Goal: Navigation & Orientation: Find specific page/section

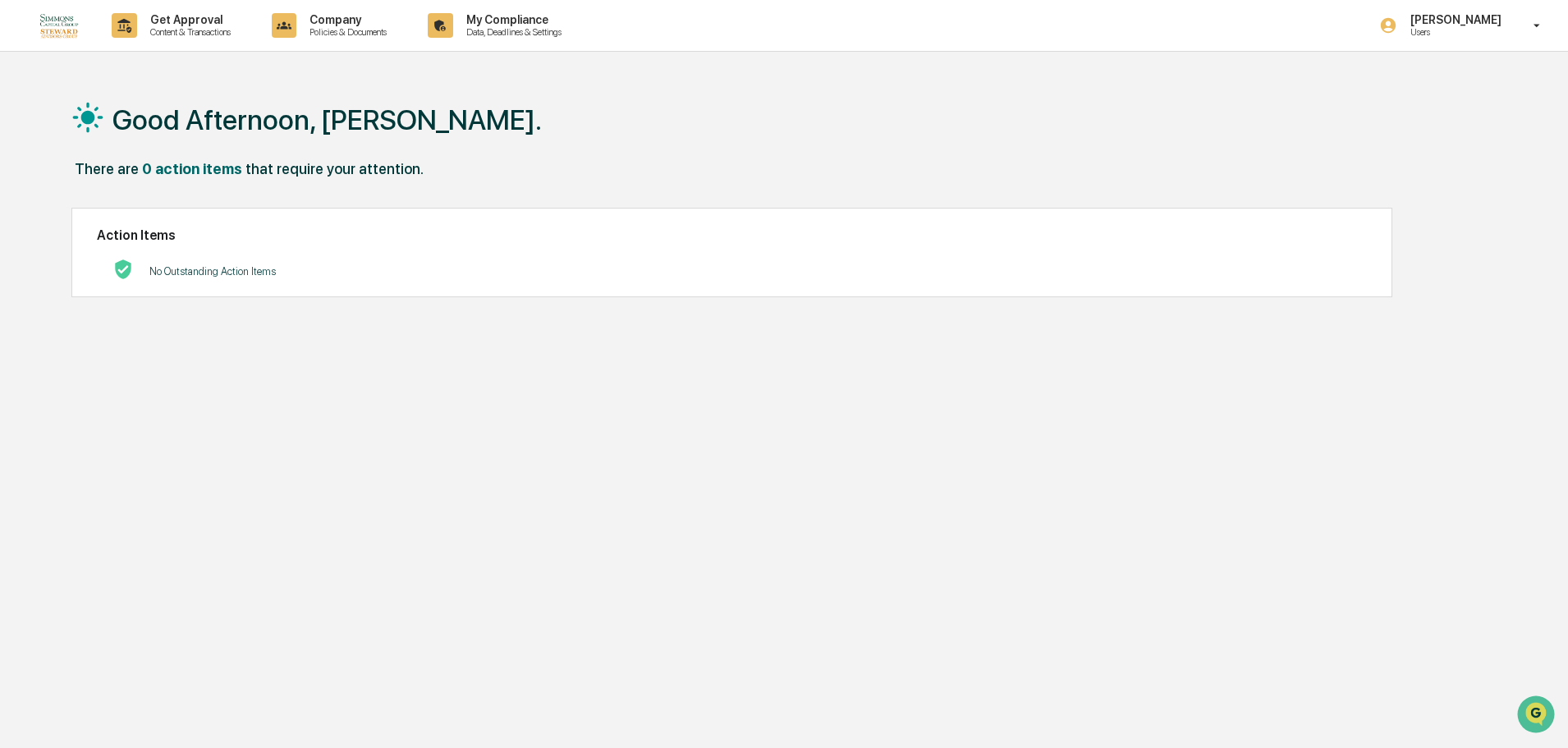
click at [58, 26] on img at bounding box center [59, 24] width 39 height 25
click at [1462, 20] on p "[PERSON_NAME]" at bounding box center [1453, 19] width 113 height 13
click at [1450, 84] on li "Switch to Admin view..." at bounding box center [1448, 83] width 230 height 31
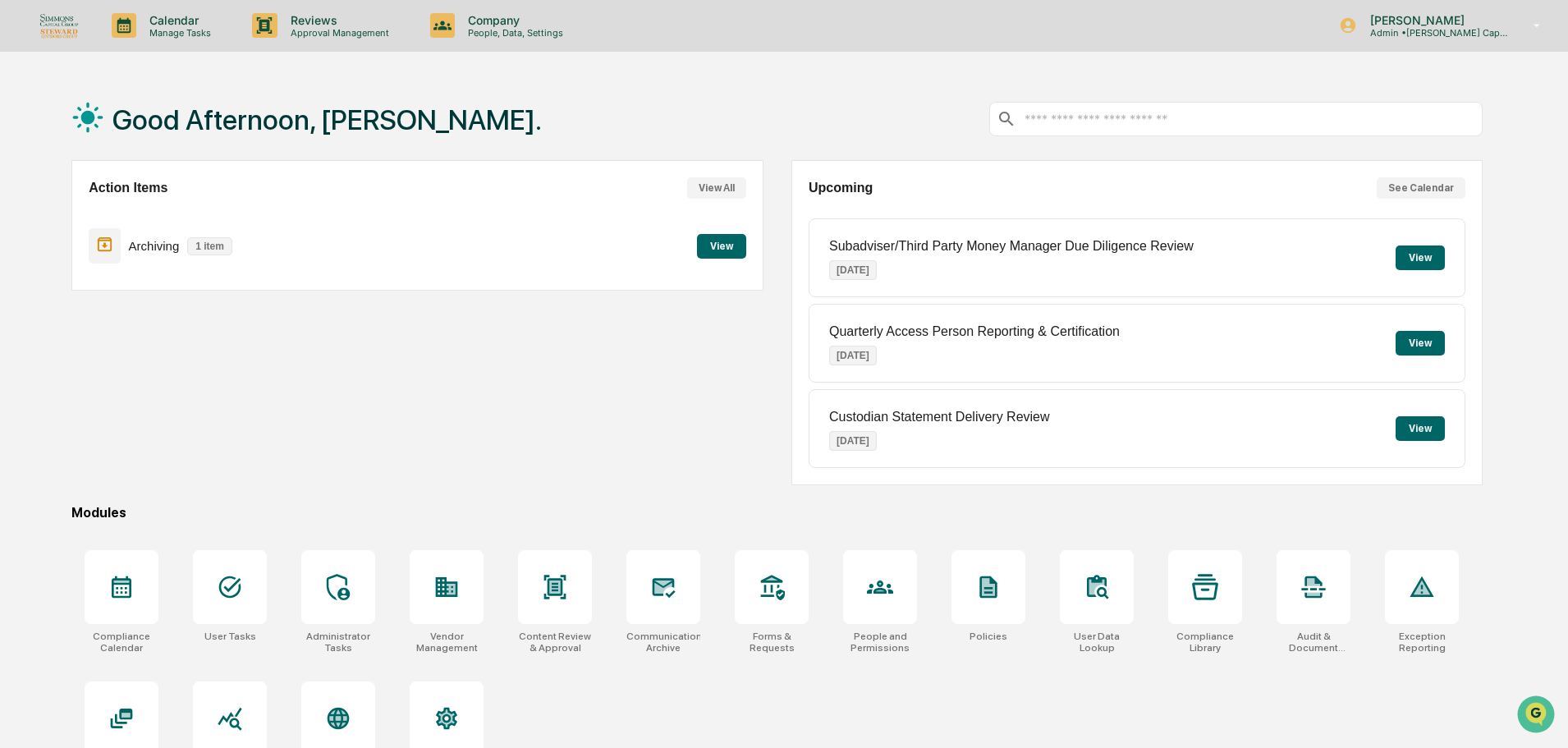
scroll to position [78, 0]
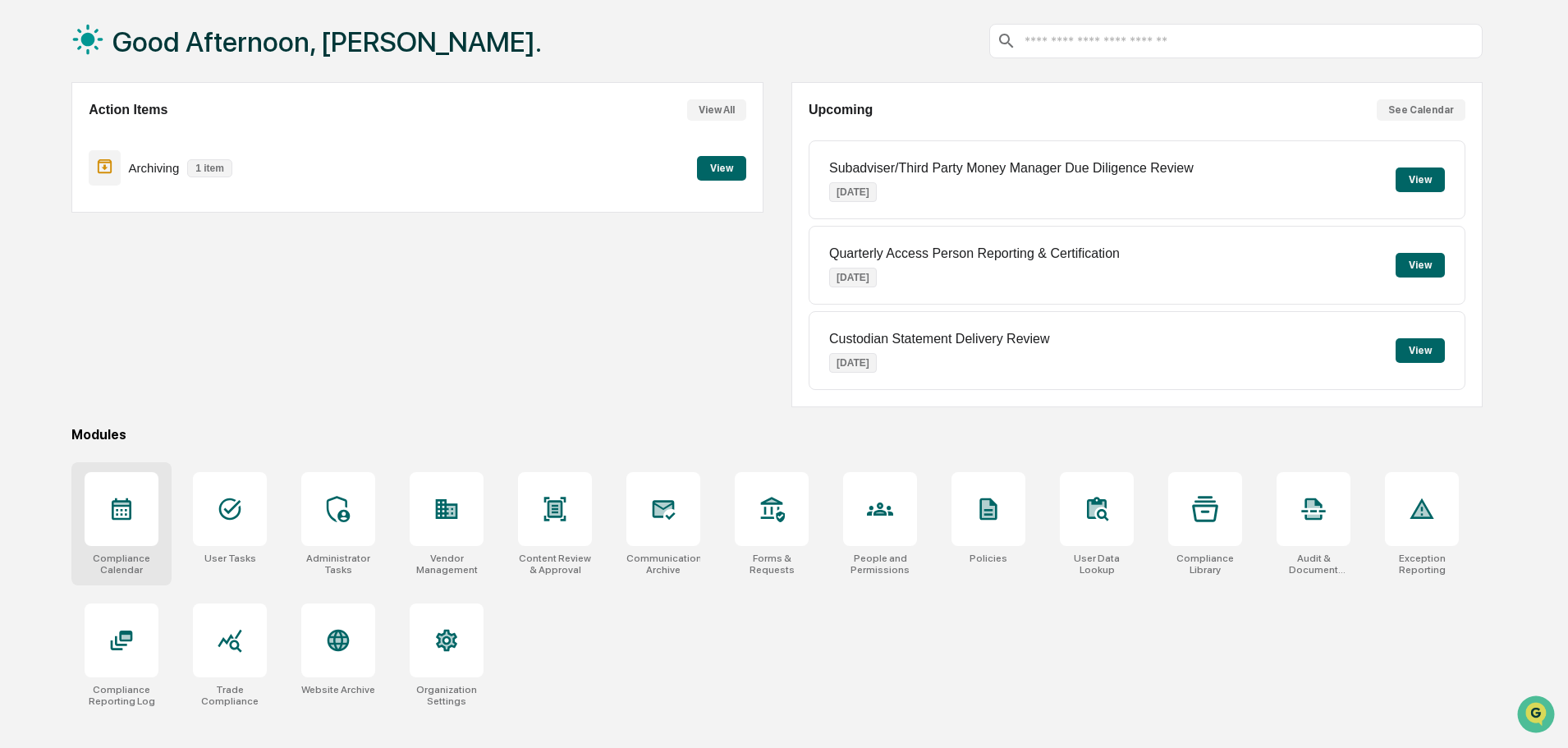
click at [147, 539] on div at bounding box center [122, 509] width 73 height 73
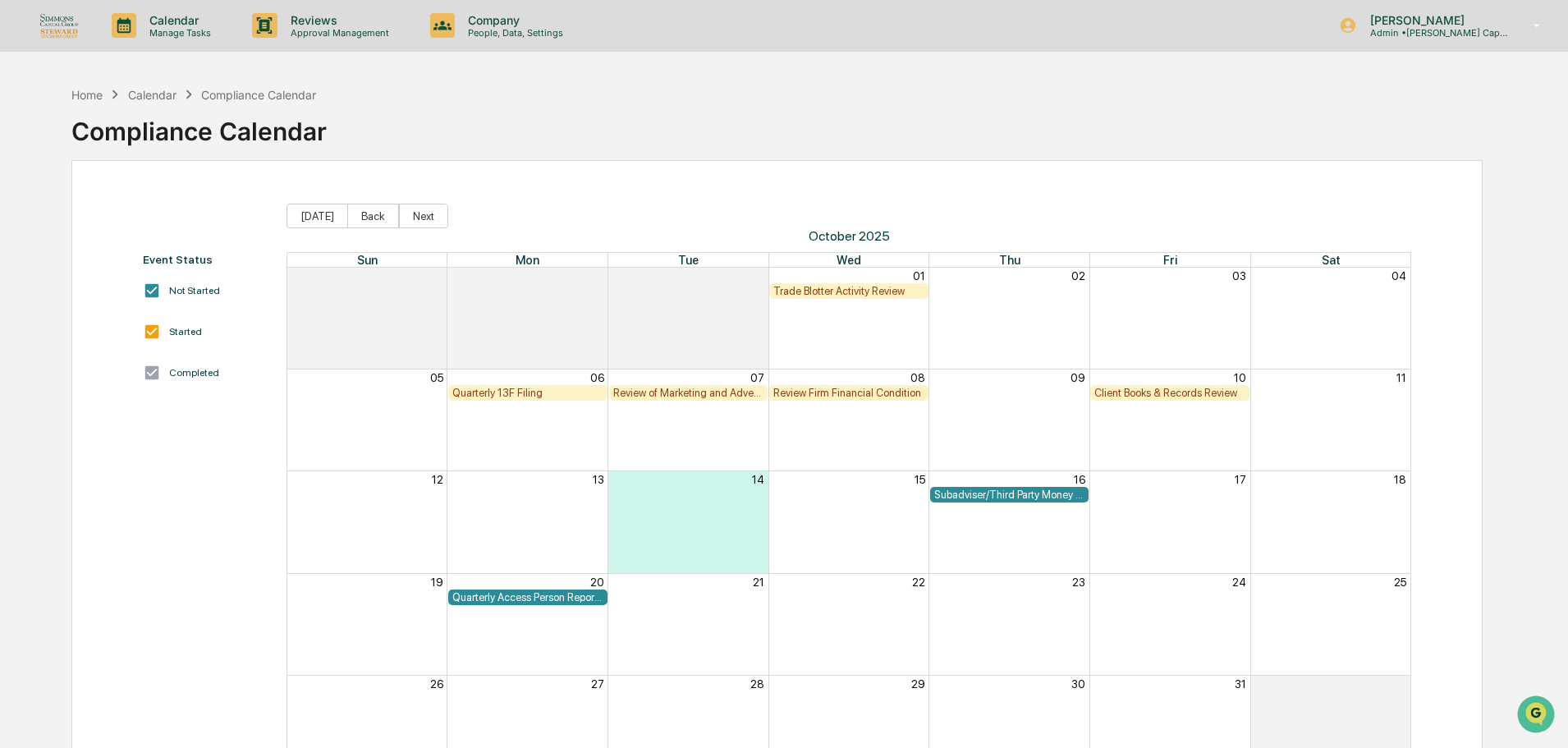
click at [148, 98] on div "Calendar" at bounding box center [151, 94] width 48 height 14
click at [449, 31] on icon at bounding box center [443, 25] width 24 height 24
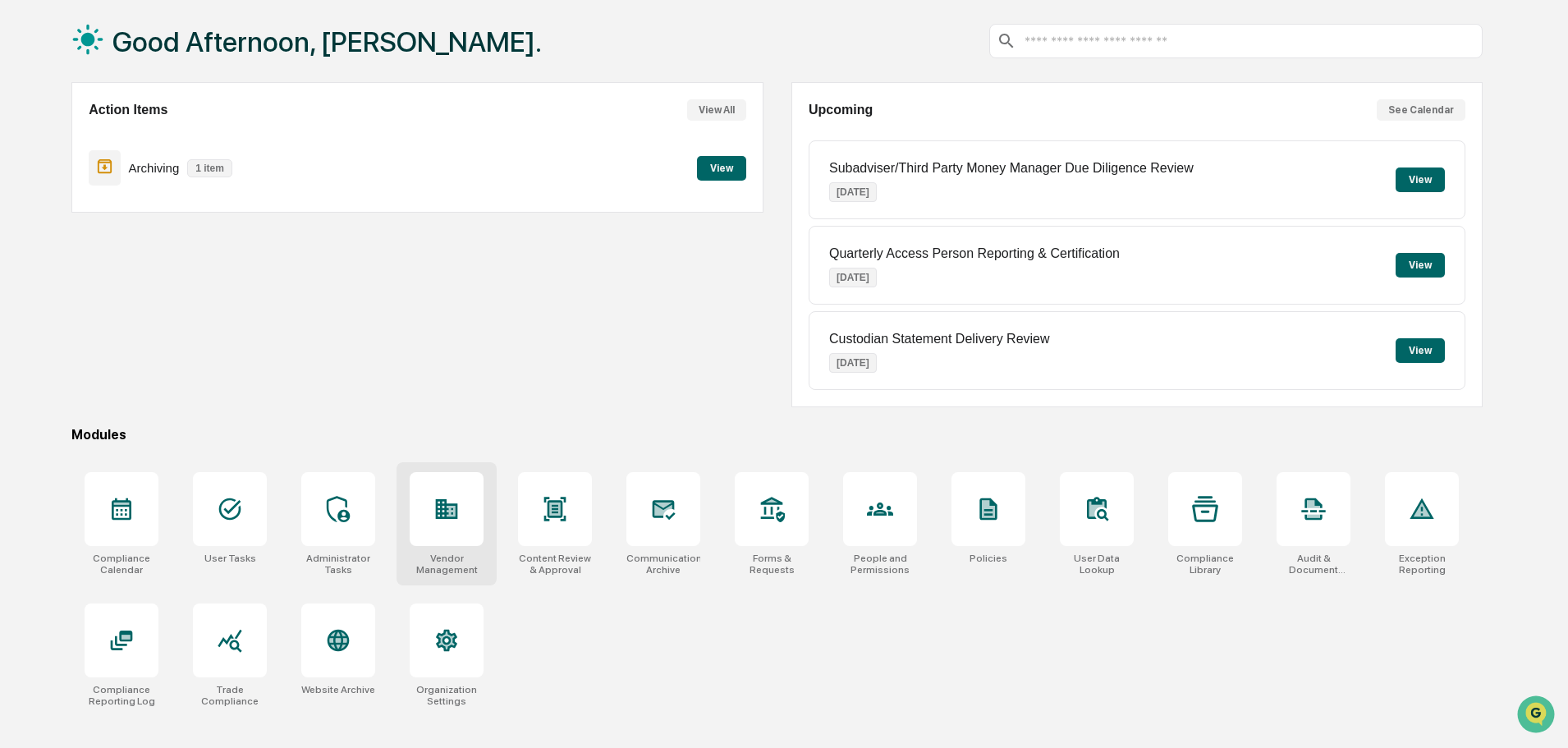
click at [444, 517] on icon at bounding box center [447, 509] width 26 height 26
click at [635, 521] on div at bounding box center [663, 509] width 73 height 73
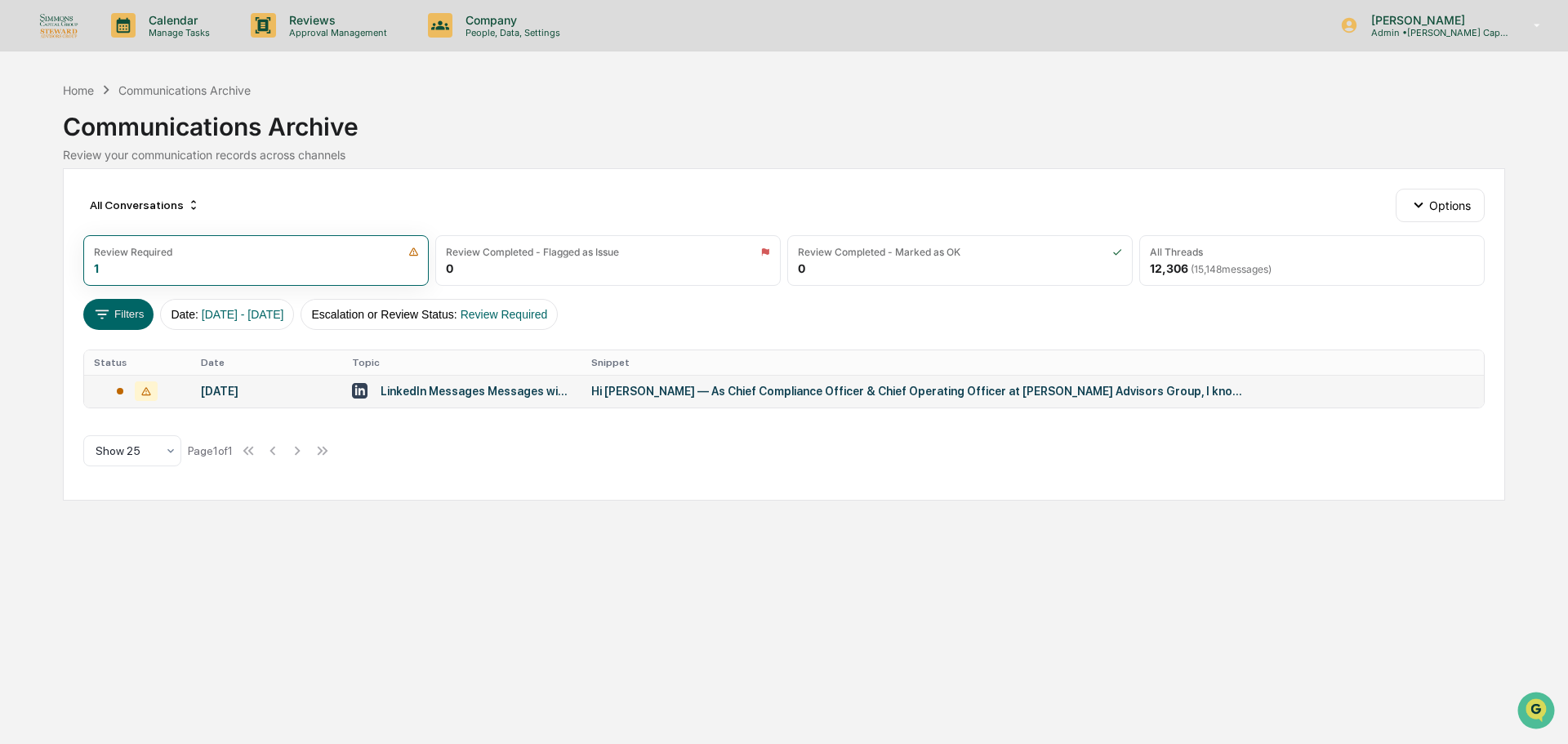
click at [601, 392] on div "Hi [PERSON_NAME] — As Chief Compliance Officer & Chief Operating Officer at [PE…" at bounding box center [917, 391] width 653 height 13
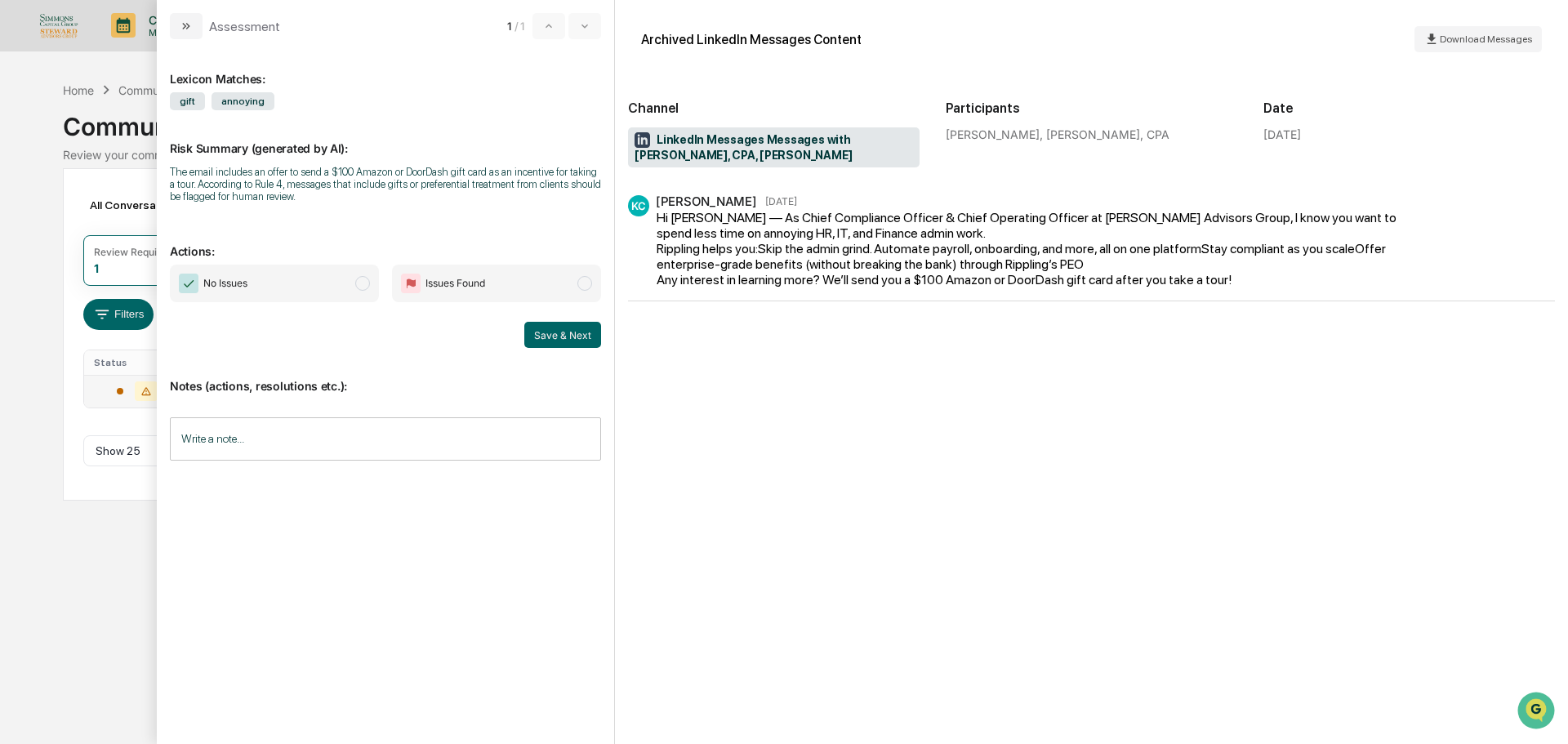
click at [29, 117] on div "Calendar Manage Tasks Reviews Approval Management Company People, Data, Setting…" at bounding box center [784, 372] width 1568 height 744
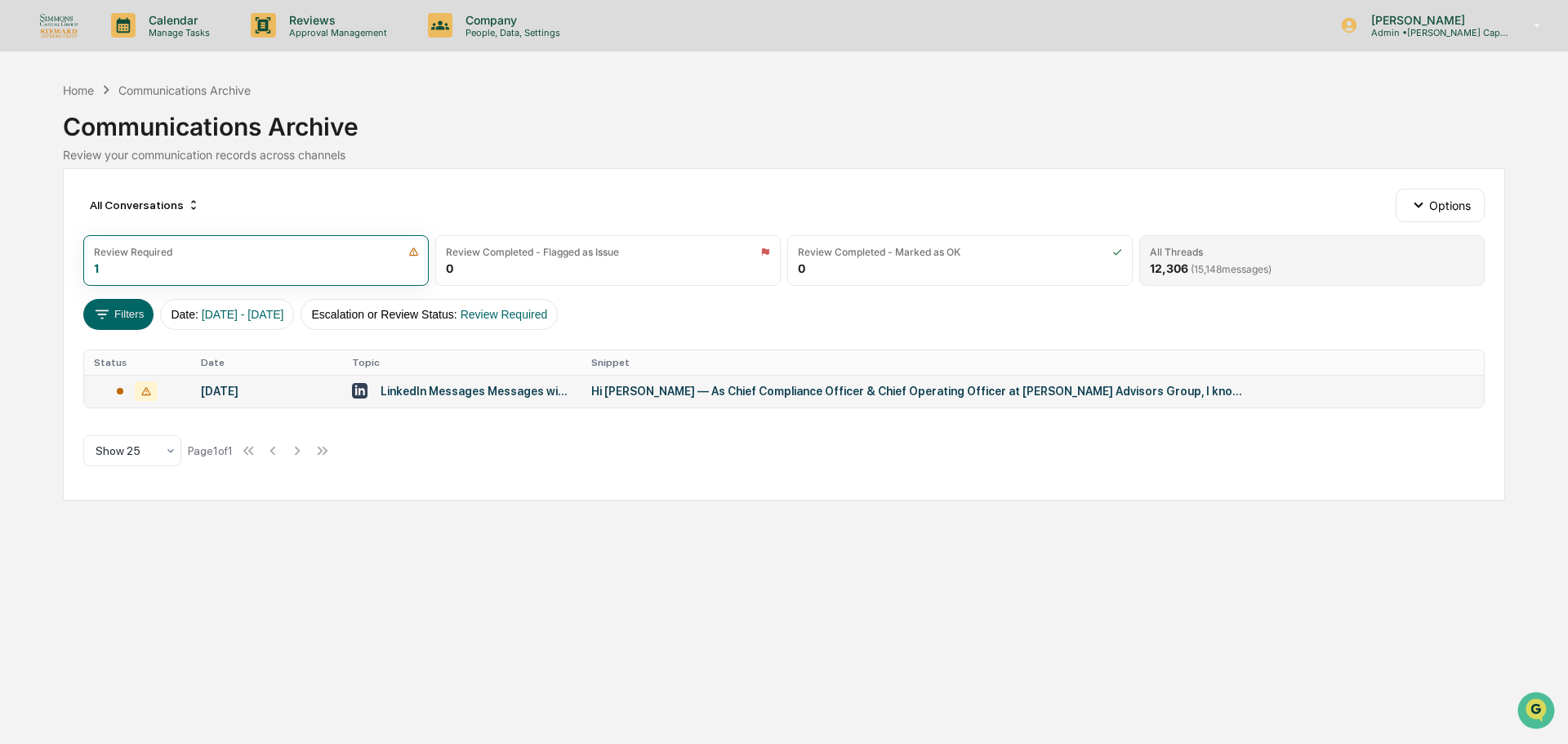
click at [1199, 274] on span "( 15,148 messages)" at bounding box center [1231, 269] width 81 height 12
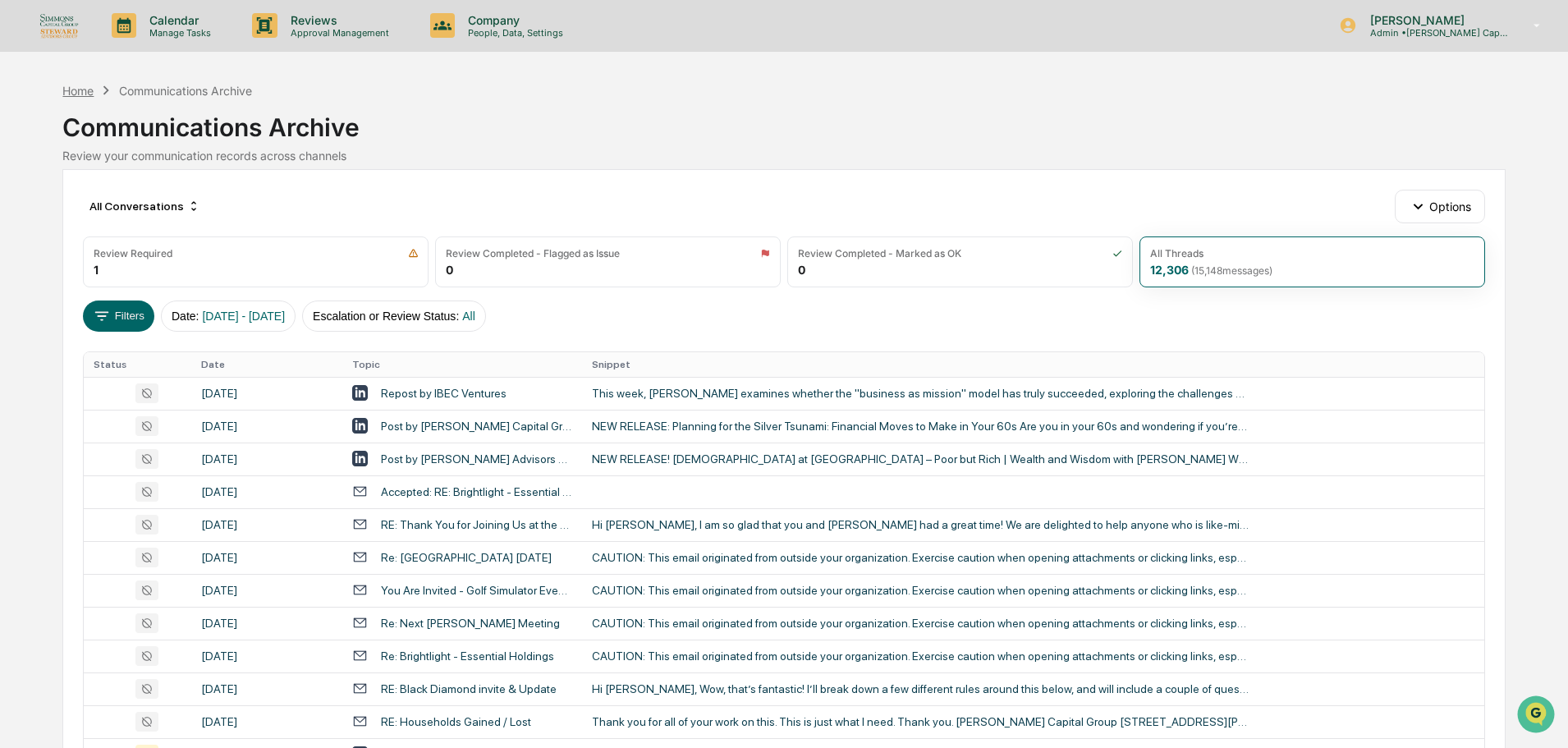
click at [73, 91] on div "Home" at bounding box center [78, 91] width 31 height 14
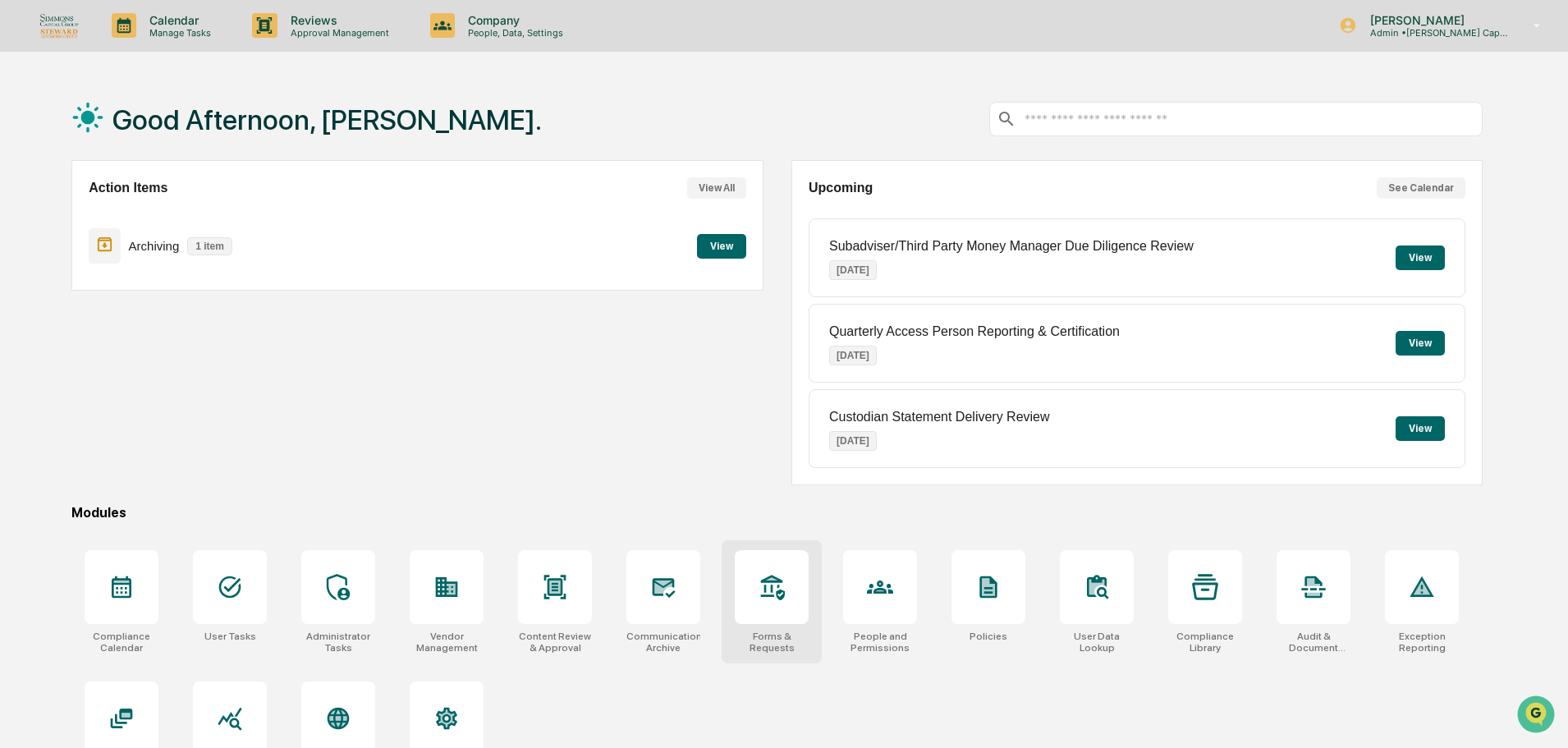
click at [765, 608] on div at bounding box center [771, 587] width 73 height 73
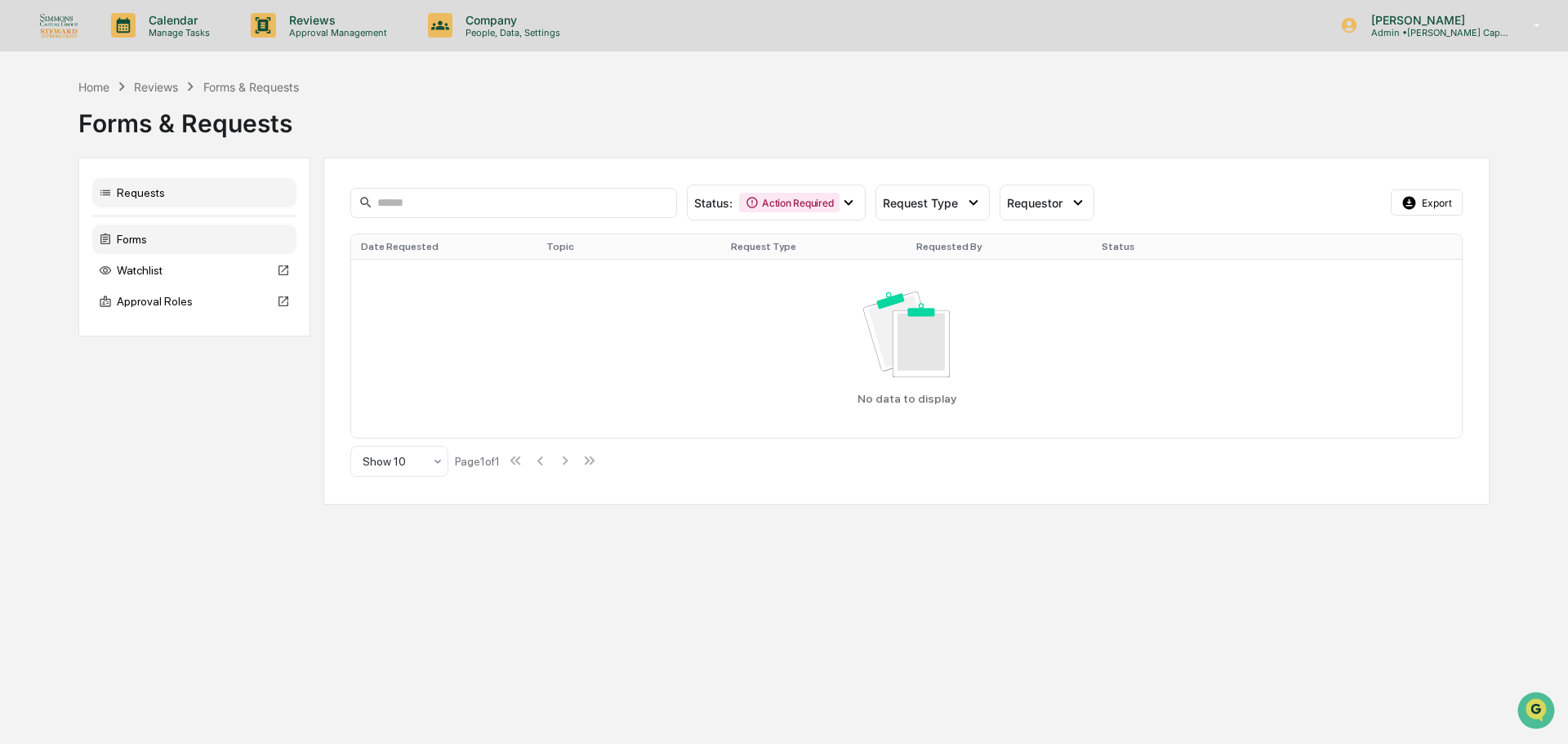
click at [196, 245] on div "Forms" at bounding box center [194, 239] width 204 height 30
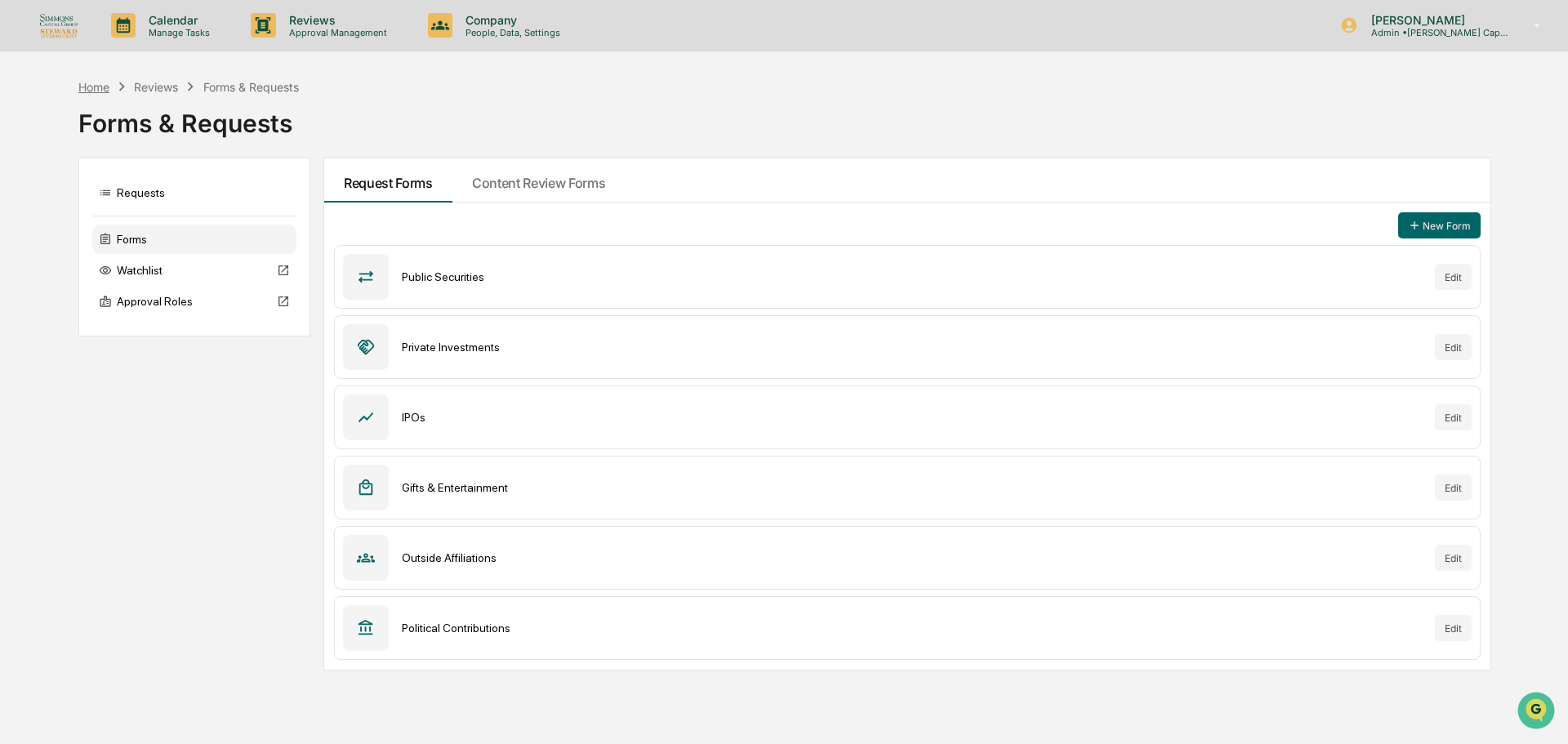
click at [103, 93] on div "Home" at bounding box center [94, 87] width 31 height 14
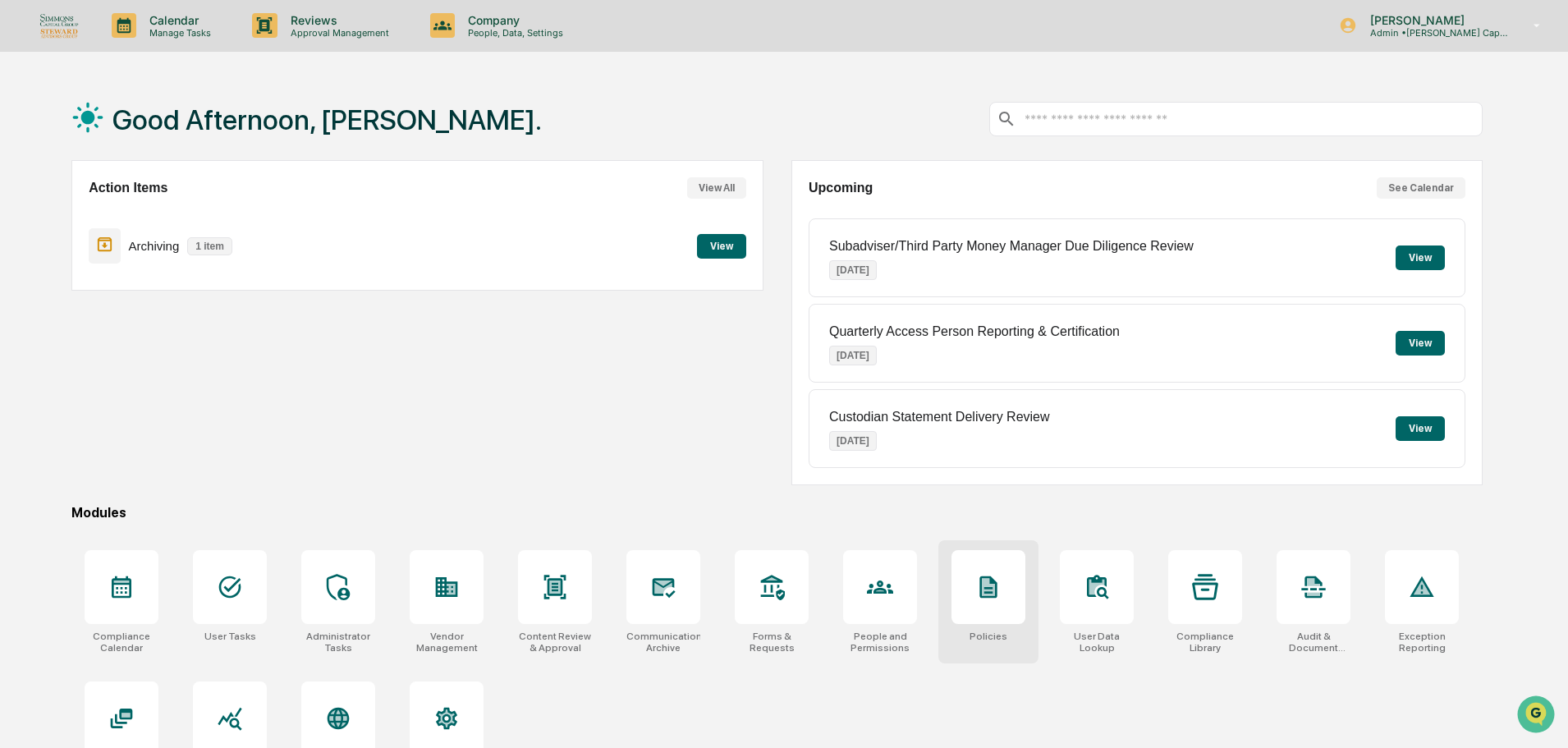
click at [976, 584] on icon at bounding box center [988, 587] width 26 height 26
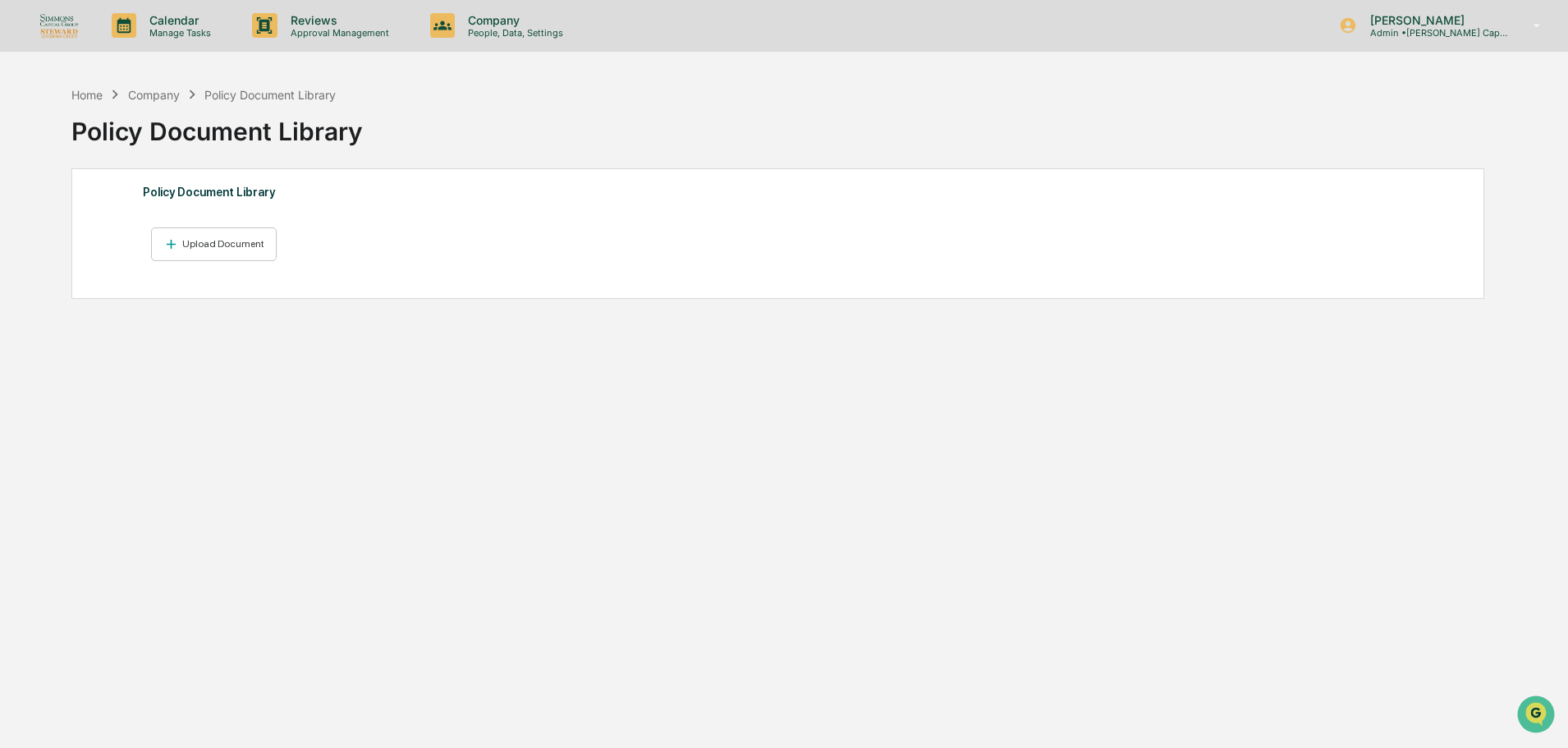
click at [149, 92] on div "Company" at bounding box center [153, 94] width 52 height 14
click at [90, 98] on div "Home" at bounding box center [87, 94] width 31 height 14
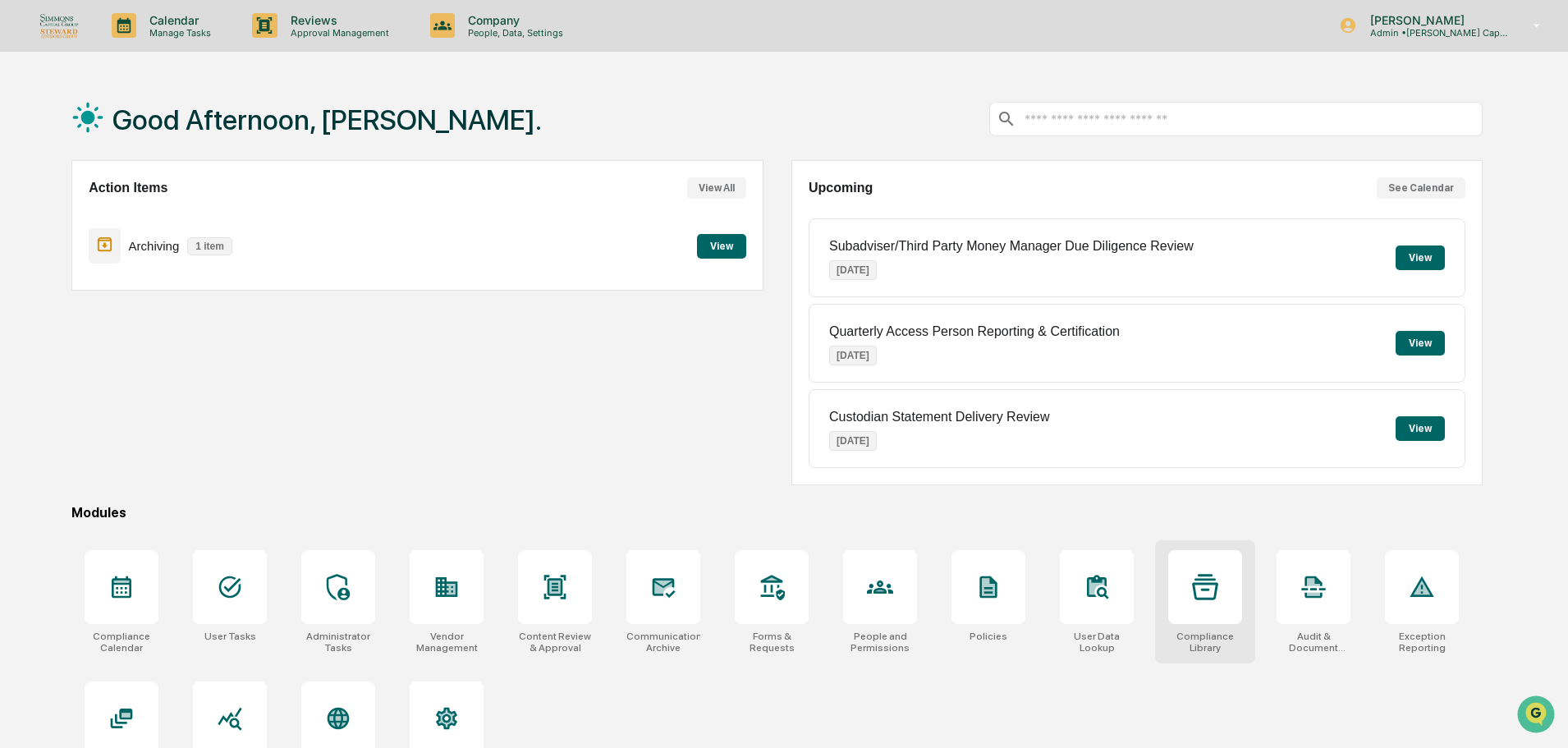
scroll to position [78, 0]
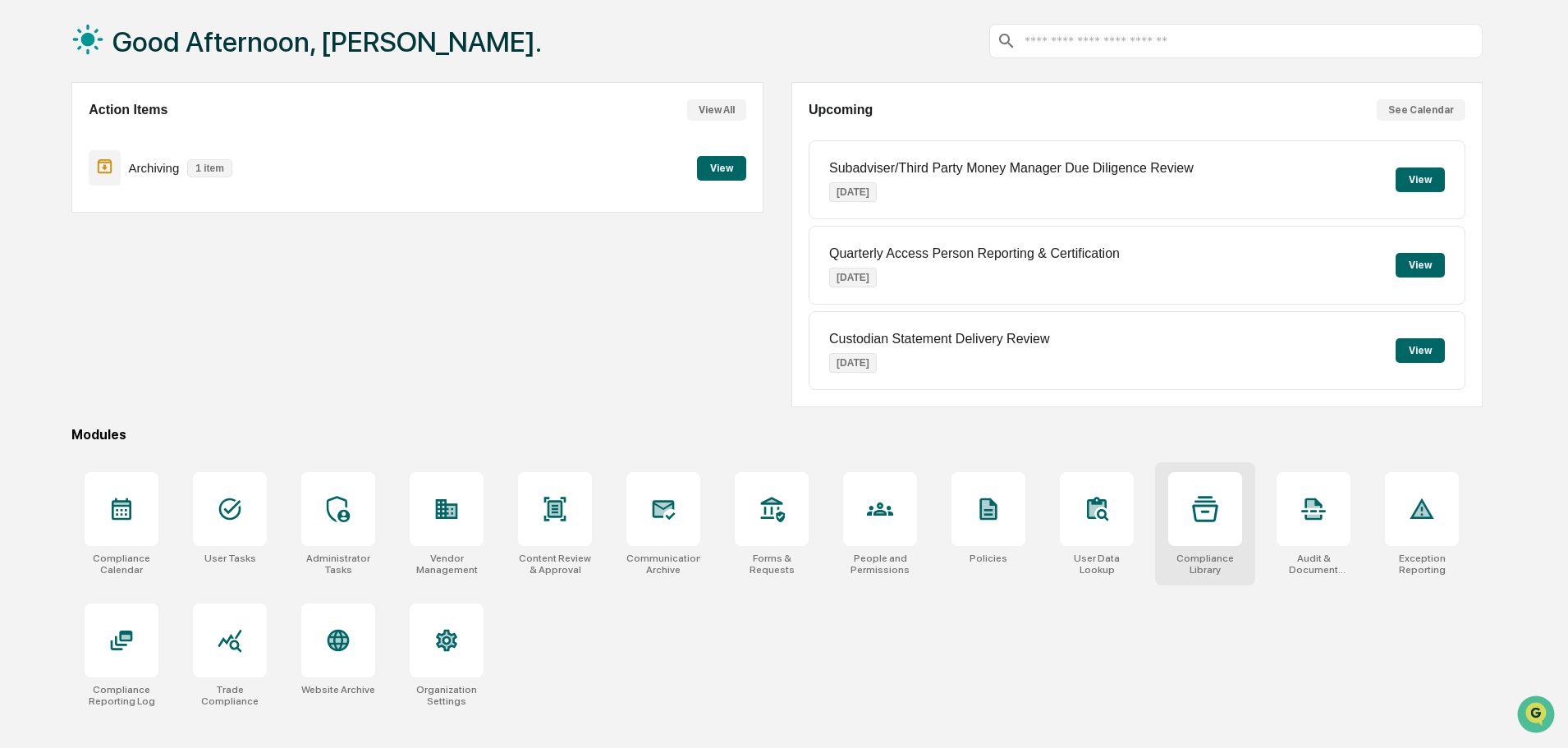
click at [1220, 550] on div "Compliance Library" at bounding box center [1205, 524] width 101 height 123
click at [208, 637] on div at bounding box center [230, 640] width 73 height 73
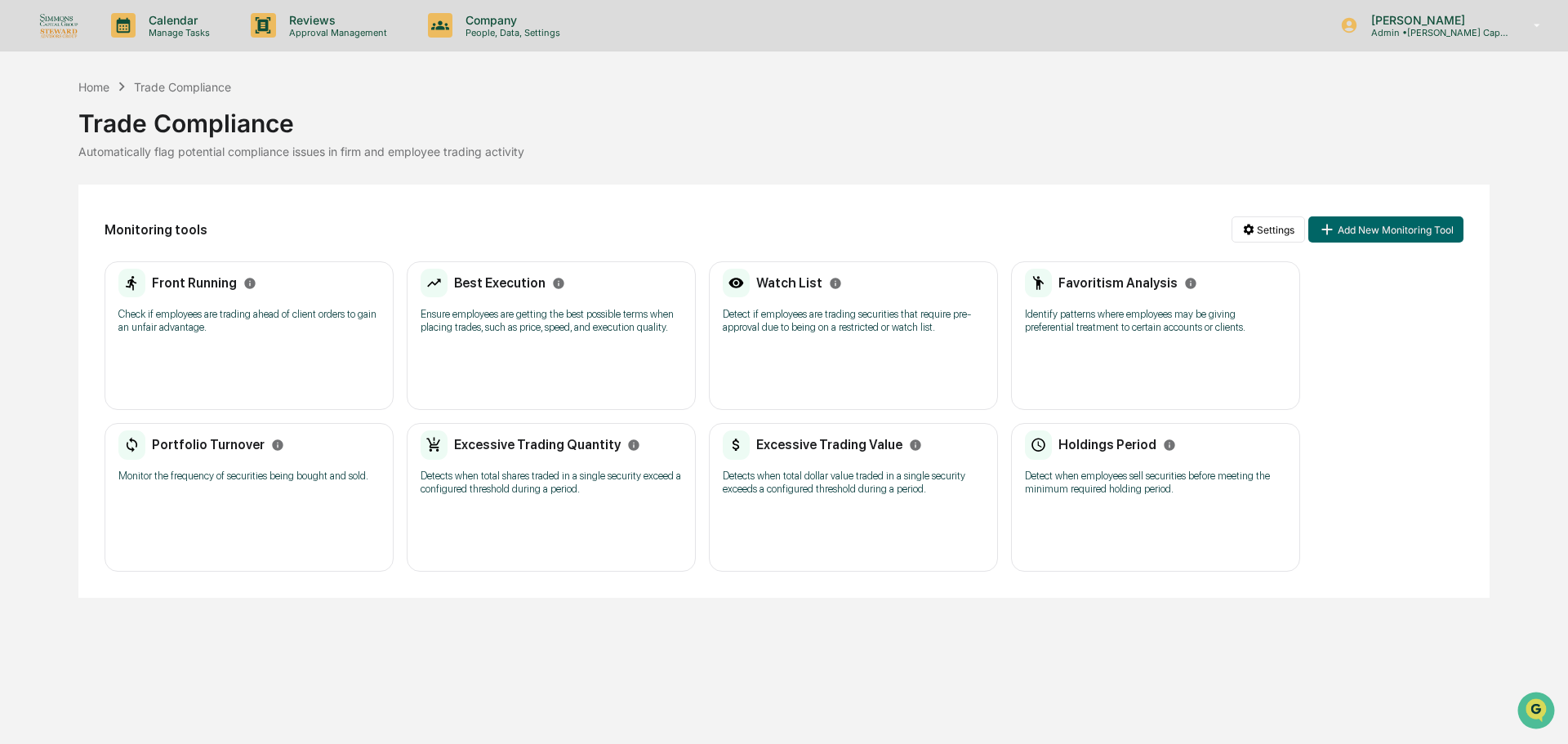
click at [58, 30] on img at bounding box center [58, 24] width 39 height 25
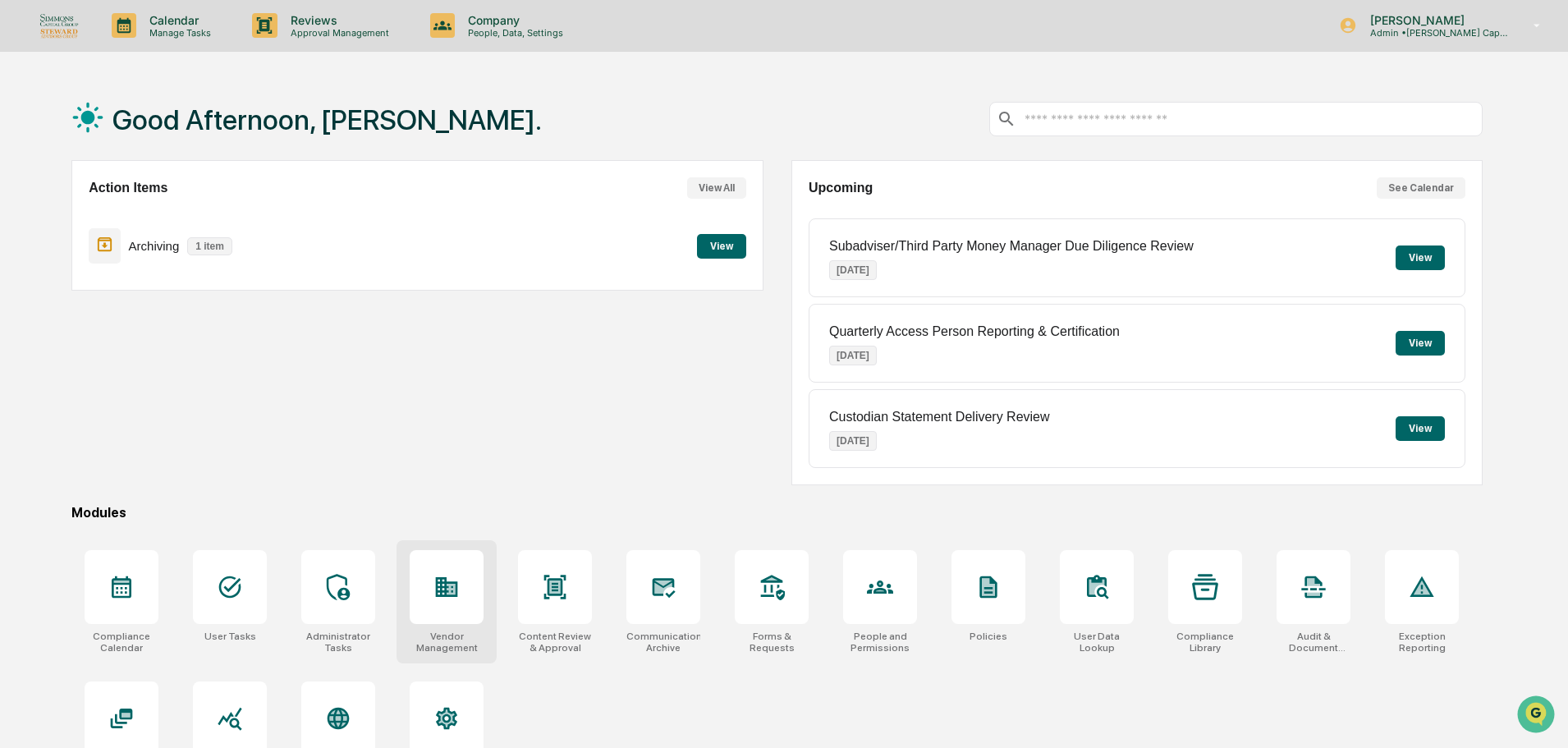
click at [430, 603] on div at bounding box center [446, 587] width 73 height 73
click at [370, 598] on div at bounding box center [338, 587] width 73 height 73
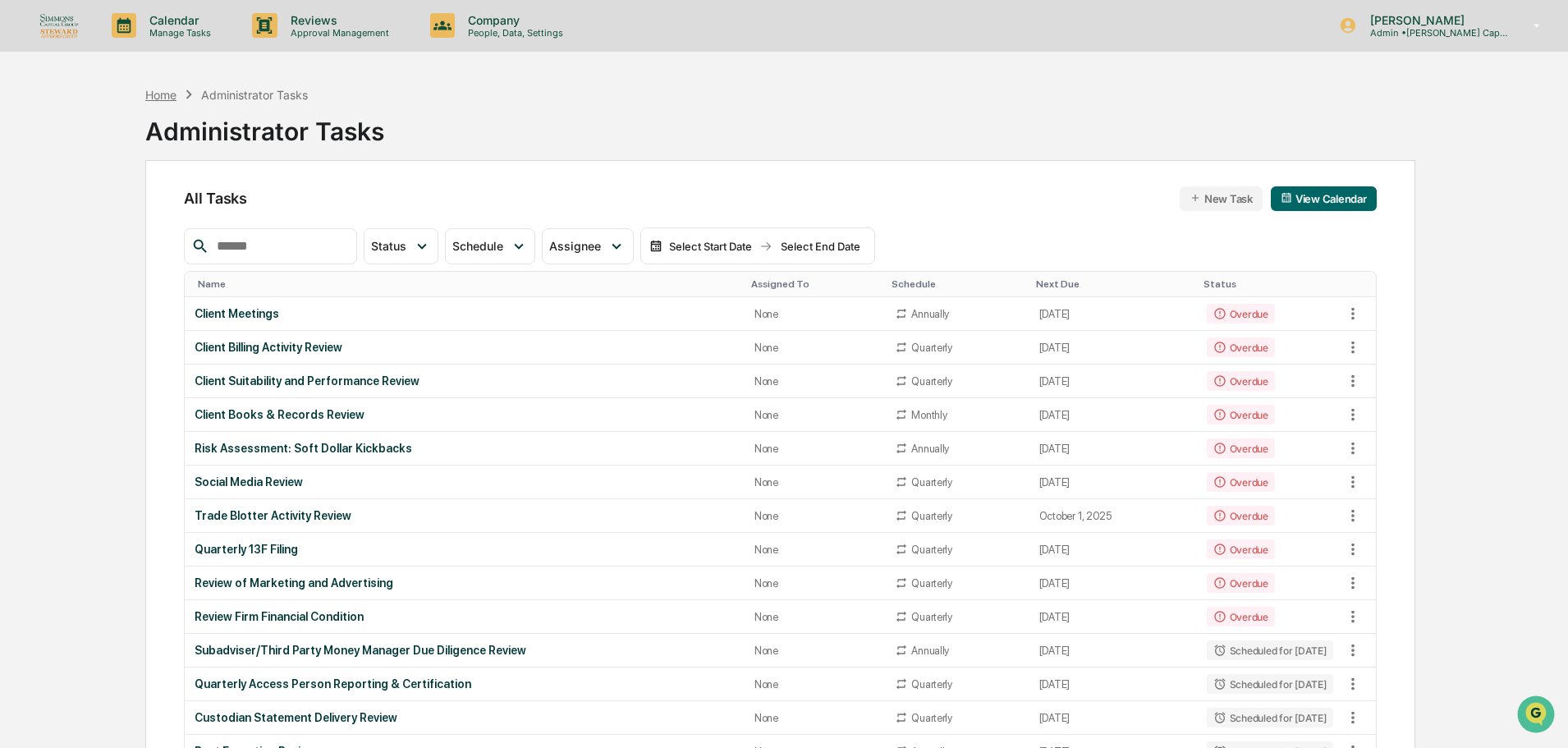
click at [164, 94] on div "Home" at bounding box center [161, 94] width 31 height 14
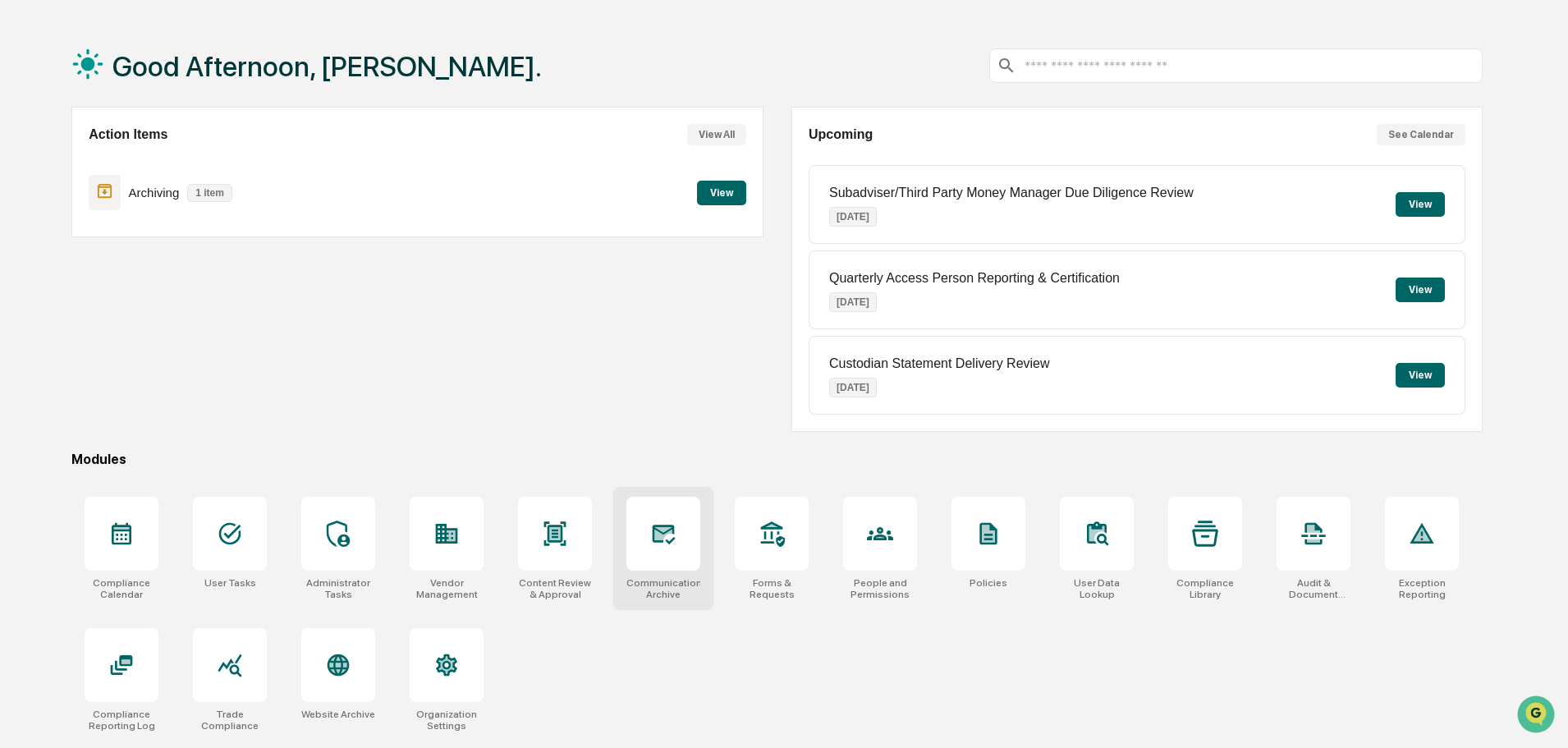
scroll to position [78, 0]
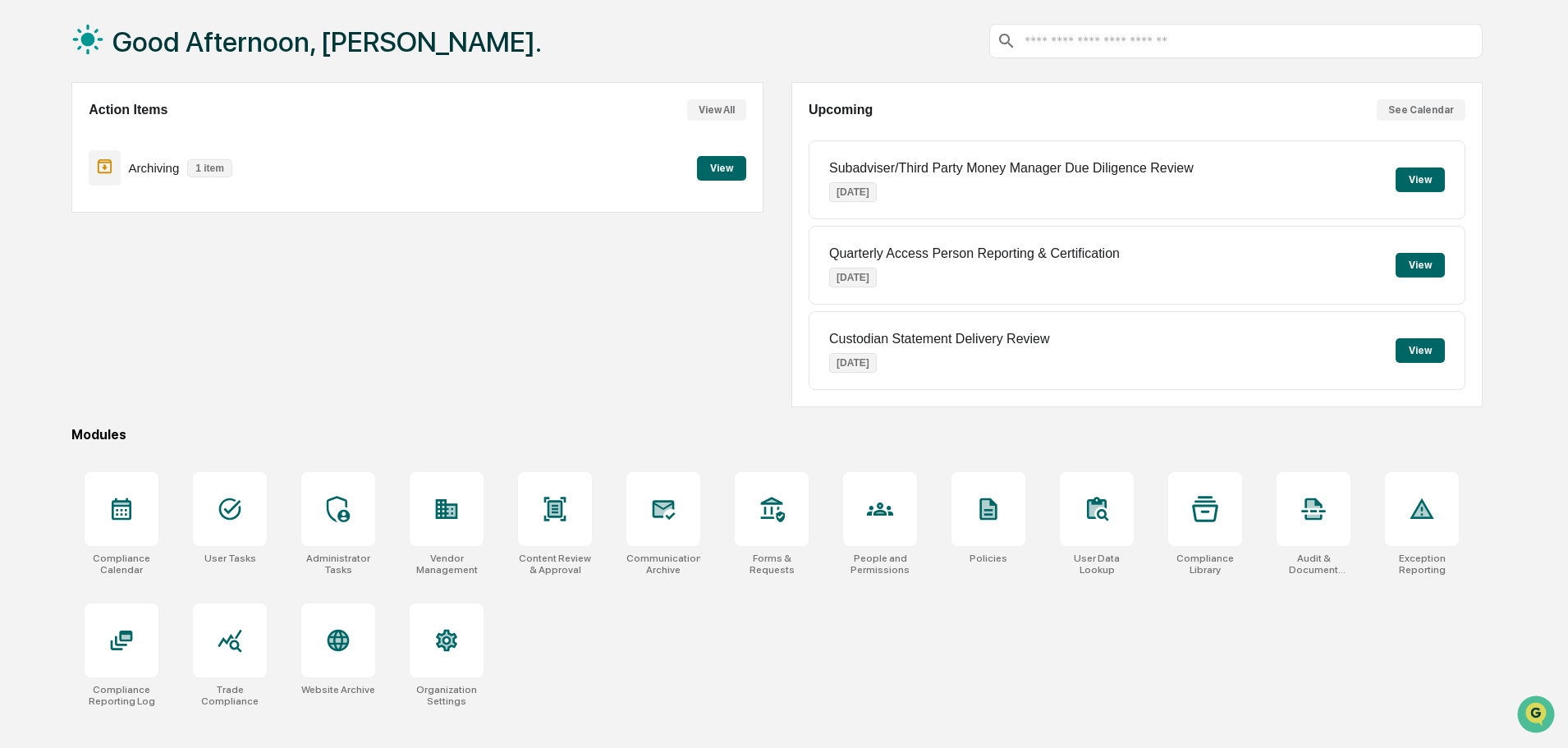
click at [697, 174] on button "View" at bounding box center [721, 168] width 49 height 24
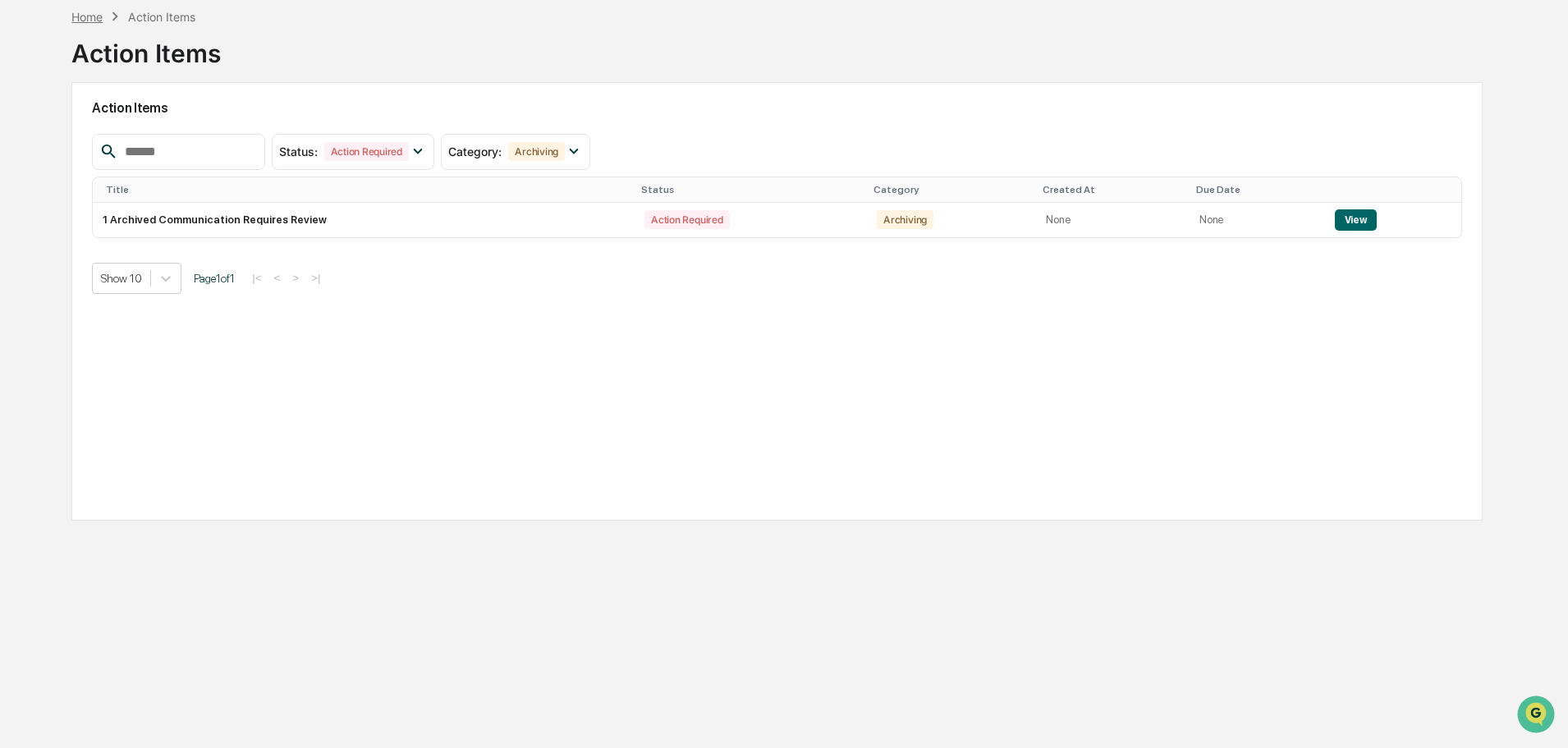
click at [88, 17] on div "Home" at bounding box center [87, 17] width 31 height 14
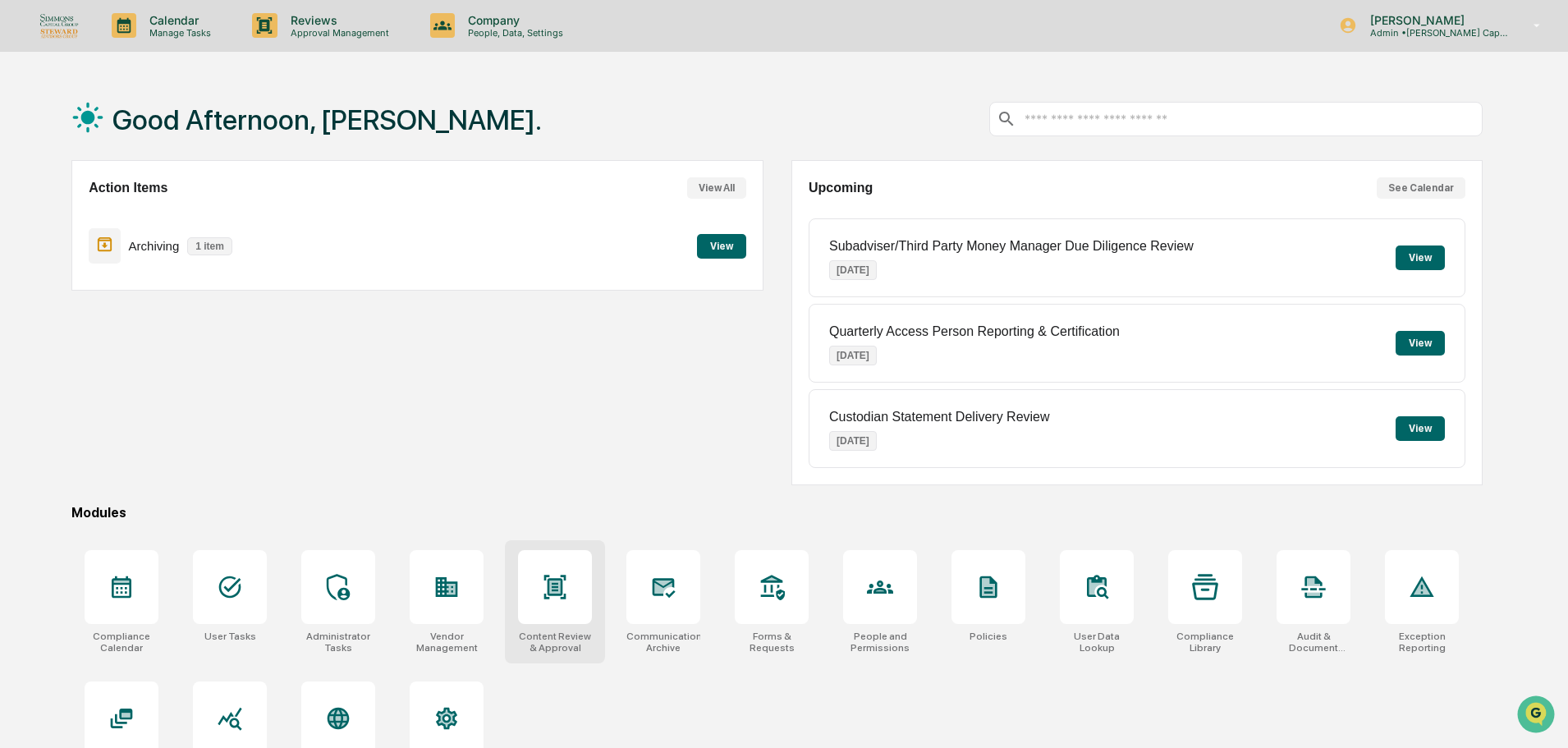
scroll to position [78, 0]
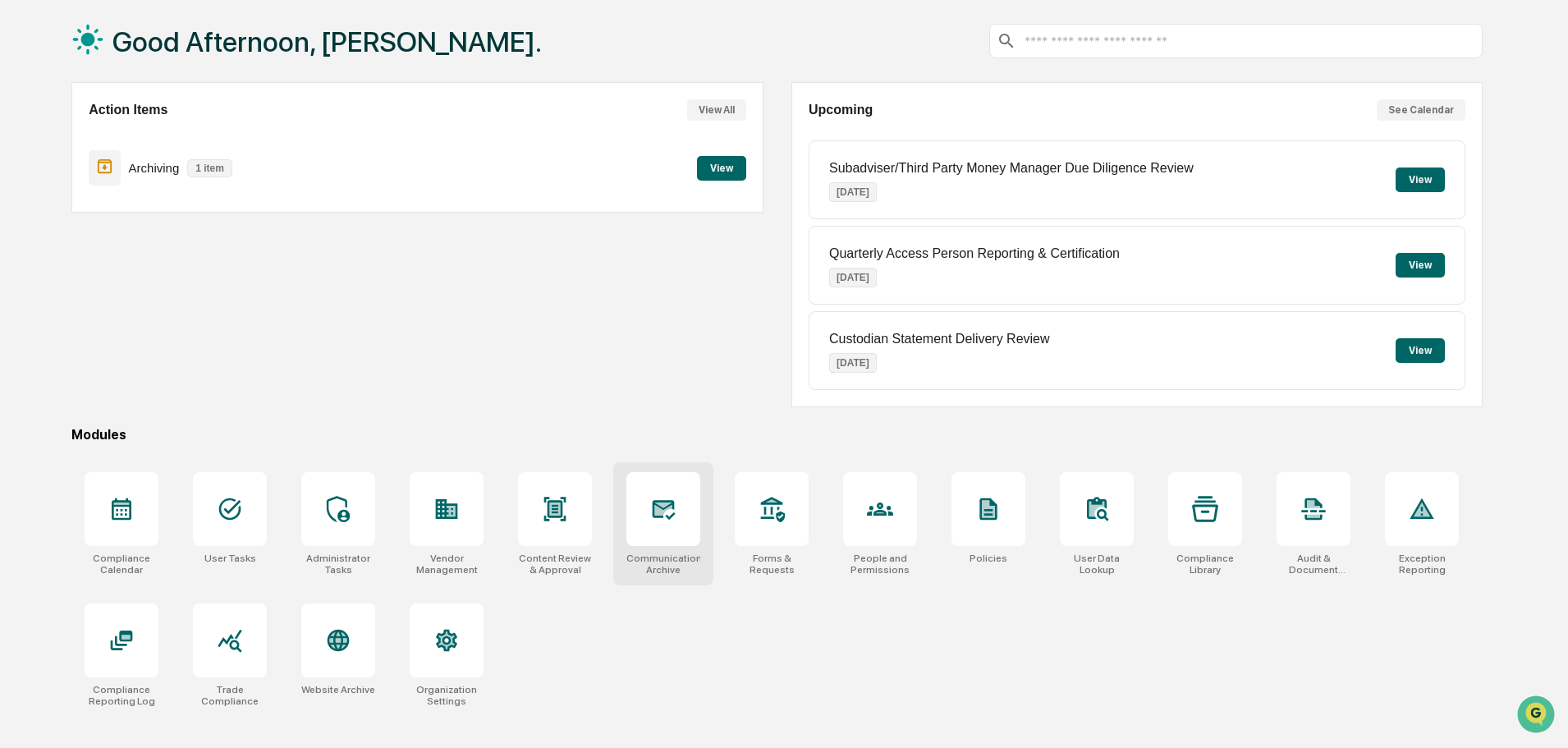
click at [644, 521] on div at bounding box center [663, 509] width 73 height 73
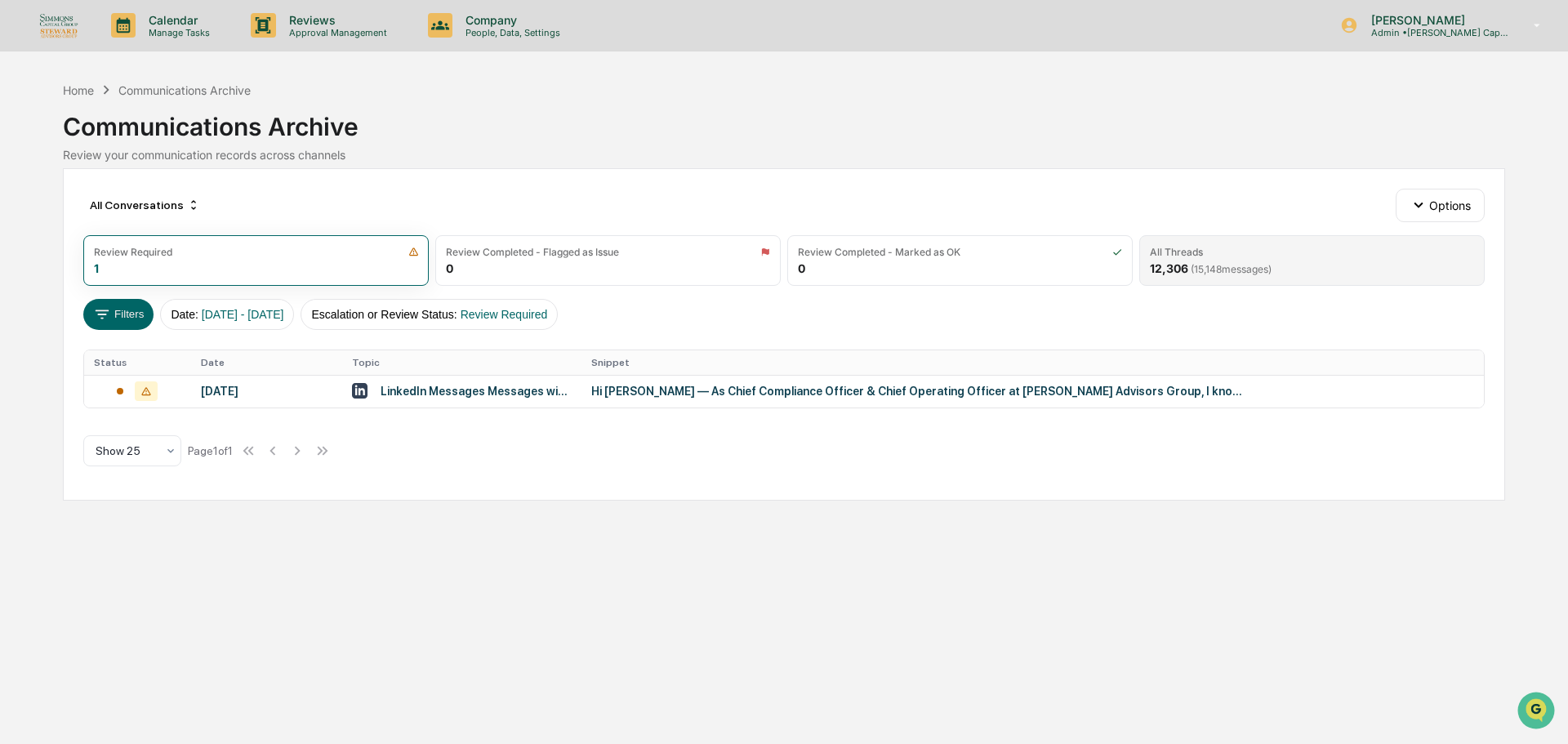
click at [1241, 265] on span "( 15,148 messages)" at bounding box center [1231, 269] width 81 height 12
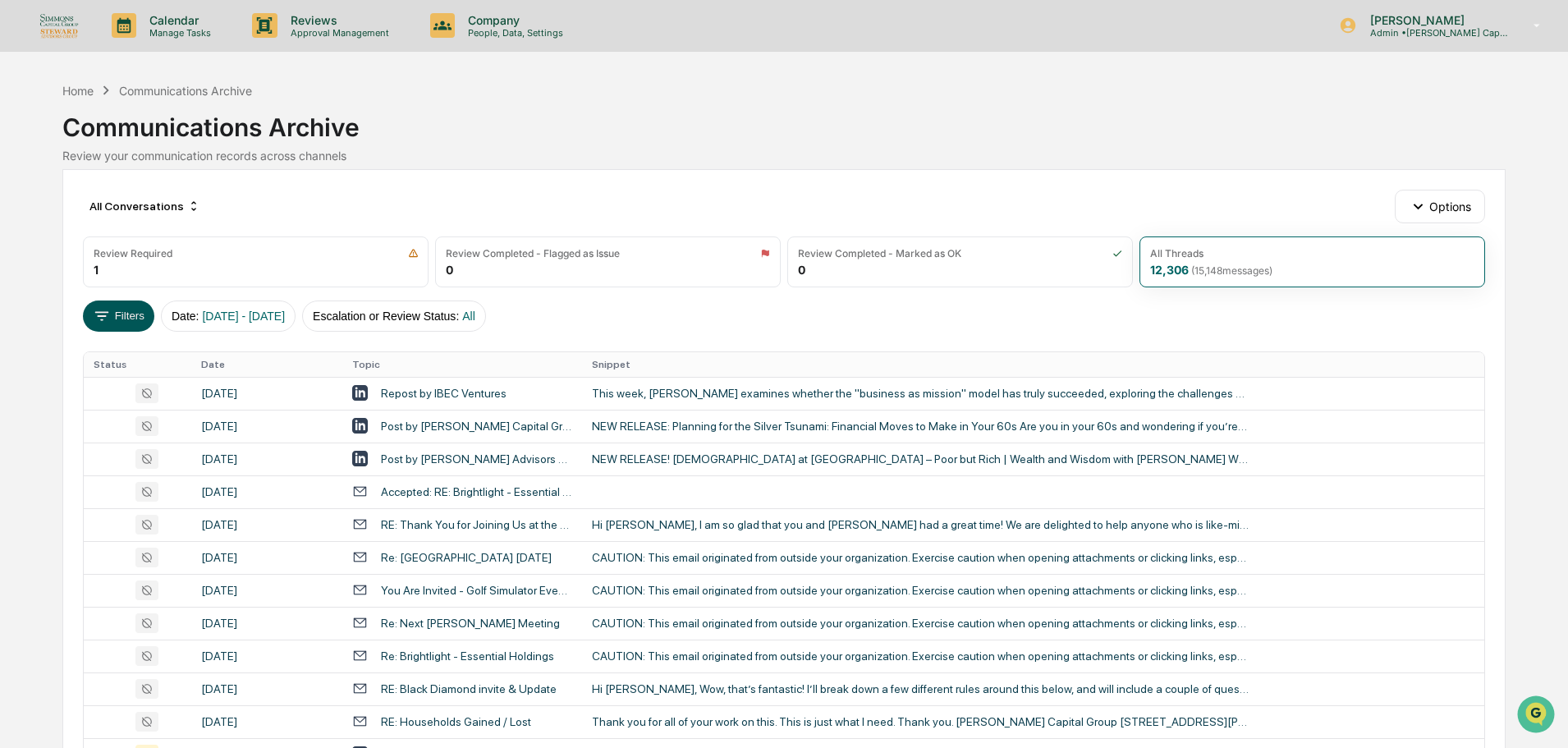
click at [124, 319] on button "Filters" at bounding box center [119, 317] width 72 height 31
click at [73, 87] on div "Home" at bounding box center [78, 91] width 31 height 14
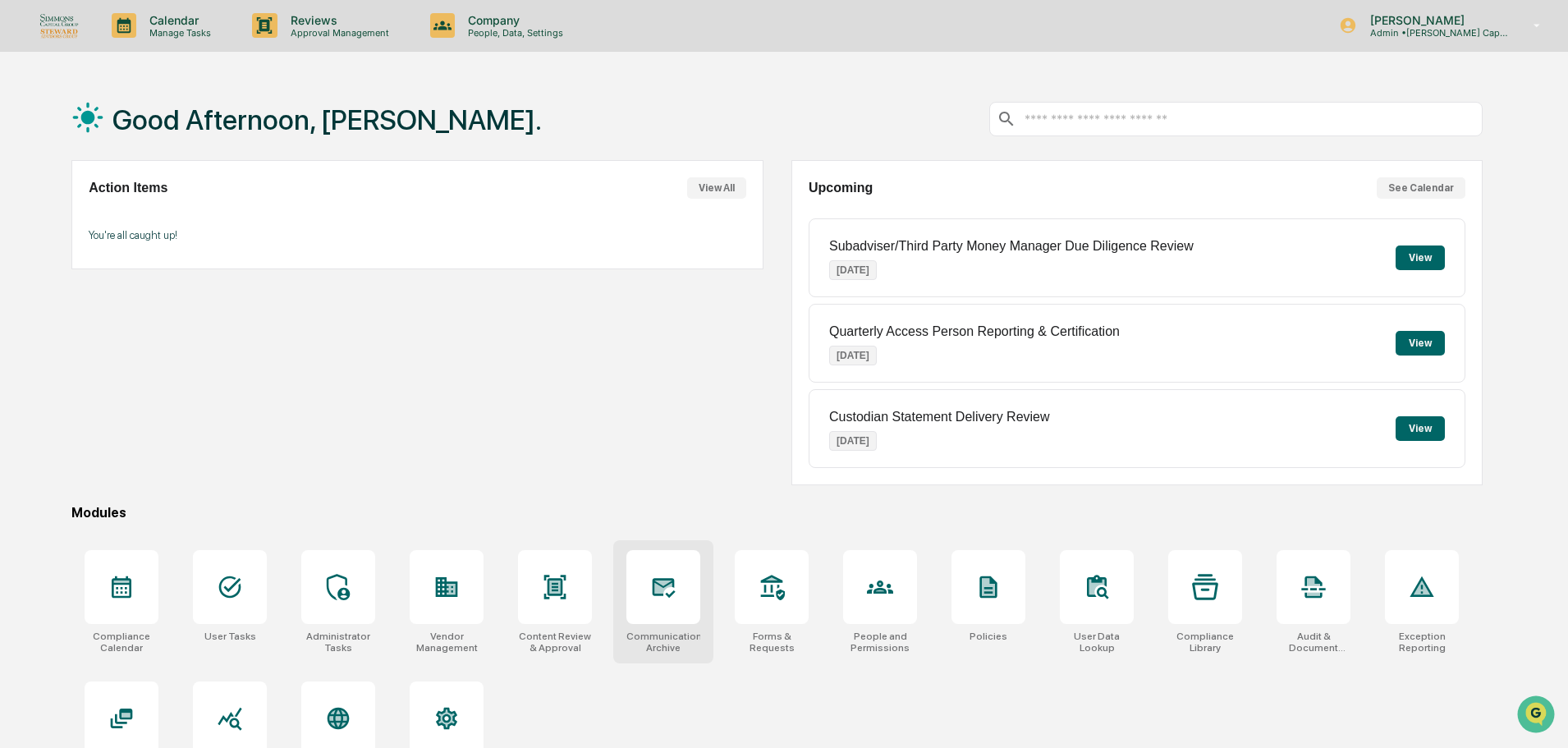
click at [656, 595] on icon at bounding box center [664, 588] width 23 height 20
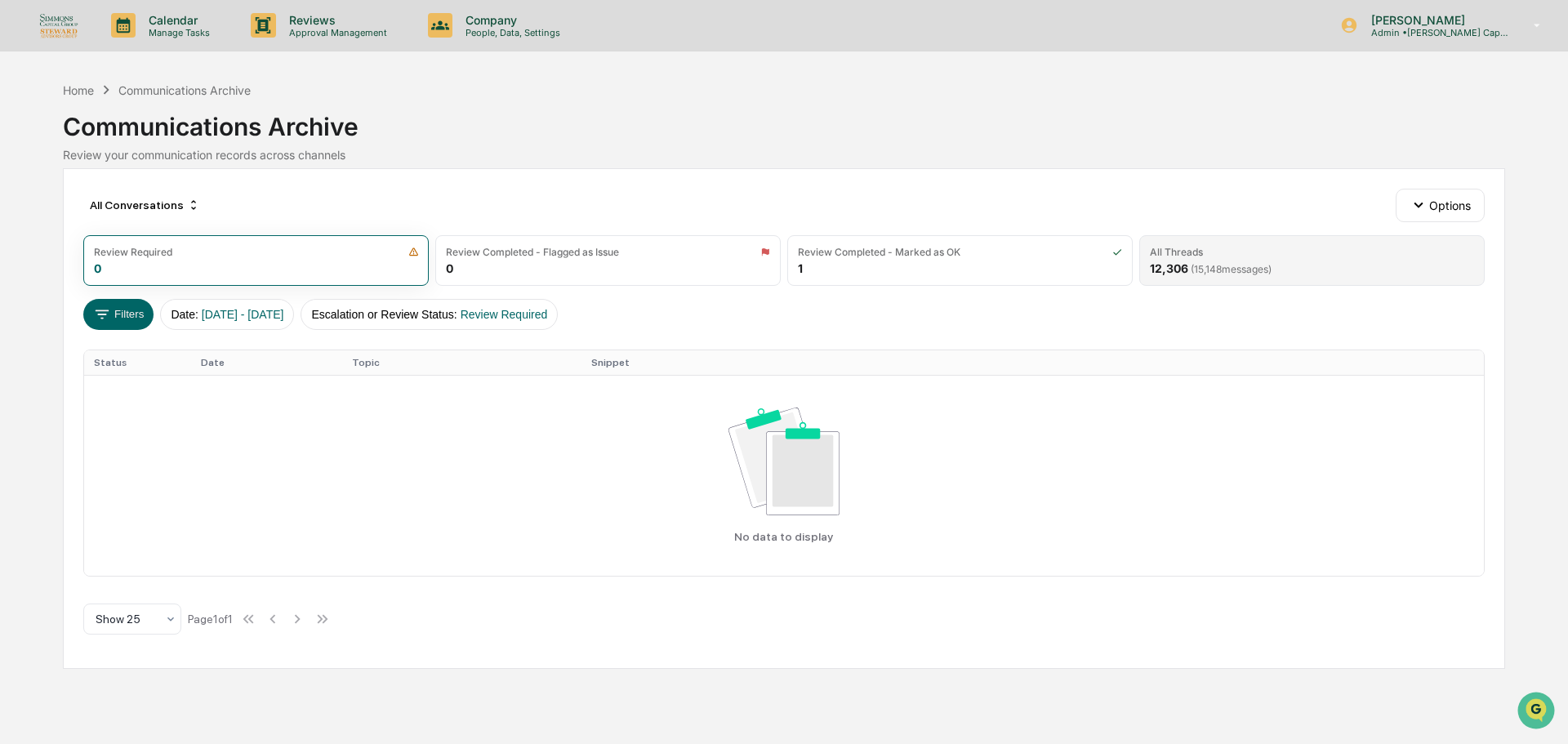
click at [1175, 261] on div "12,306 ( 15,148 messages)" at bounding box center [1211, 268] width 122 height 14
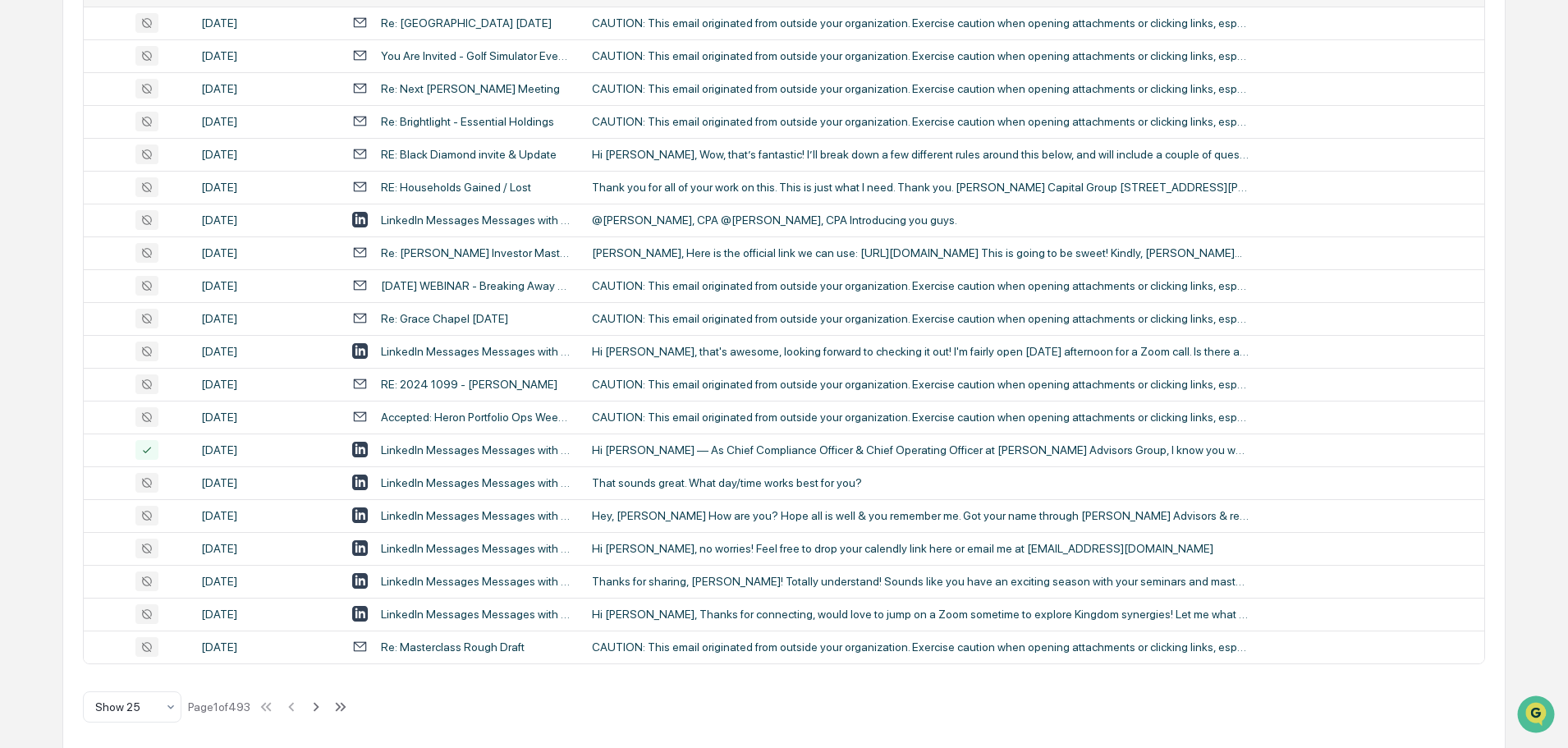
scroll to position [544, 0]
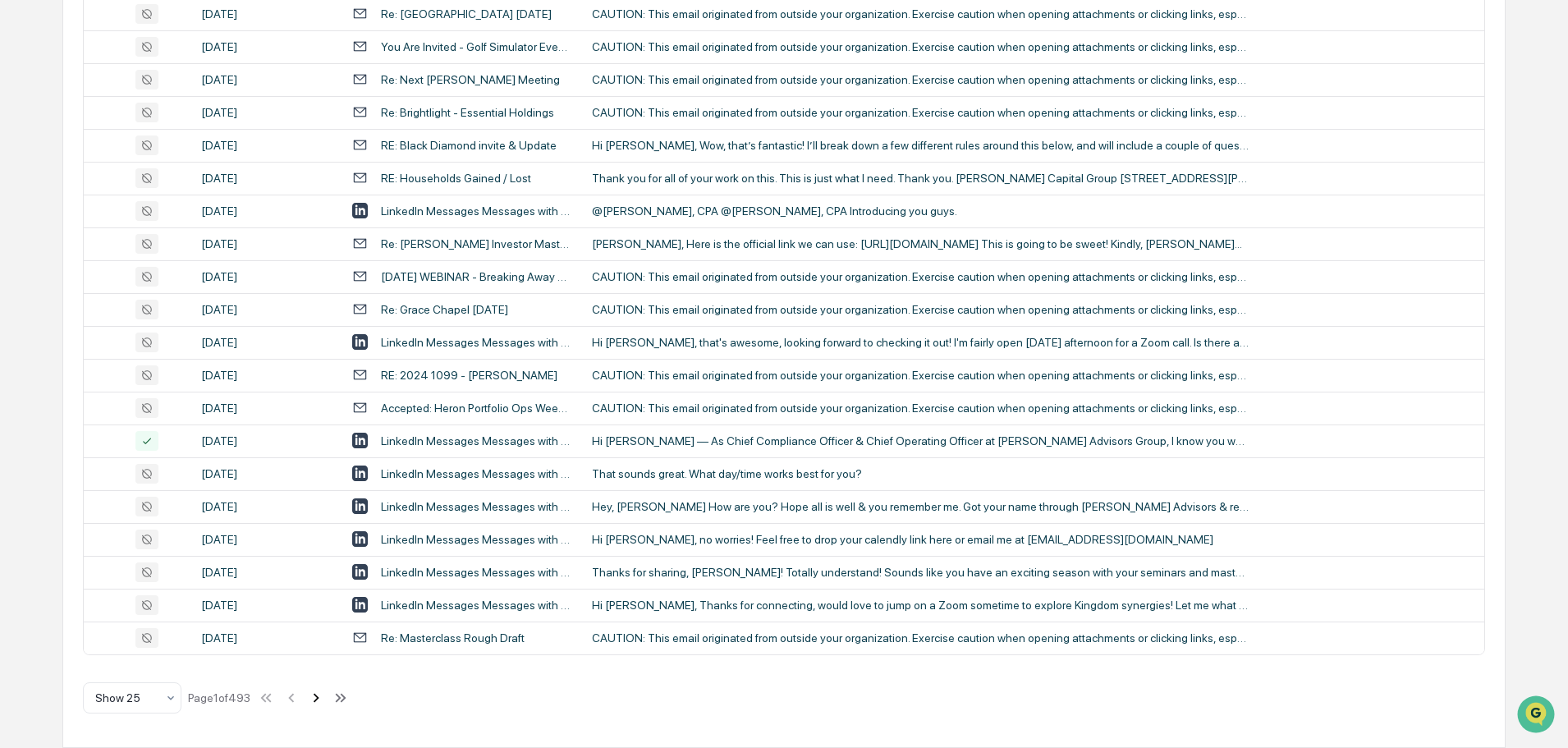
click at [318, 699] on icon at bounding box center [316, 698] width 18 height 18
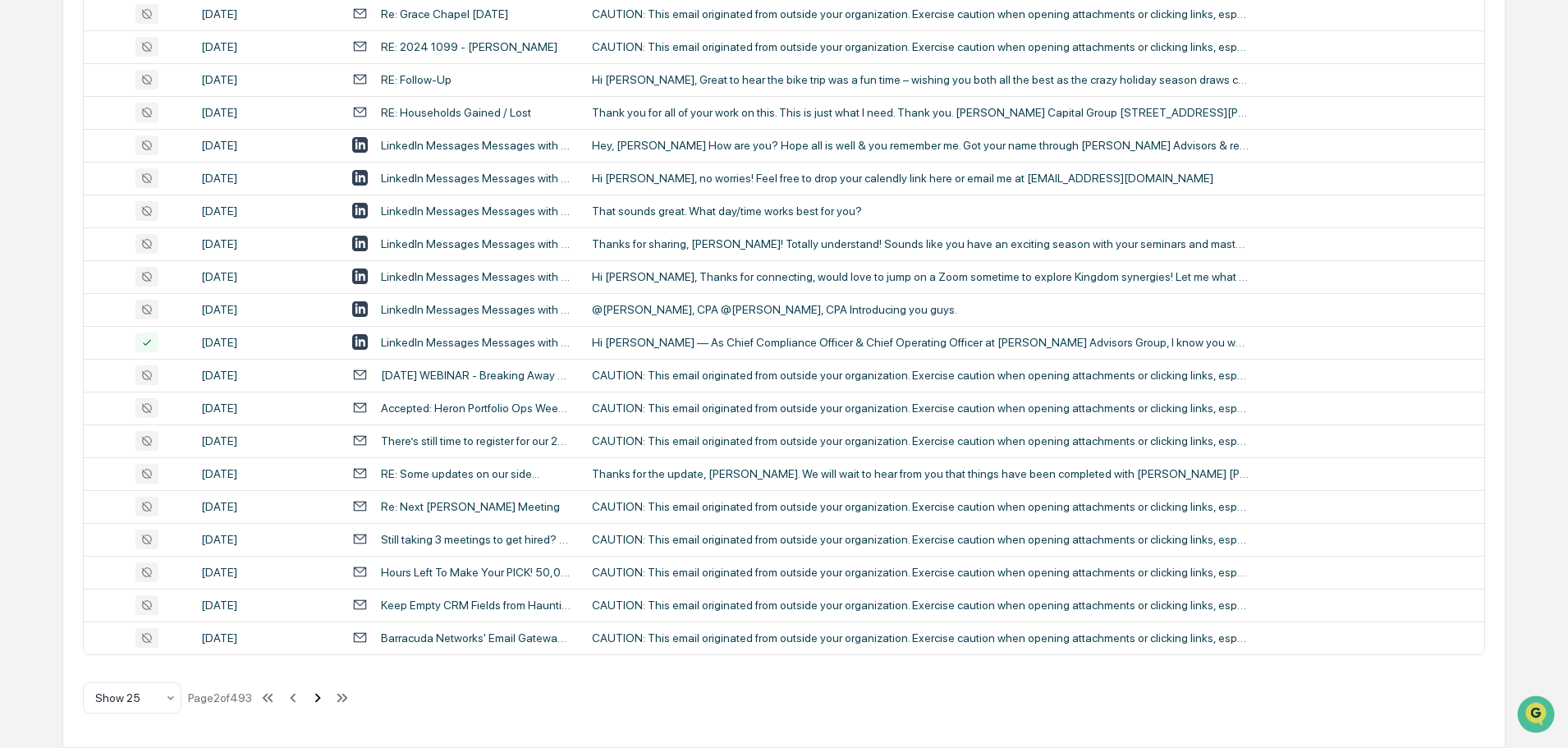
click at [318, 699] on icon at bounding box center [317, 698] width 18 height 18
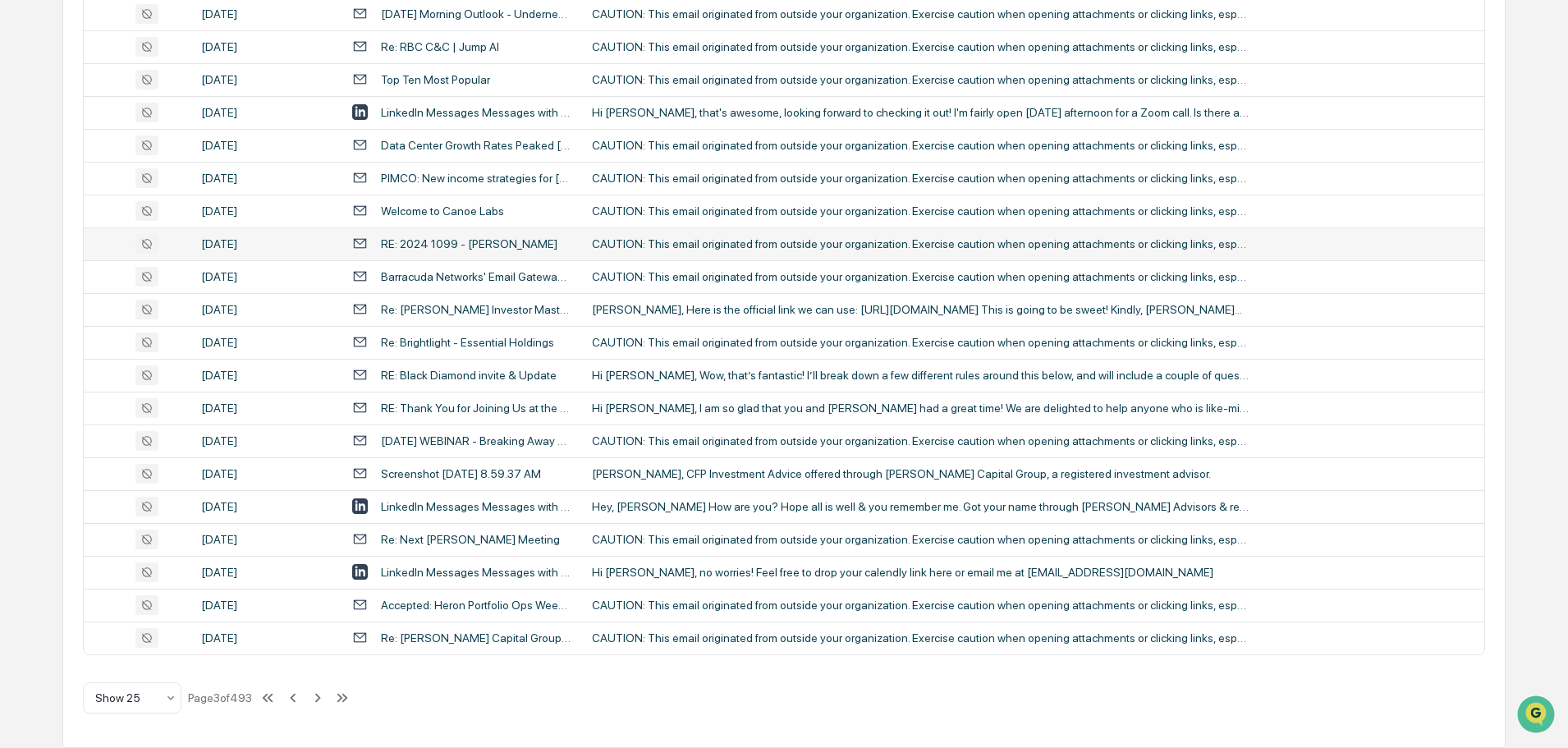
click at [536, 248] on div "RE: 2024 1099 - Elizabeth Hughes" at bounding box center [470, 243] width 177 height 13
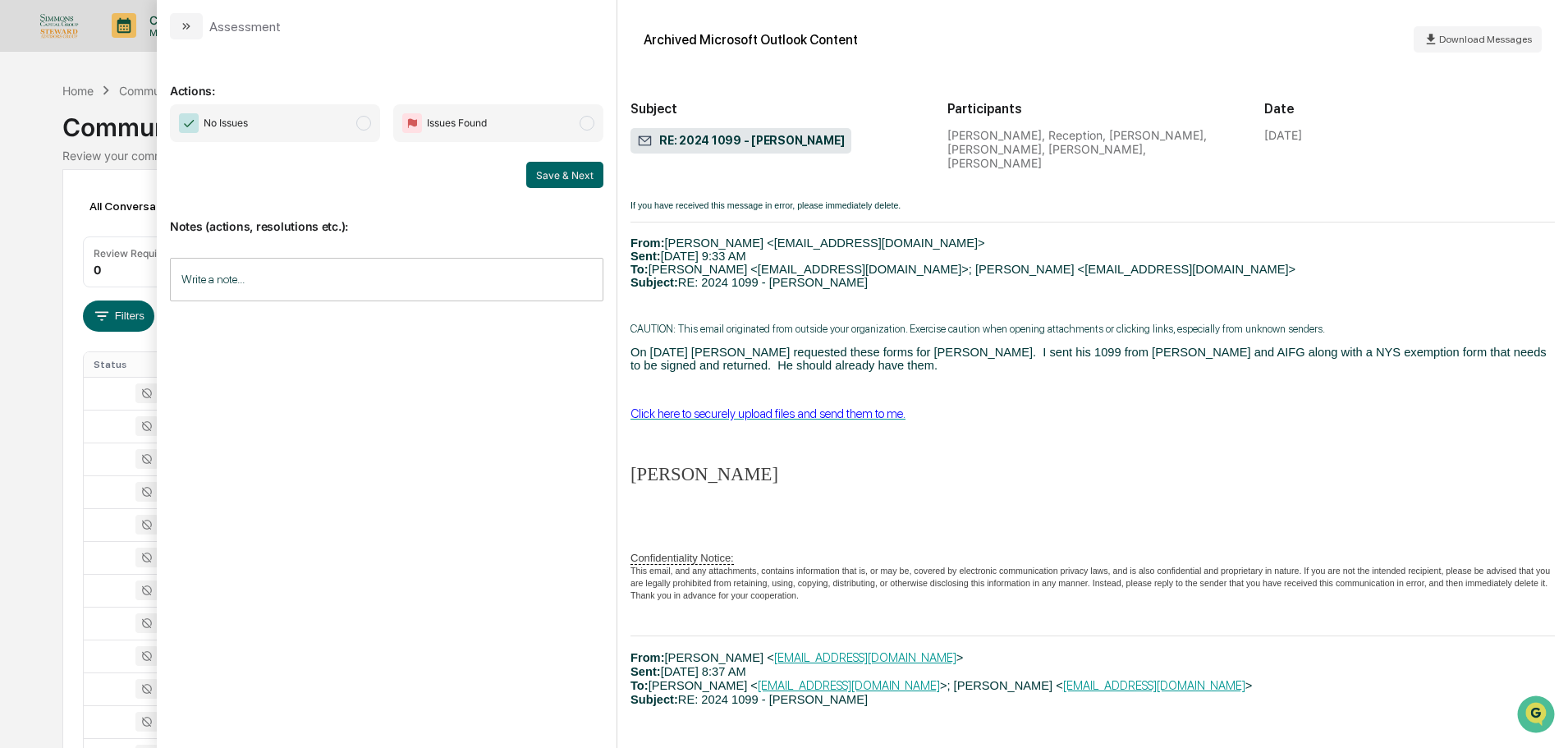
scroll to position [1067, 0]
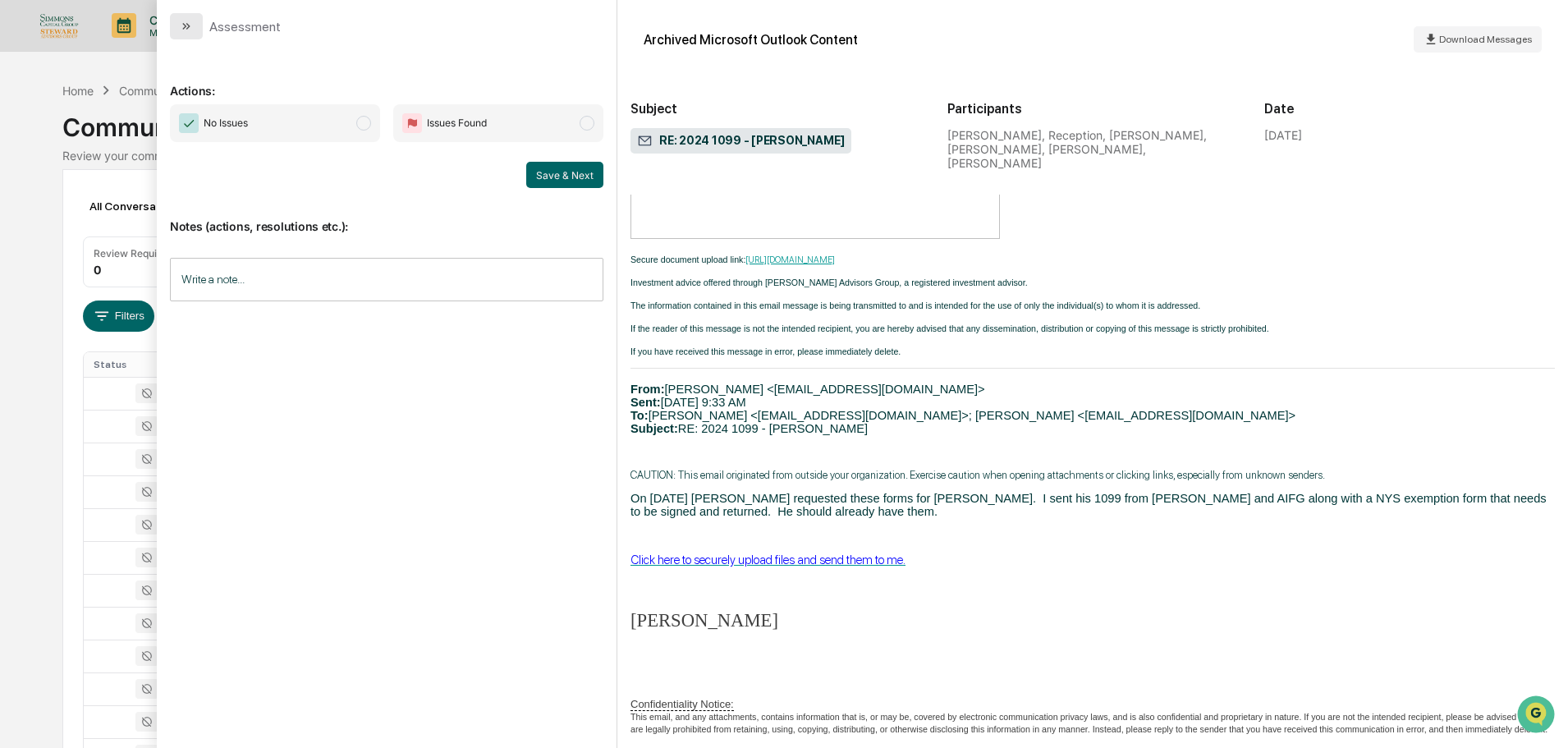
click at [173, 22] on button "modal" at bounding box center [186, 26] width 33 height 26
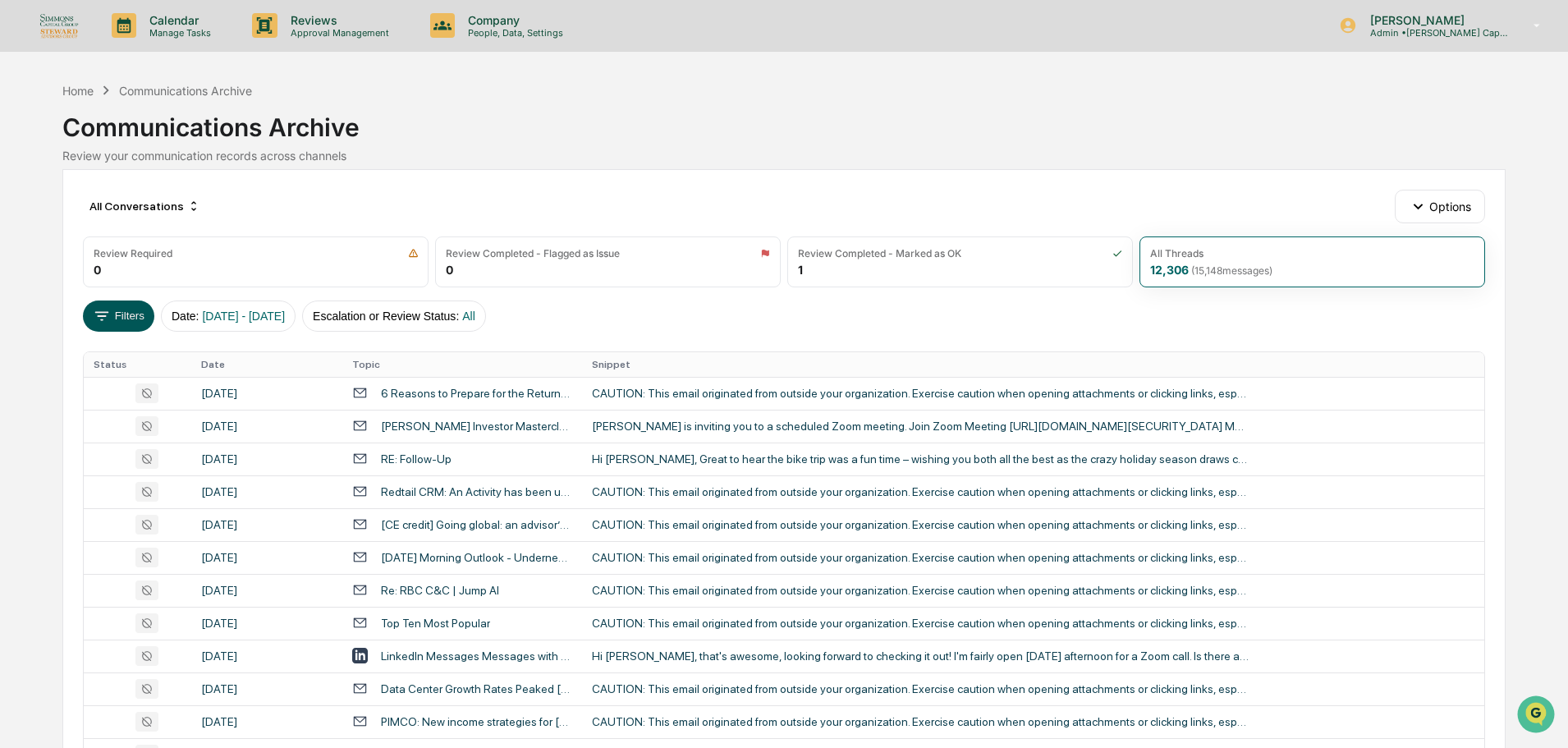
click at [118, 319] on button "Filters" at bounding box center [119, 317] width 72 height 31
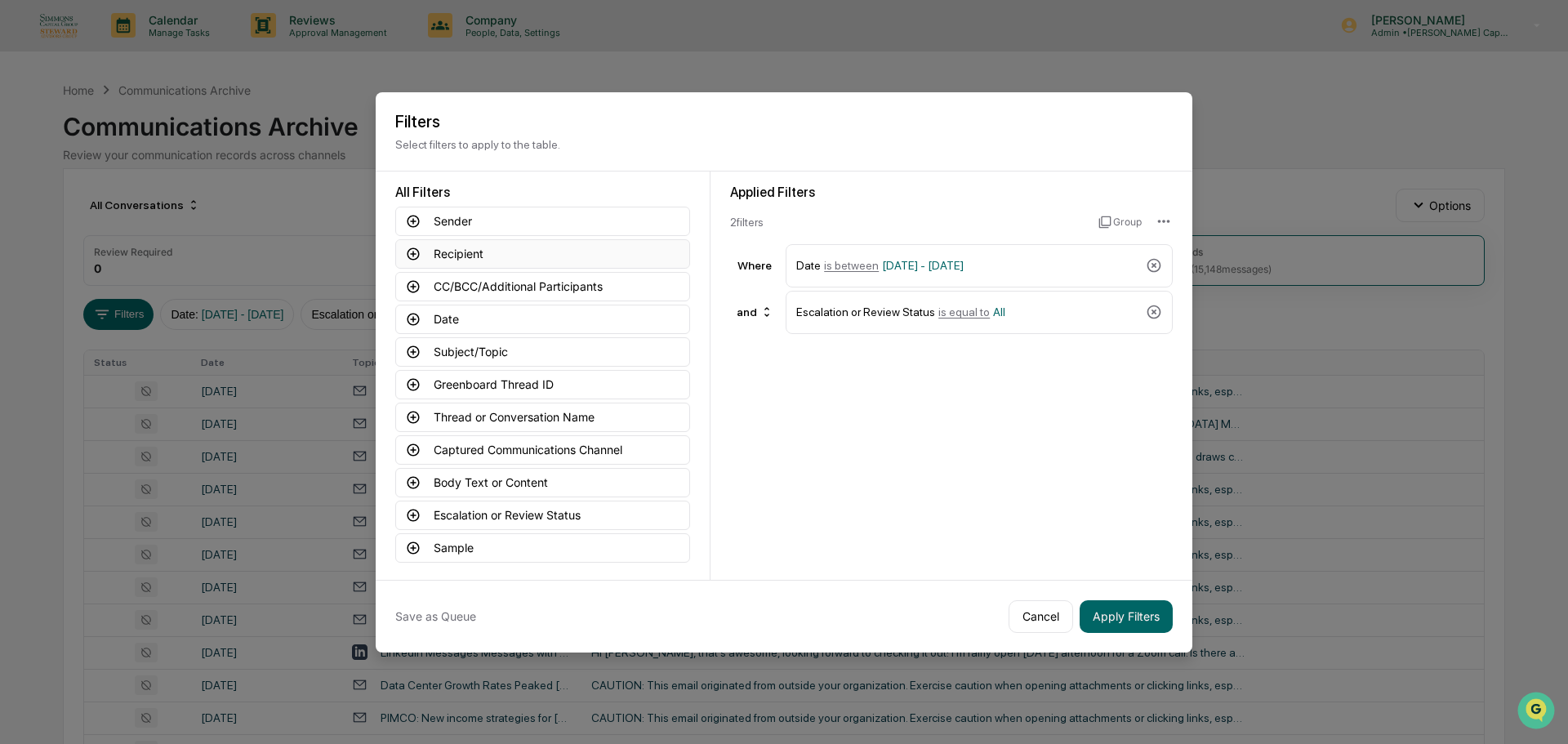
click at [464, 245] on button "Recipient" at bounding box center [542, 254] width 295 height 30
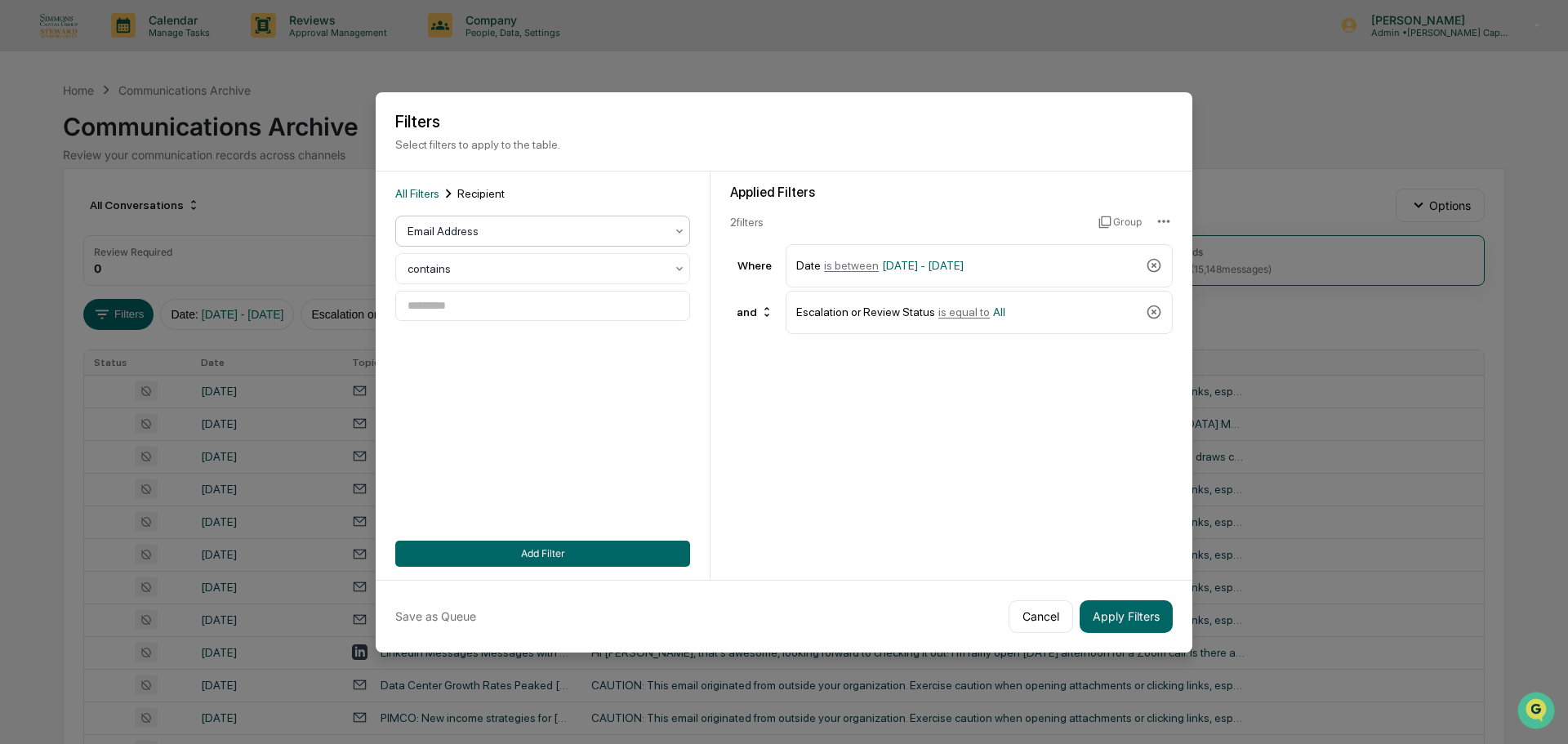
click at [460, 234] on div at bounding box center [536, 231] width 257 height 17
click at [462, 265] on div at bounding box center [536, 268] width 257 height 17
click at [460, 303] on input at bounding box center [542, 305] width 295 height 30
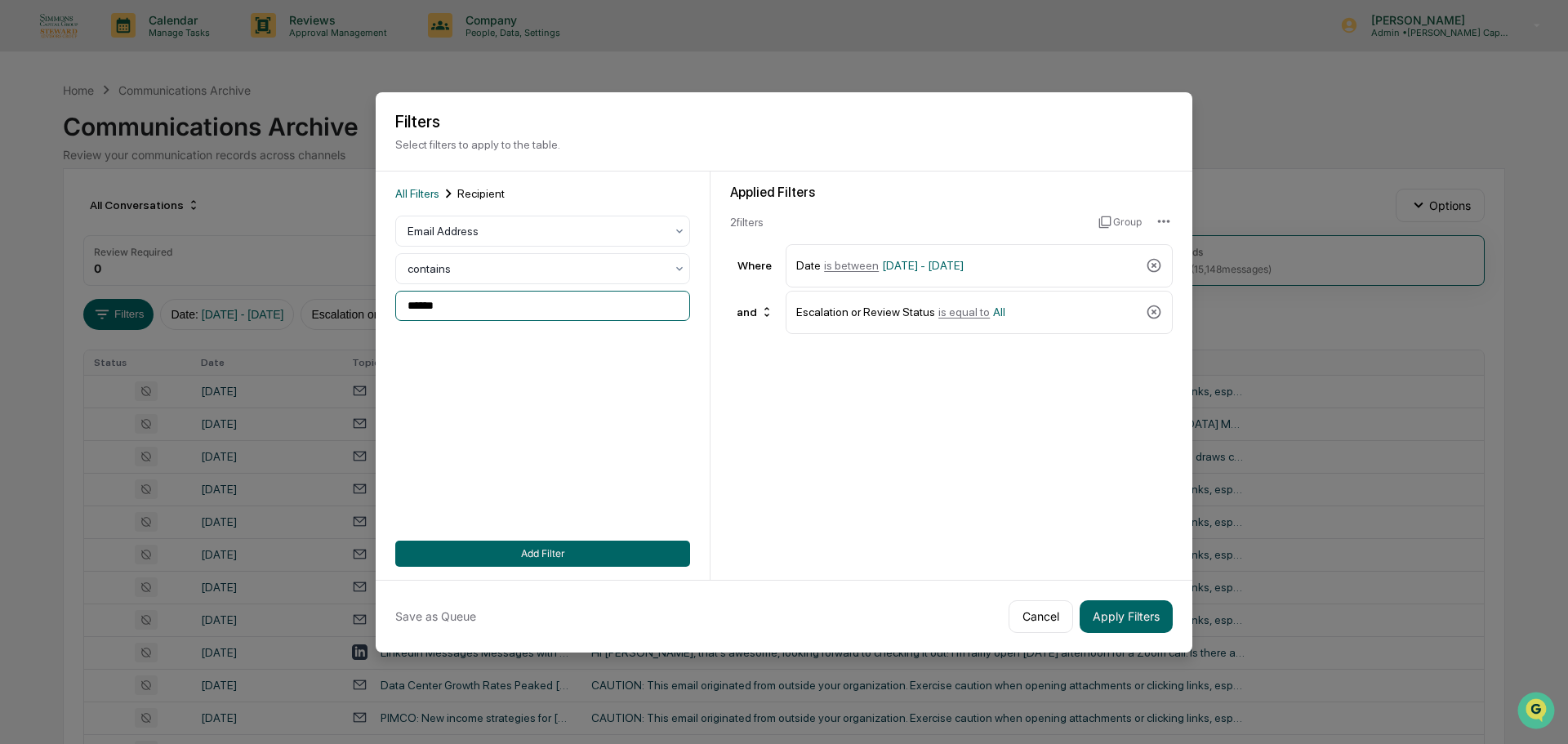
type input "******"
click at [508, 546] on button "Add Filter" at bounding box center [542, 554] width 295 height 26
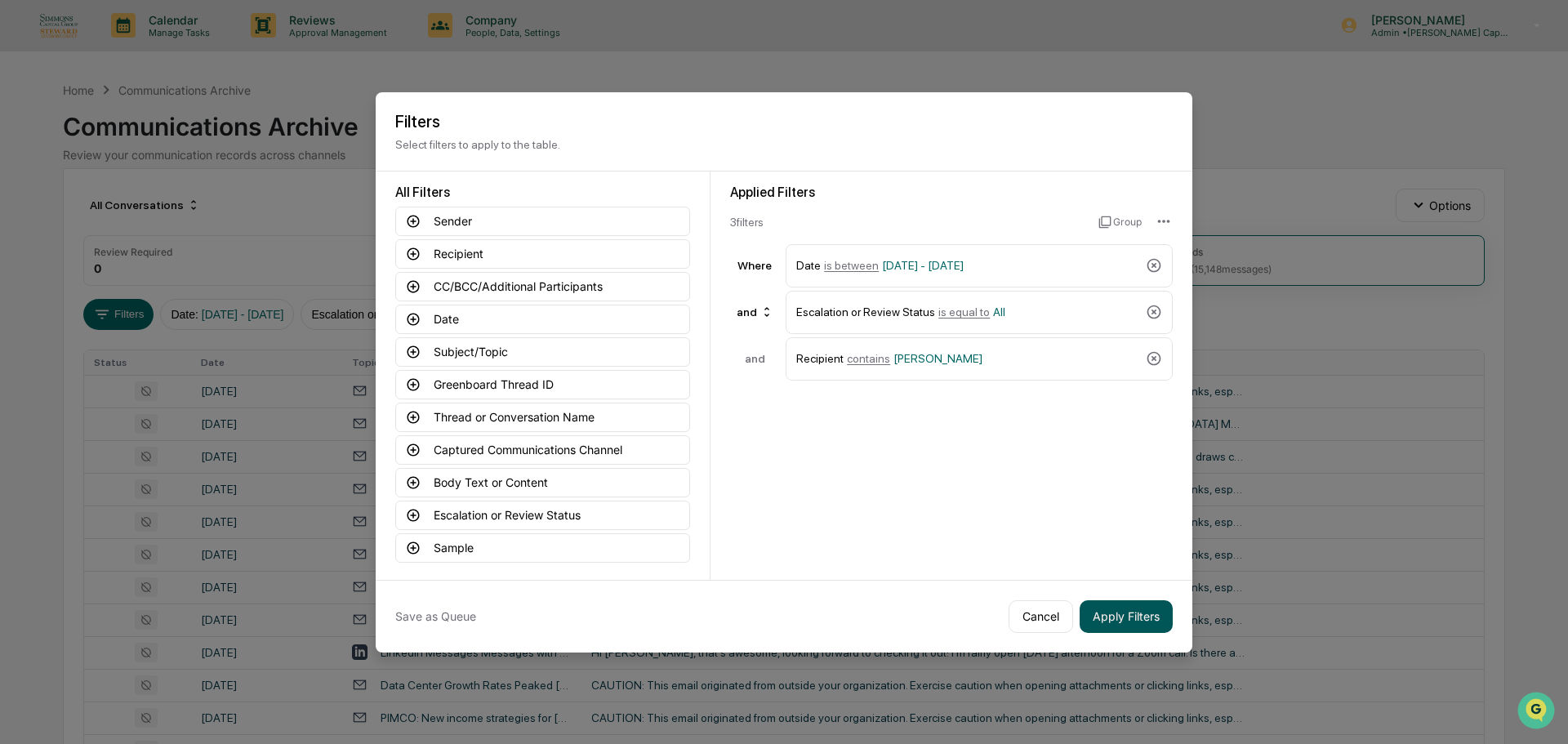
click at [1124, 610] on button "Apply Filters" at bounding box center [1125, 617] width 93 height 33
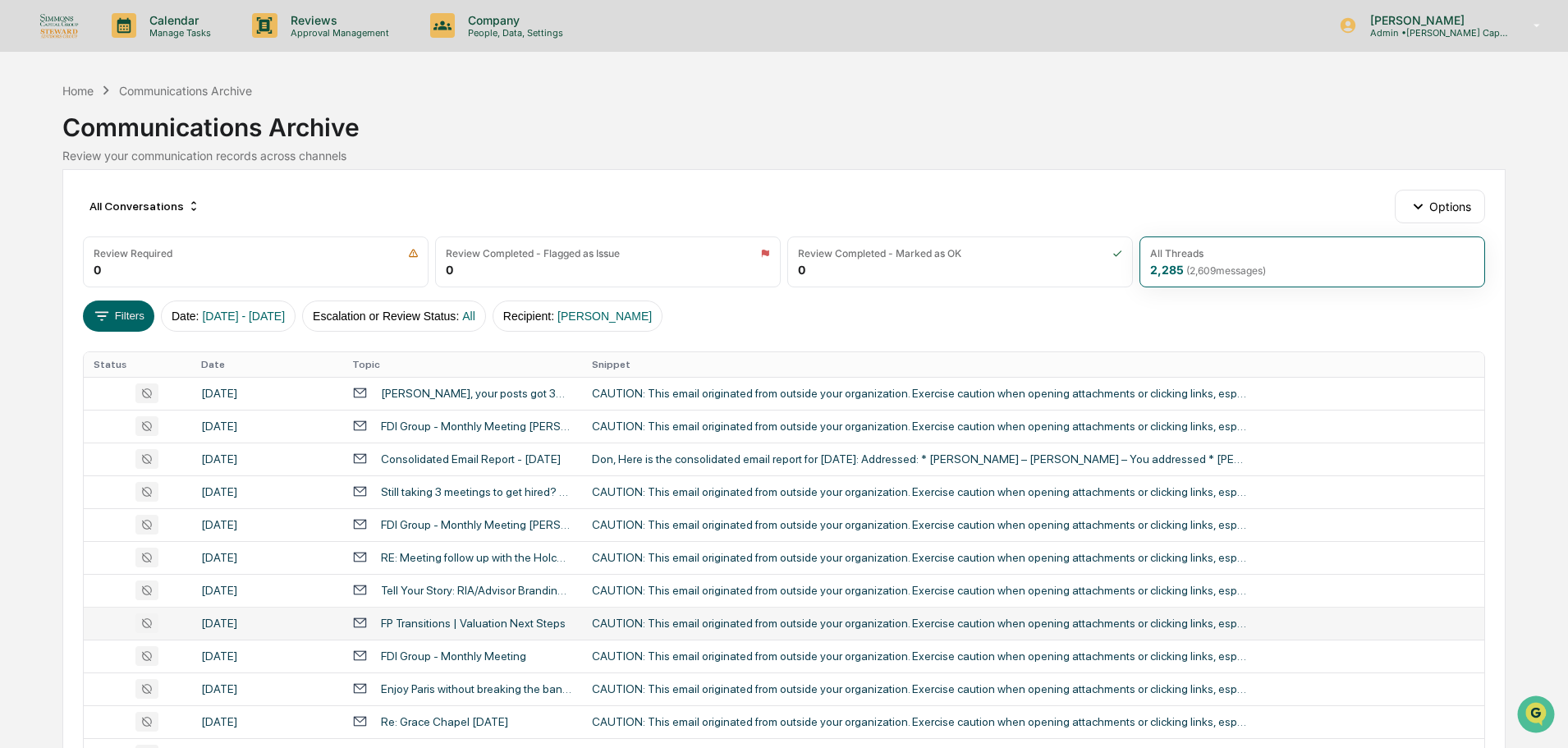
scroll to position [150, 0]
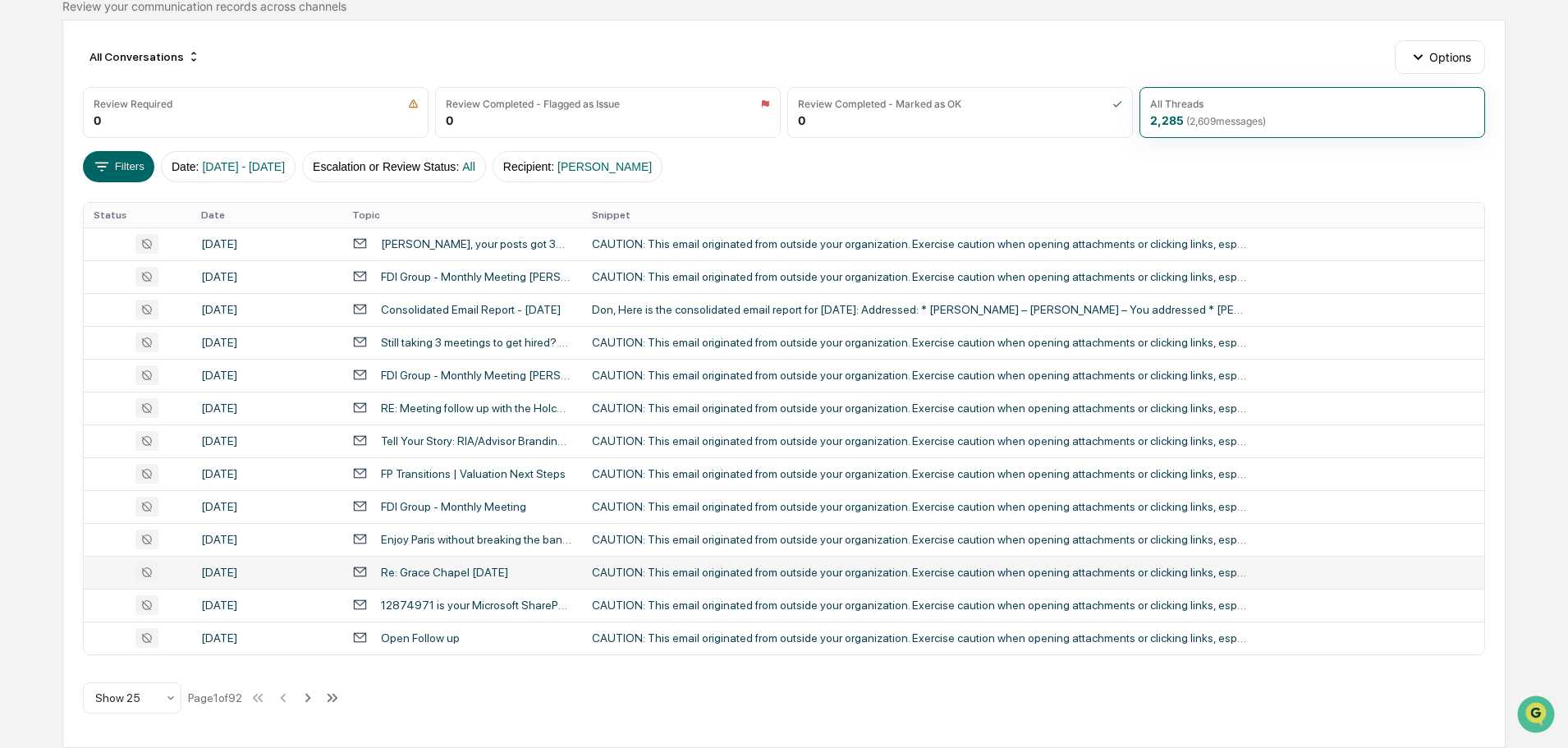
click at [518, 568] on div "Re: Grace Chapel Nov. 2" at bounding box center [463, 572] width 220 height 16
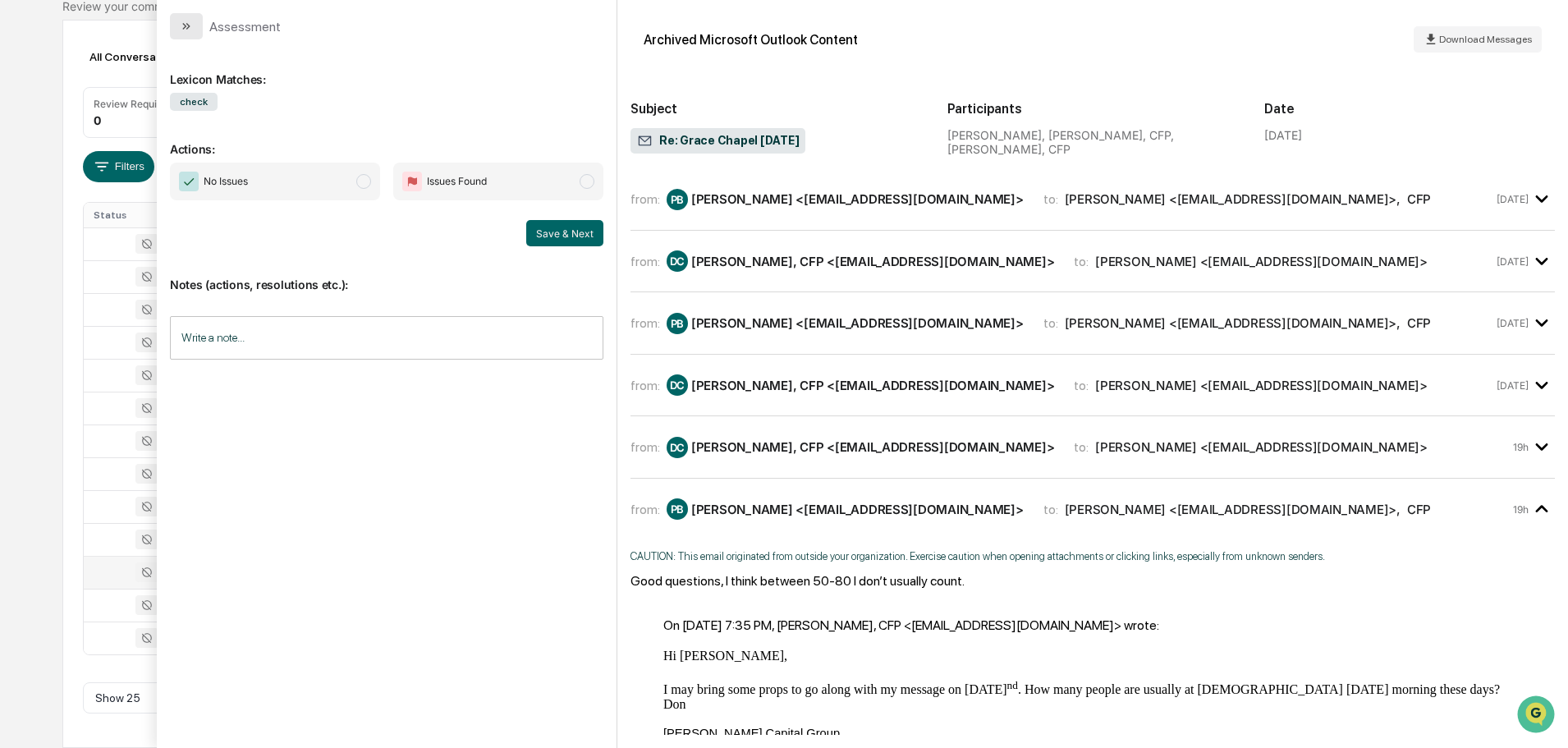
click at [196, 33] on button "modal" at bounding box center [186, 26] width 33 height 26
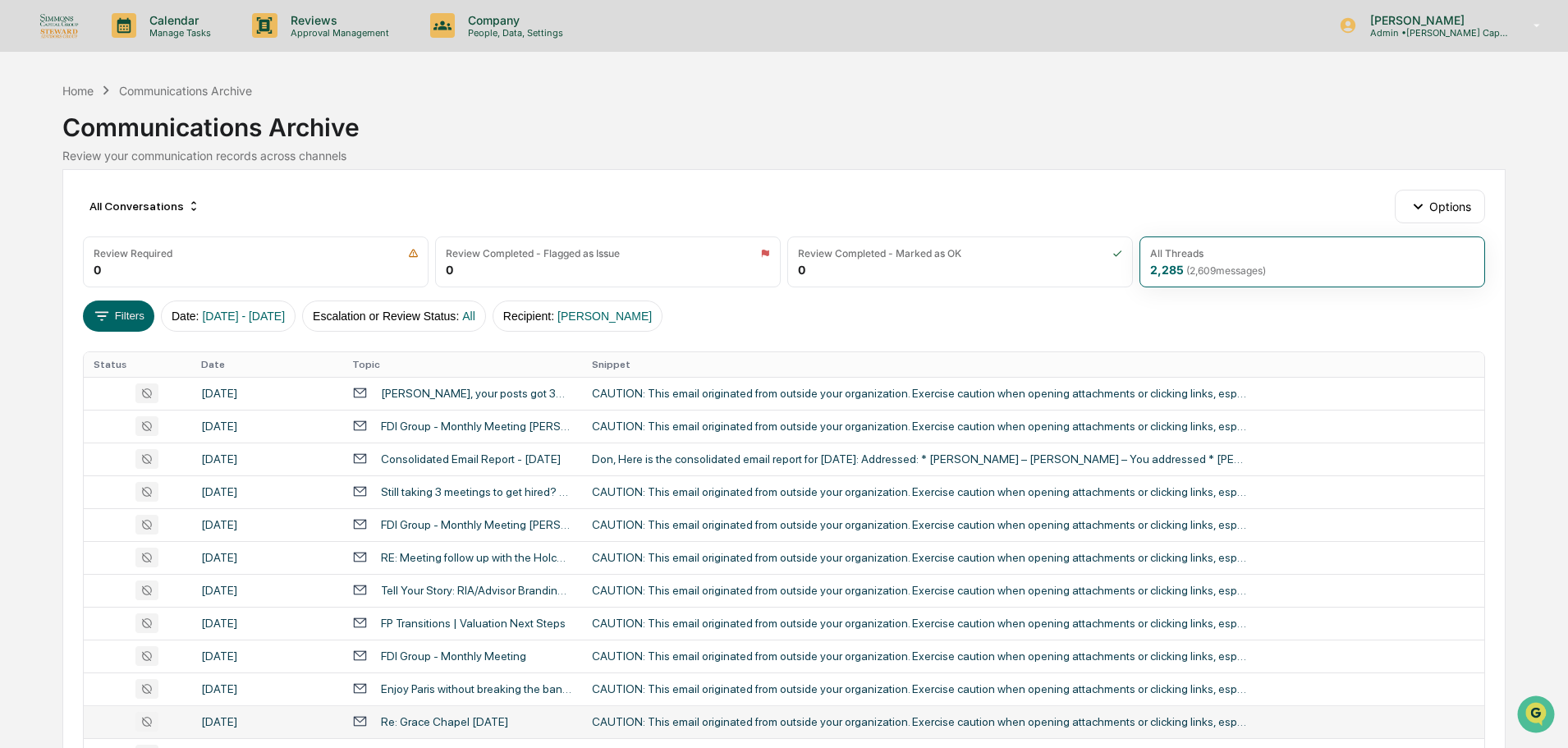
click at [70, 17] on img at bounding box center [59, 24] width 39 height 25
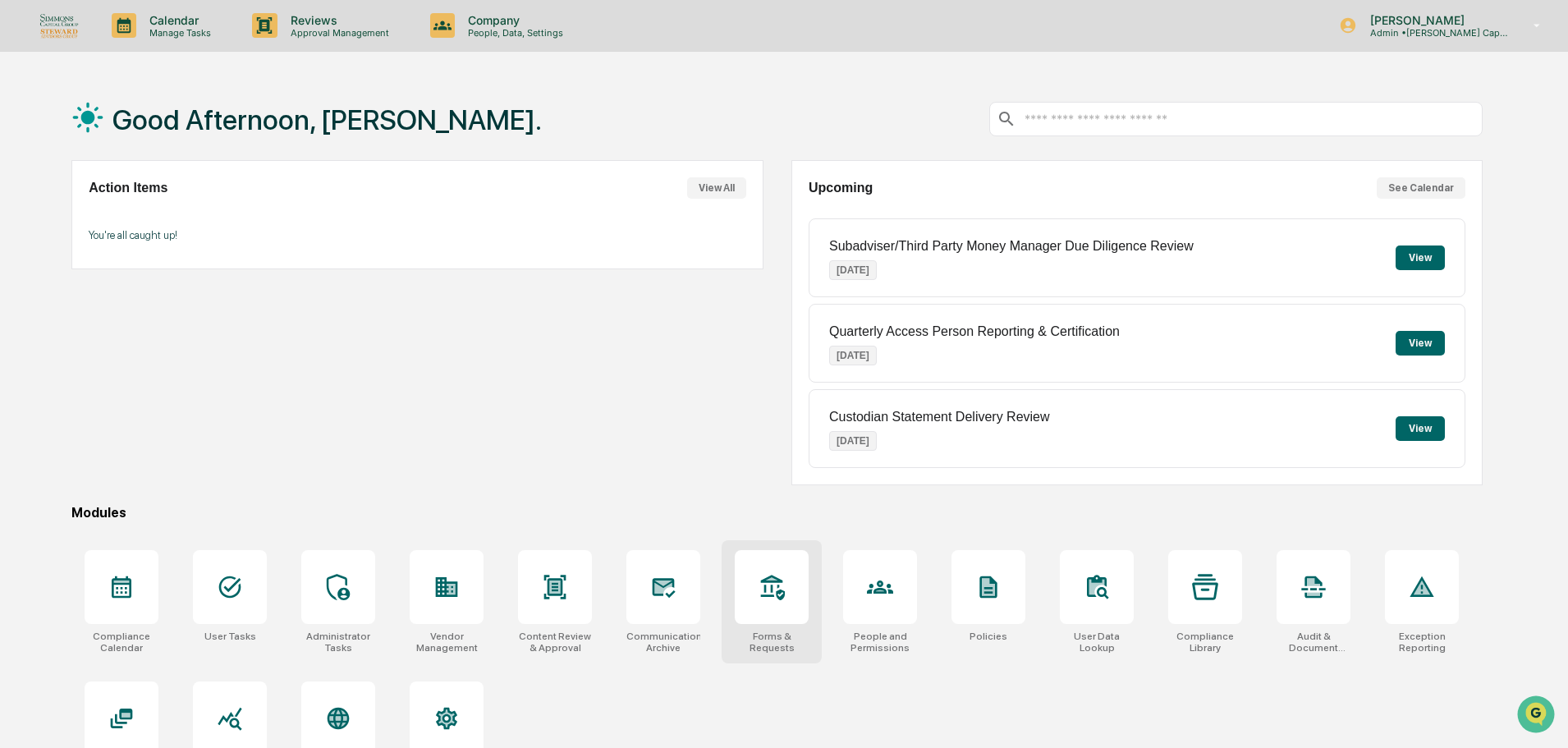
click at [784, 584] on icon at bounding box center [771, 587] width 26 height 26
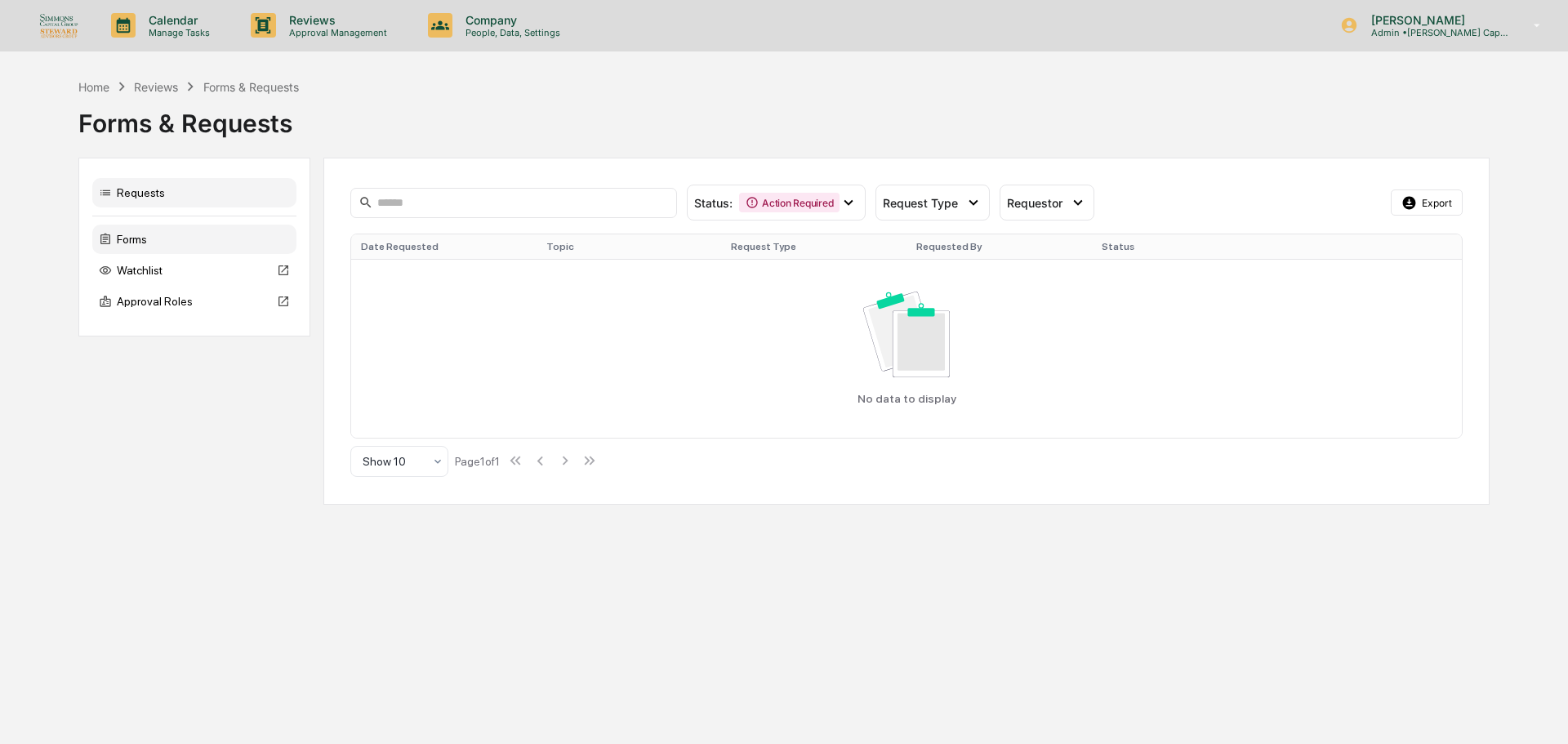
click at [199, 251] on div "Forms" at bounding box center [194, 239] width 204 height 30
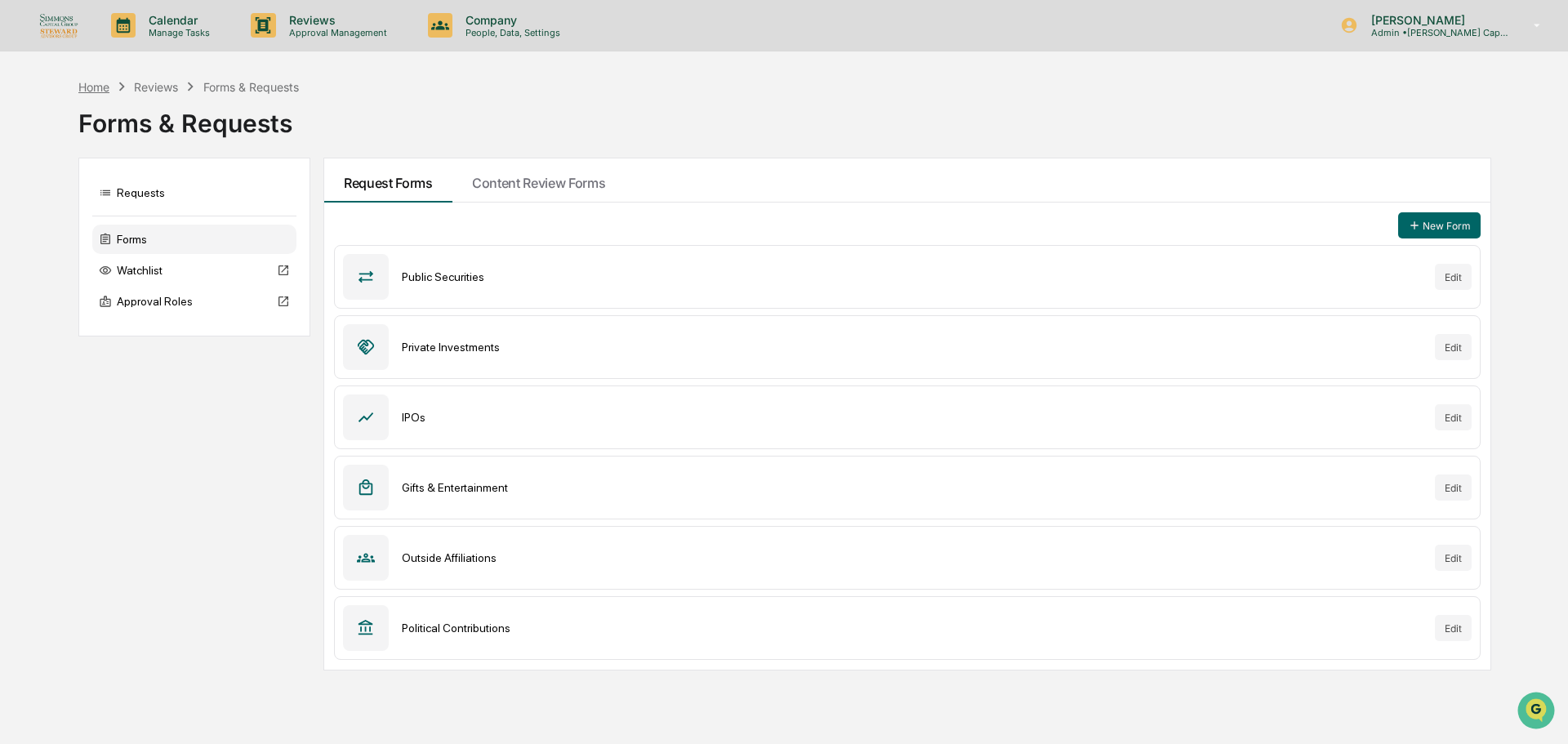
click at [89, 87] on div "Home" at bounding box center [94, 87] width 31 height 14
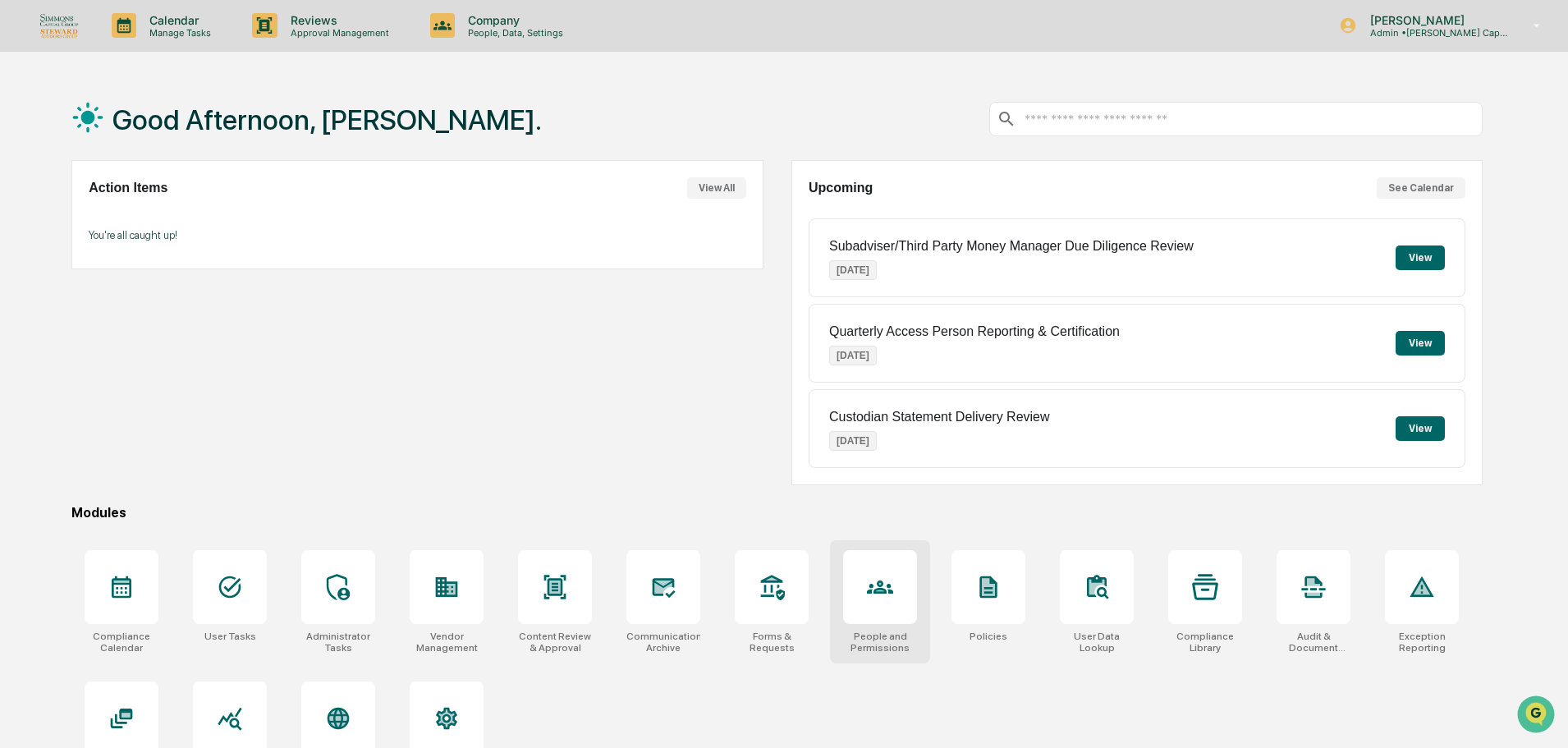
click at [872, 602] on div at bounding box center [880, 587] width 73 height 73
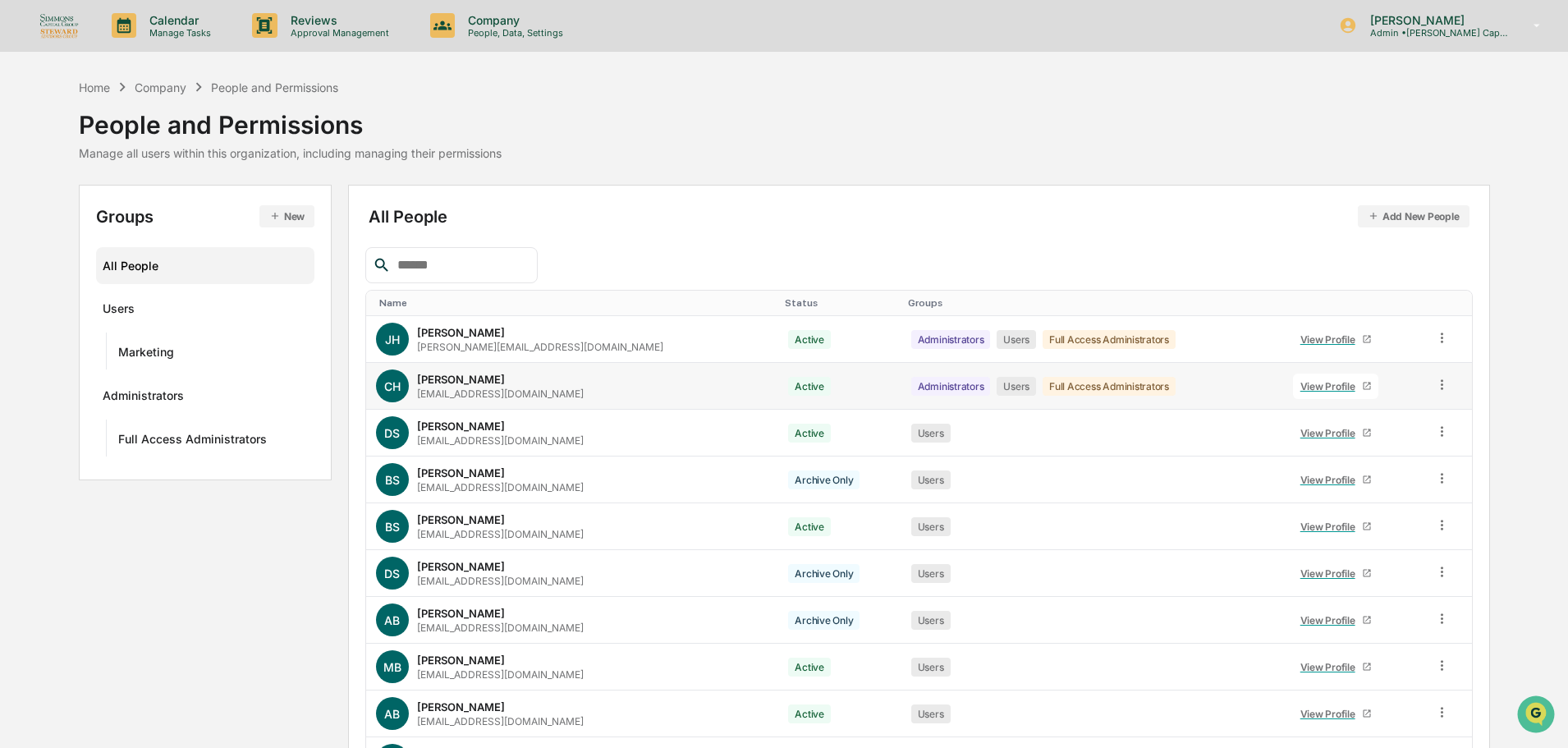
scroll to position [82, 0]
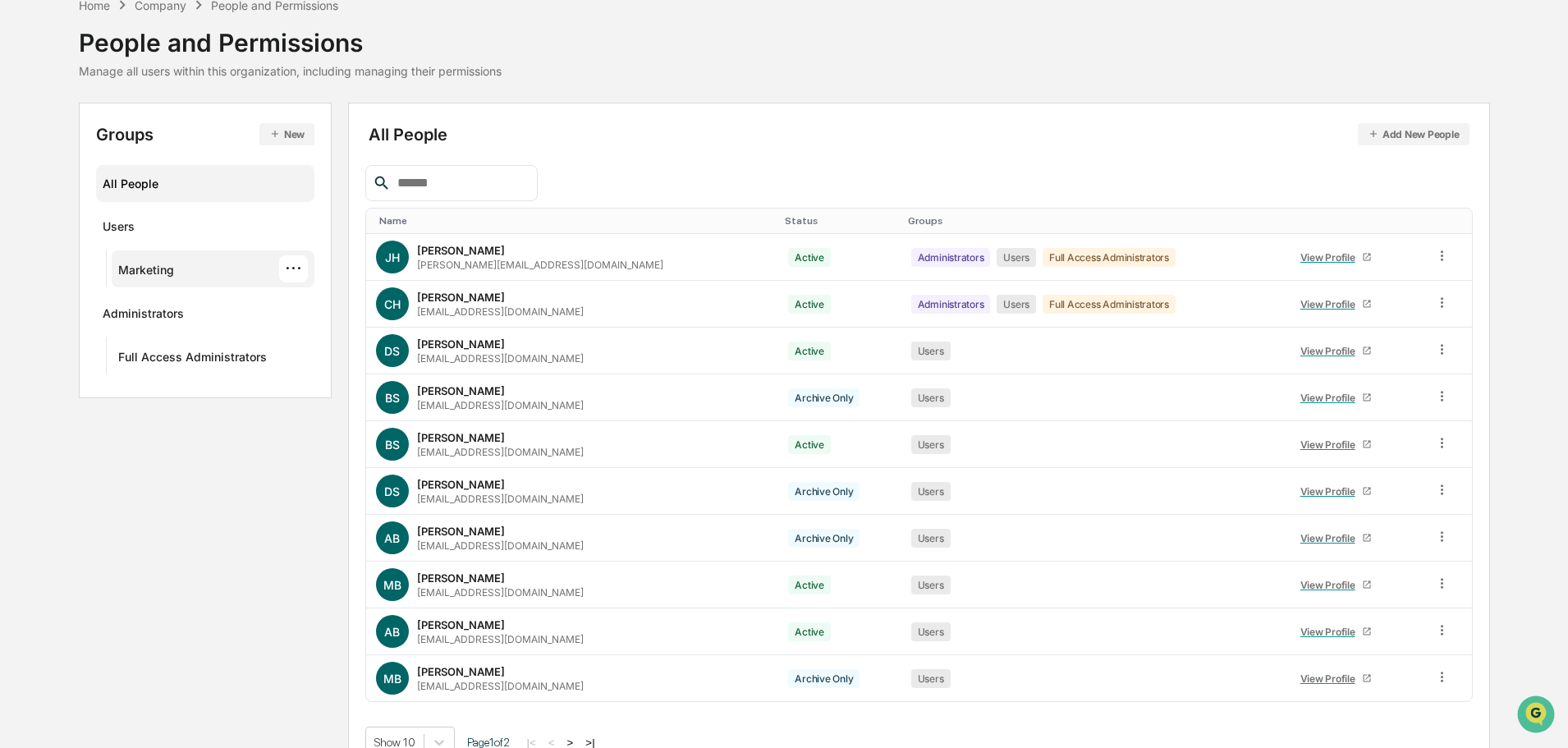
click at [203, 269] on div "Marketing ···" at bounding box center [213, 269] width 191 height 27
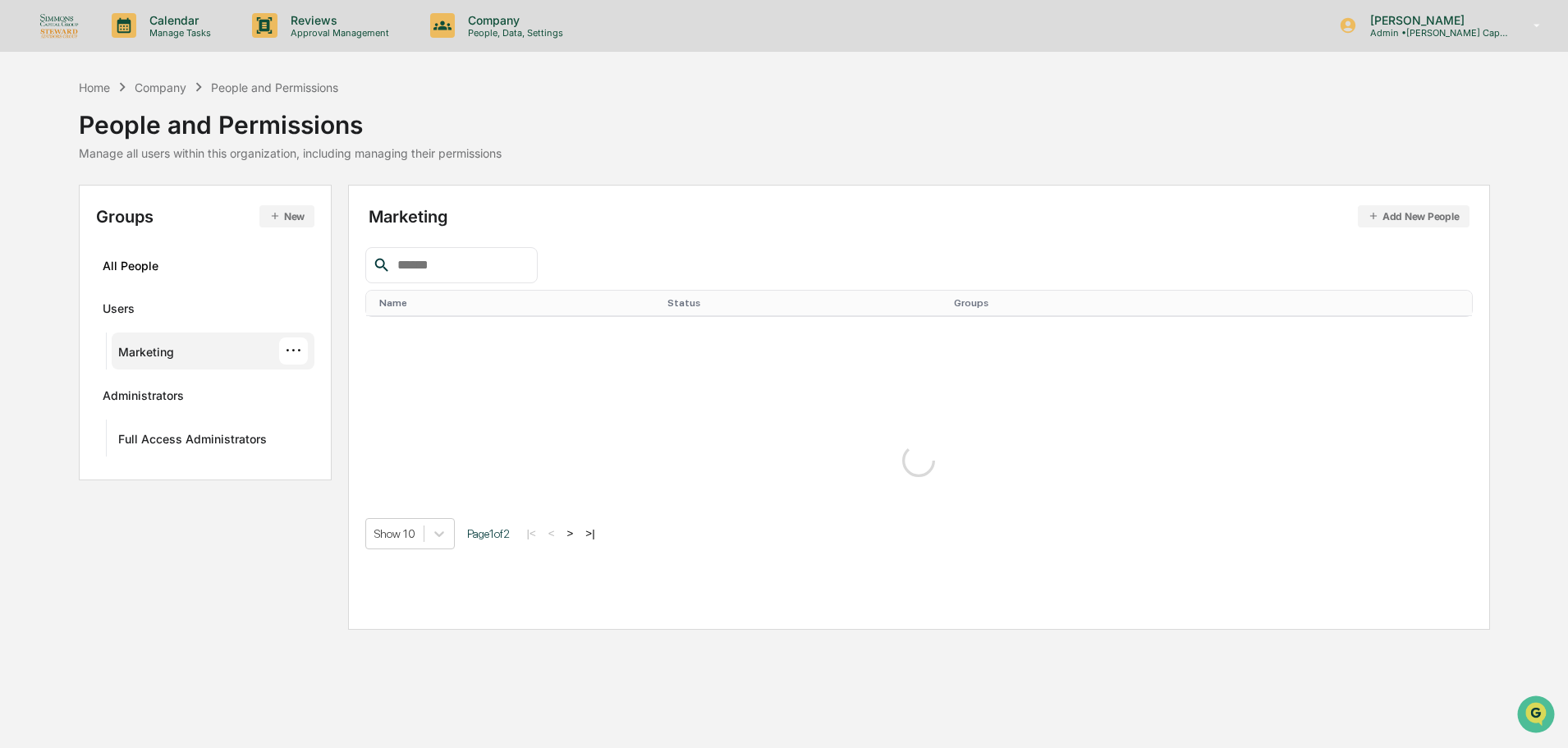
scroll to position [0, 0]
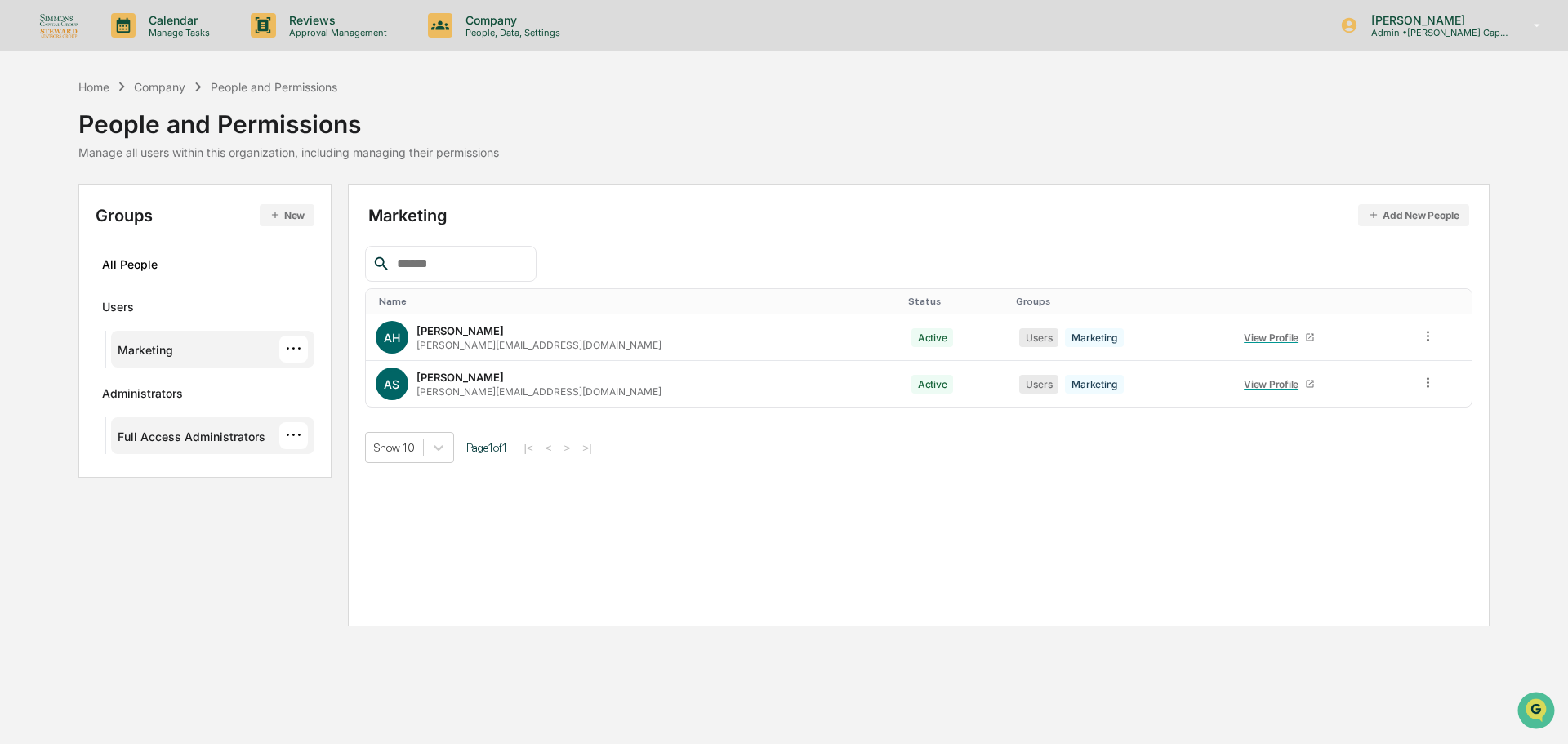
click at [189, 434] on div "Full Access Administrators" at bounding box center [191, 439] width 148 height 20
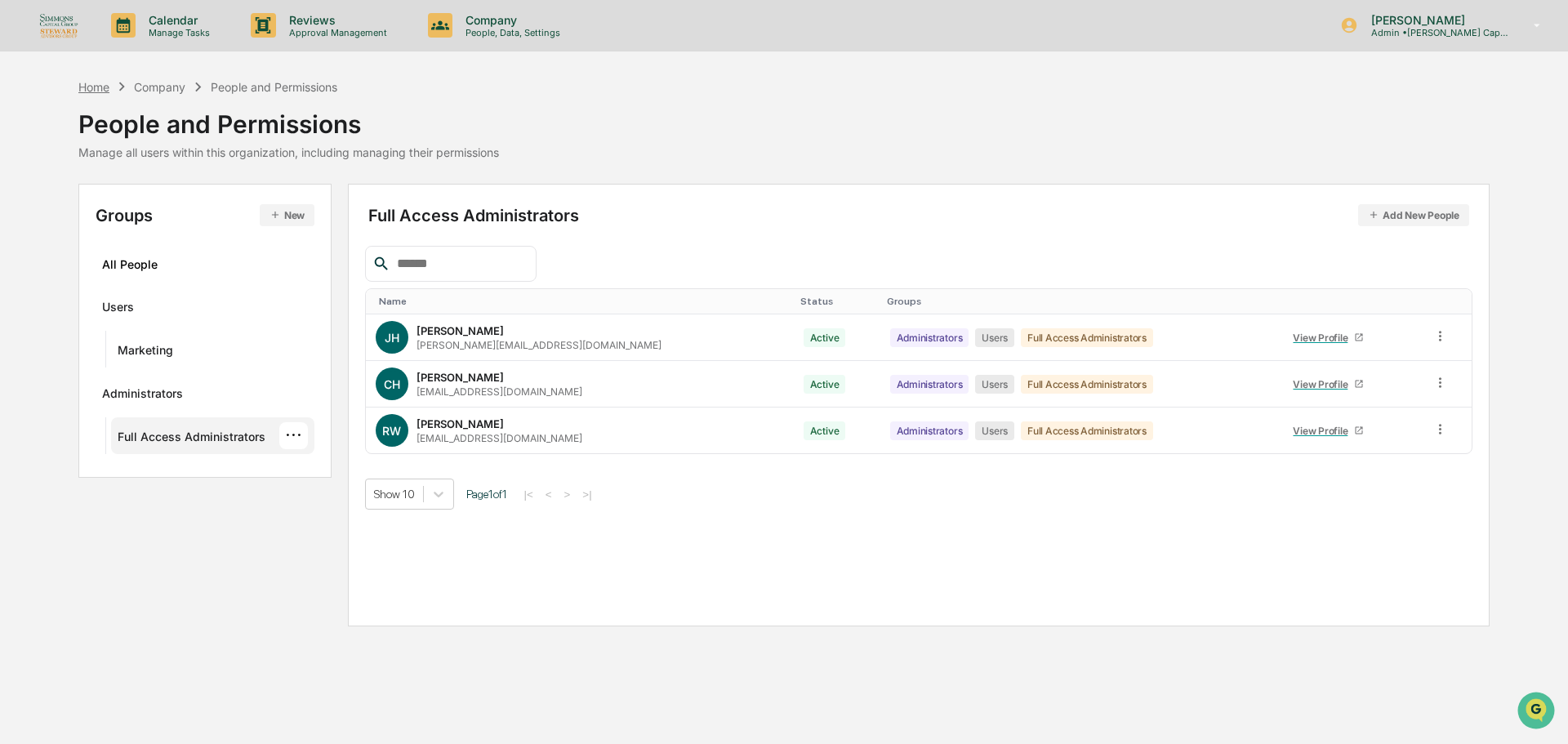
click at [90, 89] on div "Home" at bounding box center [94, 87] width 31 height 14
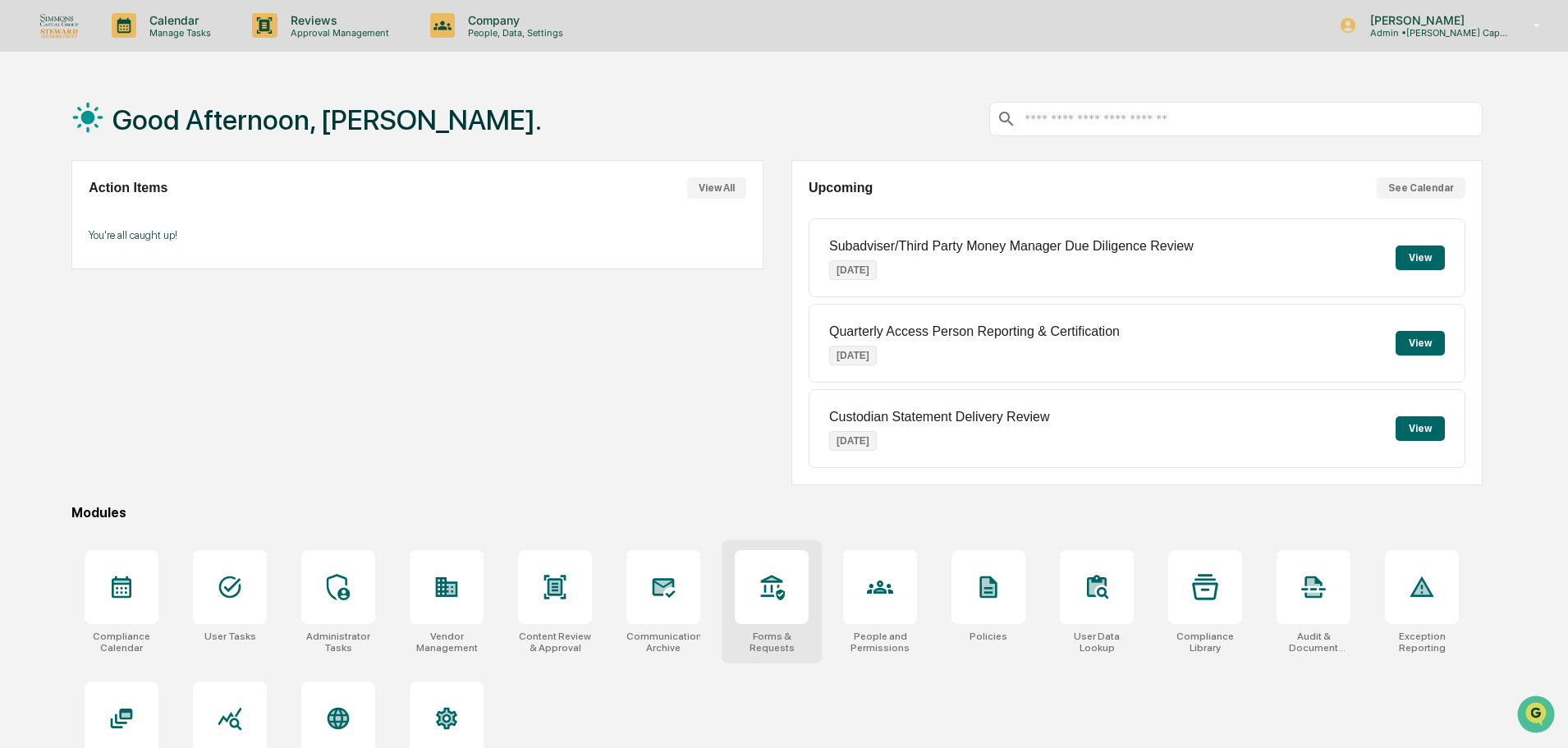
scroll to position [78, 0]
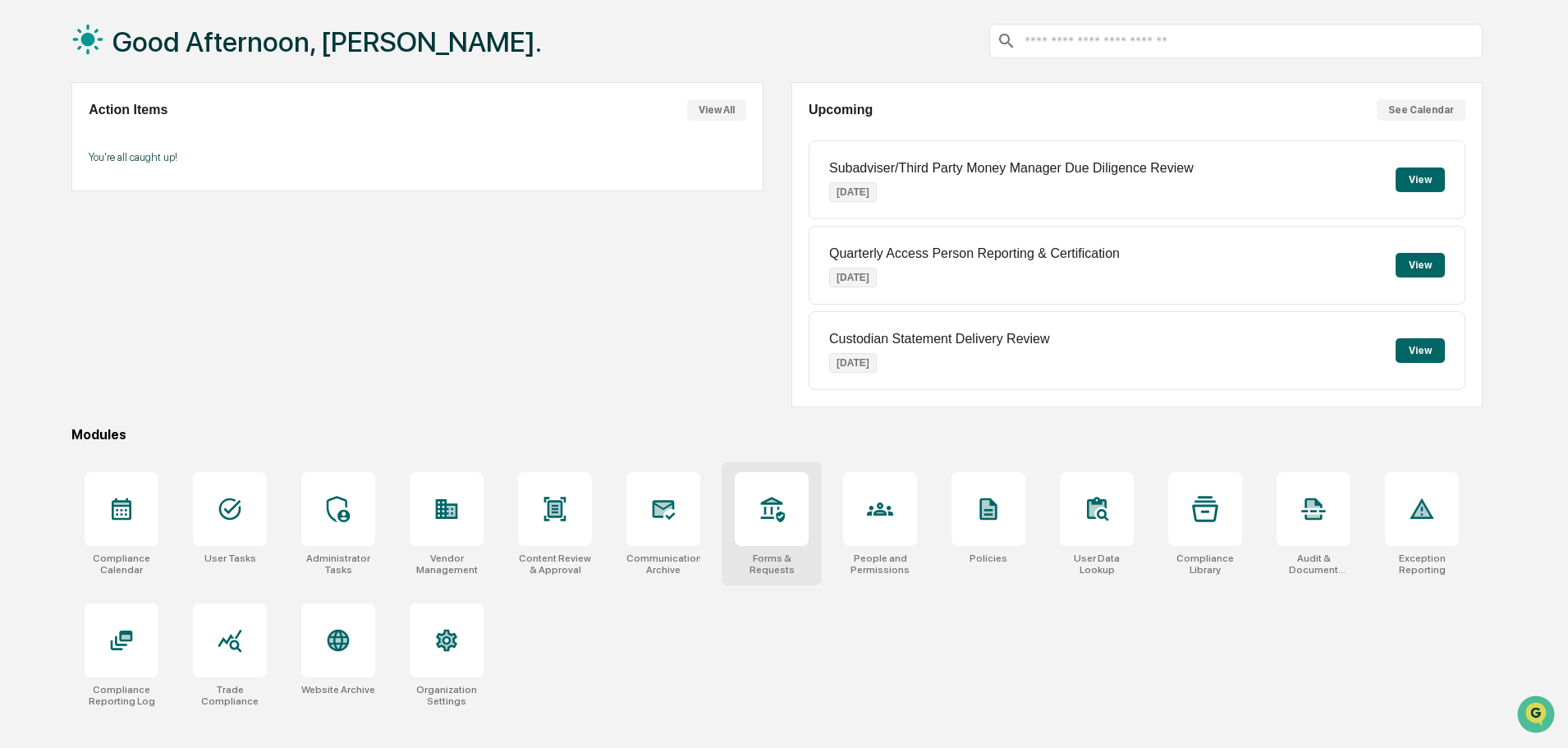
click at [742, 571] on div "Forms & Requests" at bounding box center [771, 564] width 73 height 23
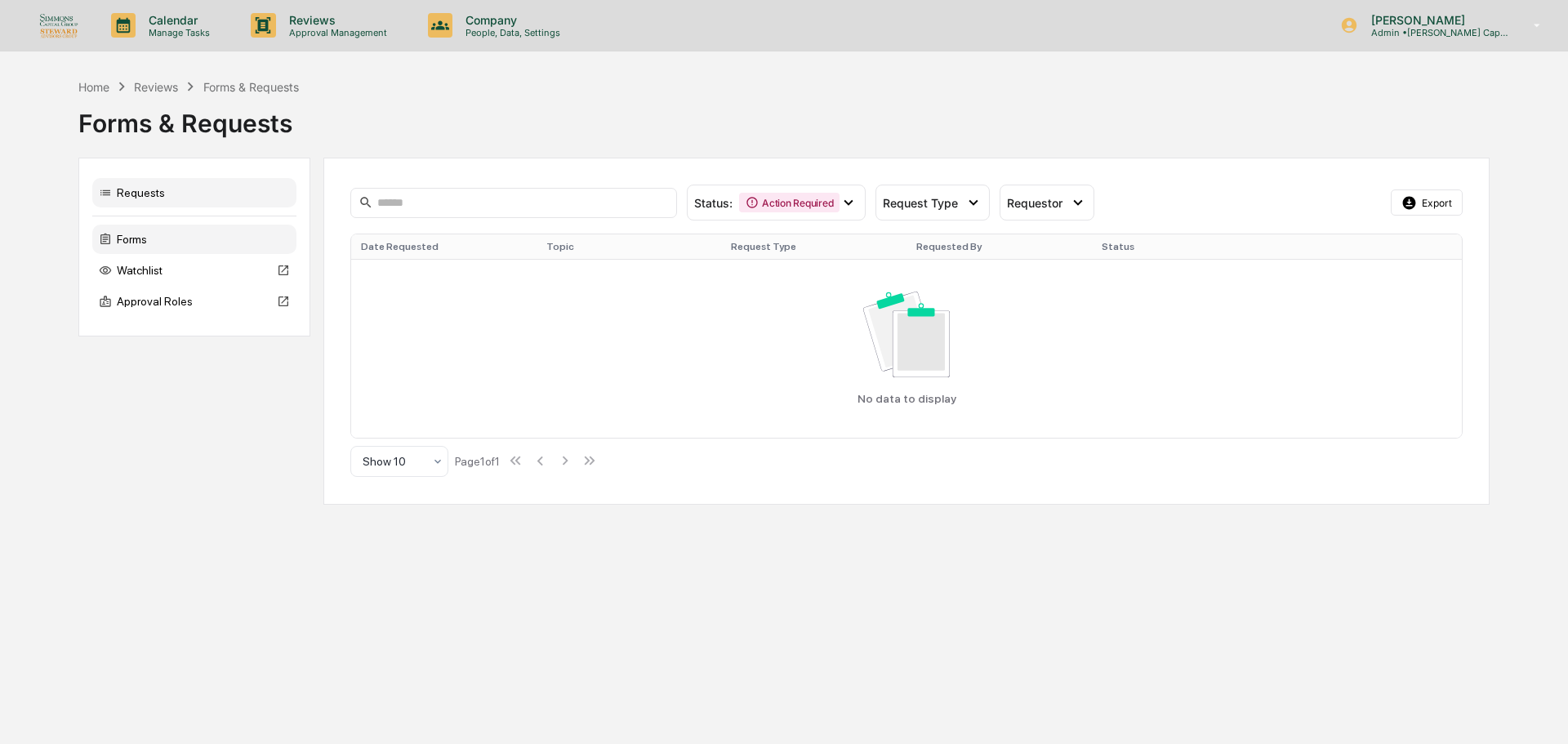
click at [184, 247] on div "Forms" at bounding box center [194, 239] width 204 height 30
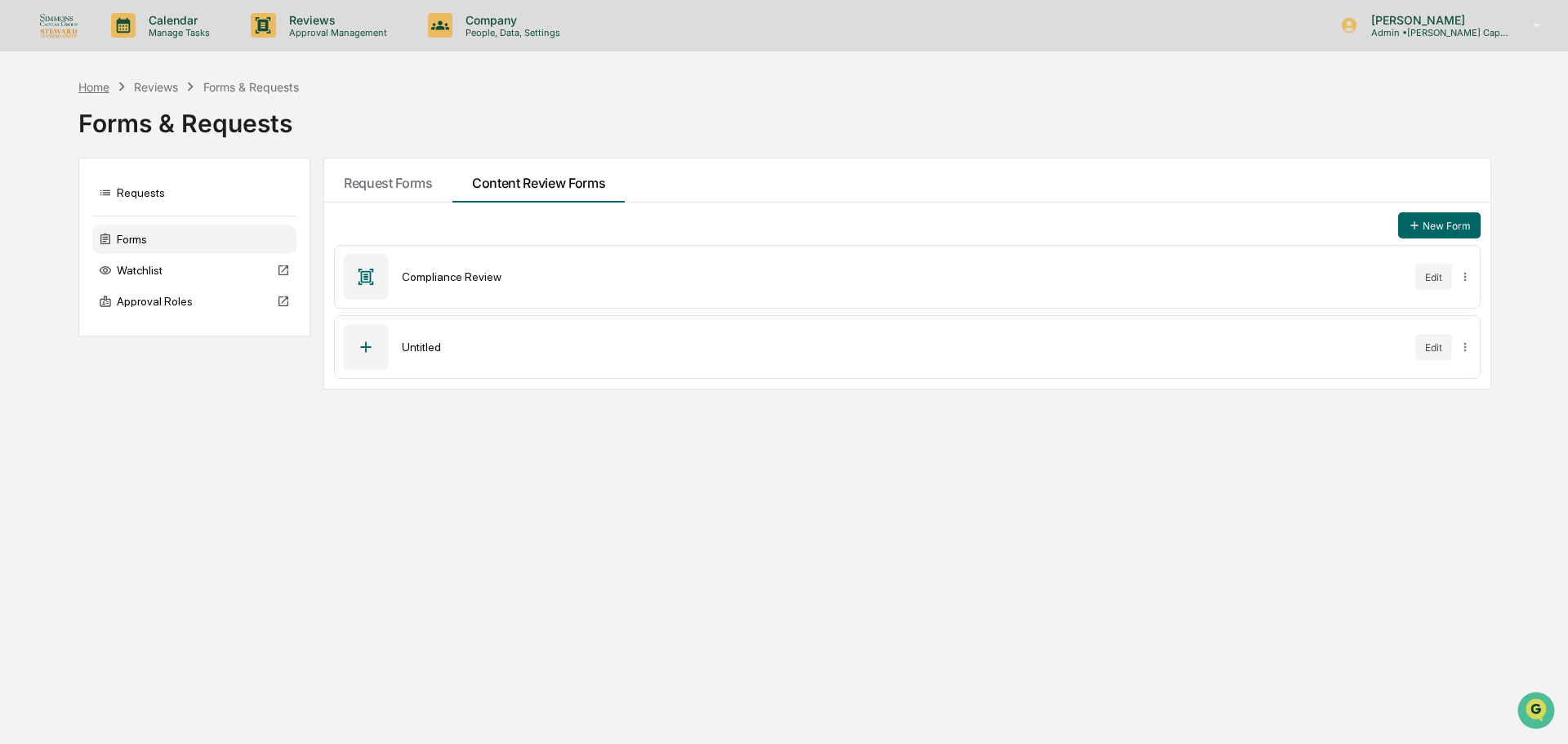
click at [104, 87] on div "Home" at bounding box center [94, 87] width 31 height 14
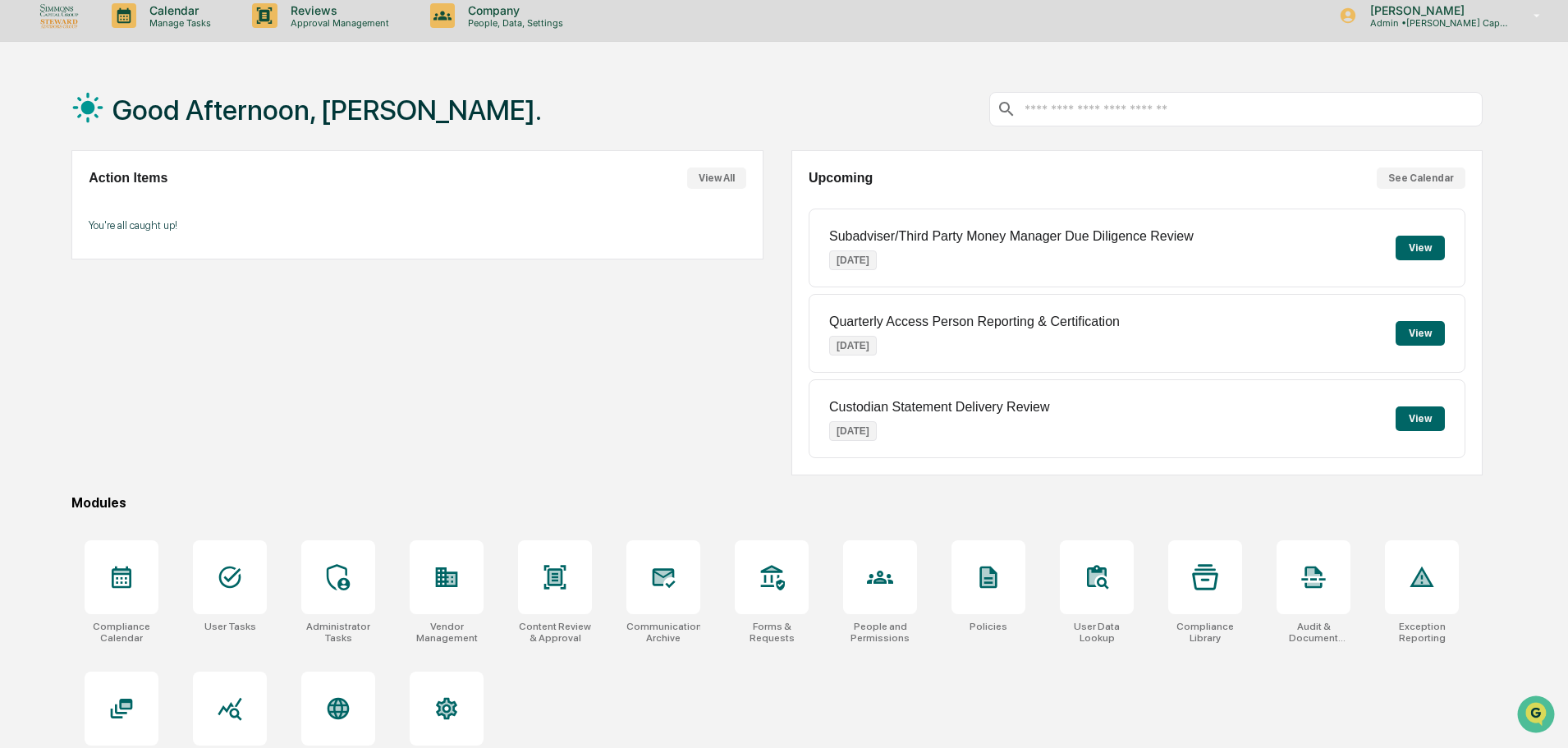
scroll to position [78, 0]
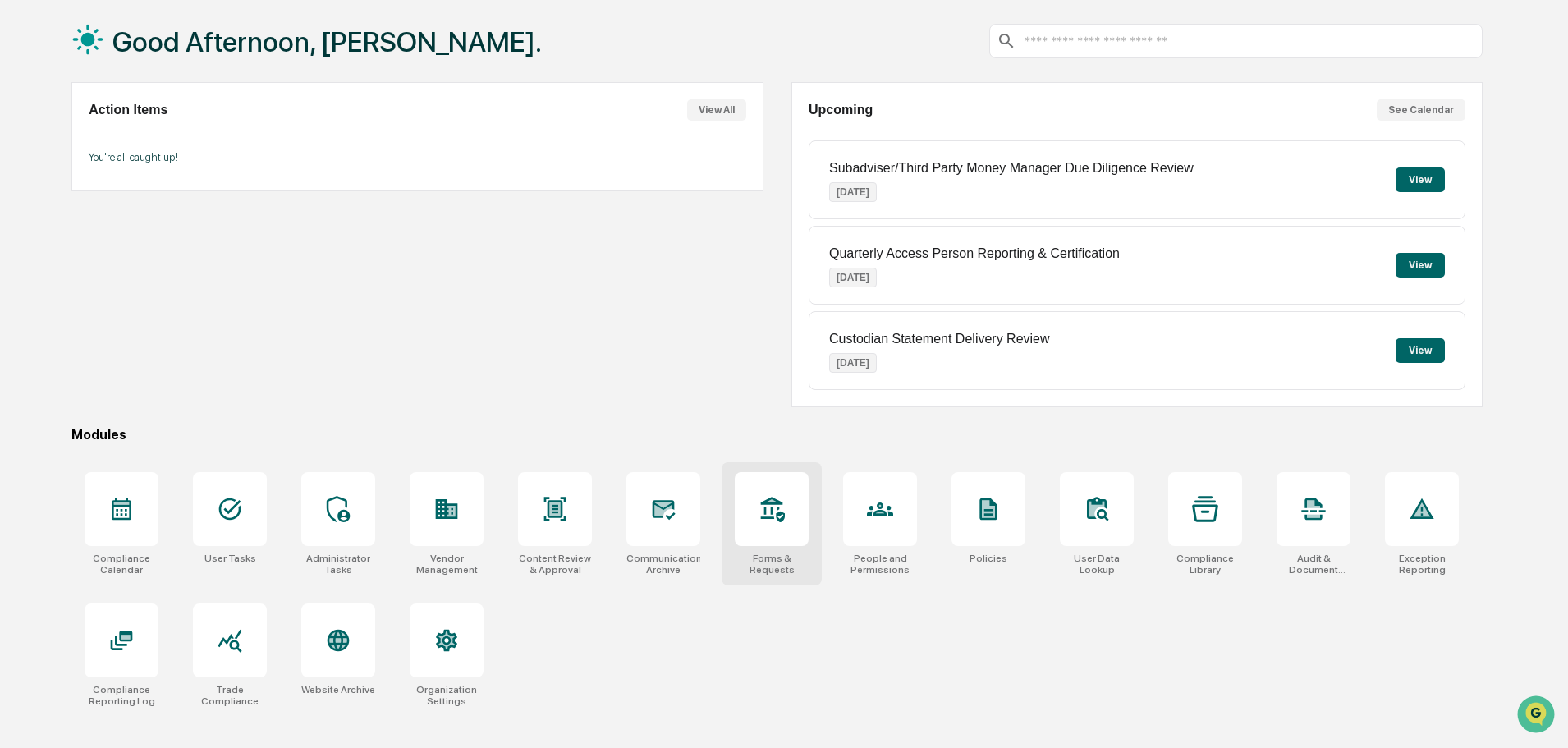
click at [751, 535] on div at bounding box center [771, 509] width 73 height 73
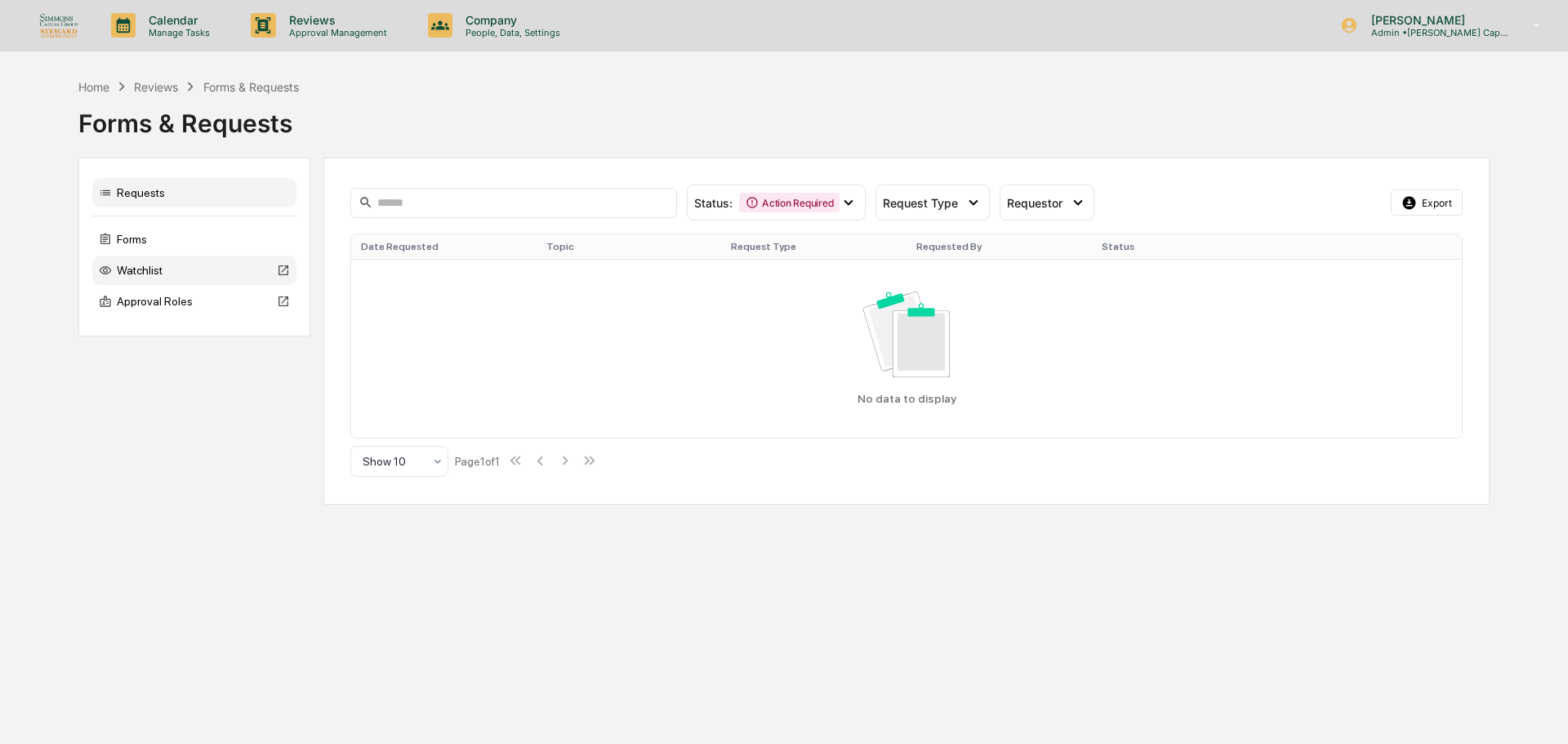
click at [128, 269] on div "Watchlist" at bounding box center [194, 271] width 204 height 30
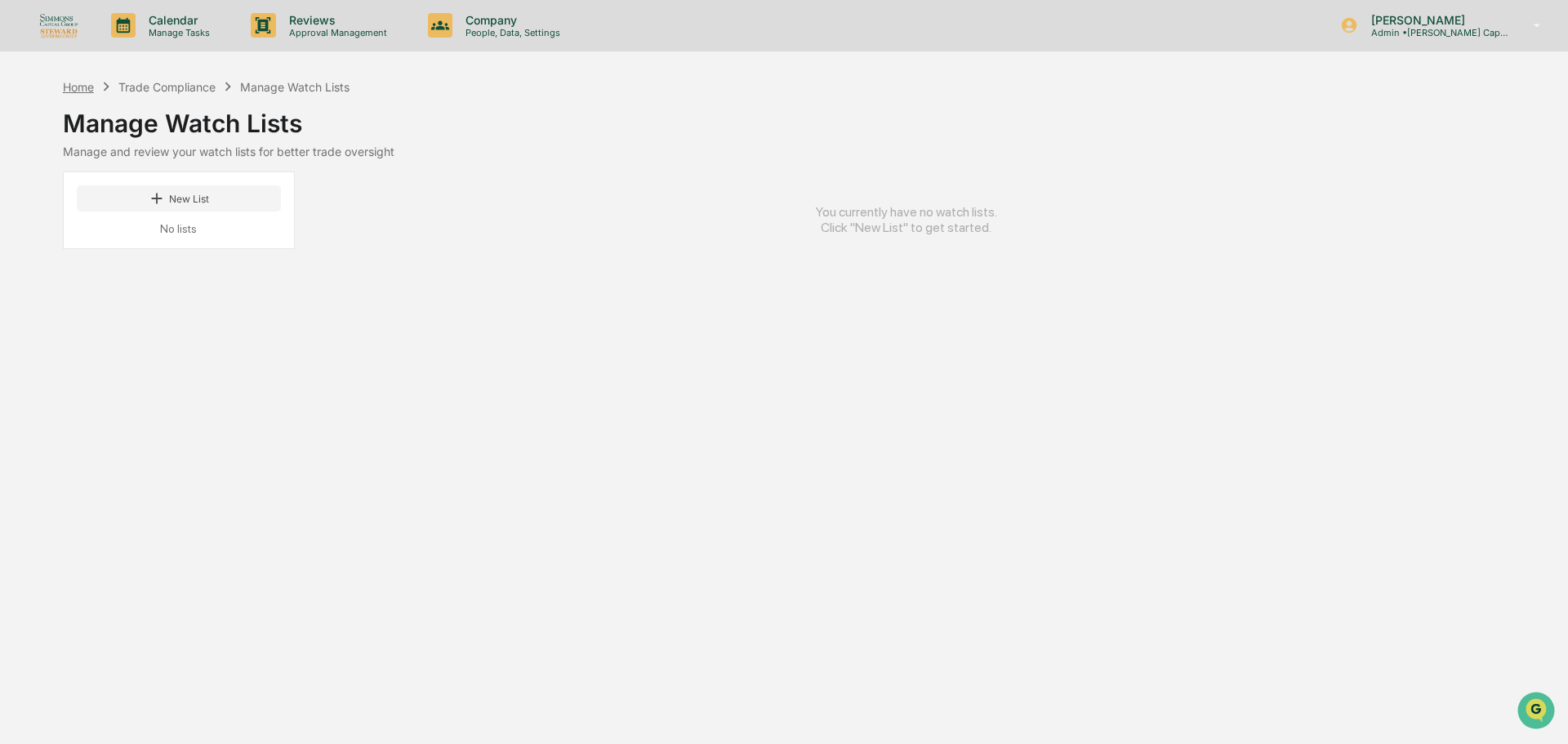
click at [90, 84] on div "Home" at bounding box center [78, 87] width 31 height 14
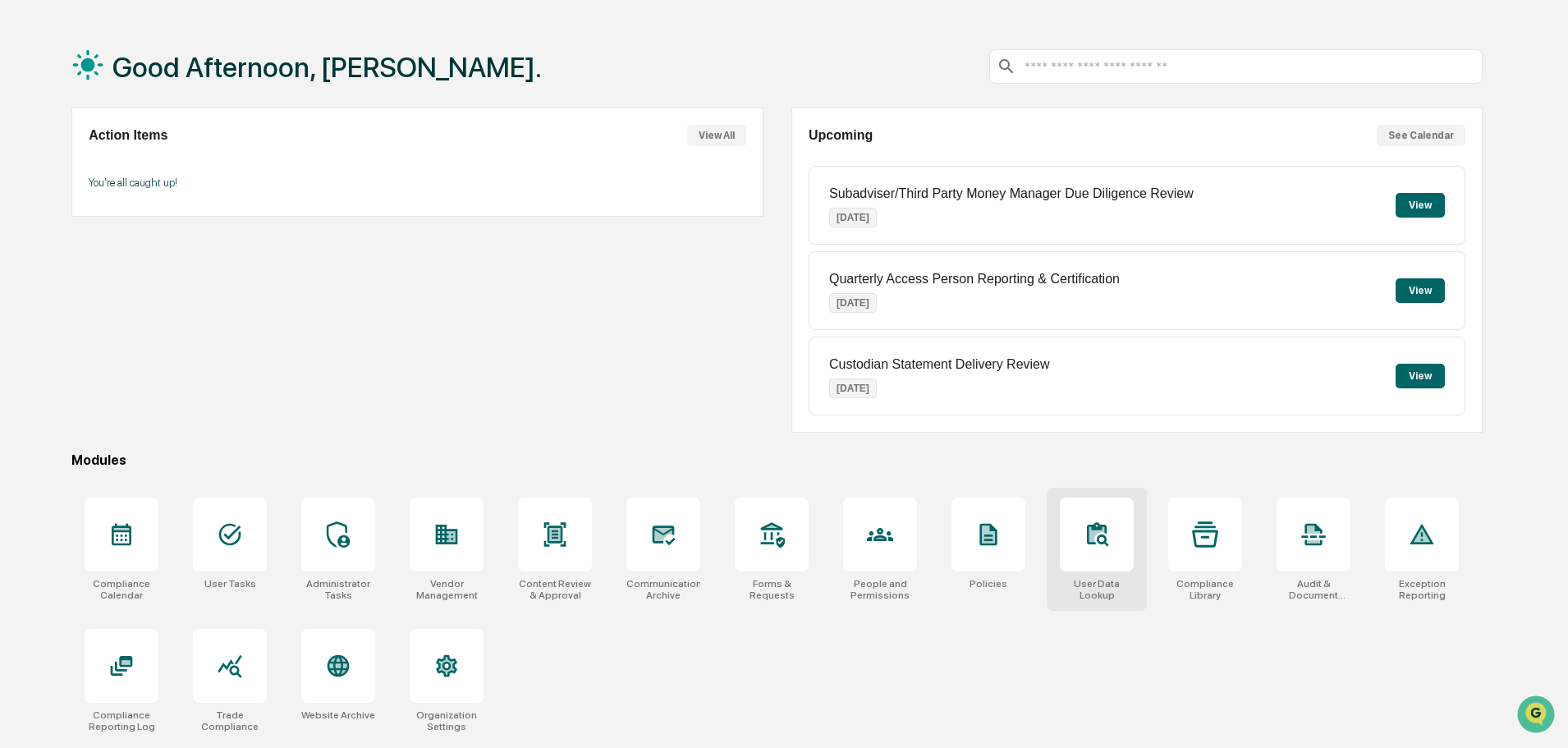
scroll to position [78, 0]
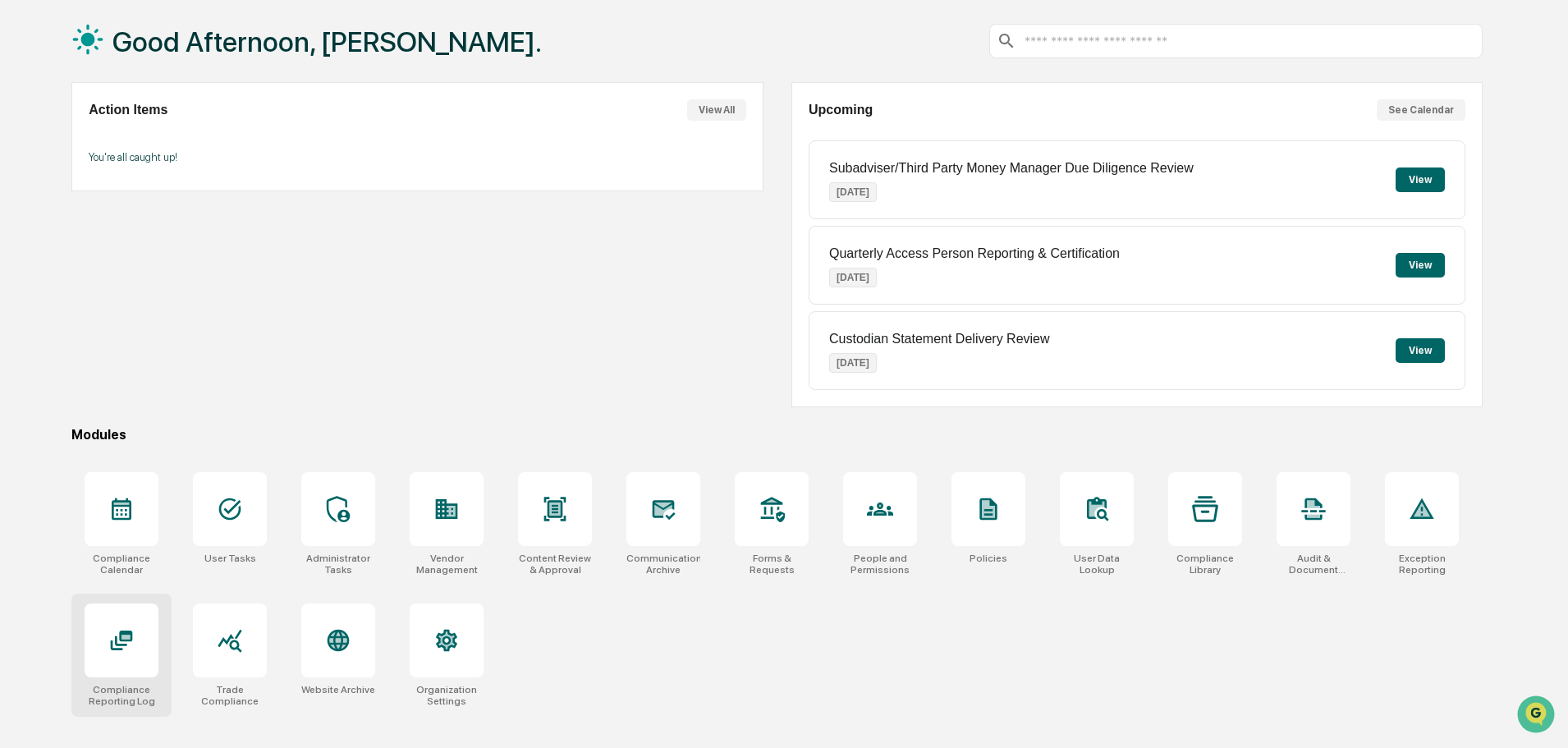
click at [111, 703] on div "Compliance Reporting Log" at bounding box center [122, 696] width 73 height 23
click at [750, 549] on div "Forms & Requests" at bounding box center [771, 524] width 101 height 123
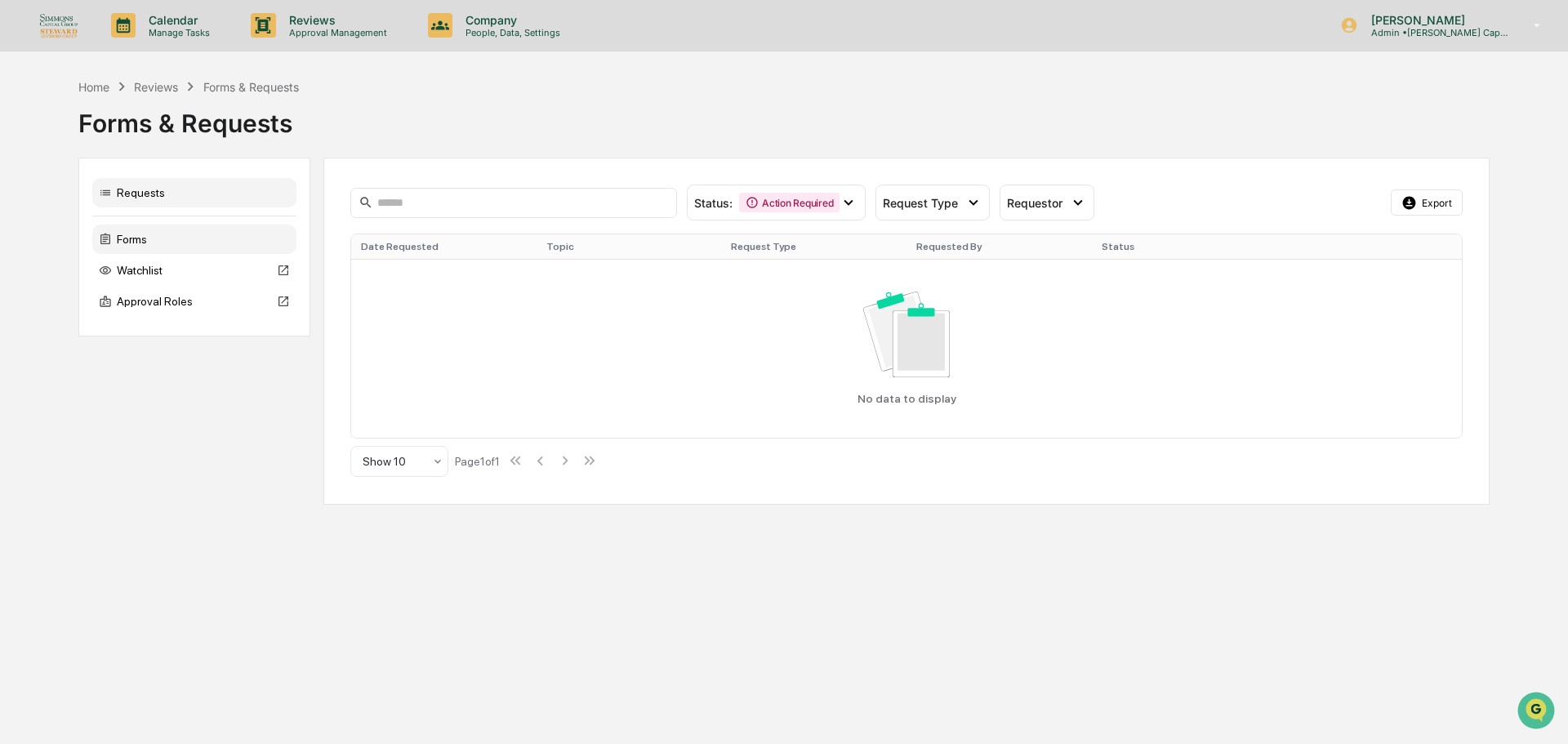
click at [162, 246] on div "Forms" at bounding box center [194, 239] width 204 height 30
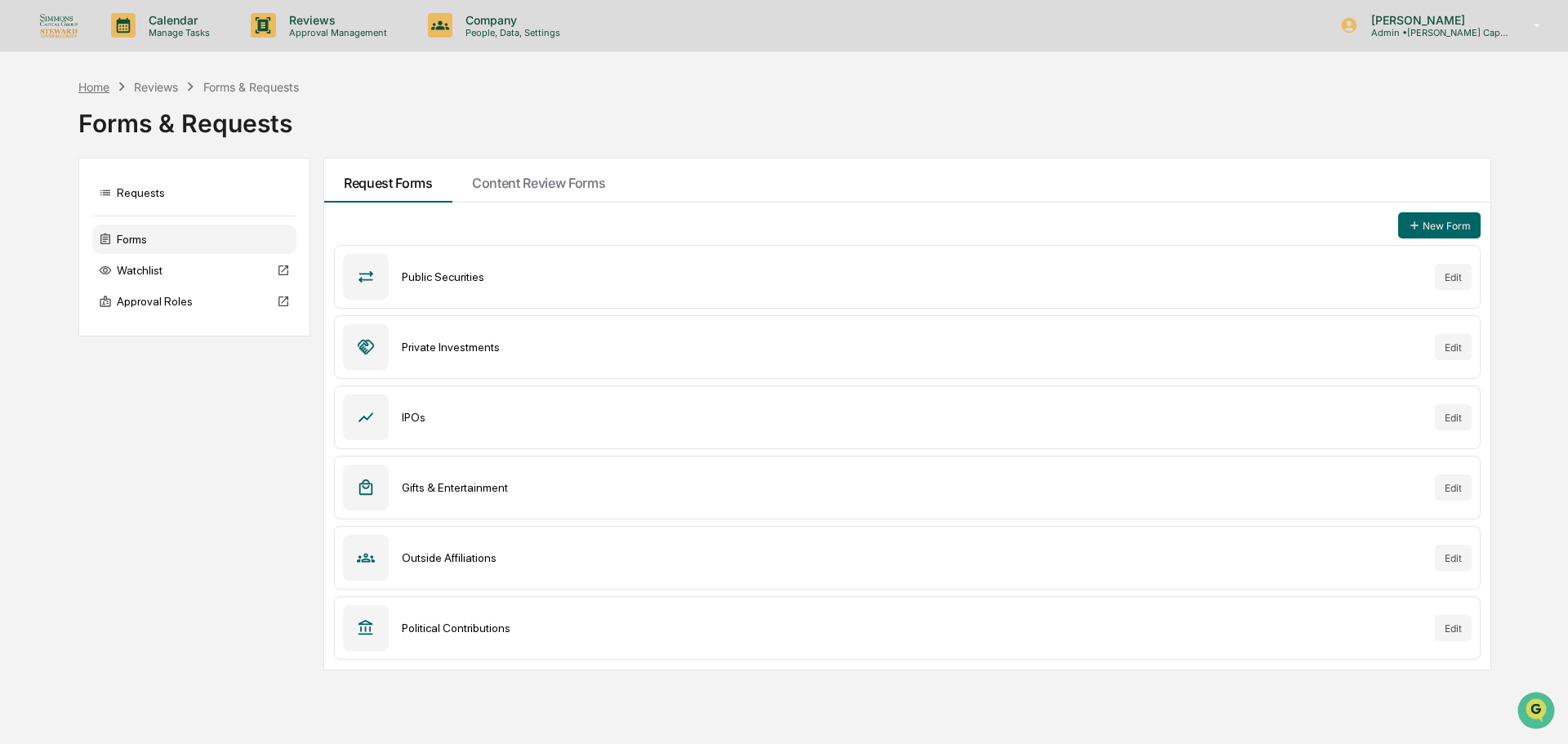
click at [106, 92] on div "Home" at bounding box center [94, 87] width 31 height 14
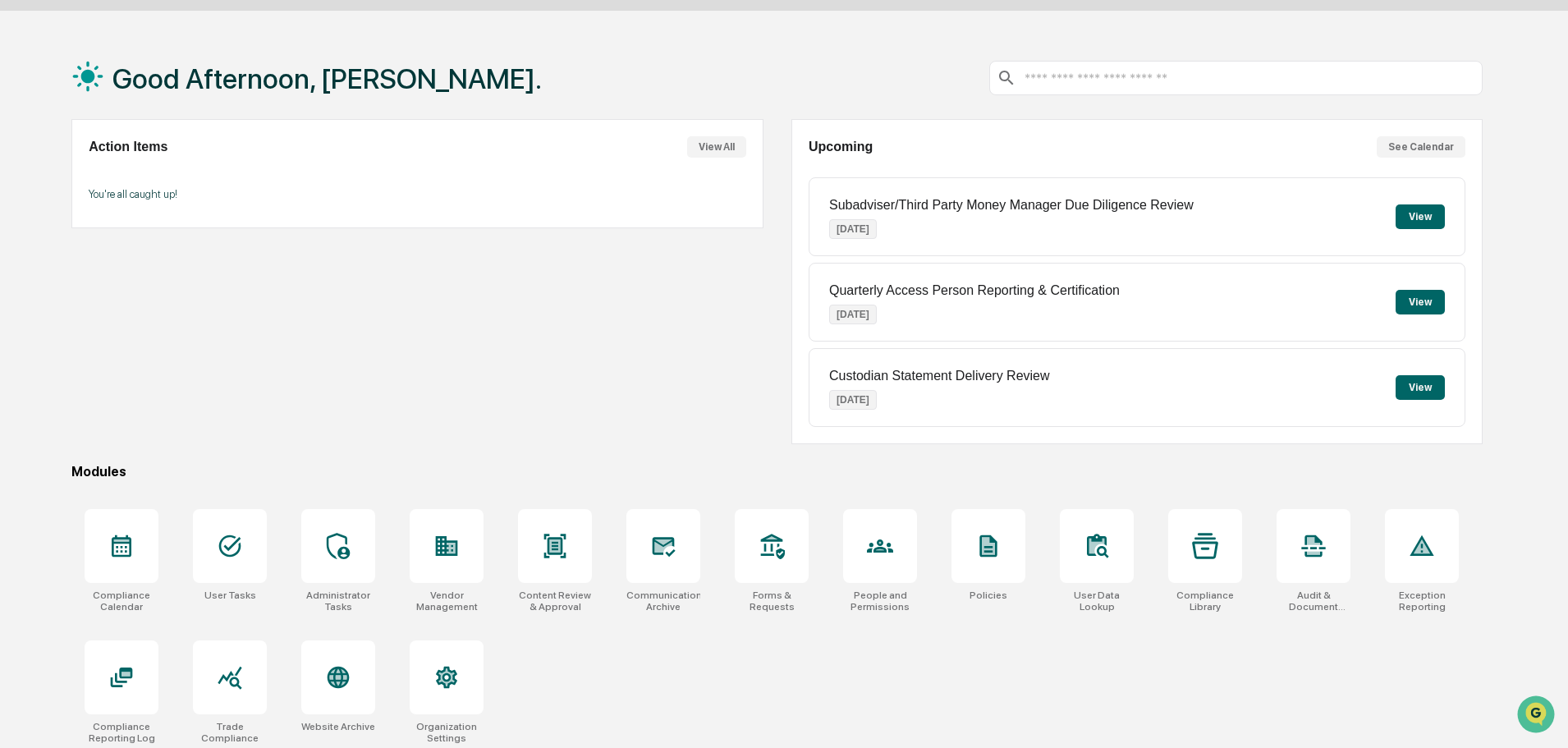
scroll to position [78, 0]
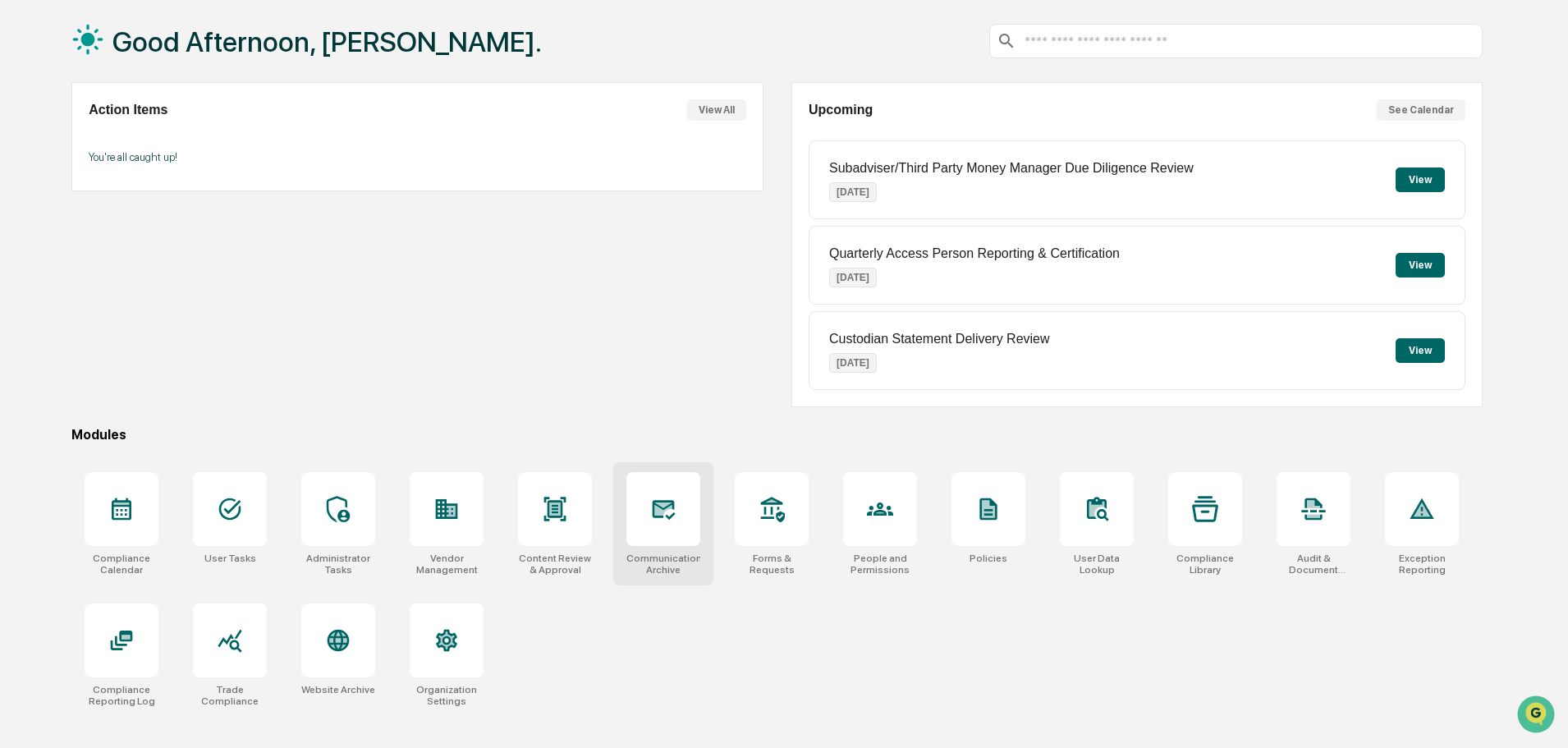
click at [692, 517] on div at bounding box center [663, 509] width 73 height 73
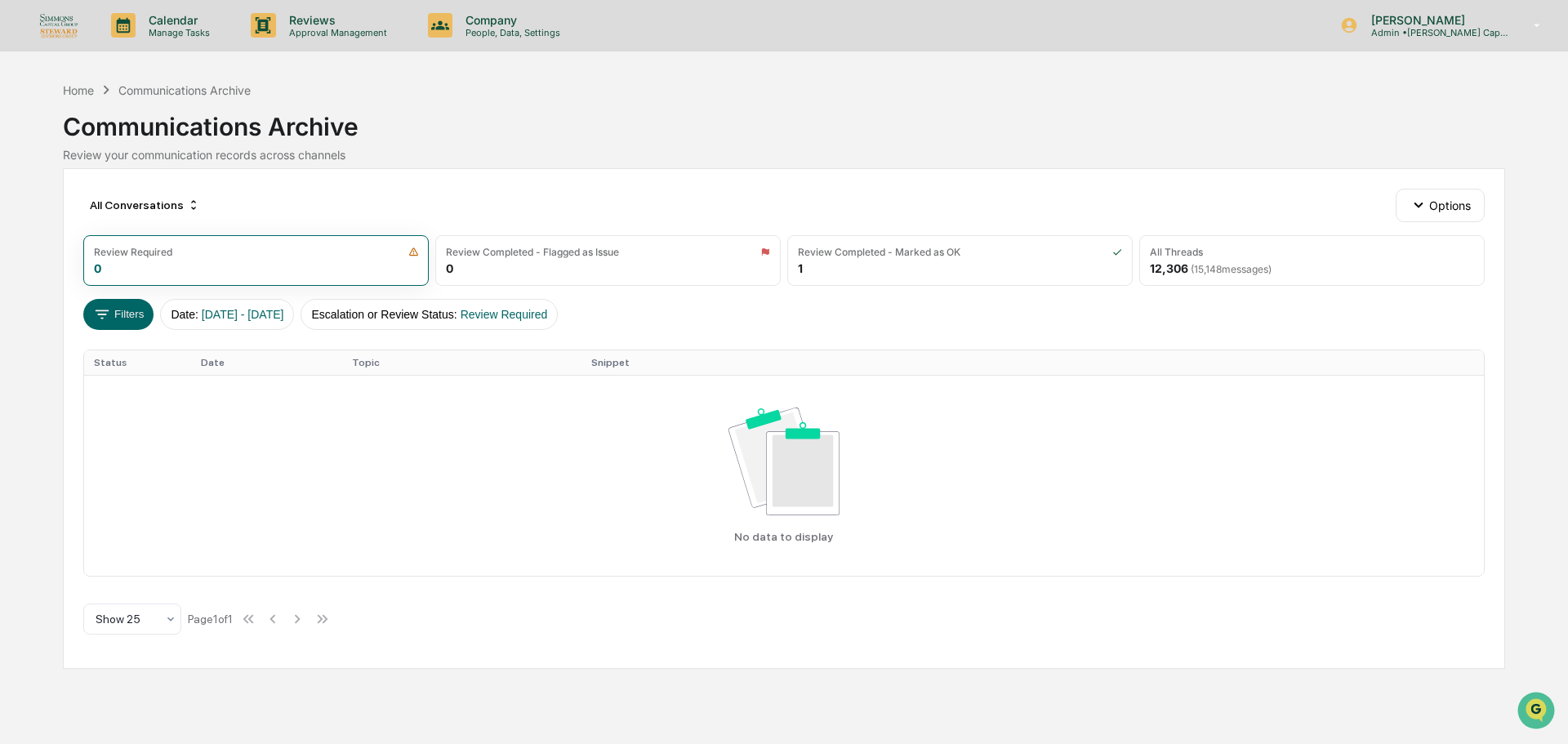
click at [73, 27] on img at bounding box center [58, 24] width 39 height 25
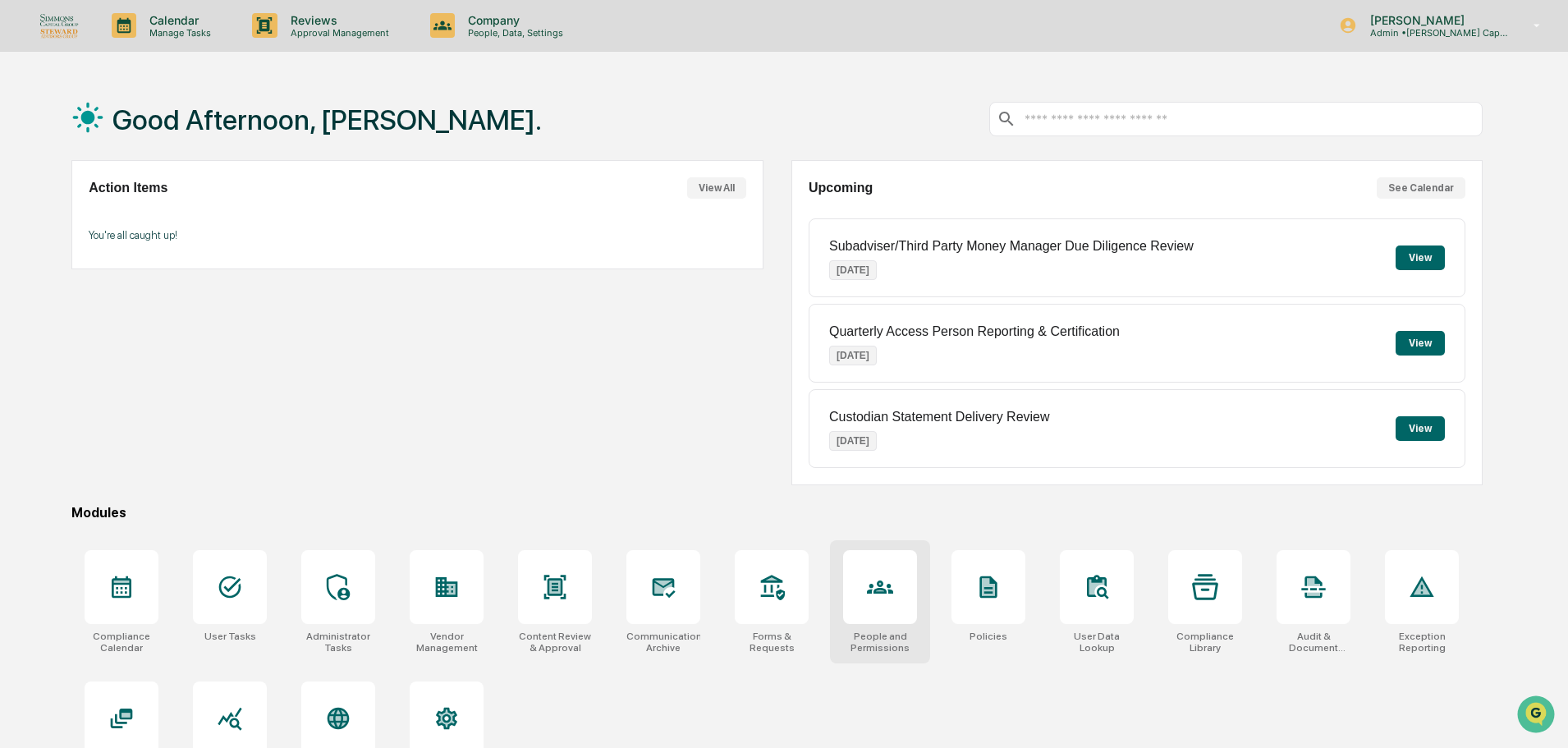
click at [859, 587] on div at bounding box center [880, 587] width 73 height 73
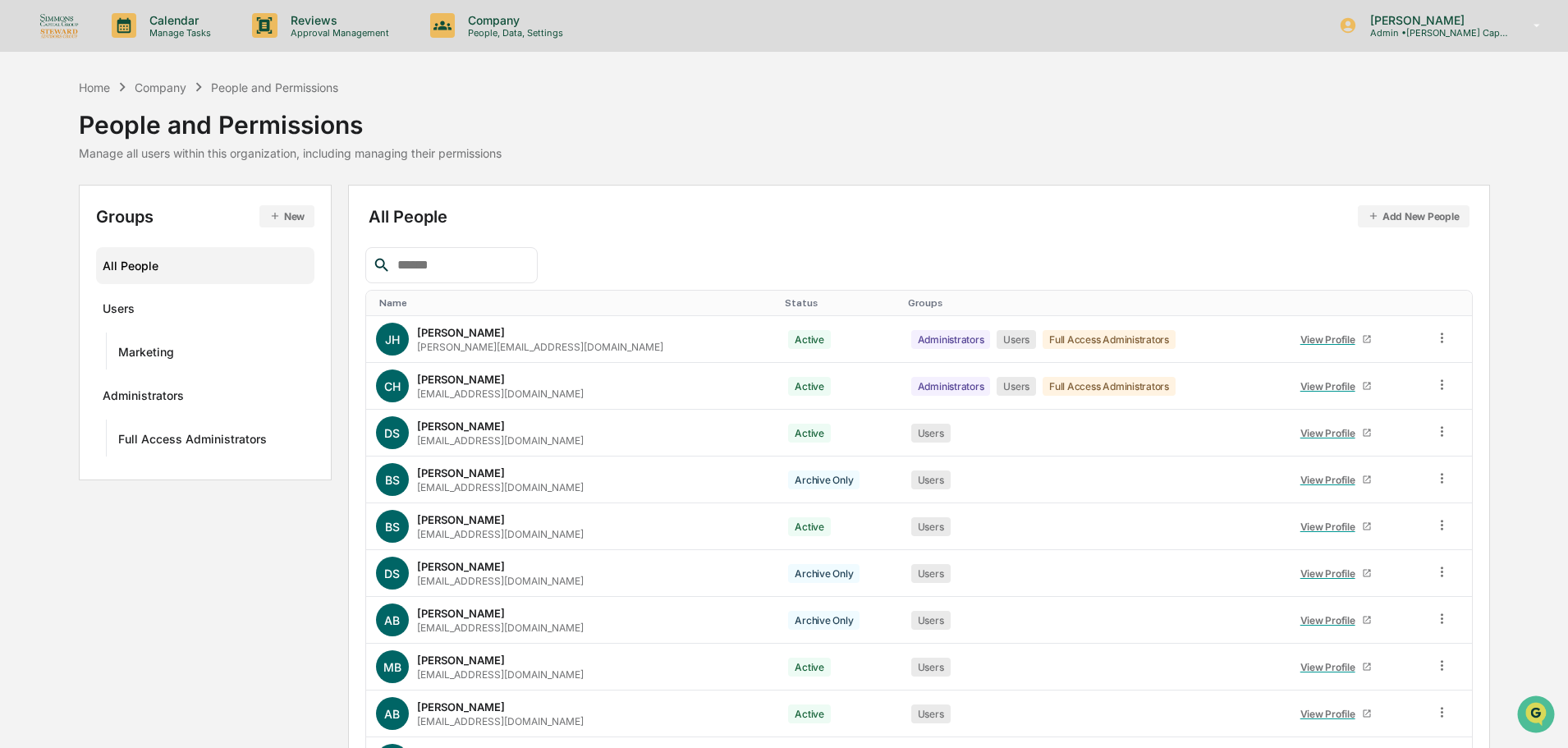
click at [52, 26] on img at bounding box center [59, 24] width 39 height 25
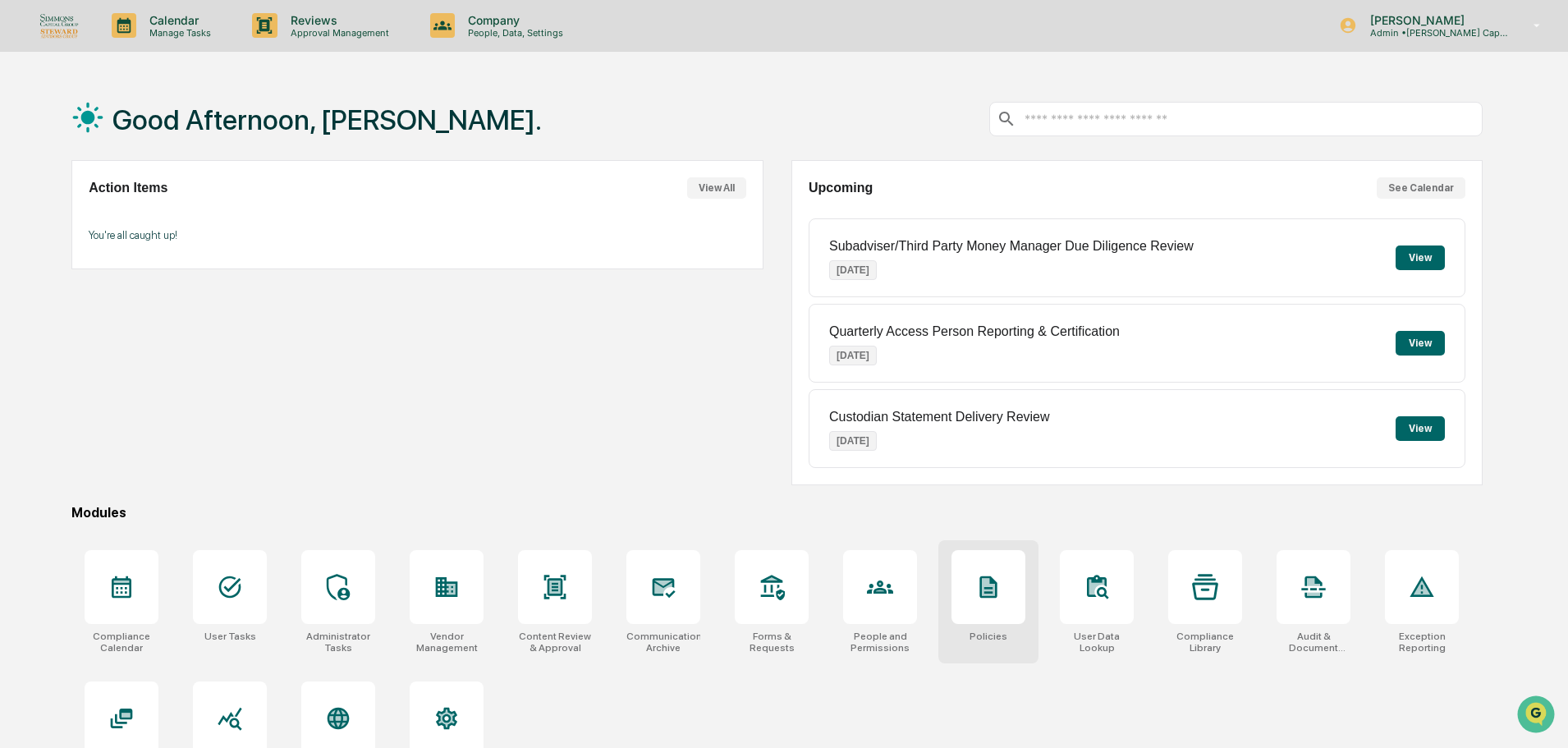
click at [1003, 580] on div at bounding box center [988, 587] width 73 height 73
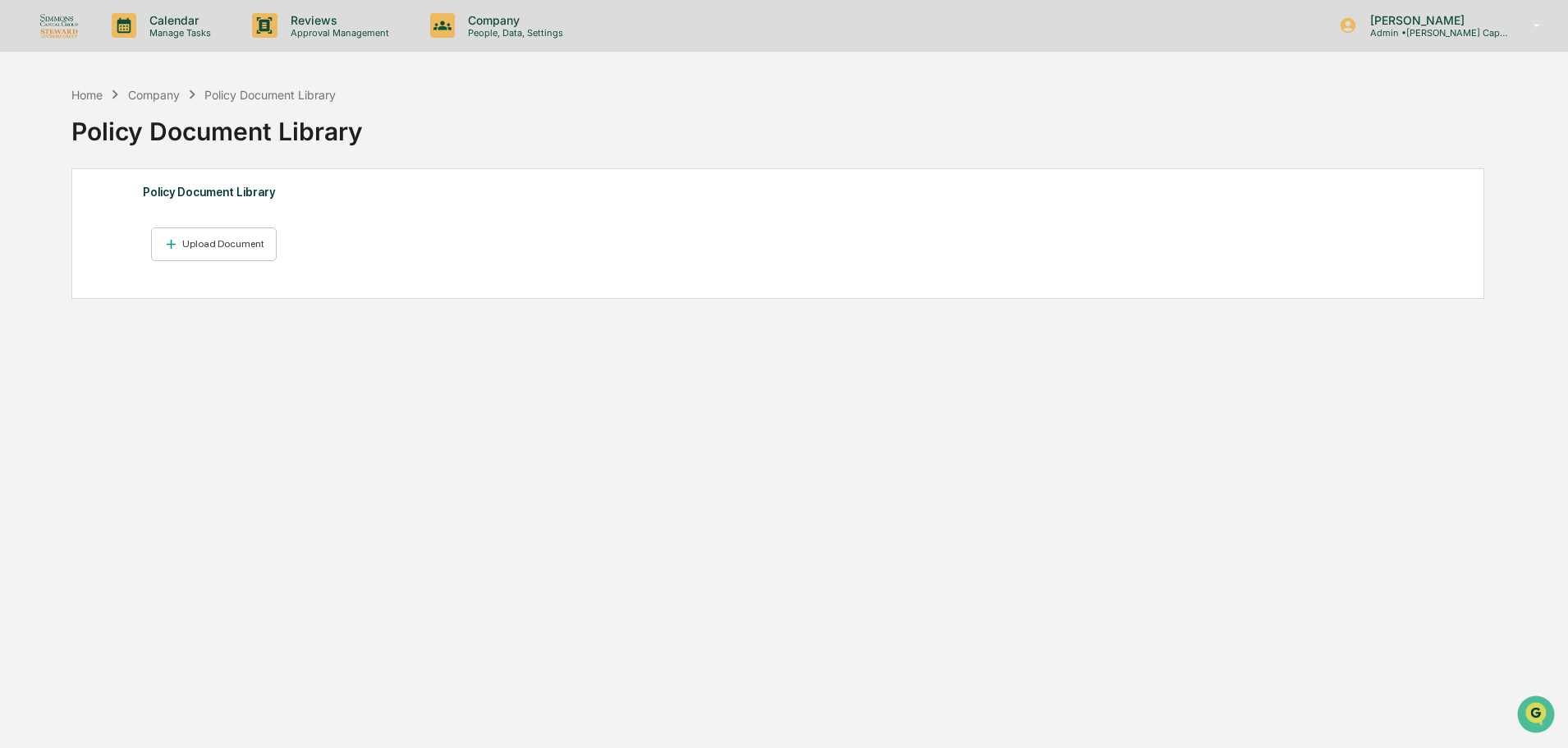
click at [60, 17] on img at bounding box center [59, 24] width 39 height 25
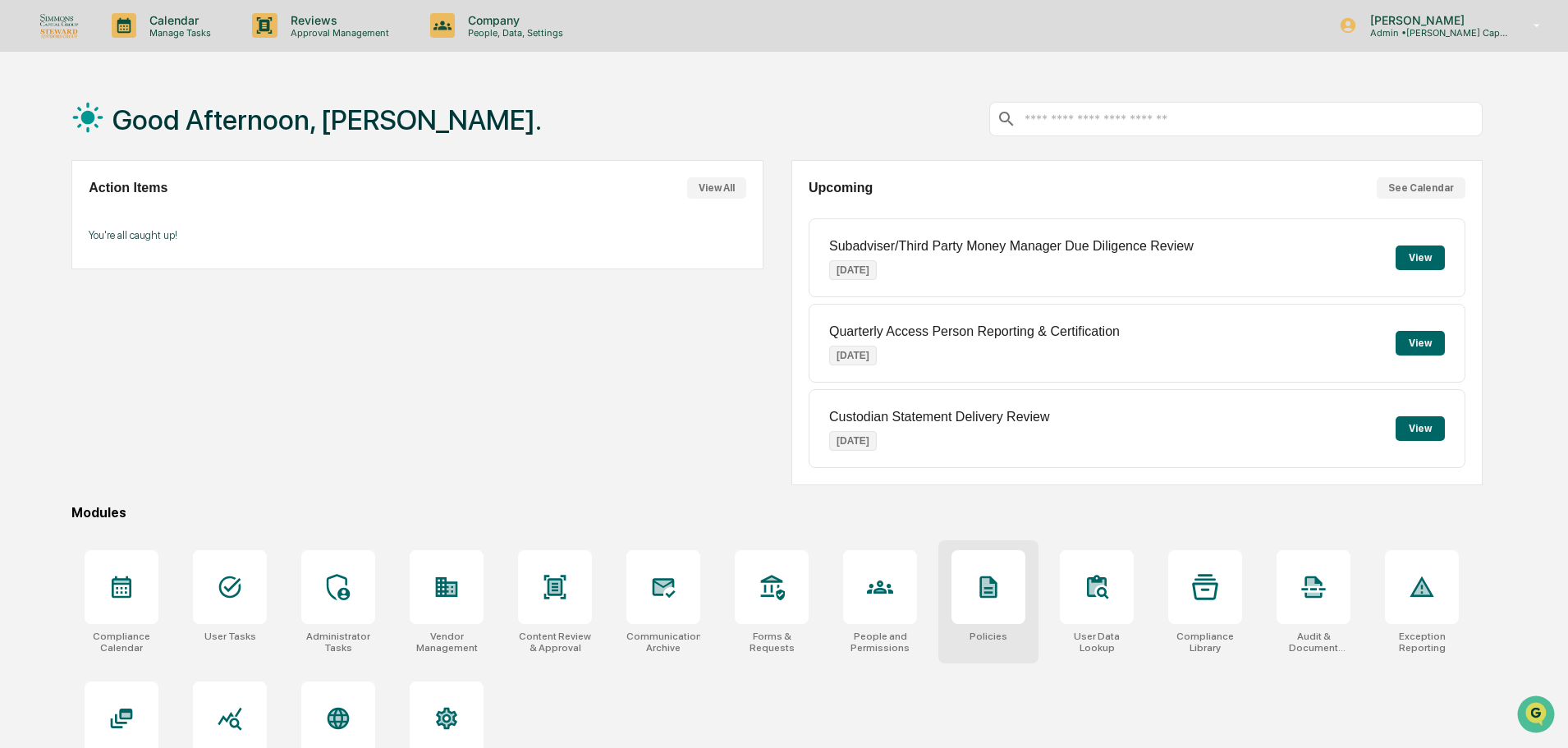
scroll to position [78, 0]
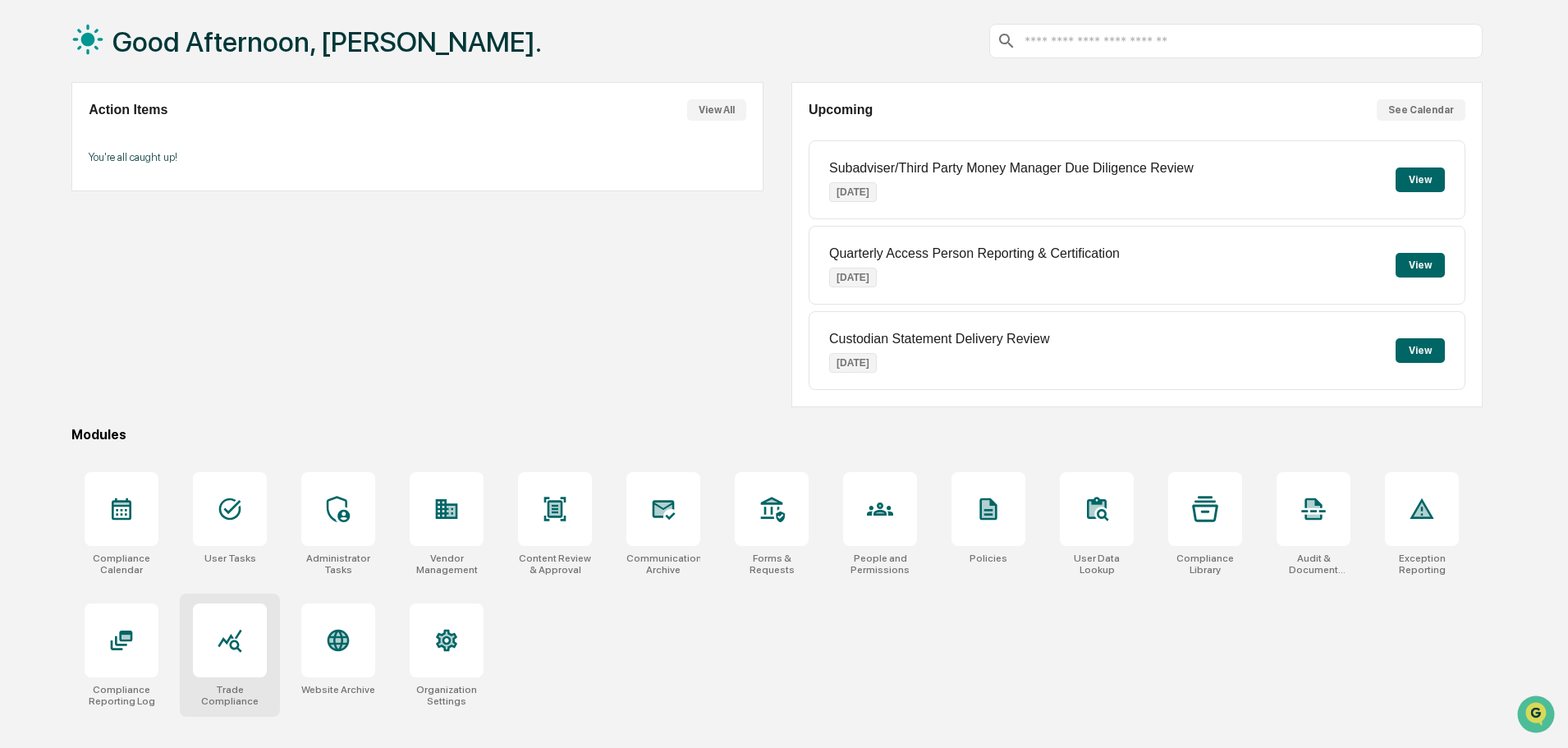
click at [248, 665] on div at bounding box center [230, 640] width 73 height 73
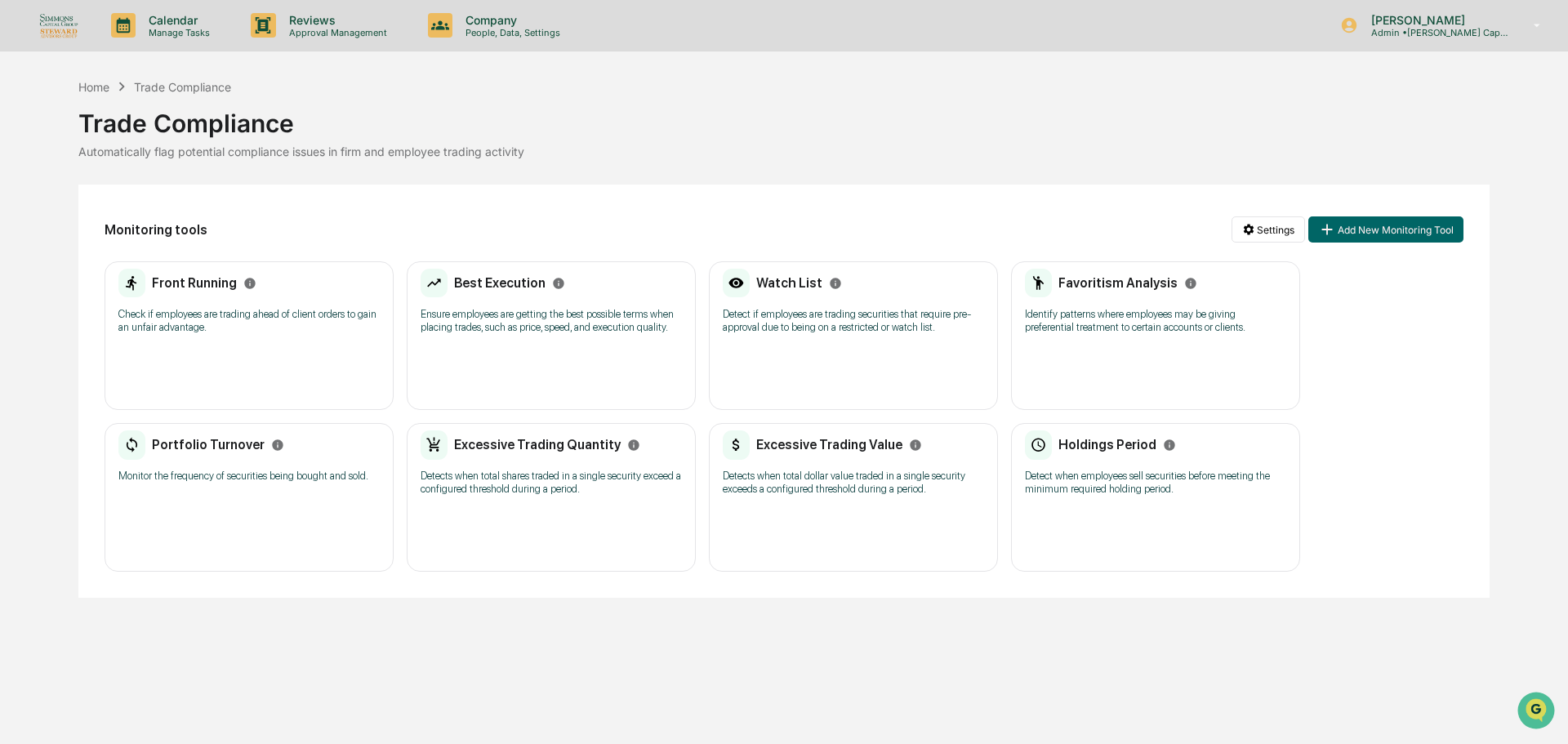
click at [50, 15] on img at bounding box center [58, 24] width 39 height 25
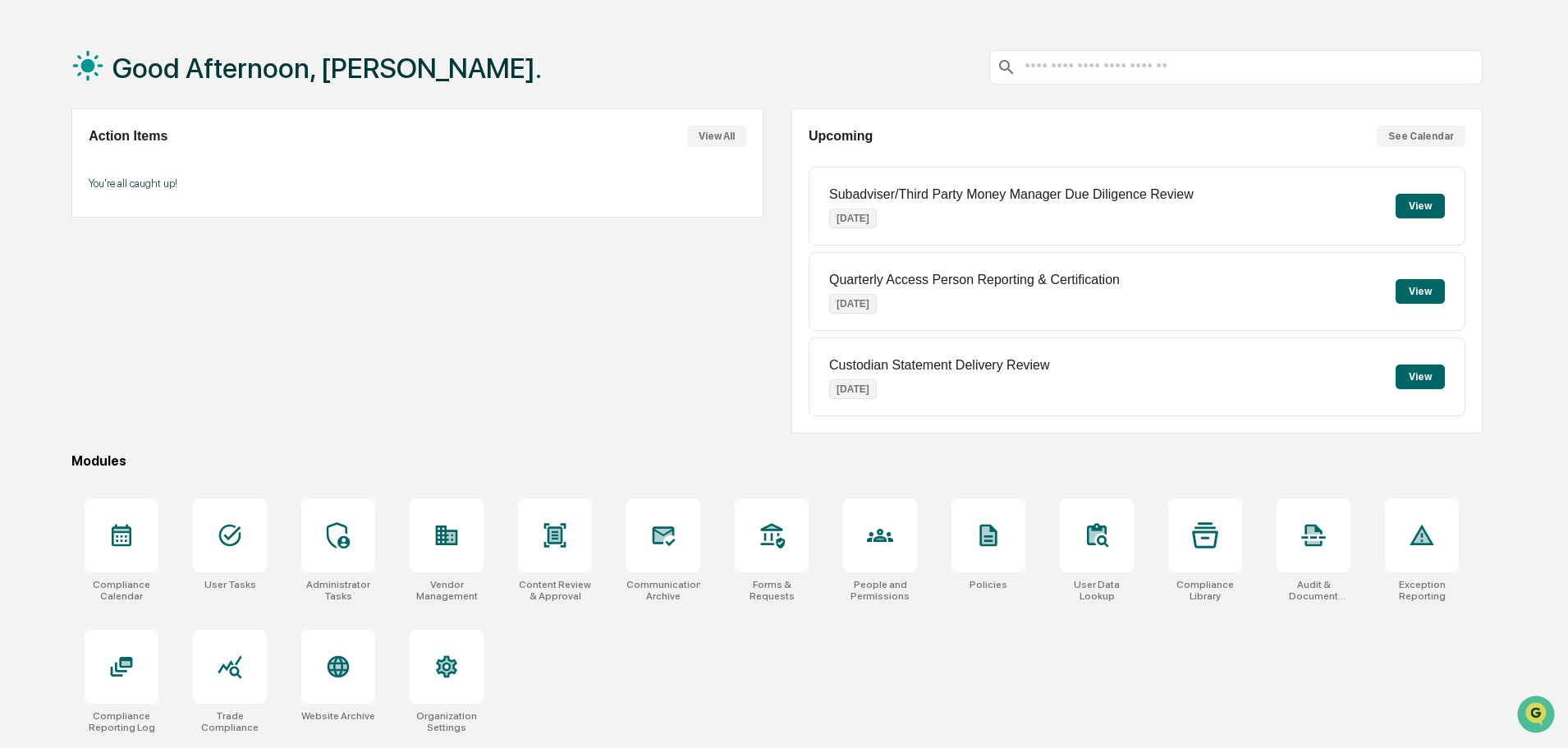
scroll to position [78, 0]
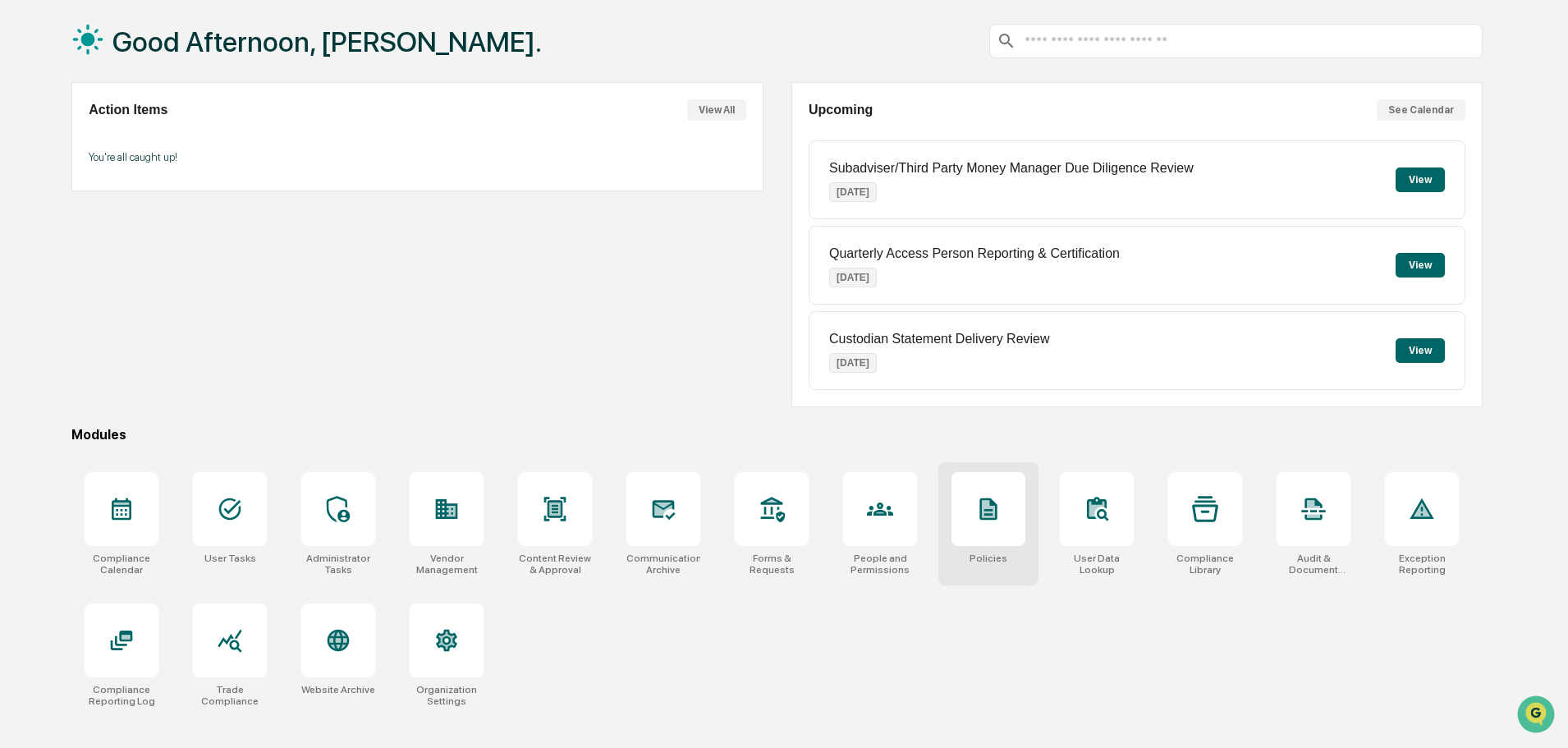
click at [978, 531] on div at bounding box center [988, 509] width 73 height 73
click at [997, 550] on div "Policies" at bounding box center [988, 524] width 101 height 123
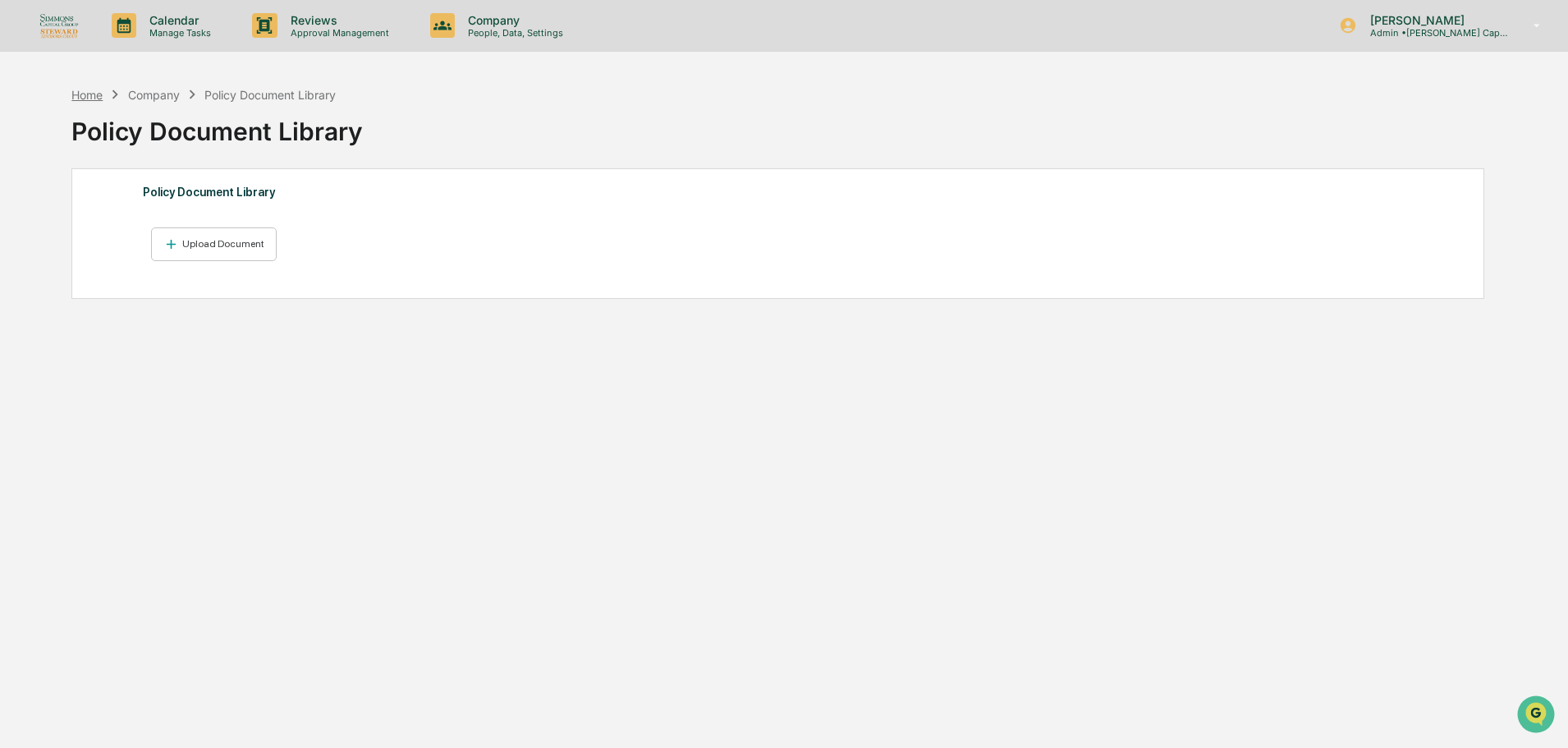
click at [77, 100] on div "Home" at bounding box center [87, 94] width 31 height 14
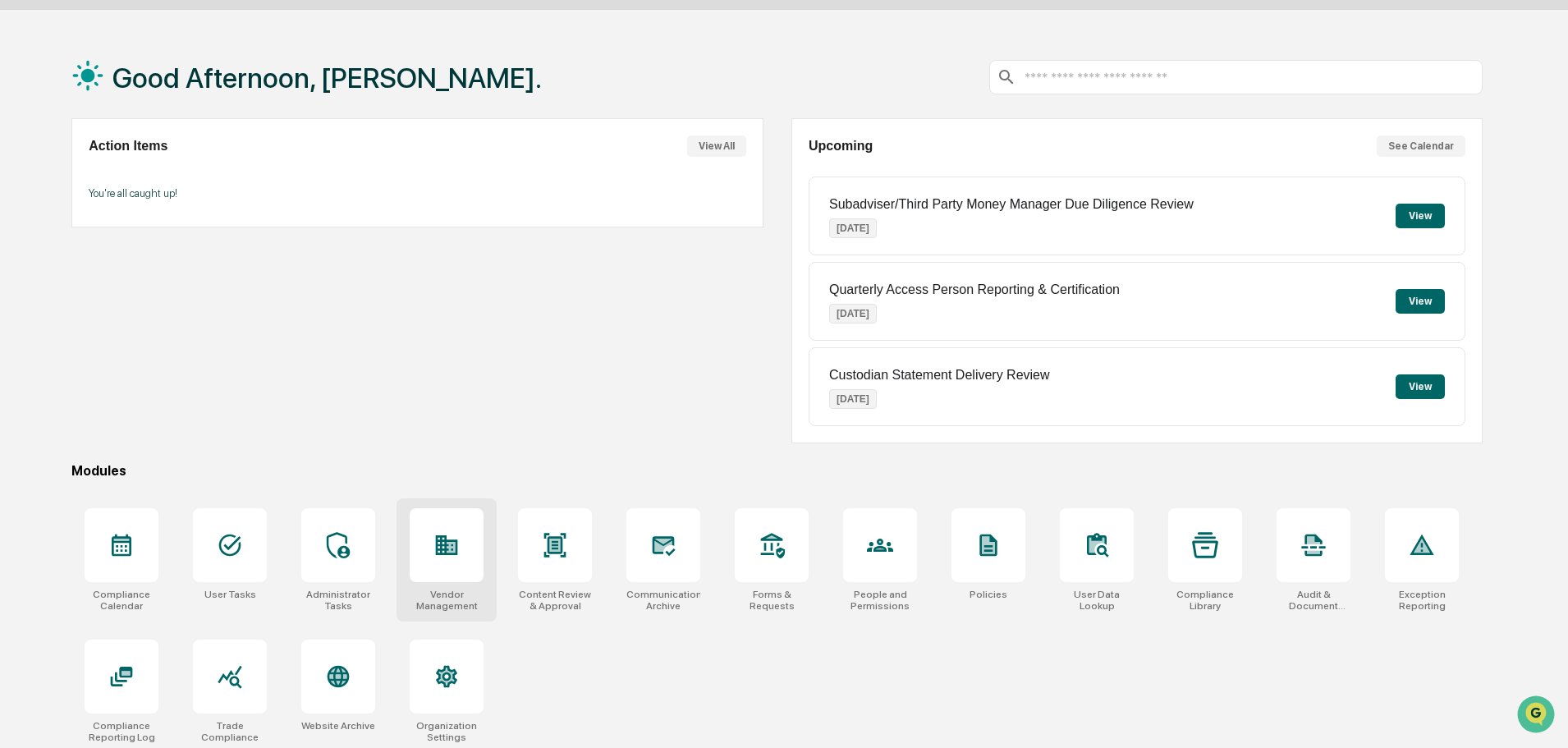
scroll to position [78, 0]
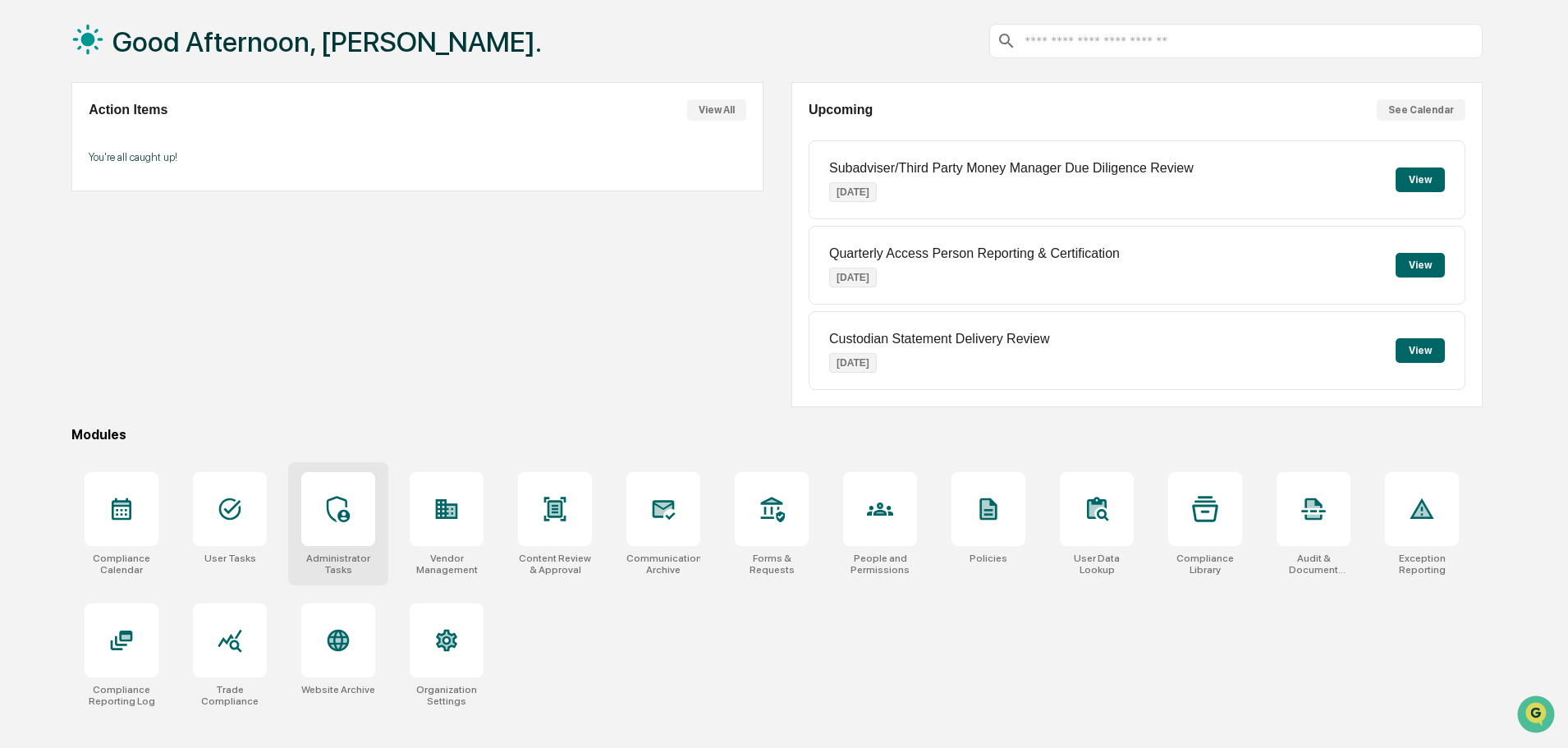
click at [331, 529] on div at bounding box center [338, 509] width 73 height 73
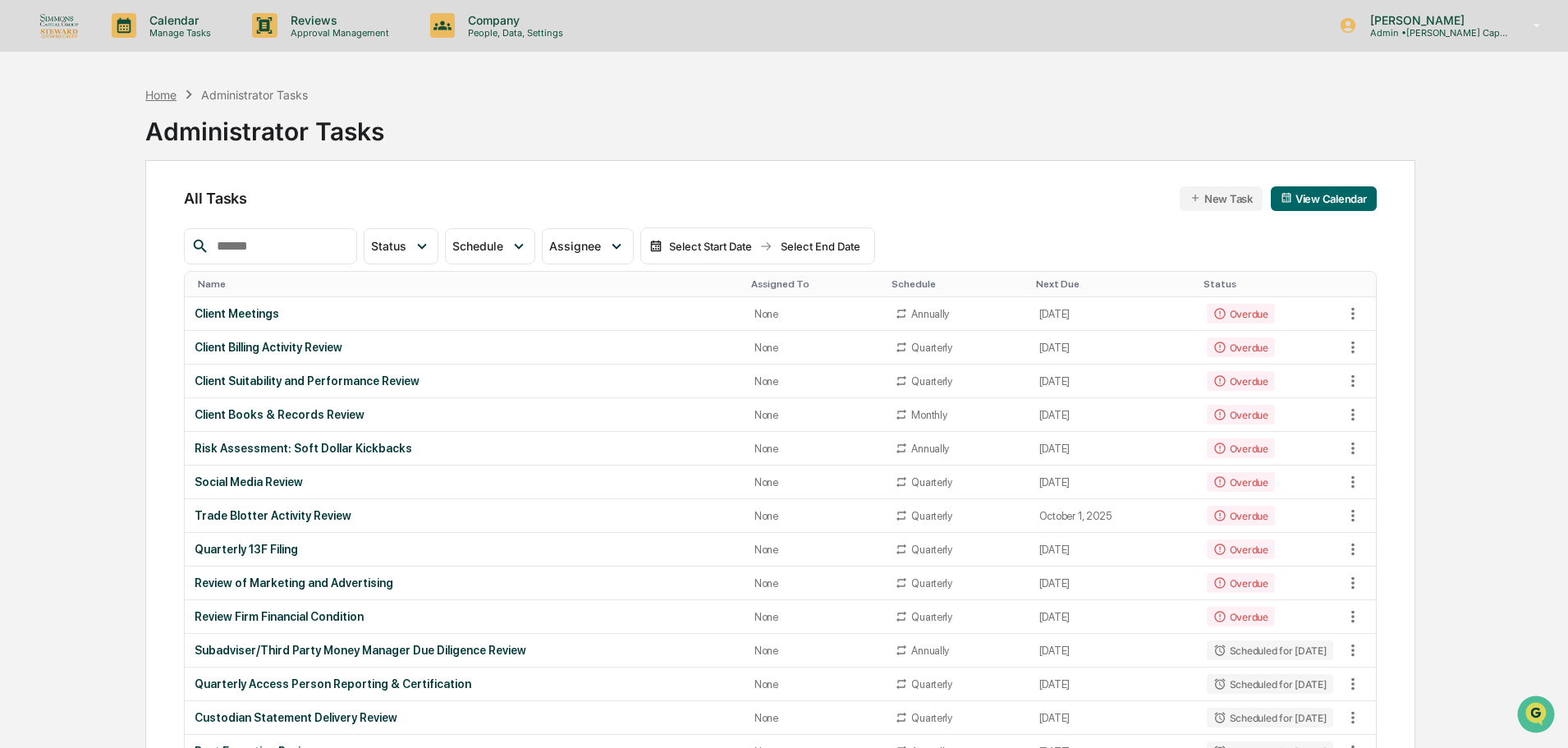
click at [165, 97] on div "Home" at bounding box center [161, 94] width 31 height 14
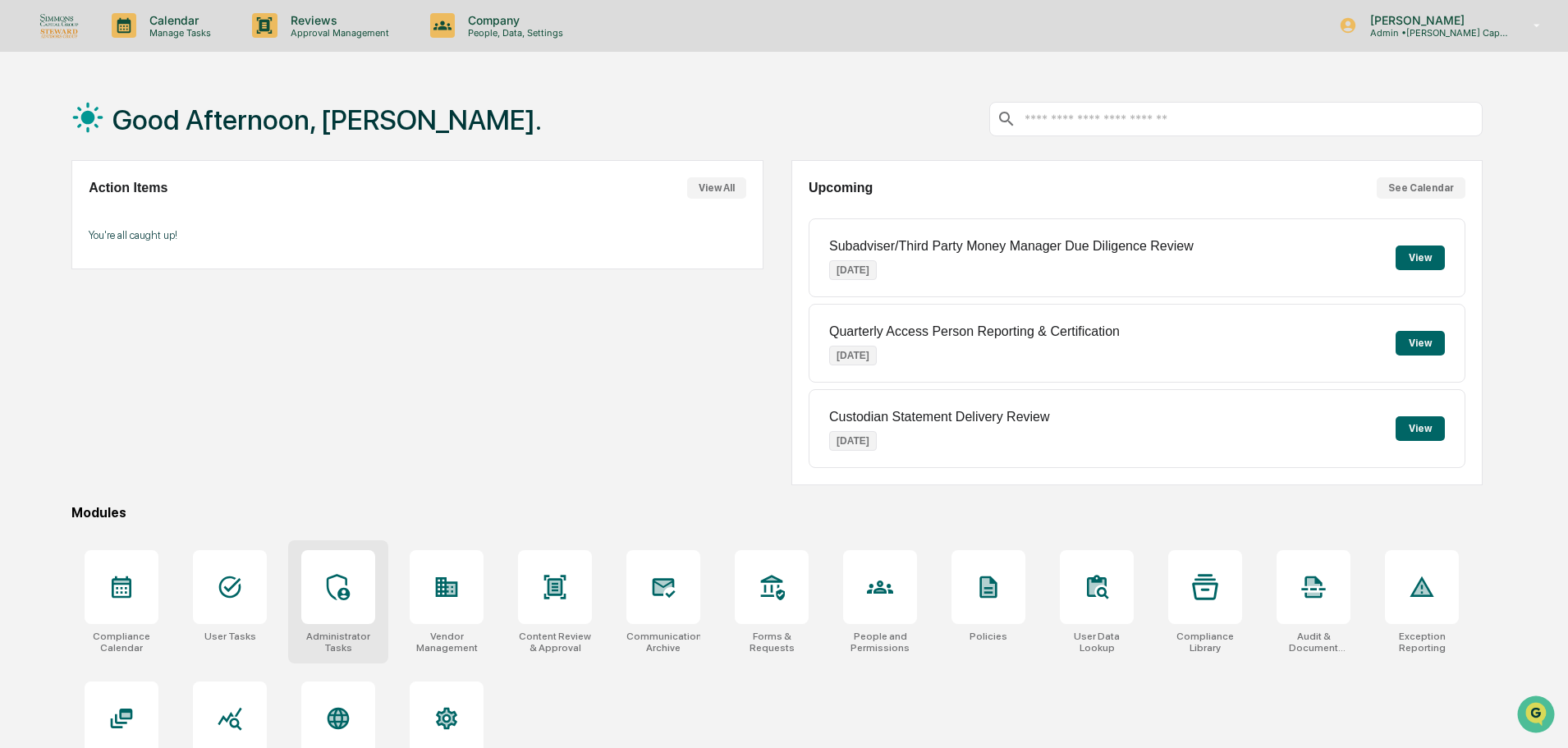
click at [361, 583] on div at bounding box center [338, 587] width 73 height 73
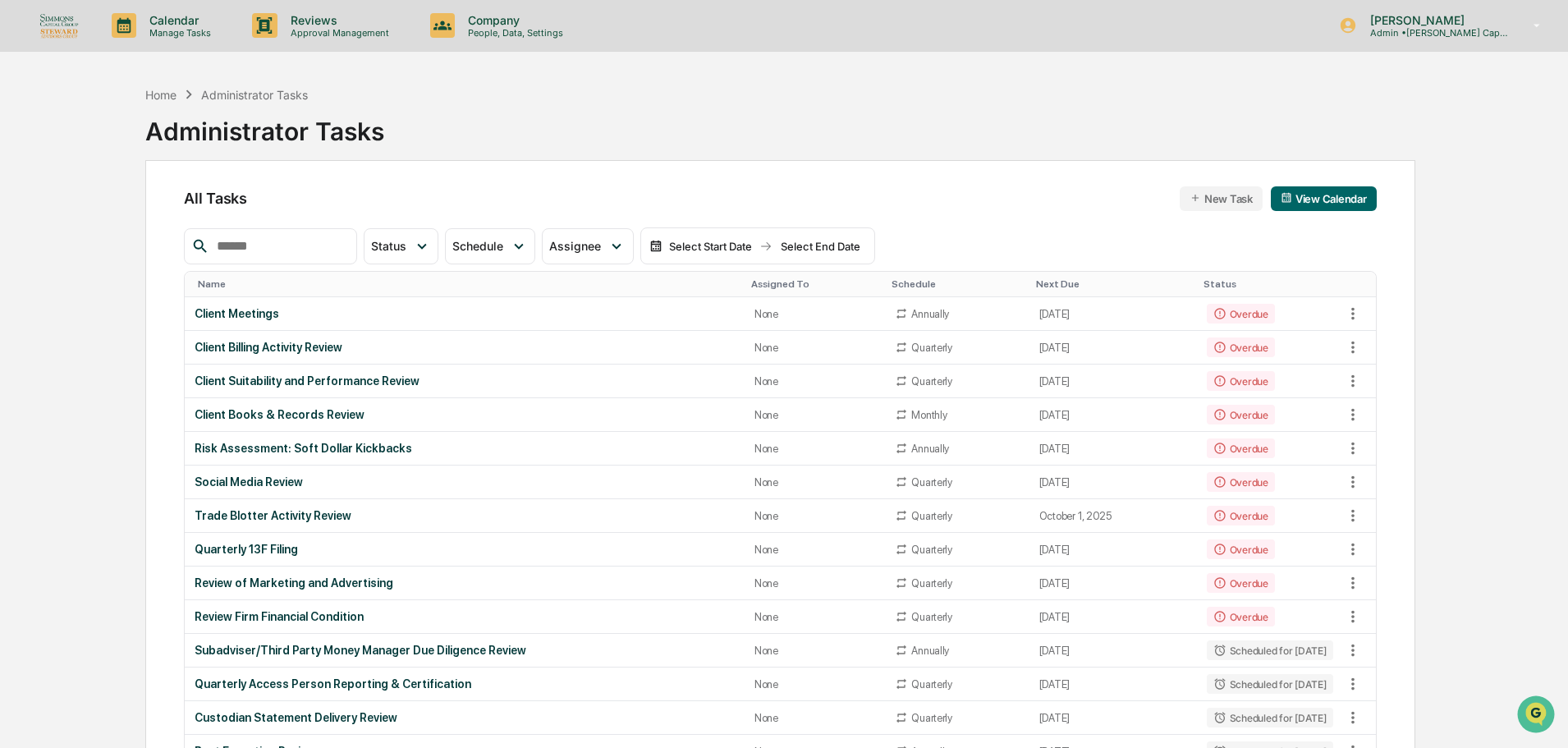
click at [61, 20] on img at bounding box center [59, 24] width 39 height 25
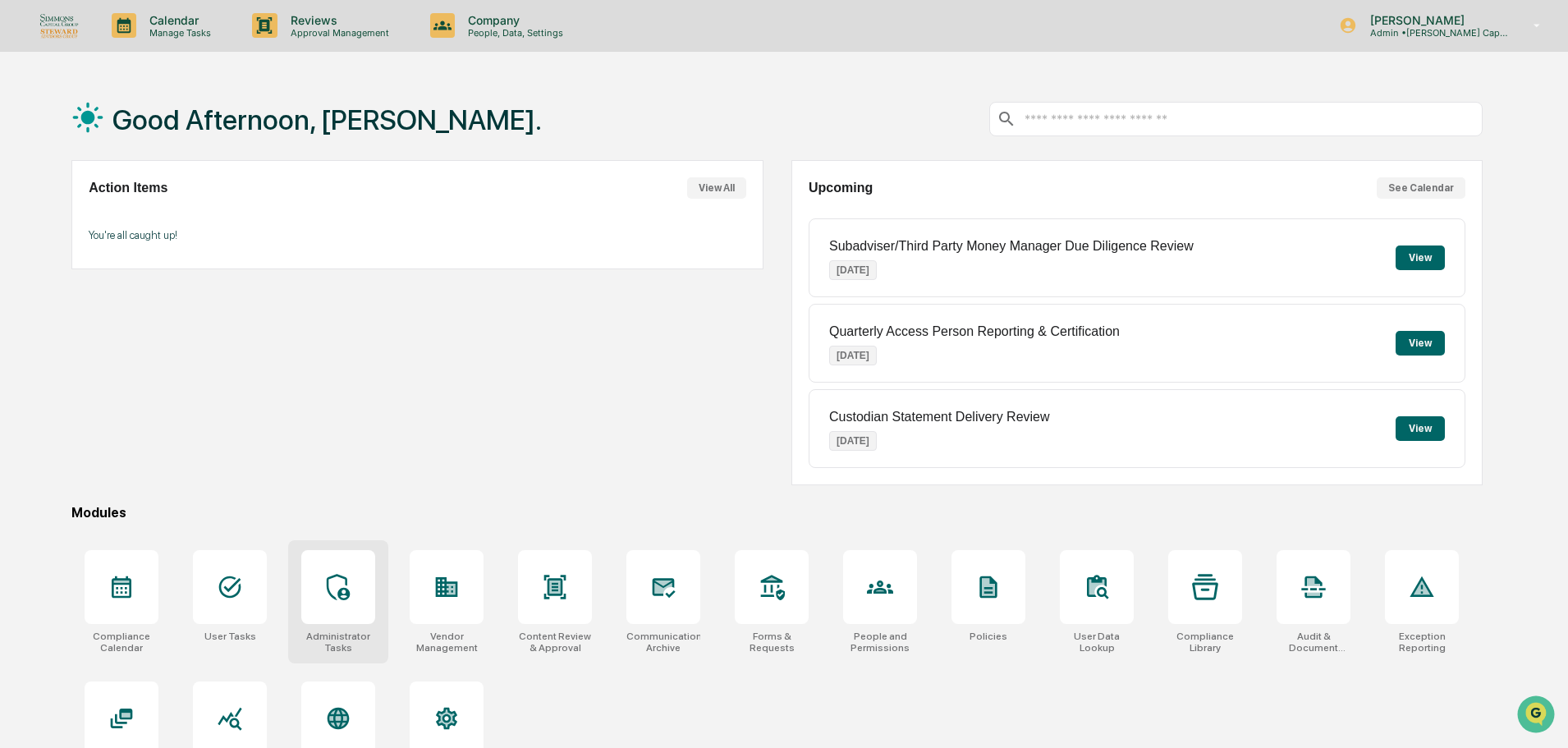
click at [335, 590] on icon at bounding box center [338, 587] width 26 height 26
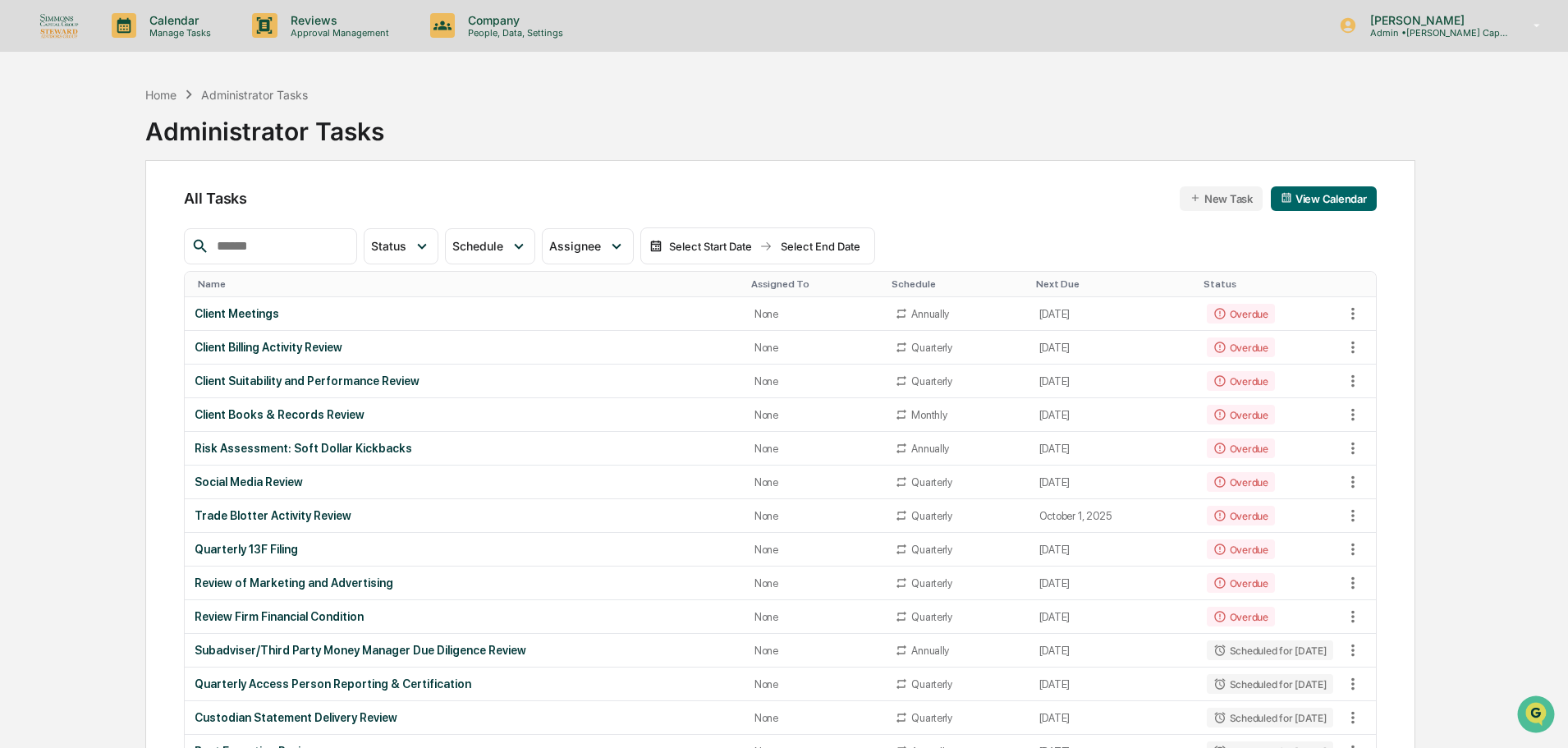
click at [1215, 192] on button "New Task" at bounding box center [1221, 199] width 83 height 24
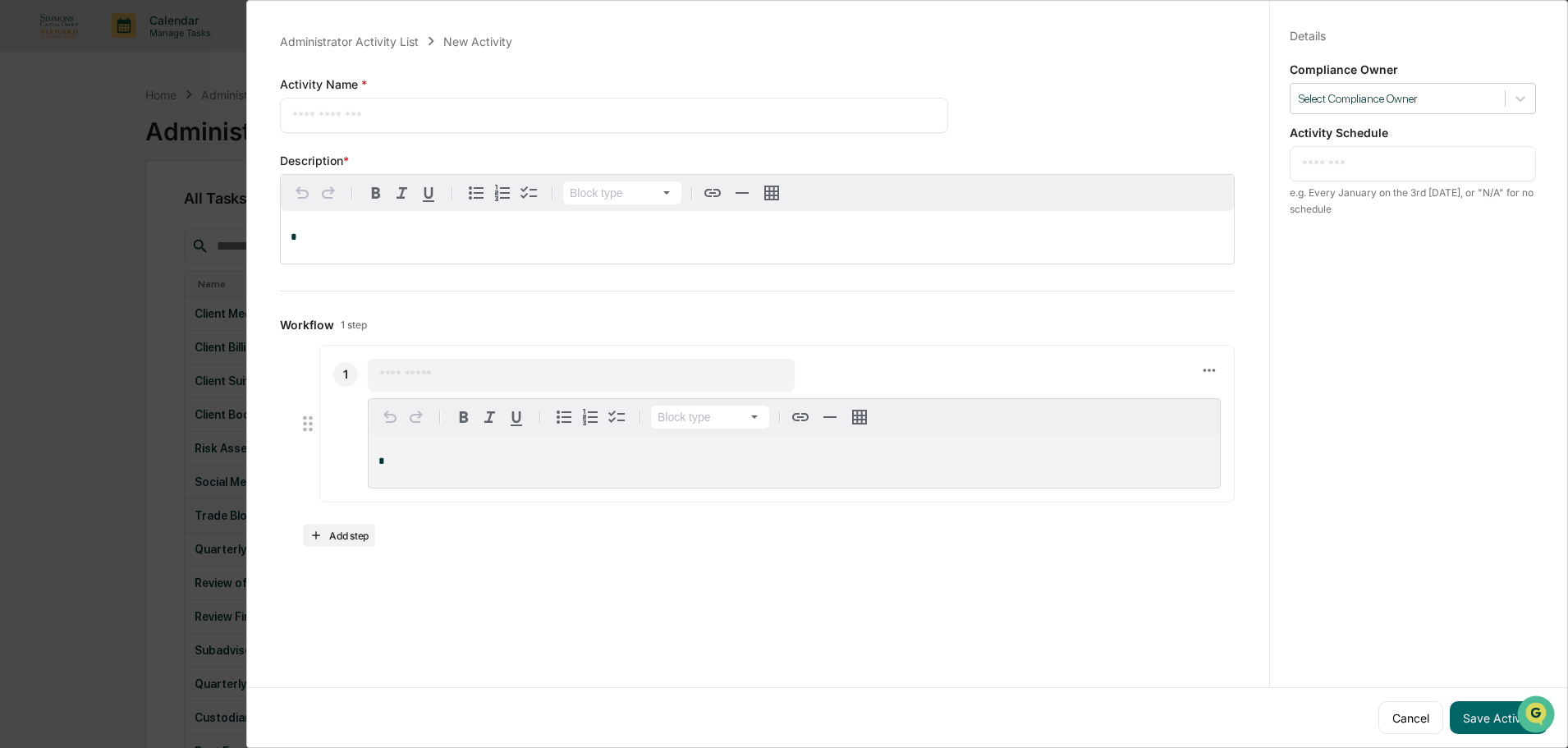
click at [84, 156] on div "Administrator Activity List New Activity Activity Name * * ​ Save Cancel Descri…" at bounding box center [784, 374] width 1568 height 748
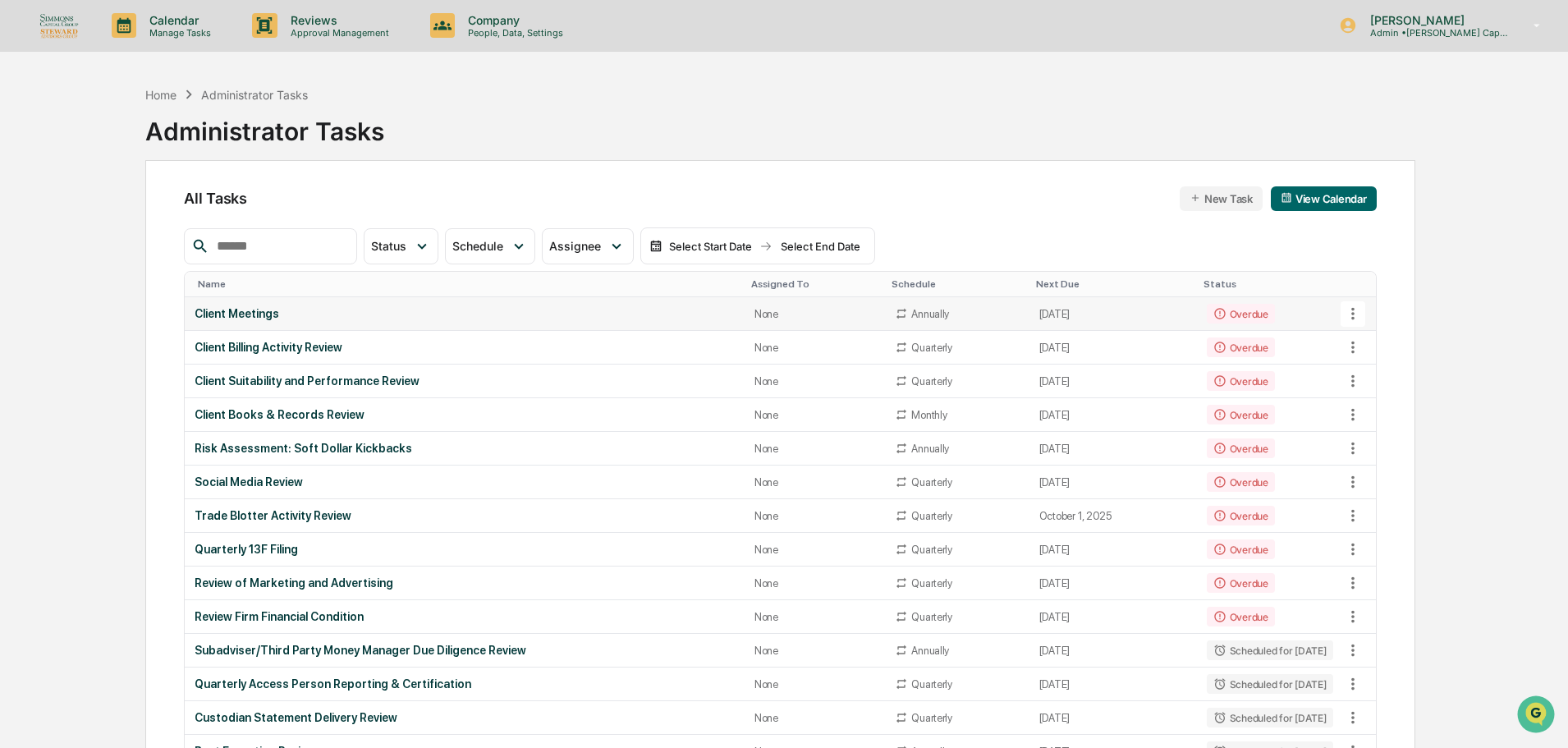
click at [239, 313] on div "Client Meetings" at bounding box center [465, 313] width 540 height 13
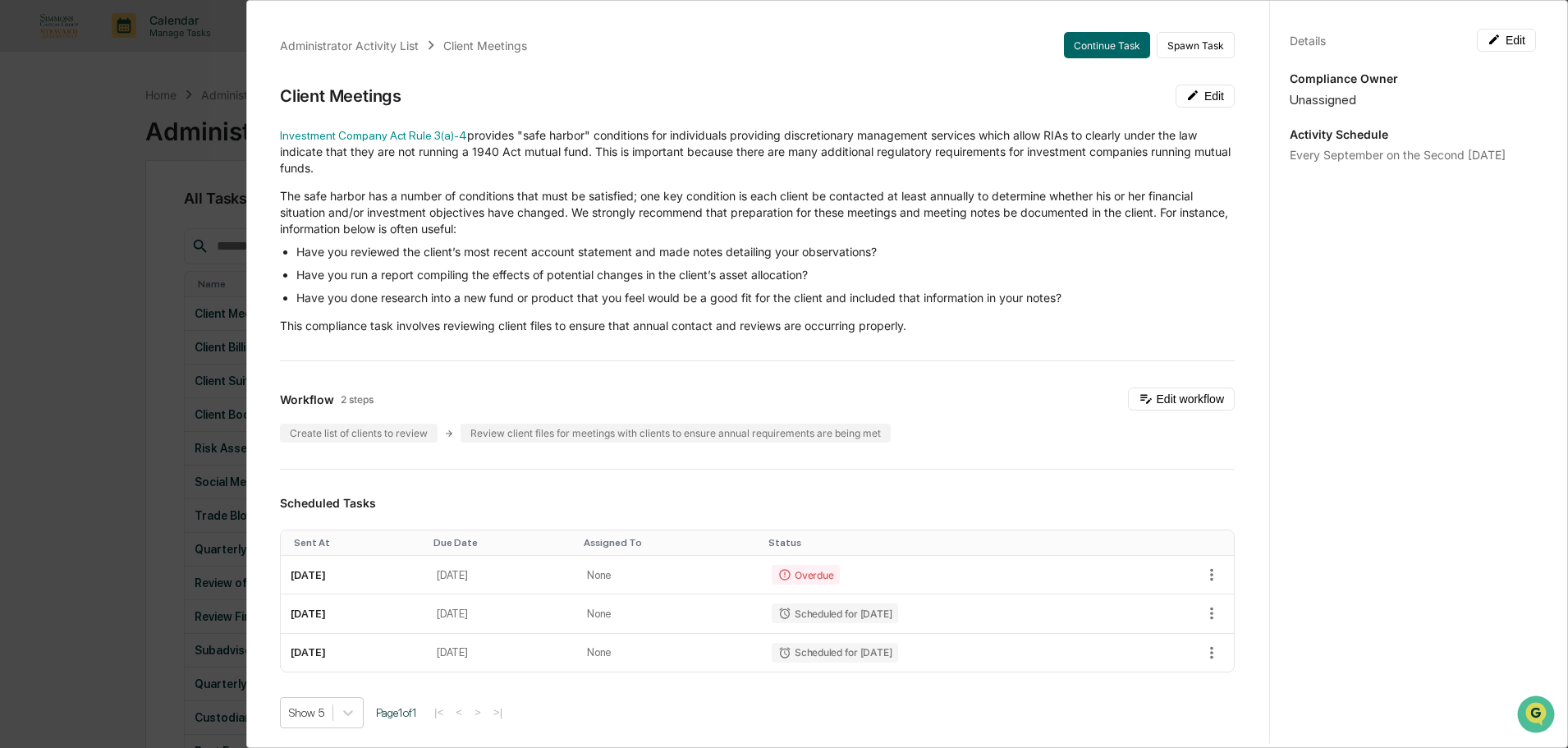
click at [228, 77] on div "Administrator Activity List Client Meetings Continue Task Spawn Task Client Mee…" at bounding box center [784, 374] width 1568 height 748
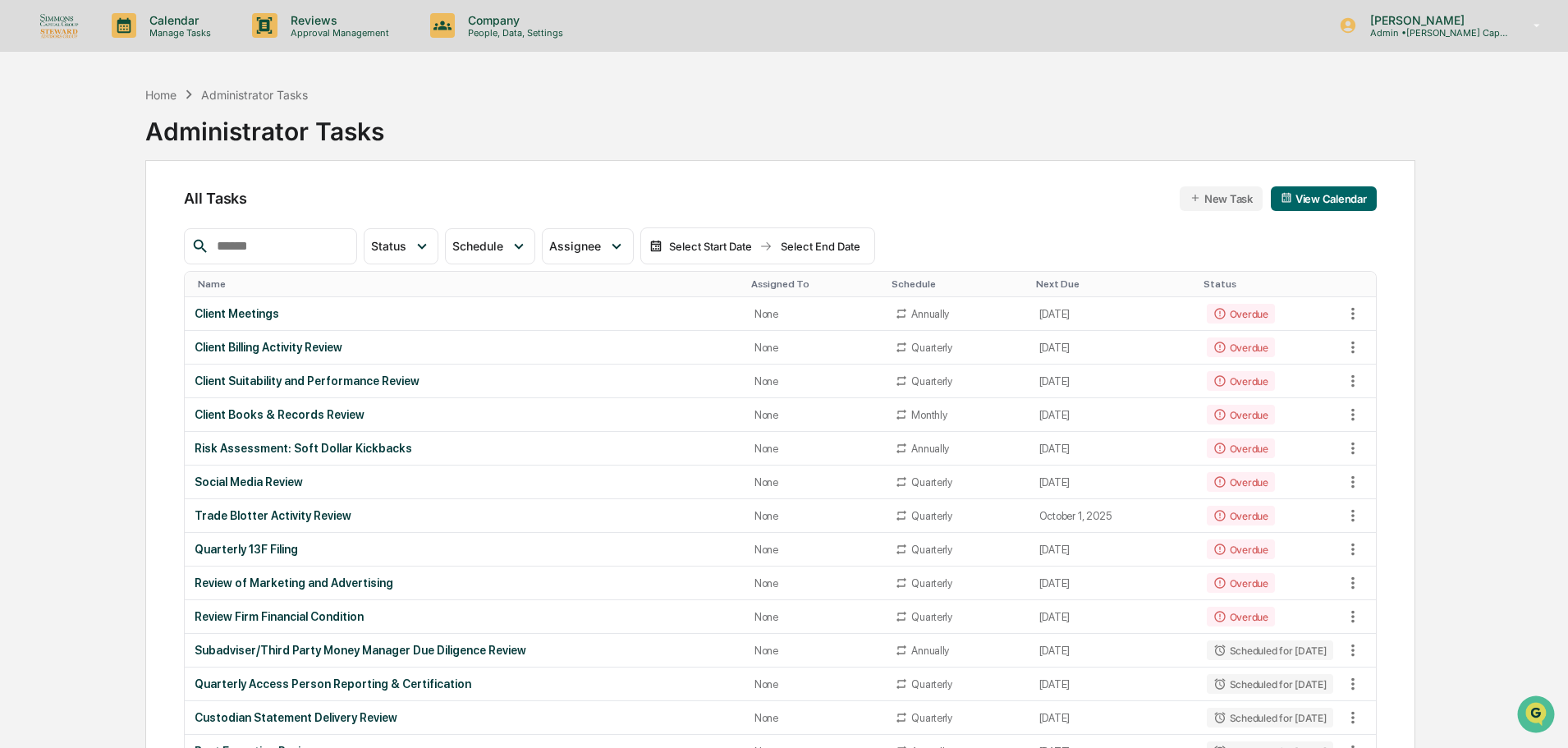
click at [150, 94] on div "Home" at bounding box center [161, 94] width 31 height 14
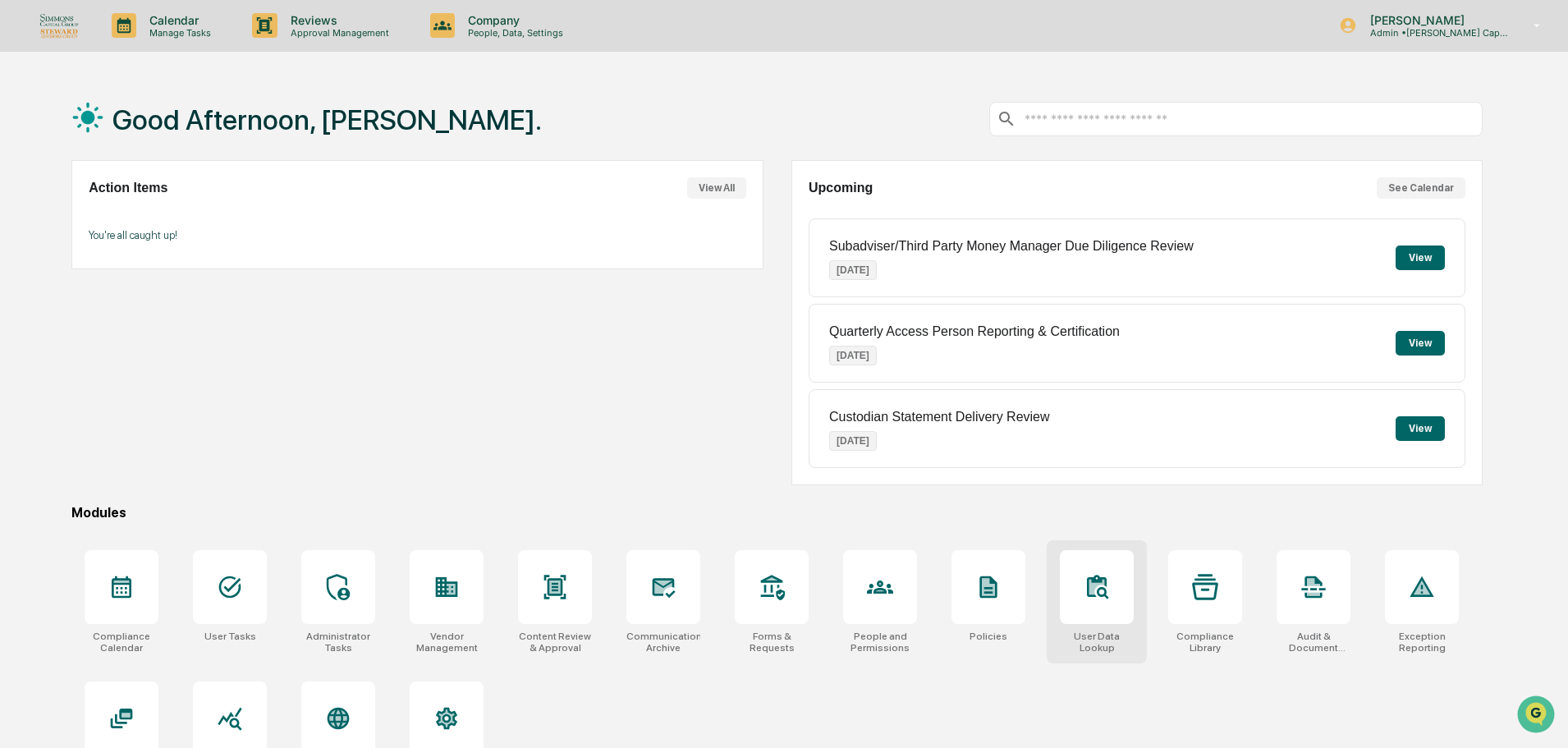
click at [1111, 574] on div at bounding box center [1097, 587] width 73 height 73
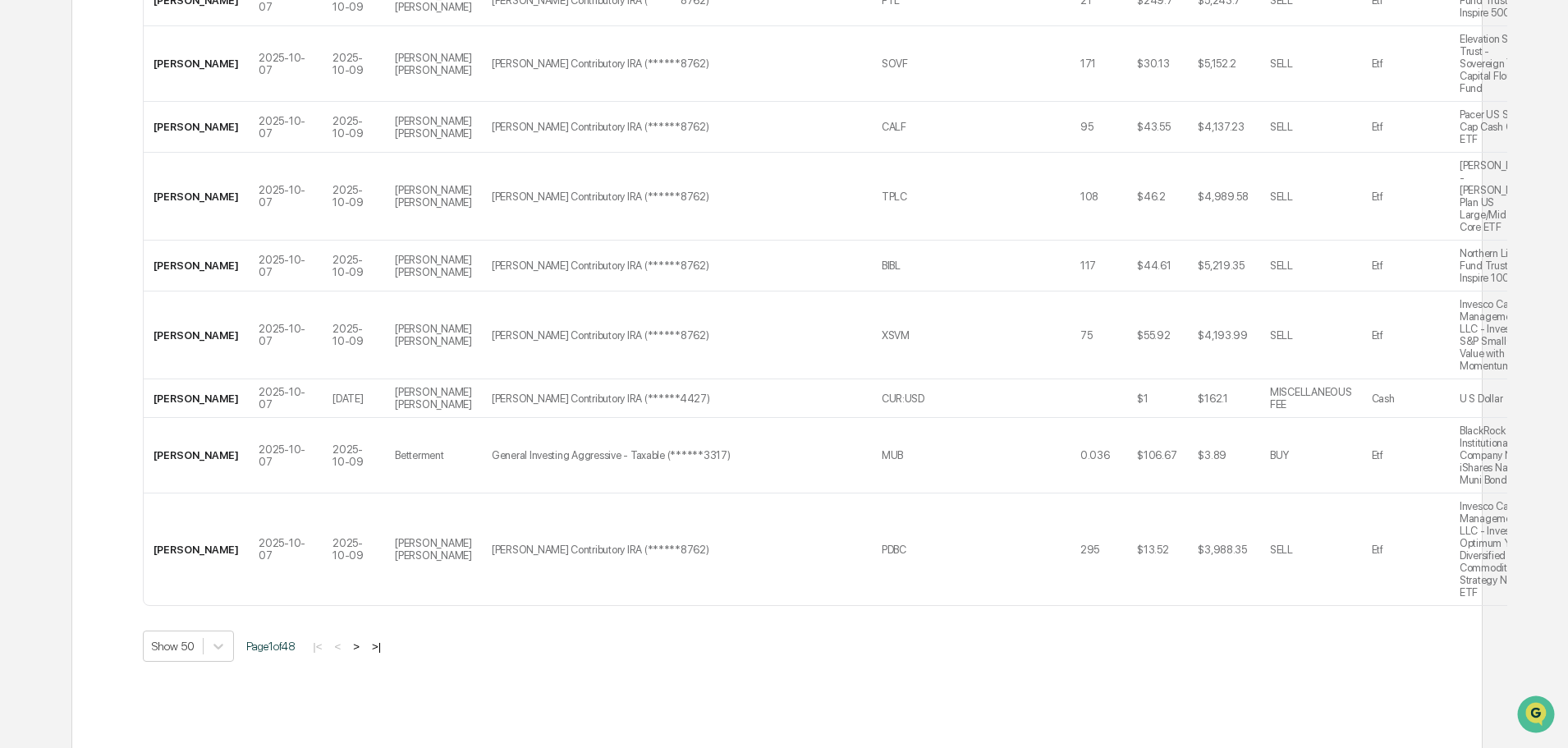
scroll to position [2939, 0]
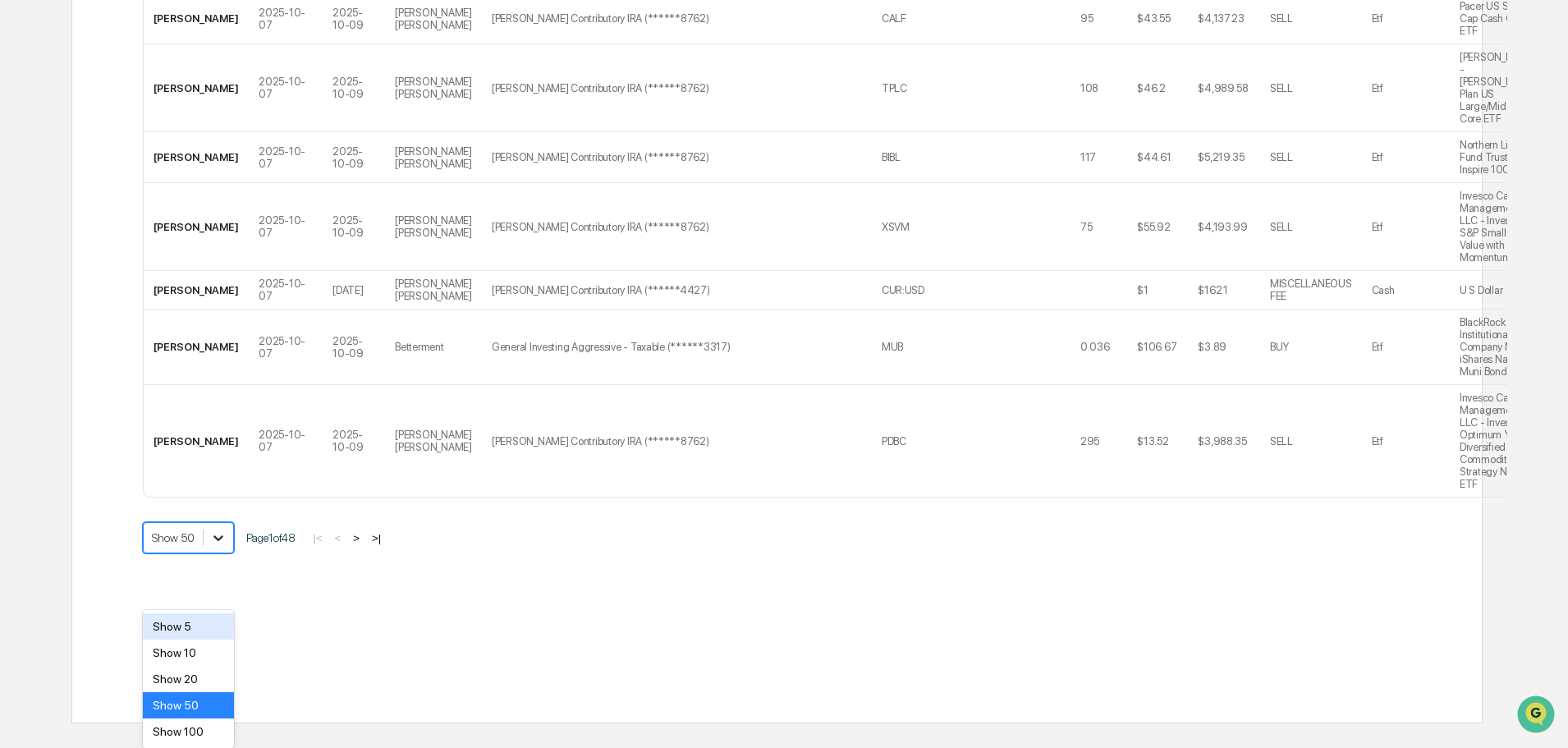
click at [214, 546] on icon at bounding box center [218, 538] width 17 height 17
click at [200, 718] on div "Show 100" at bounding box center [188, 731] width 91 height 26
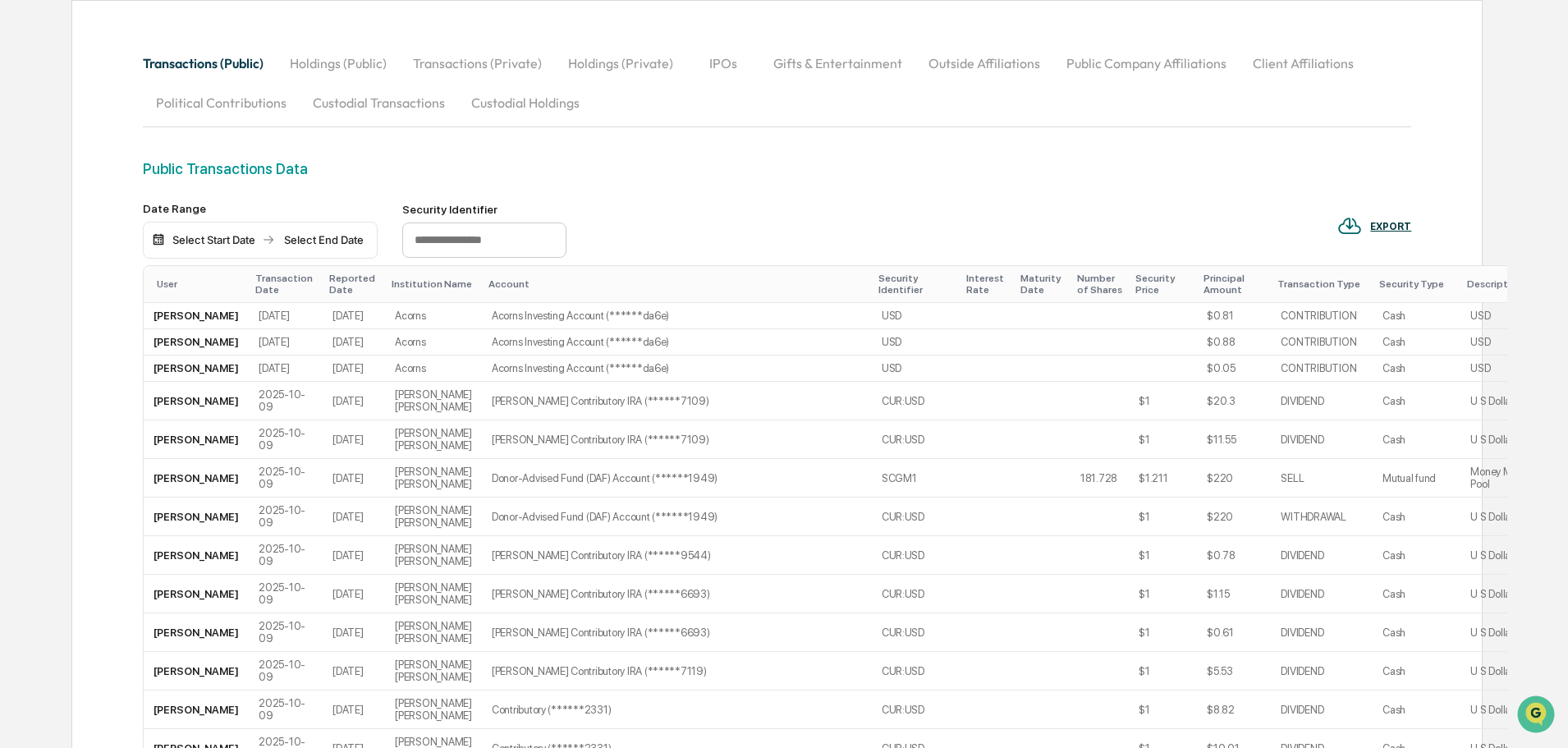
scroll to position [0, 0]
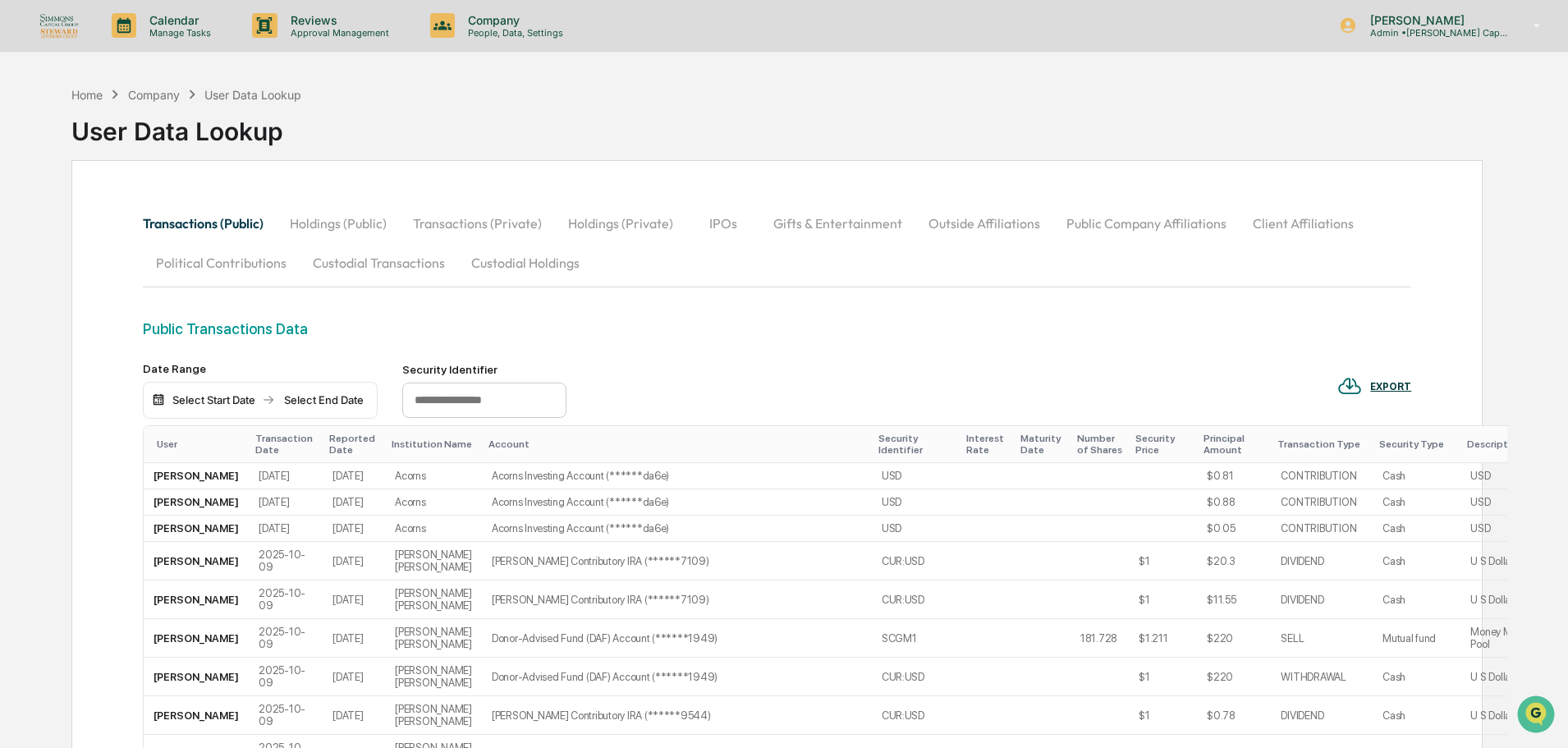
click at [338, 230] on button "Holdings (Public)" at bounding box center [338, 223] width 123 height 39
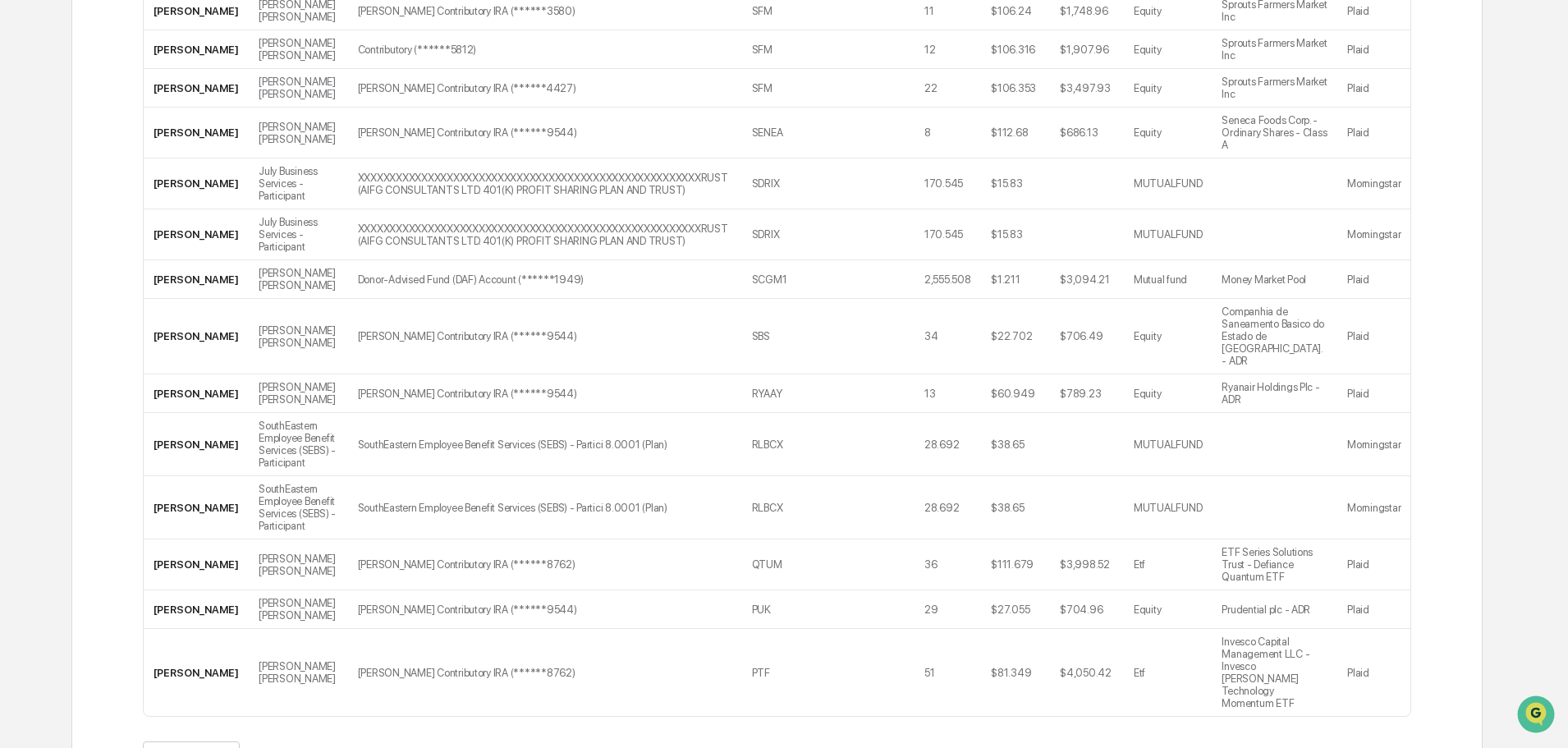
scroll to position [4711, 0]
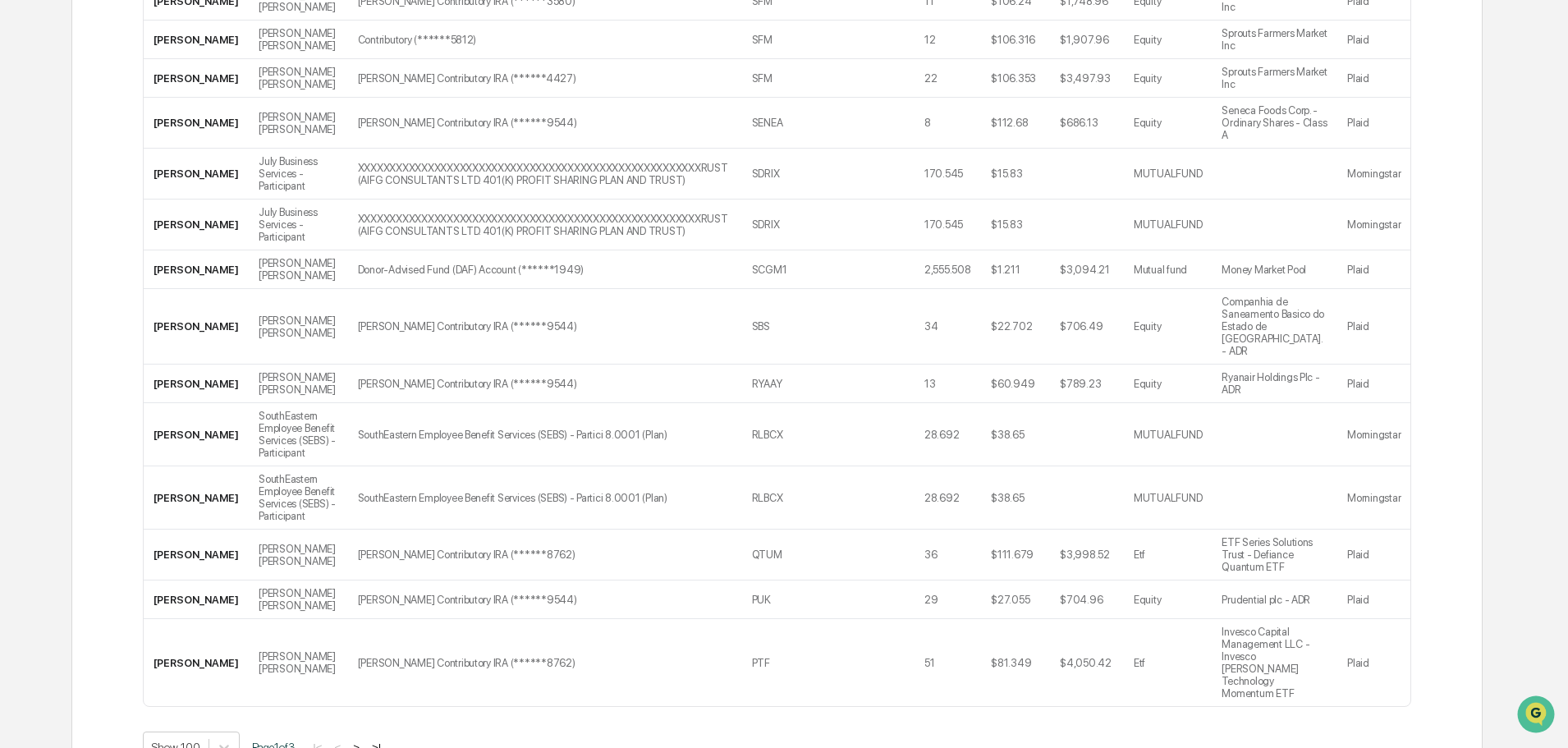
click at [386, 741] on button ">|" at bounding box center [377, 748] width 19 height 14
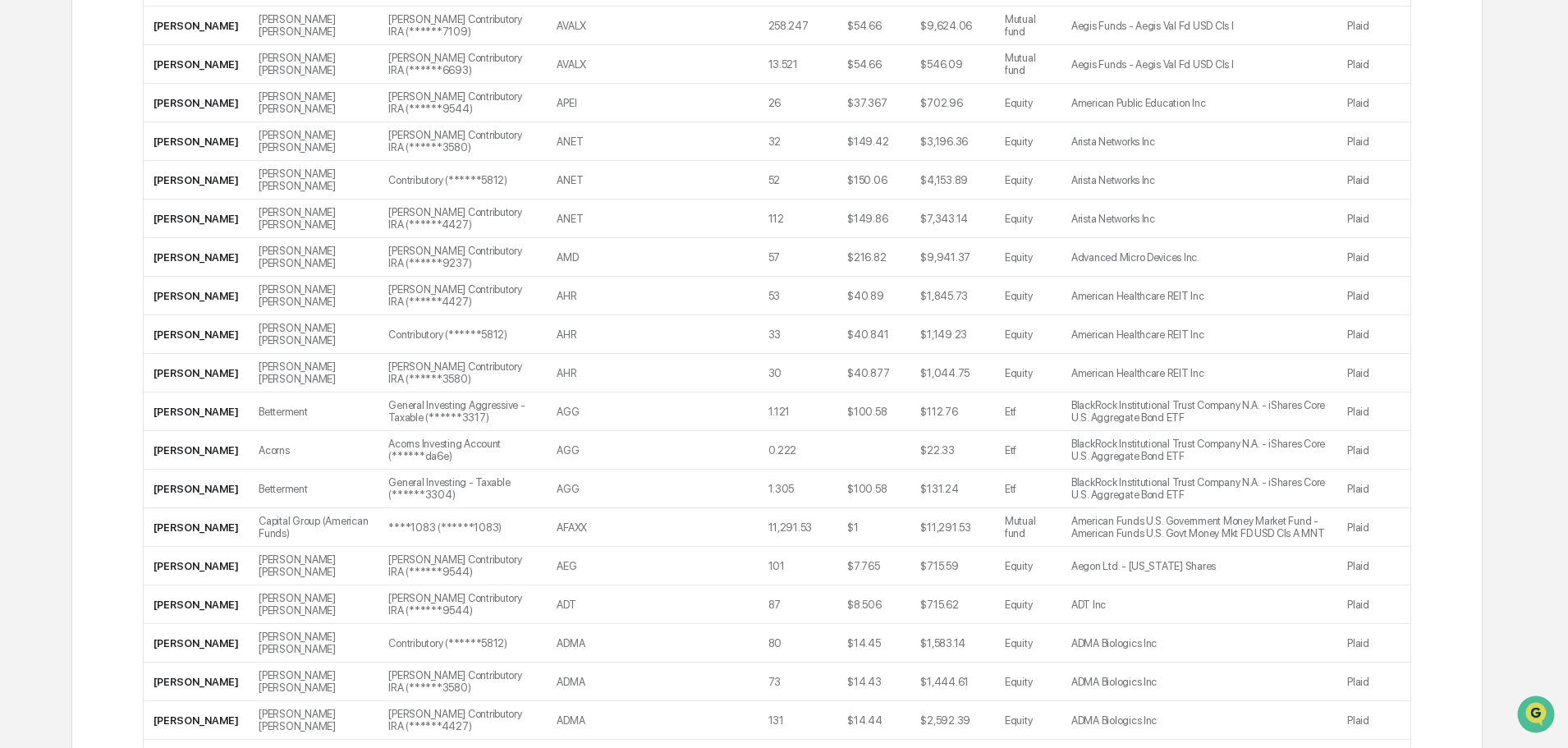
scroll to position [3448, 0]
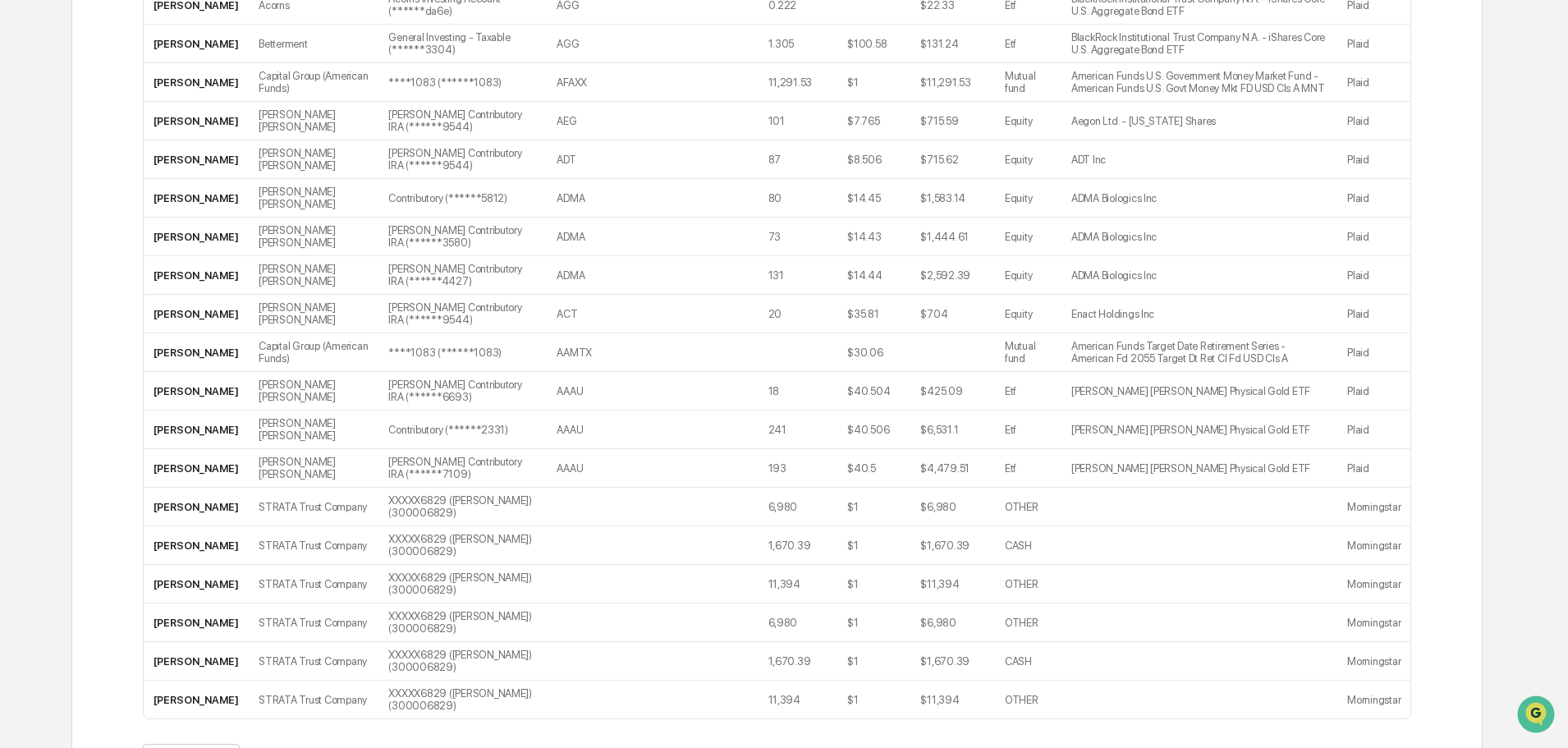
click at [345, 747] on button "<" at bounding box center [339, 760] width 17 height 14
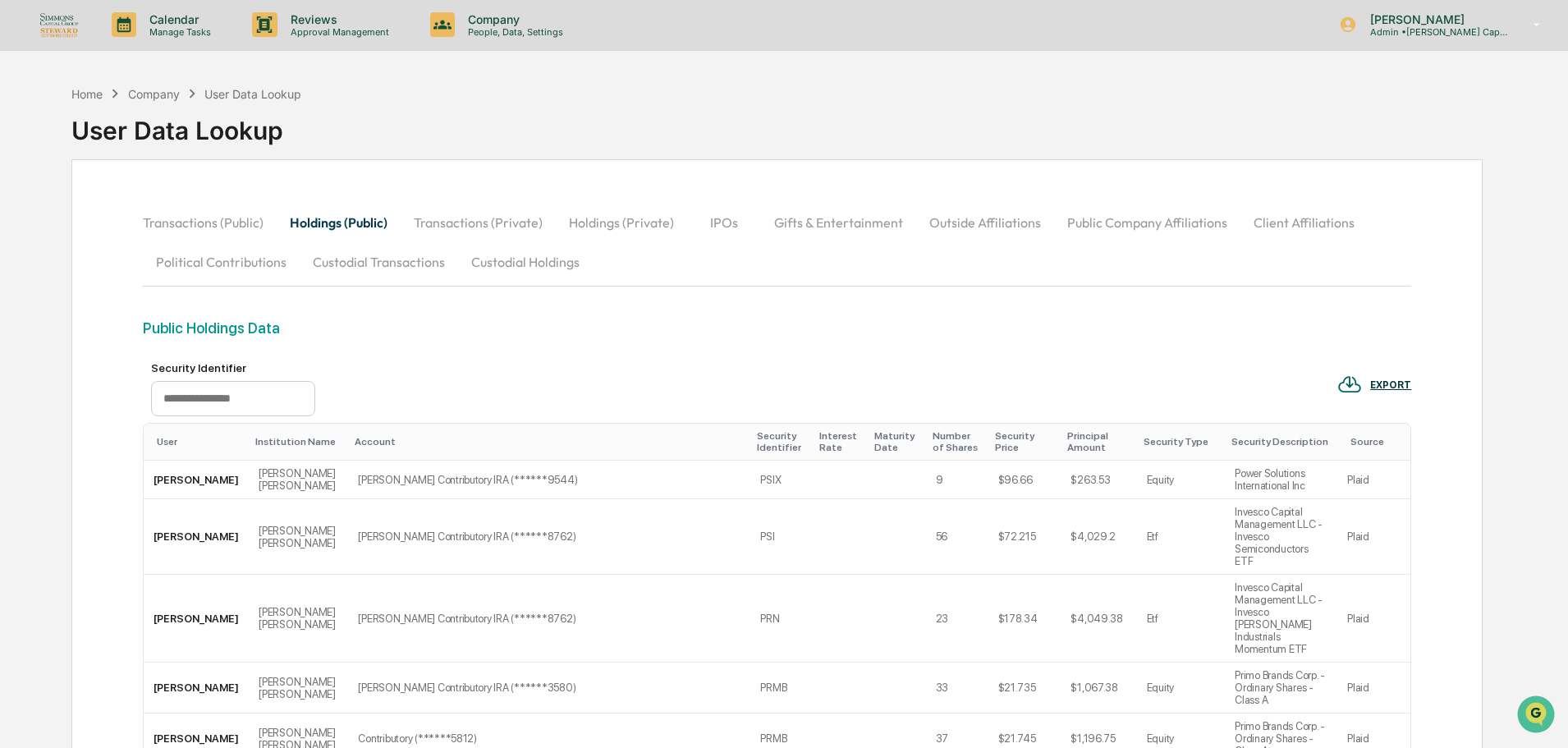
scroll to position [0, 0]
click at [524, 260] on button "Custodial Holdings" at bounding box center [526, 262] width 135 height 39
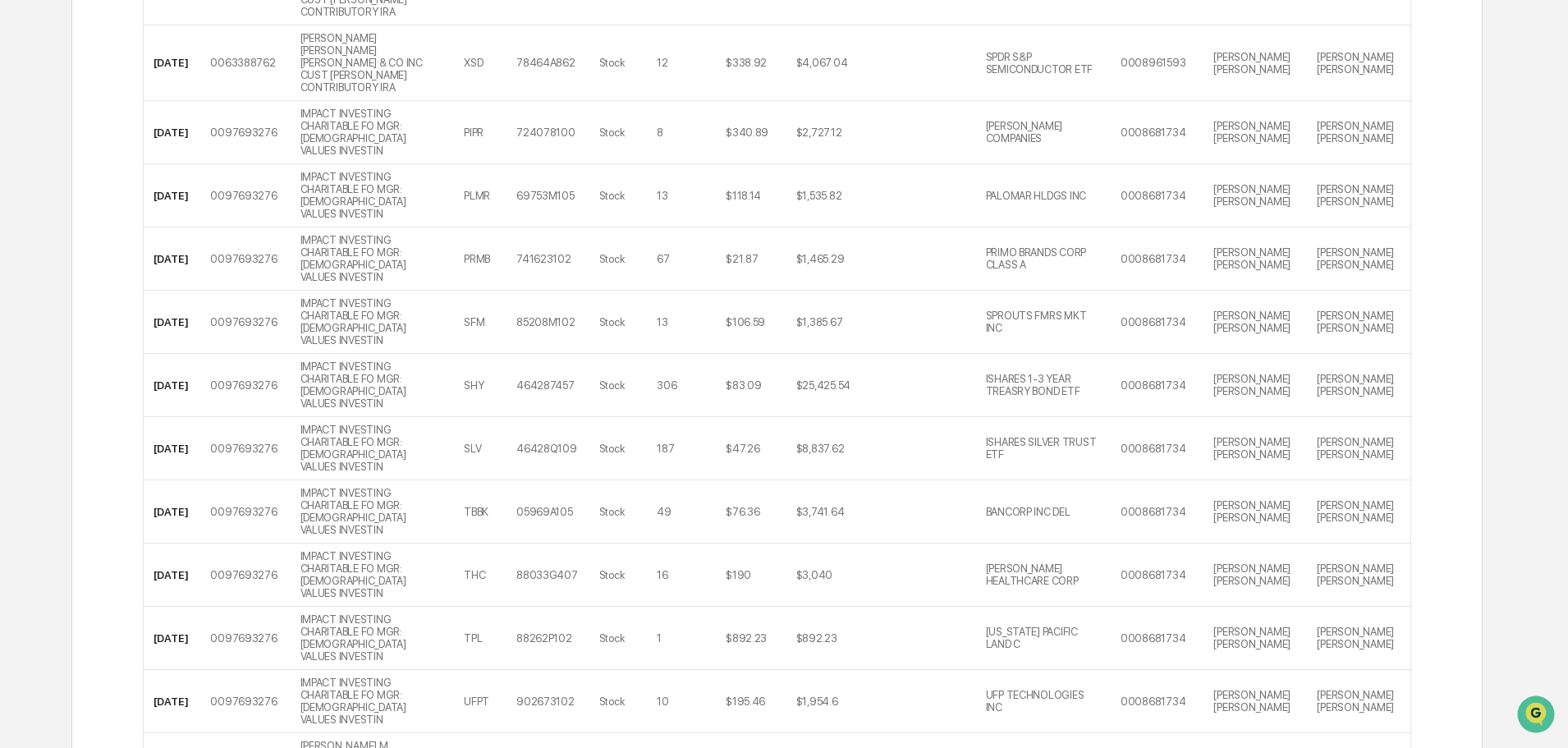
scroll to position [4910, 0]
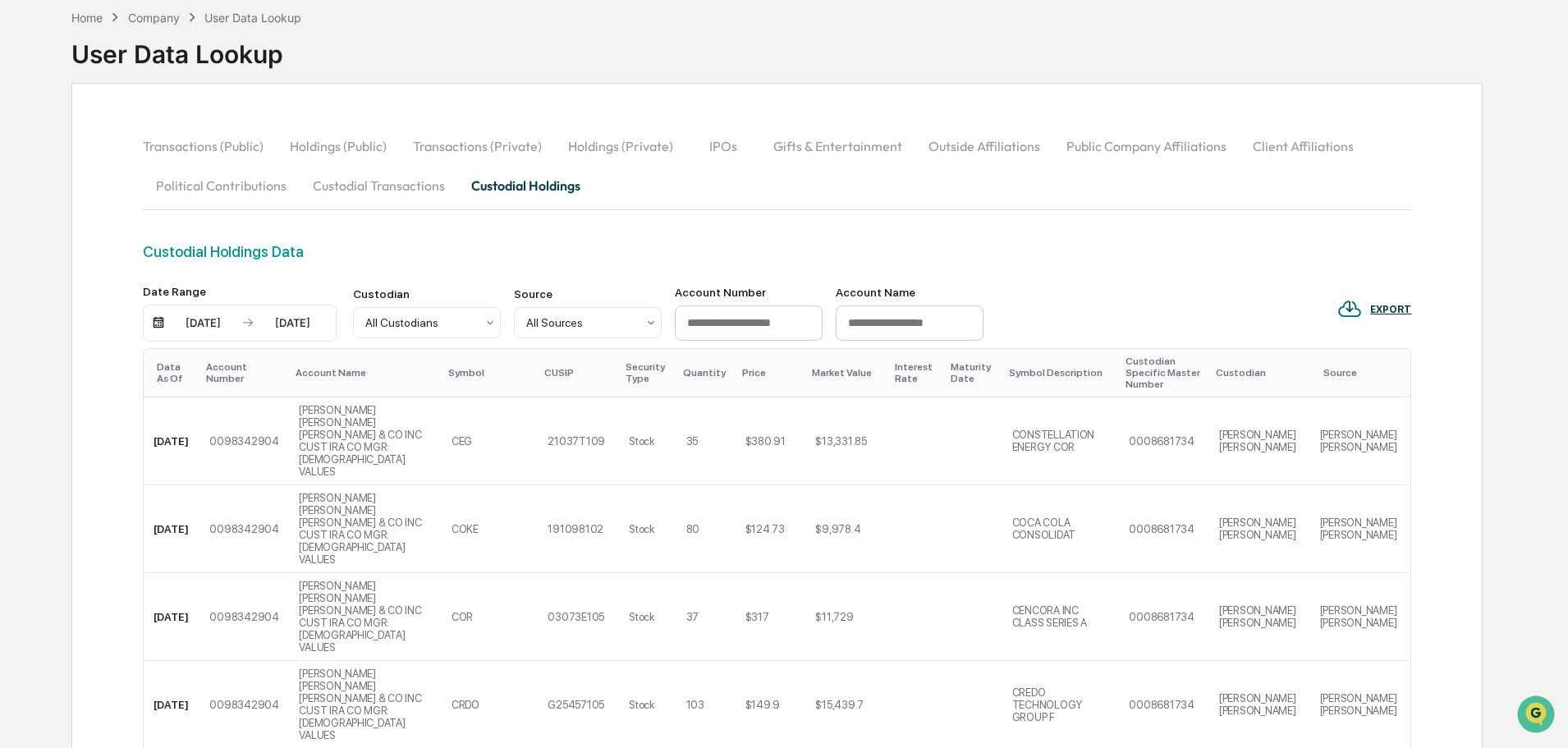
scroll to position [0, 0]
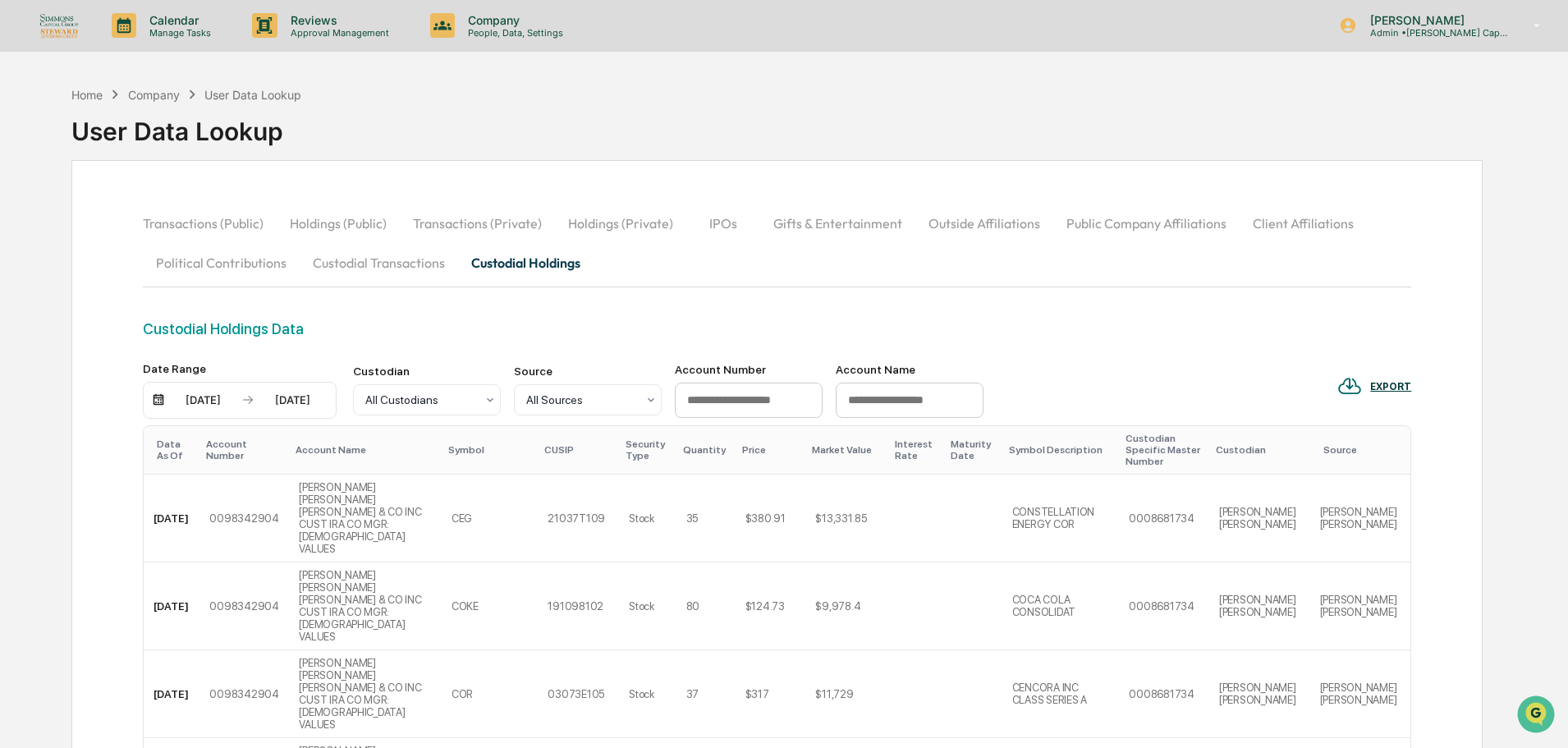
click at [72, 31] on img at bounding box center [59, 24] width 39 height 25
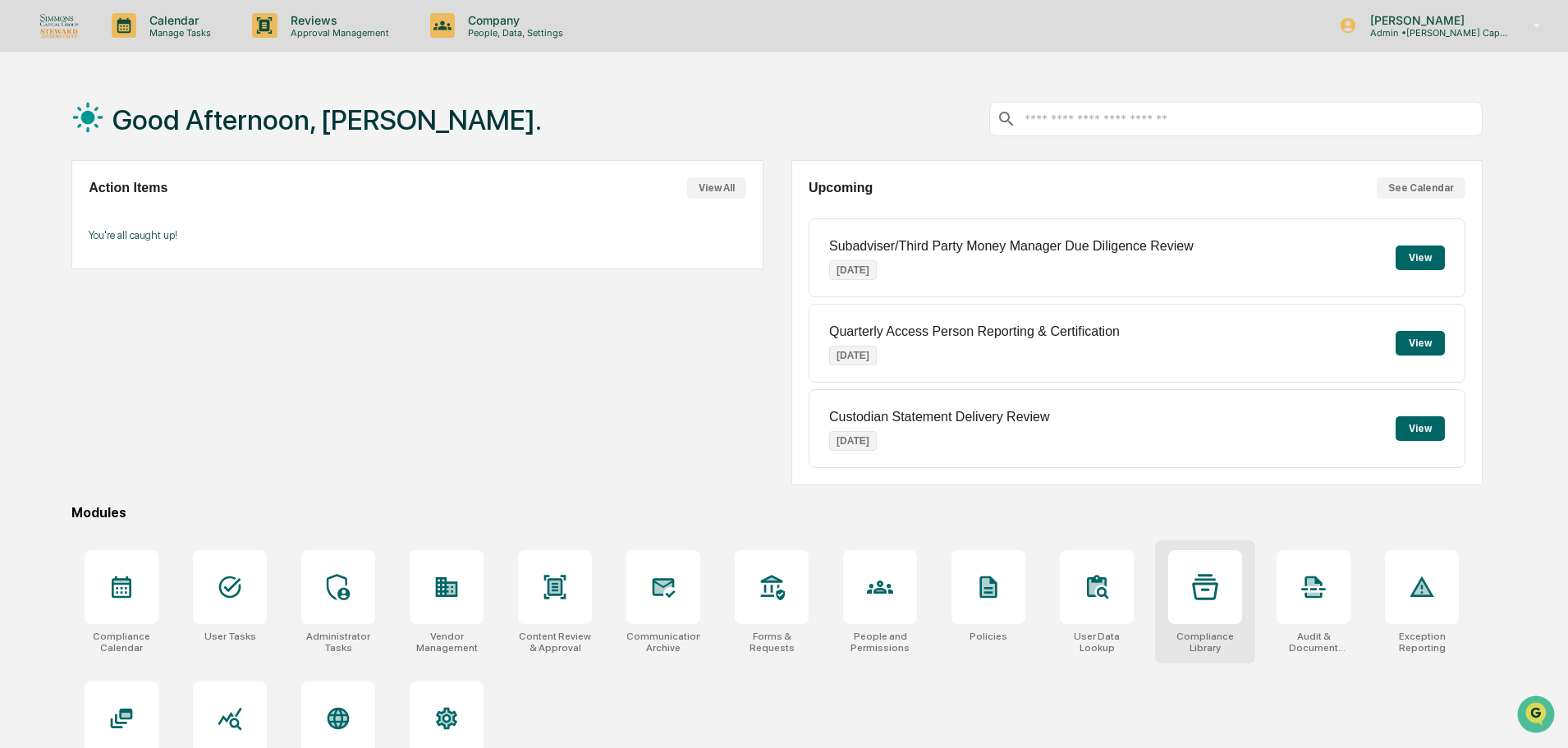
click at [1218, 582] on icon at bounding box center [1205, 587] width 26 height 26
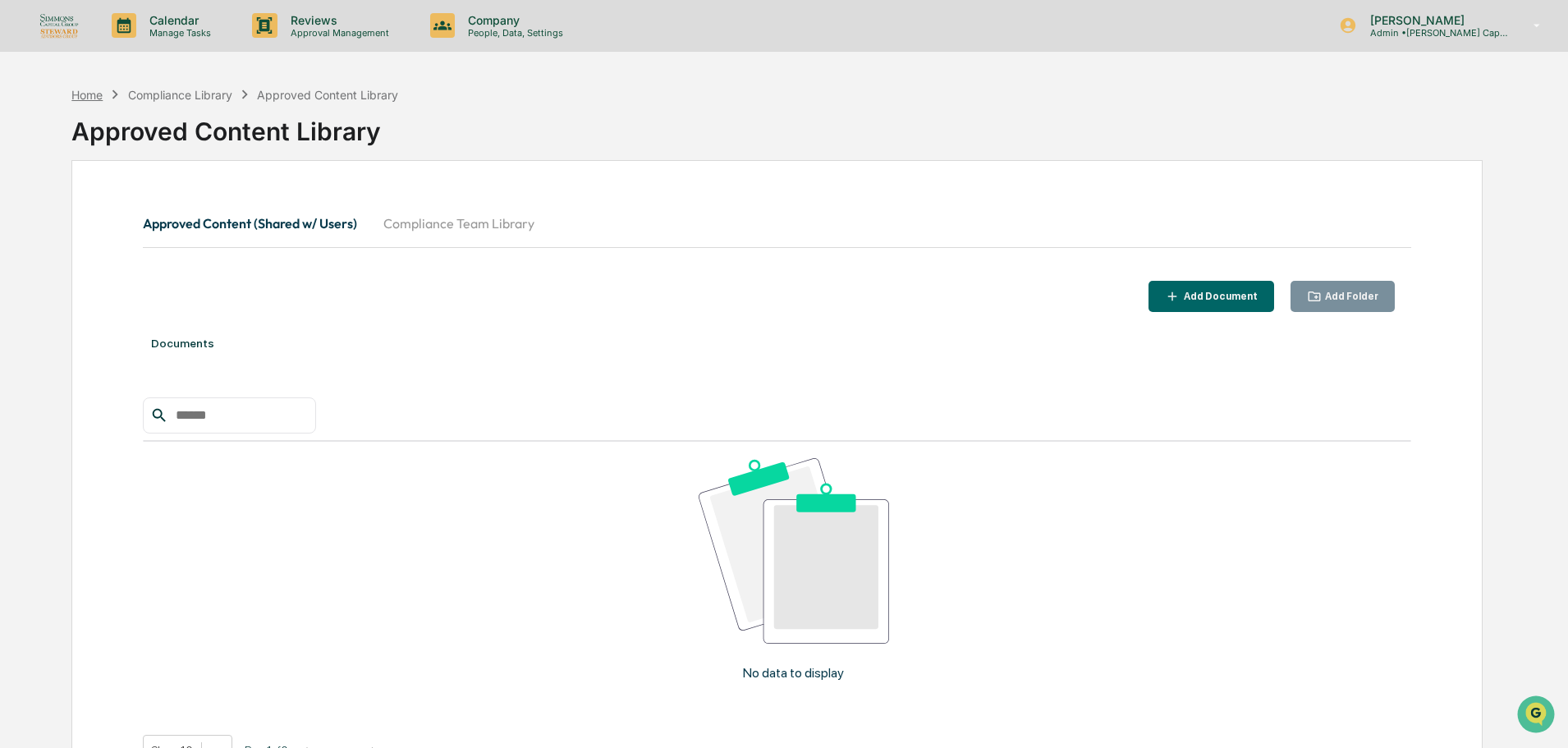
click at [88, 100] on div "Home" at bounding box center [87, 94] width 31 height 14
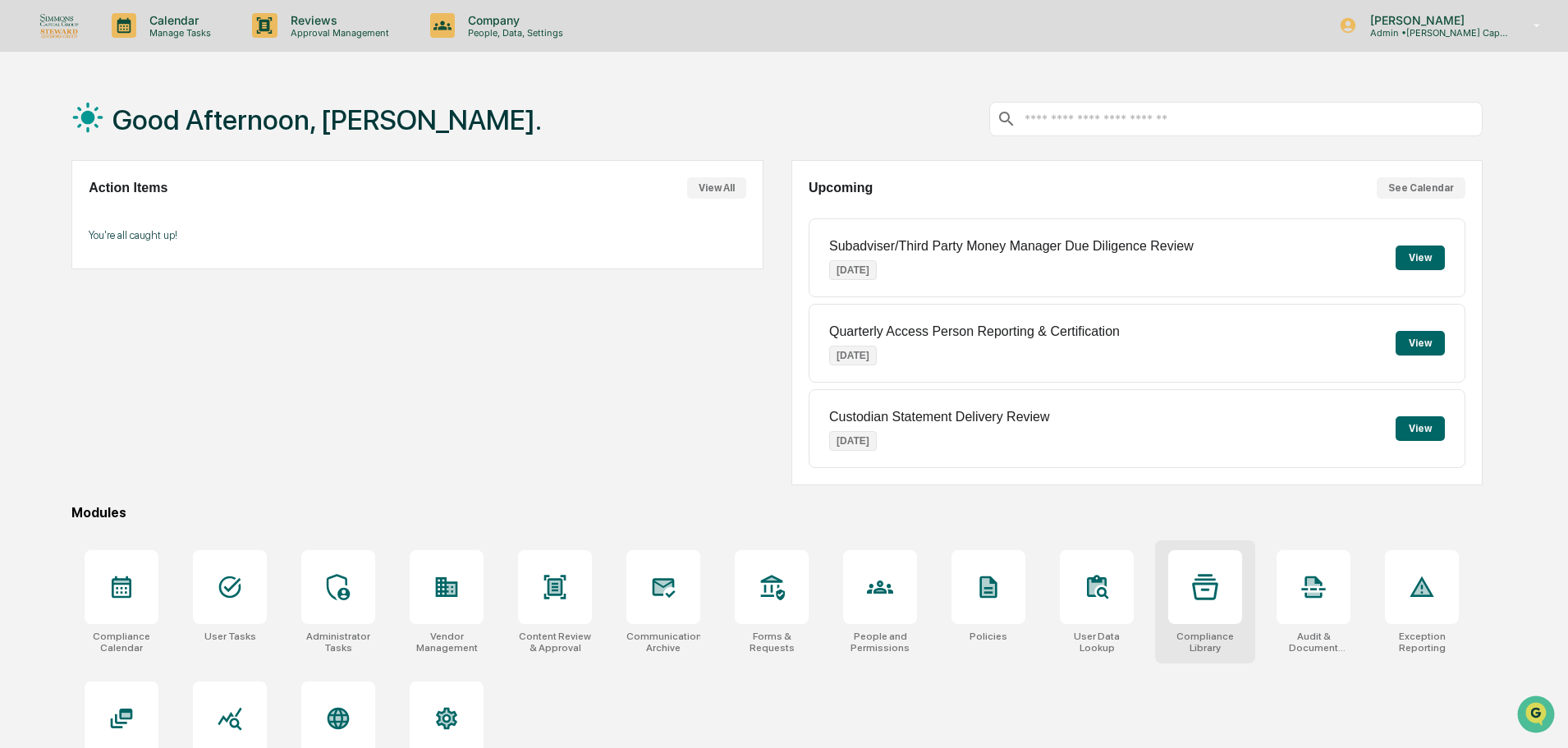
click at [1226, 651] on div "Compliance Library" at bounding box center [1205, 642] width 73 height 23
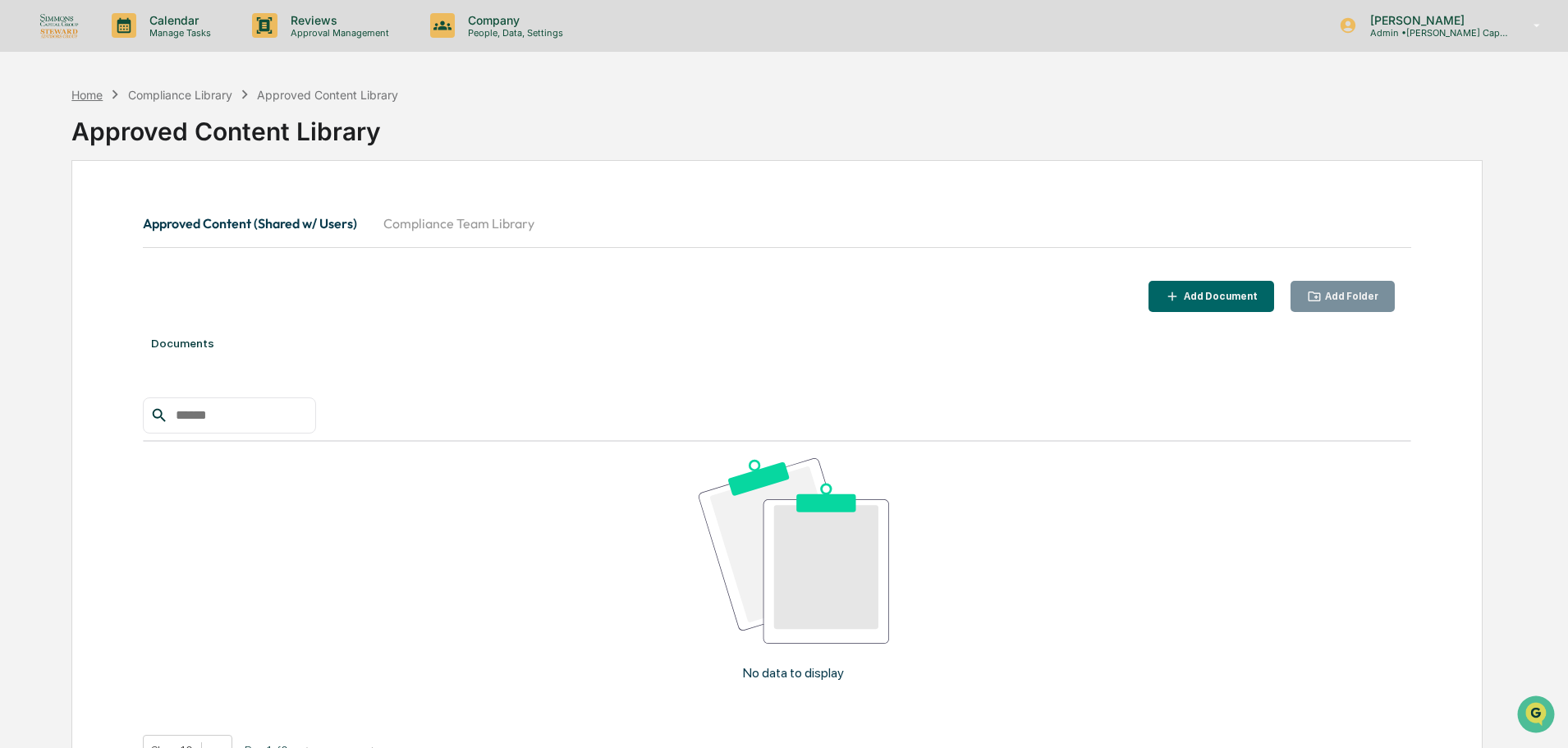
click at [87, 95] on div "Home" at bounding box center [87, 94] width 31 height 14
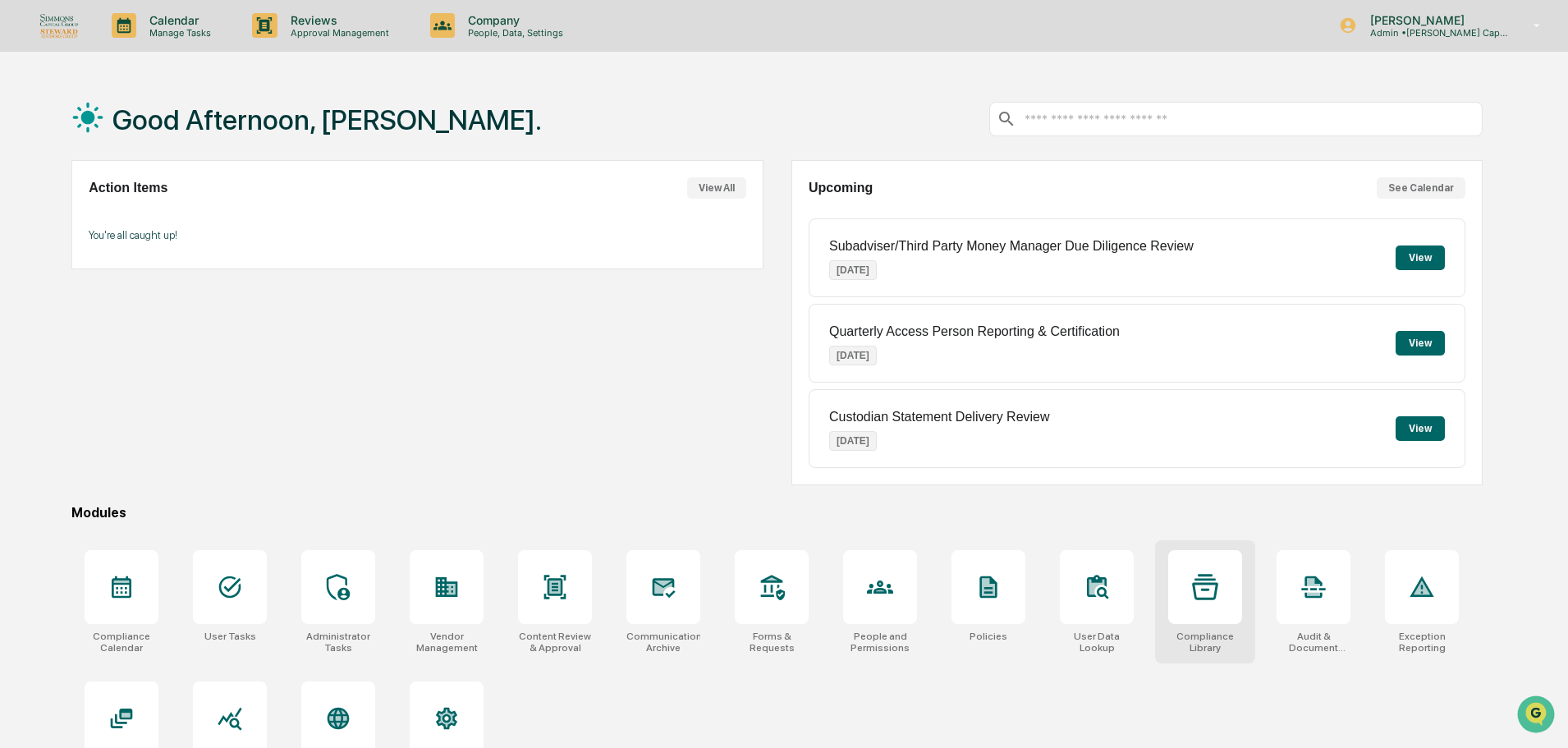
click at [1223, 628] on div "Compliance Library" at bounding box center [1205, 602] width 101 height 123
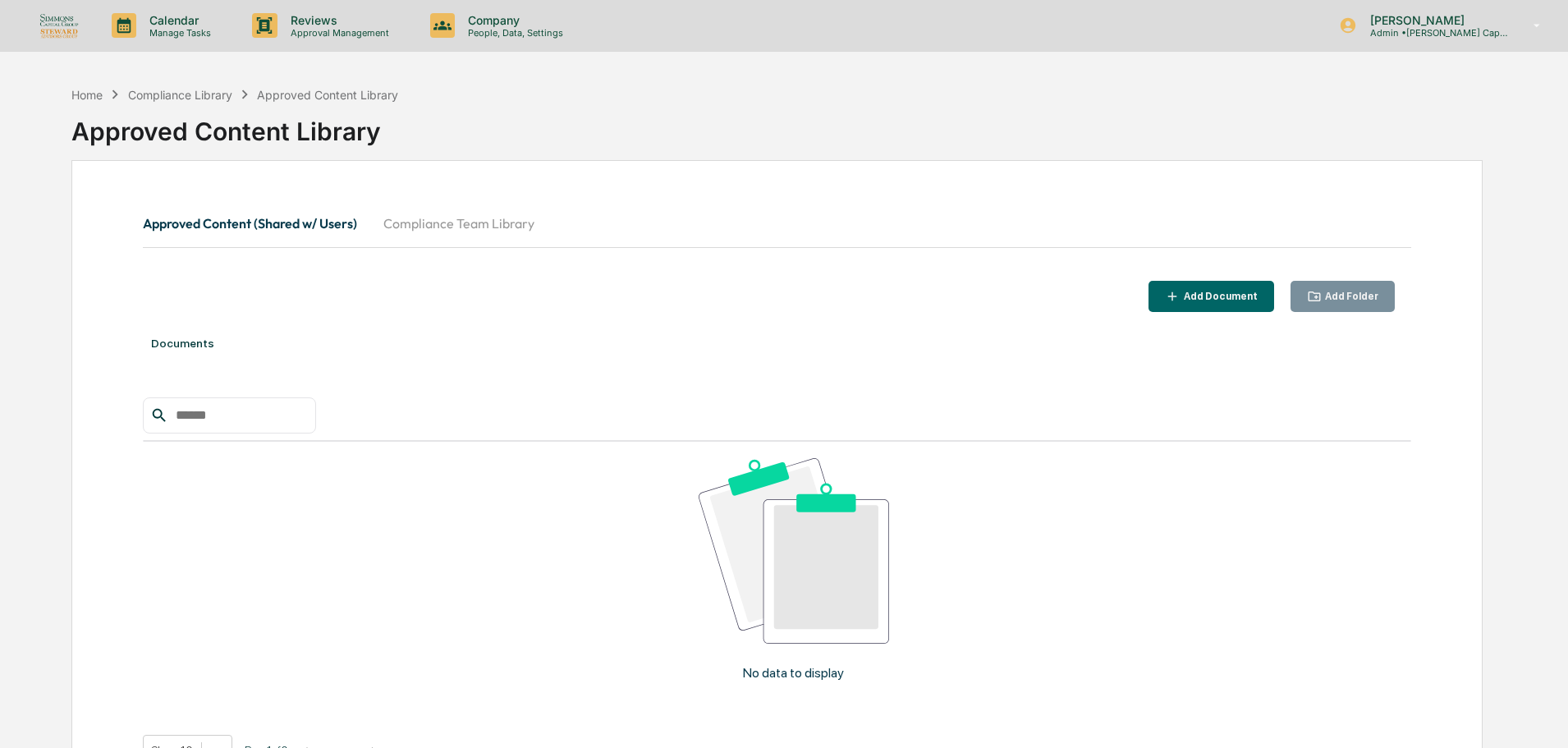
click at [436, 231] on button "Compliance Team Library" at bounding box center [458, 223] width 178 height 39
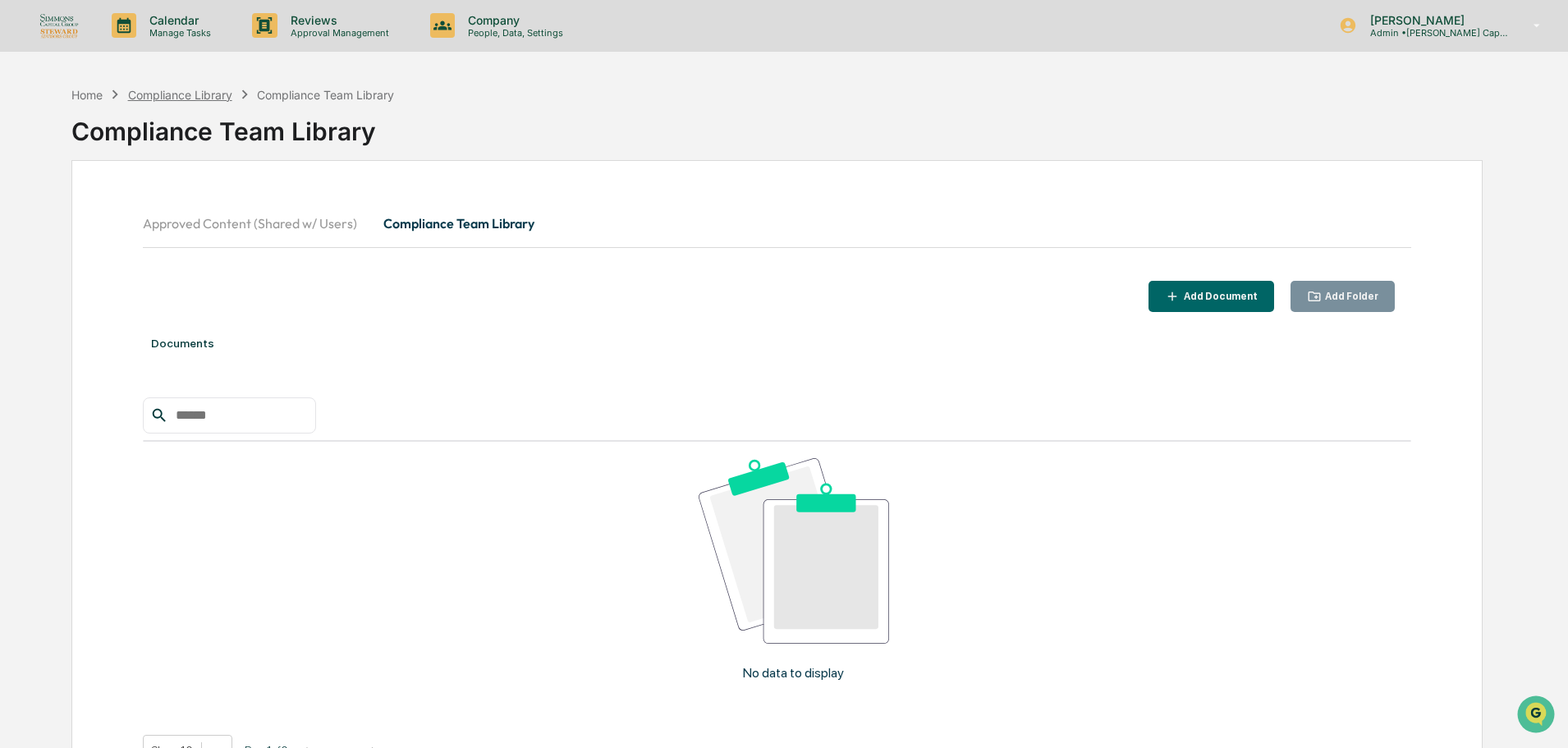
click at [185, 93] on div "Compliance Library" at bounding box center [179, 94] width 104 height 14
click at [97, 96] on div "Home" at bounding box center [87, 94] width 31 height 14
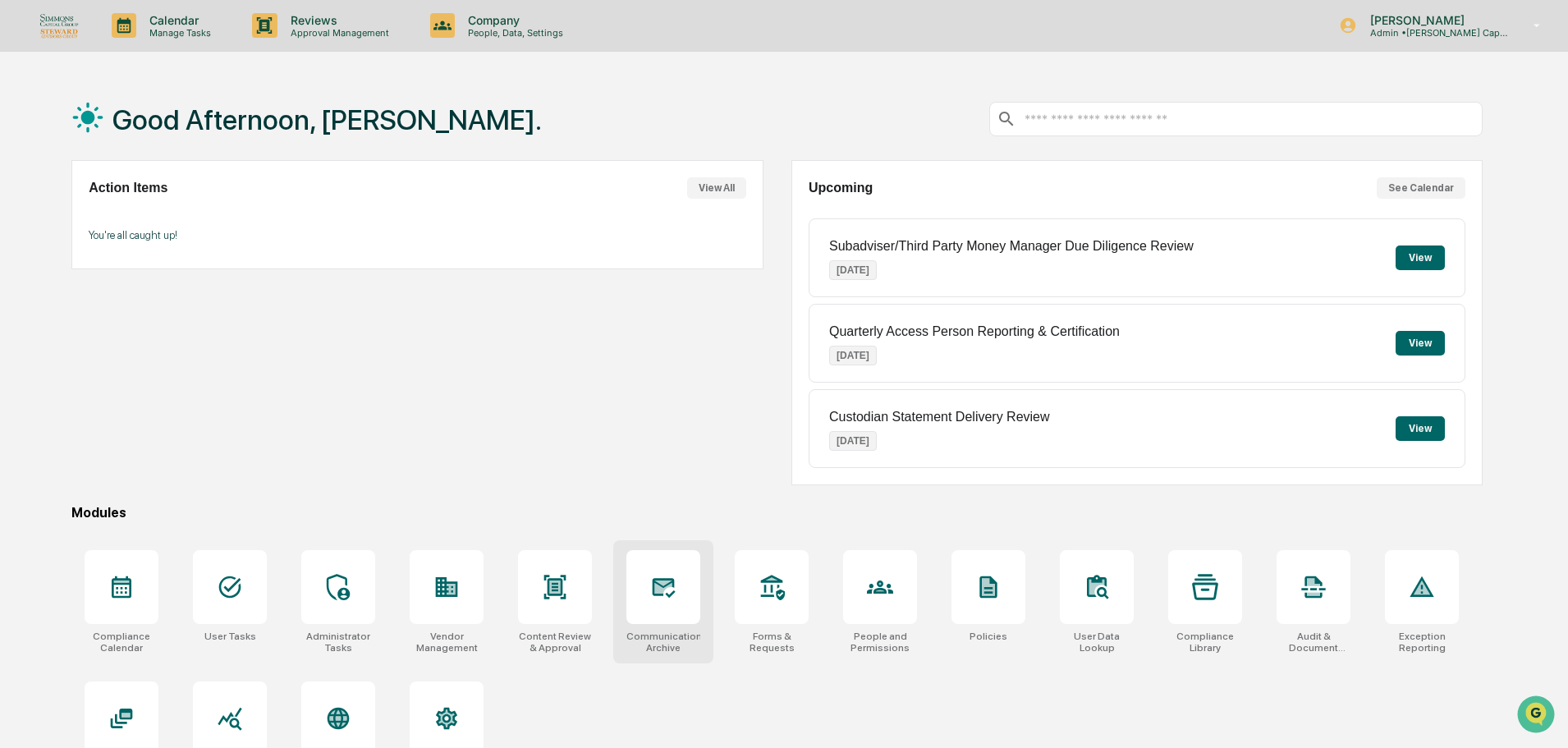
click at [659, 611] on div at bounding box center [663, 587] width 73 height 73
click at [569, 632] on div "Content Review & Approval" at bounding box center [554, 642] width 73 height 23
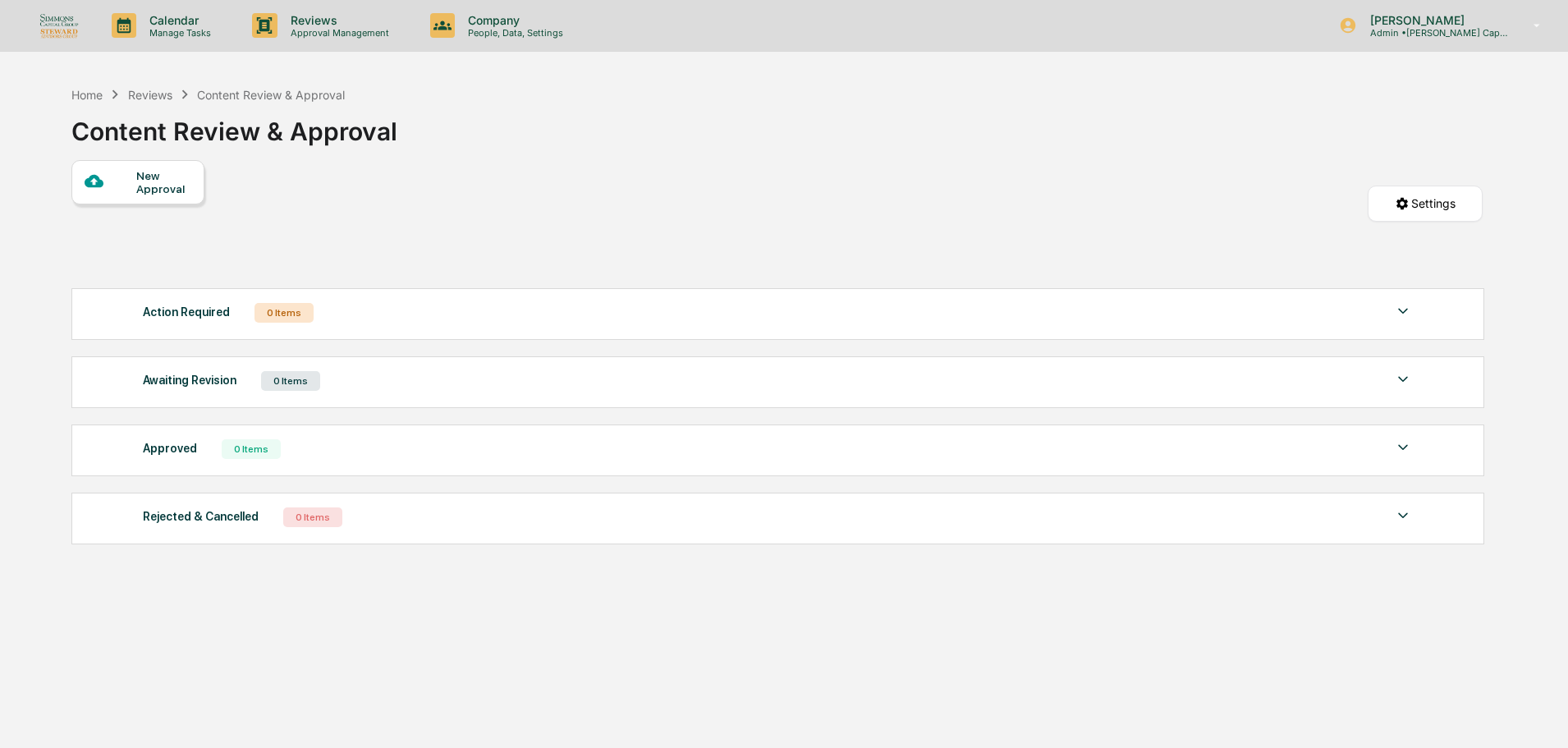
click at [88, 102] on div "Home Reviews Content Review & Approval" at bounding box center [208, 94] width 274 height 18
click at [88, 99] on div "Home" at bounding box center [87, 94] width 31 height 14
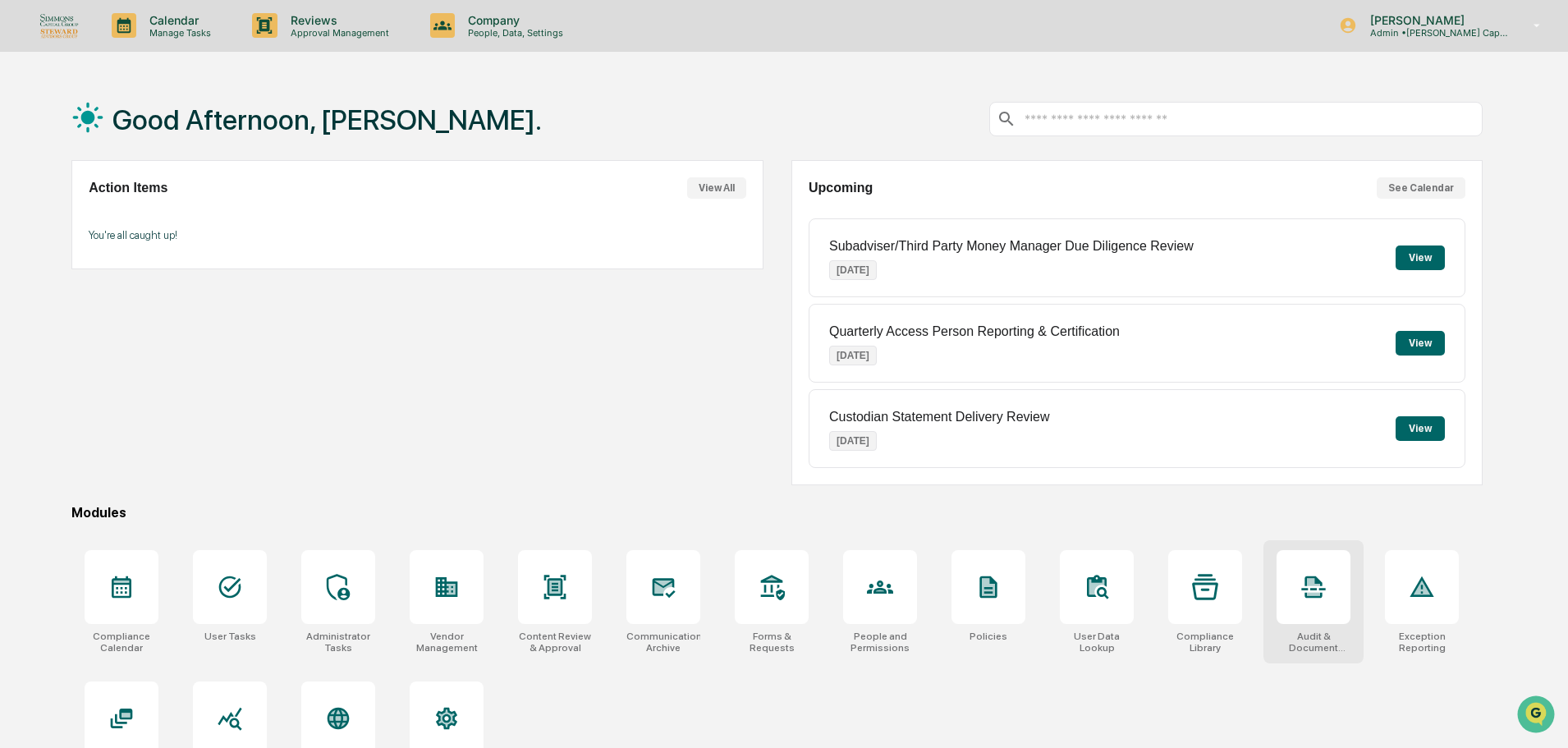
click at [1309, 598] on icon at bounding box center [1314, 587] width 24 height 22
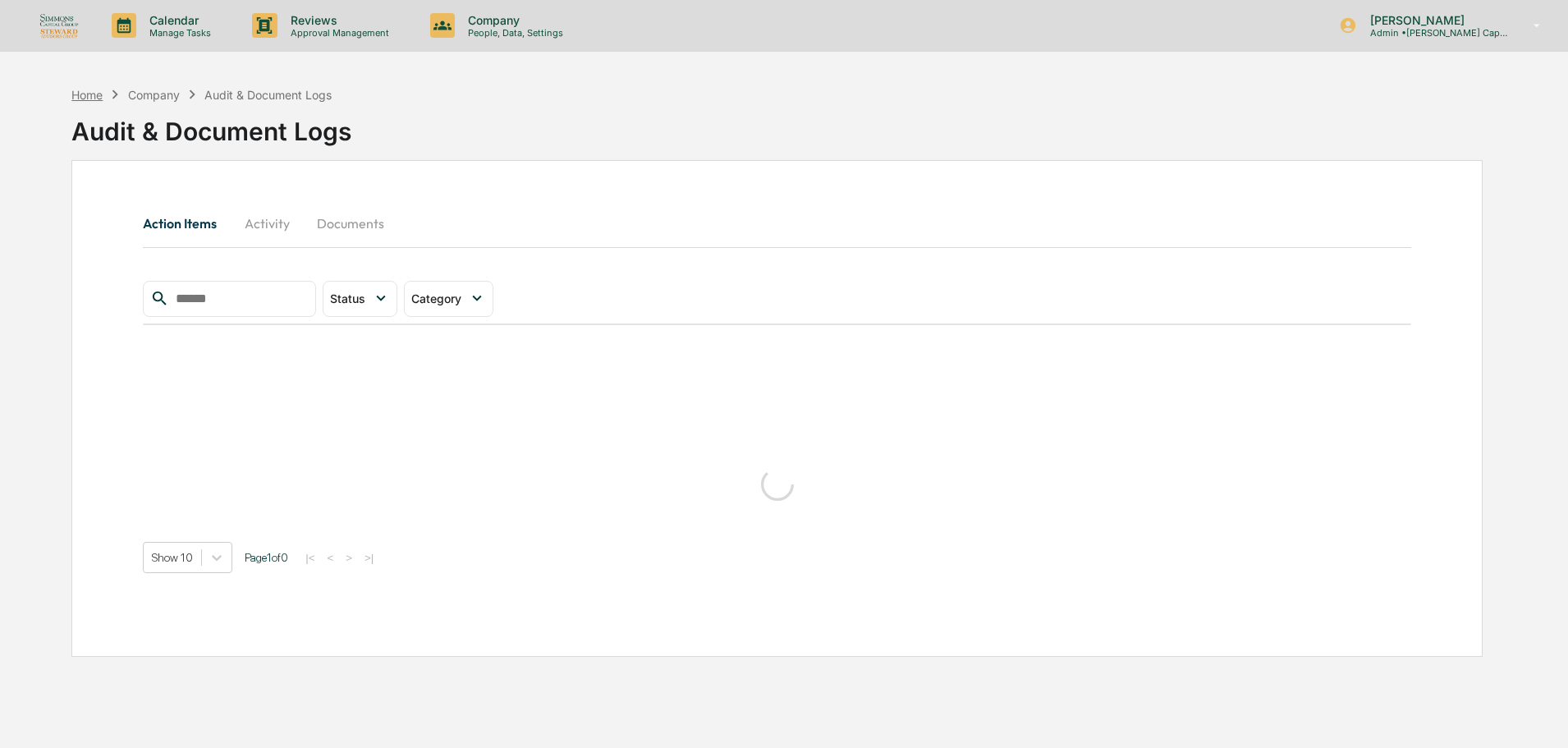
click at [83, 94] on div "Home" at bounding box center [87, 94] width 31 height 14
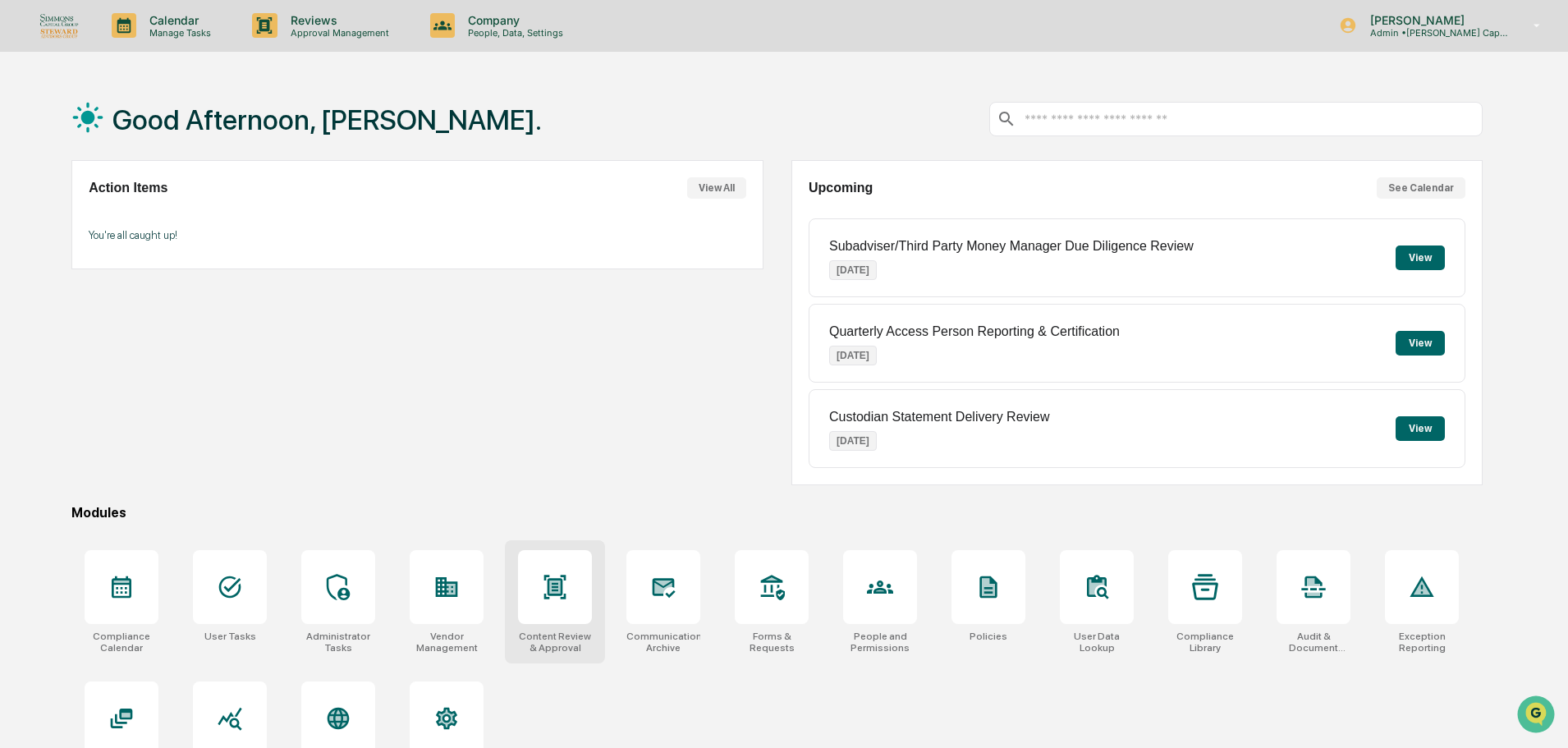
click at [551, 611] on div at bounding box center [554, 587] width 73 height 73
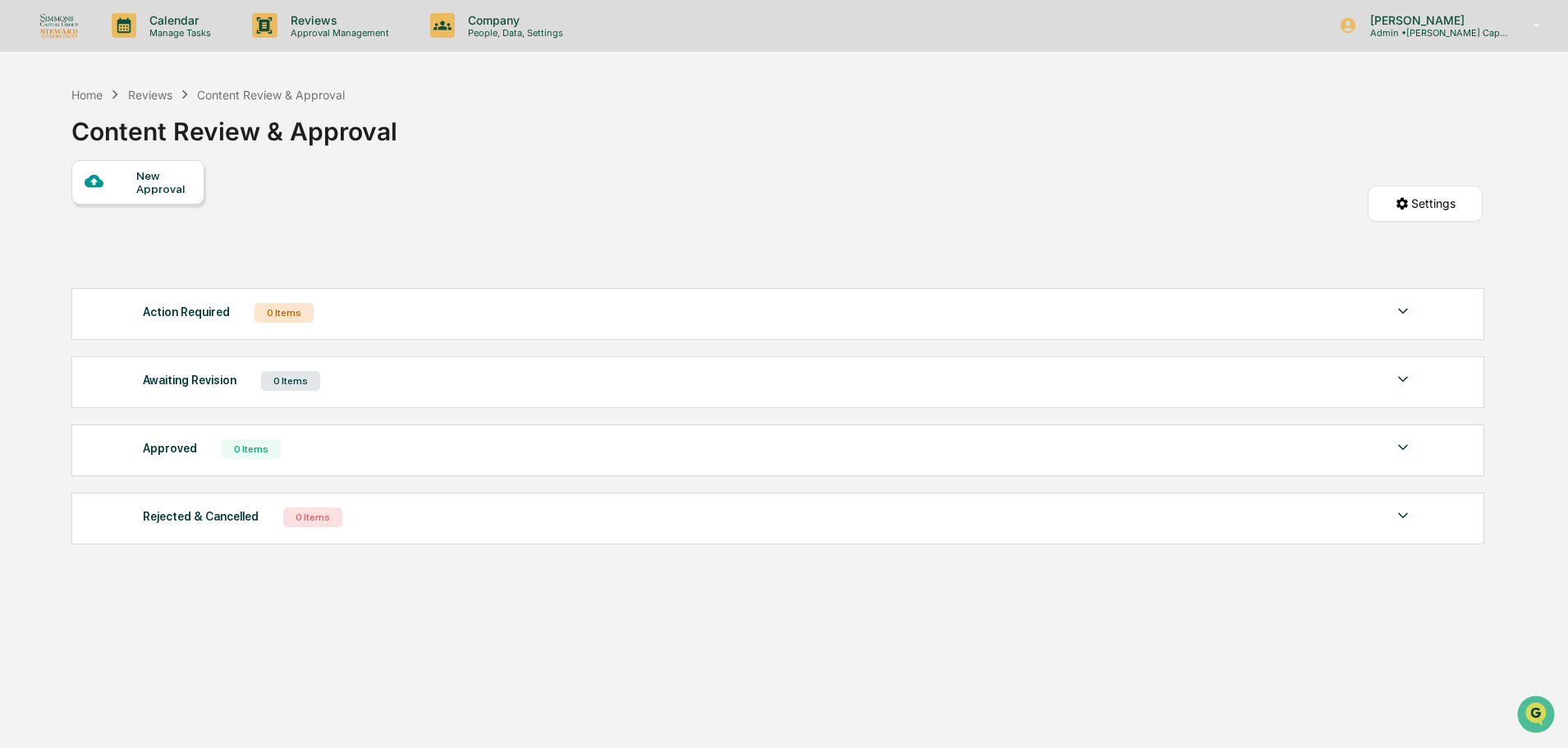
click at [168, 452] on div "Approved" at bounding box center [170, 448] width 54 height 21
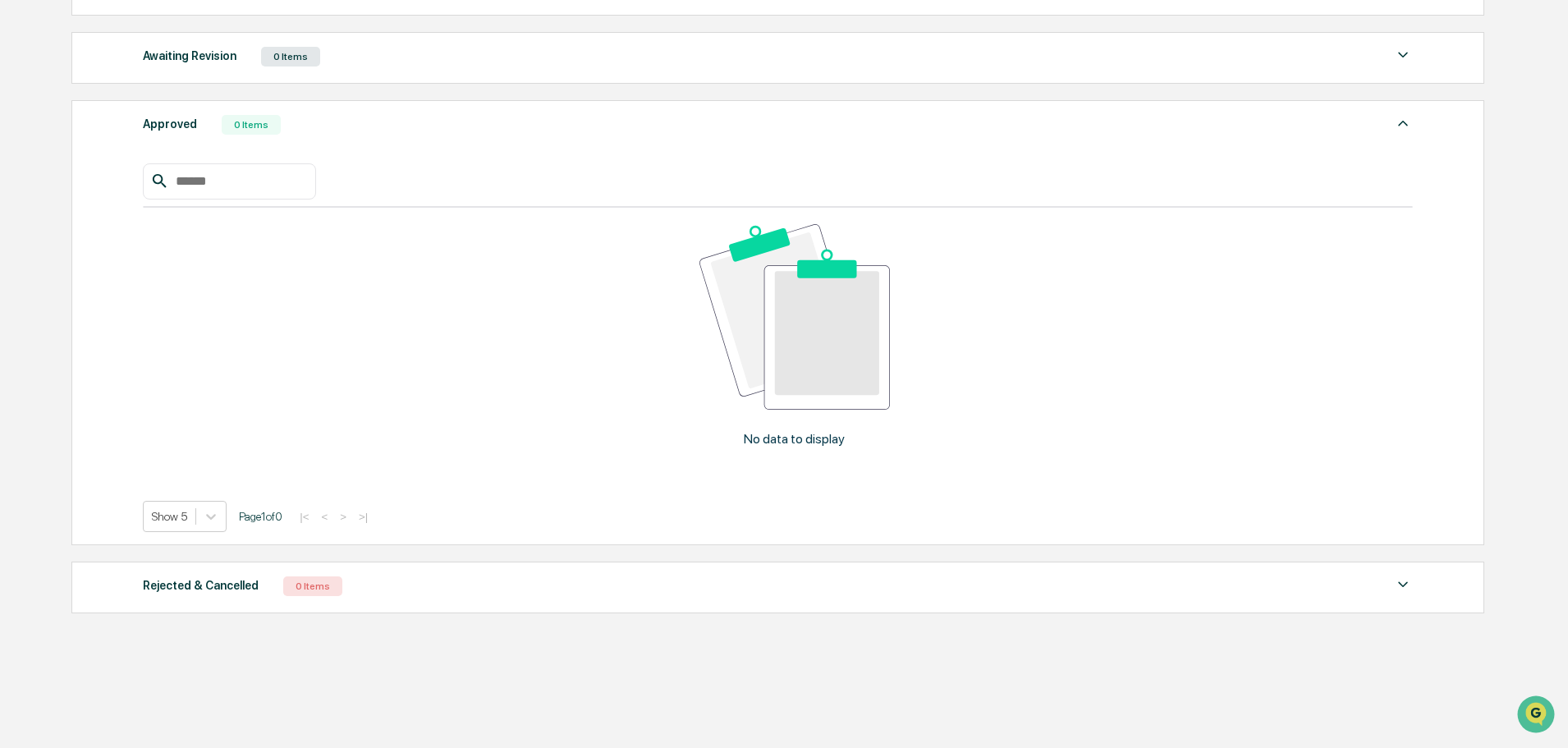
scroll to position [339, 0]
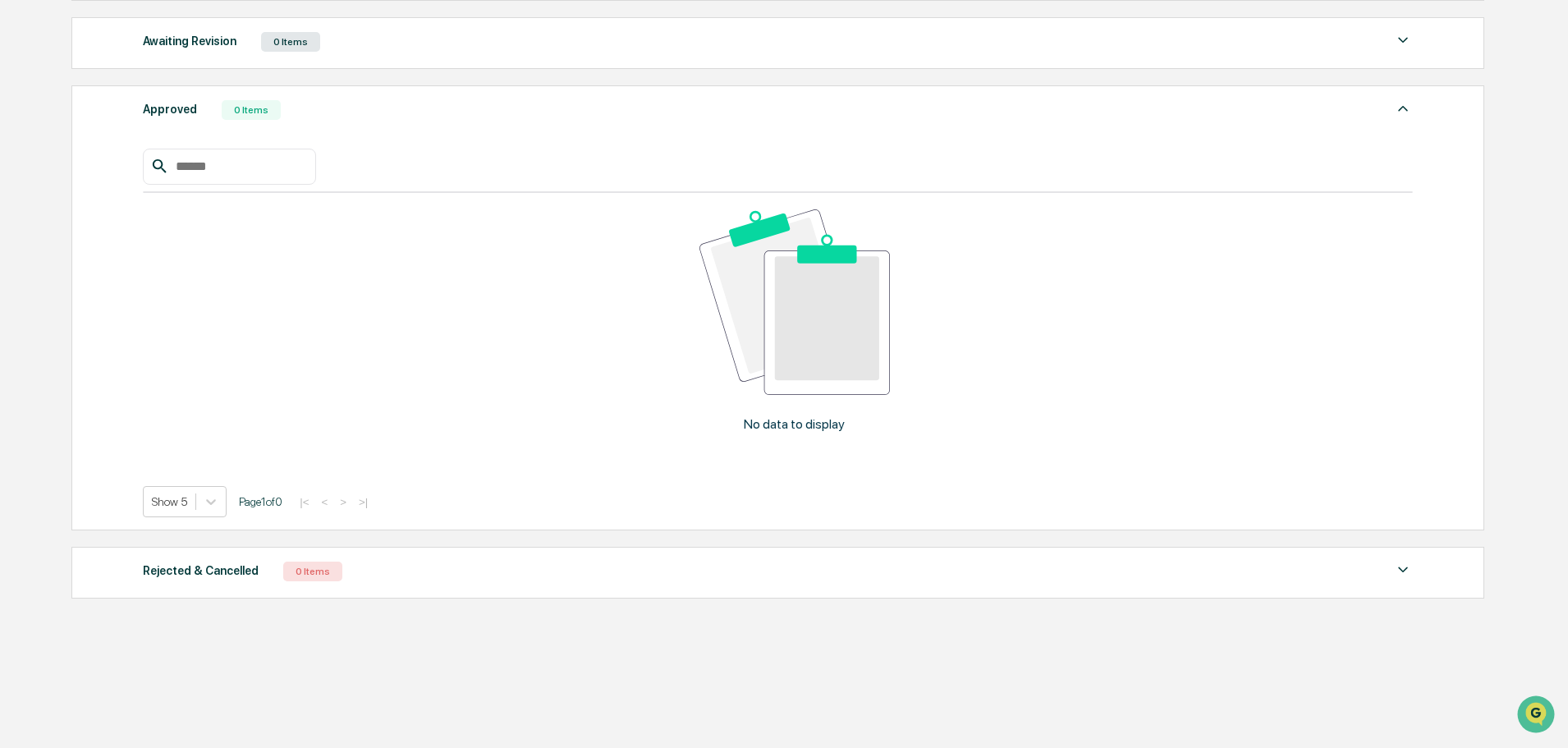
click at [409, 114] on div "Approved 0 Items" at bounding box center [777, 110] width 1270 height 23
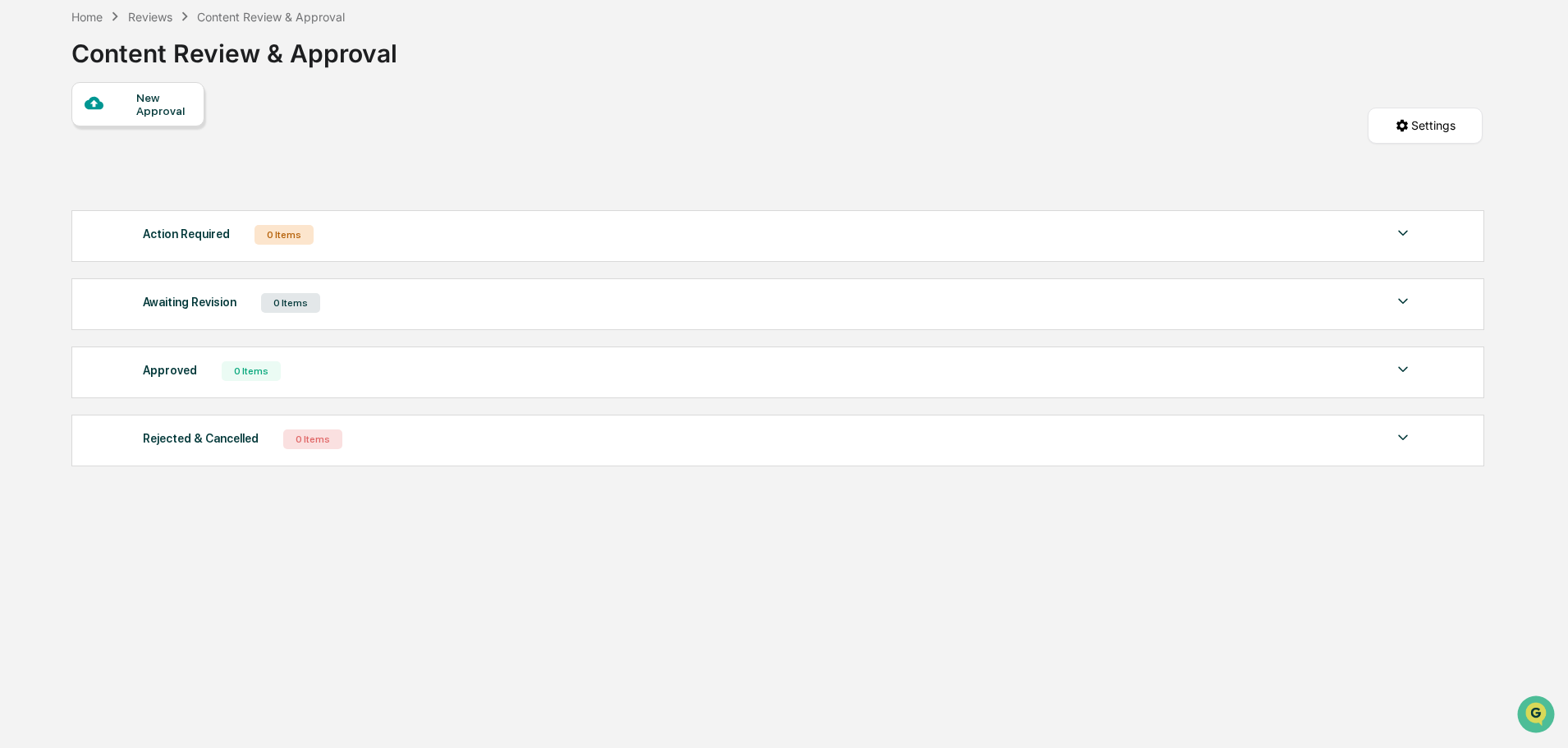
scroll to position [0, 0]
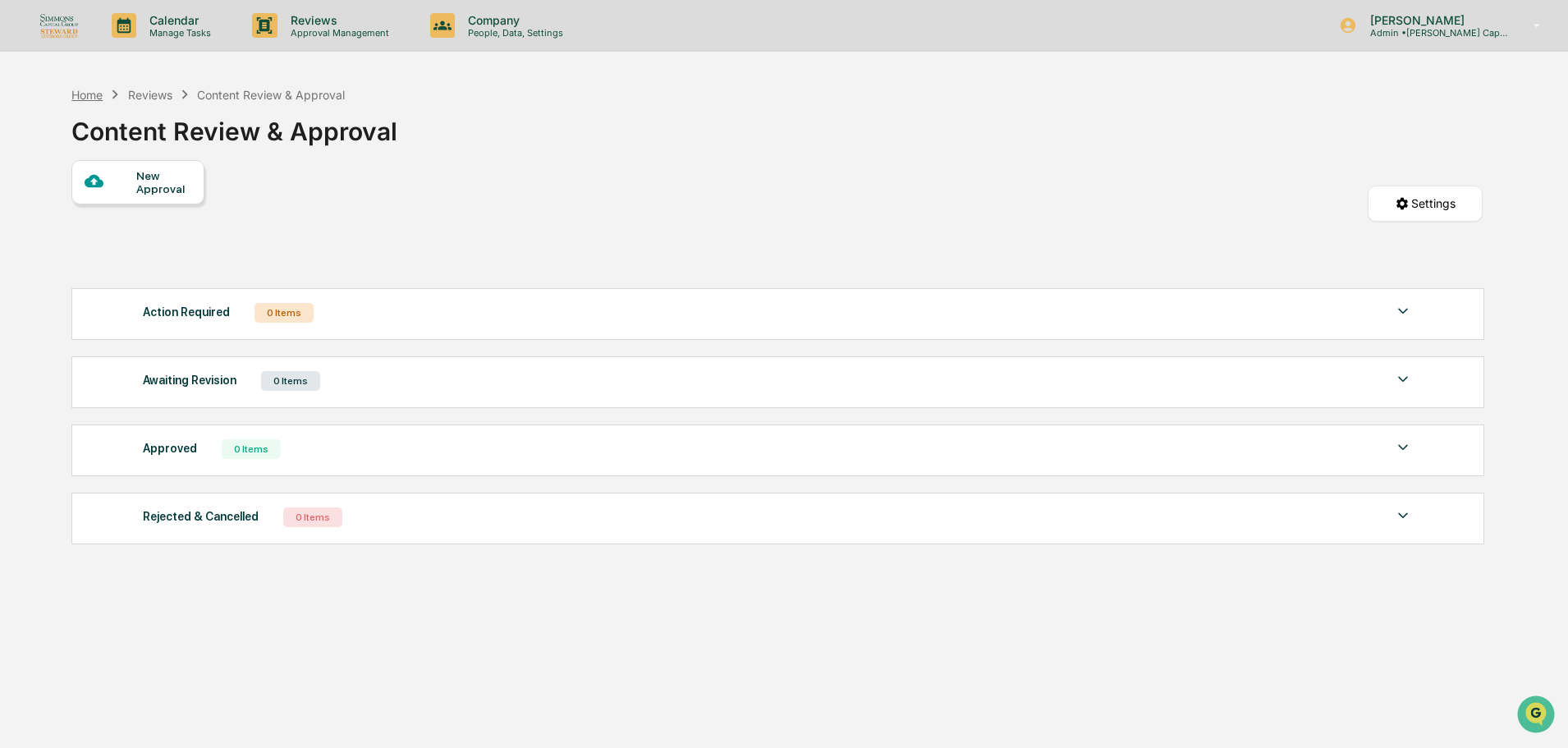
click at [88, 88] on div "Home" at bounding box center [87, 94] width 31 height 14
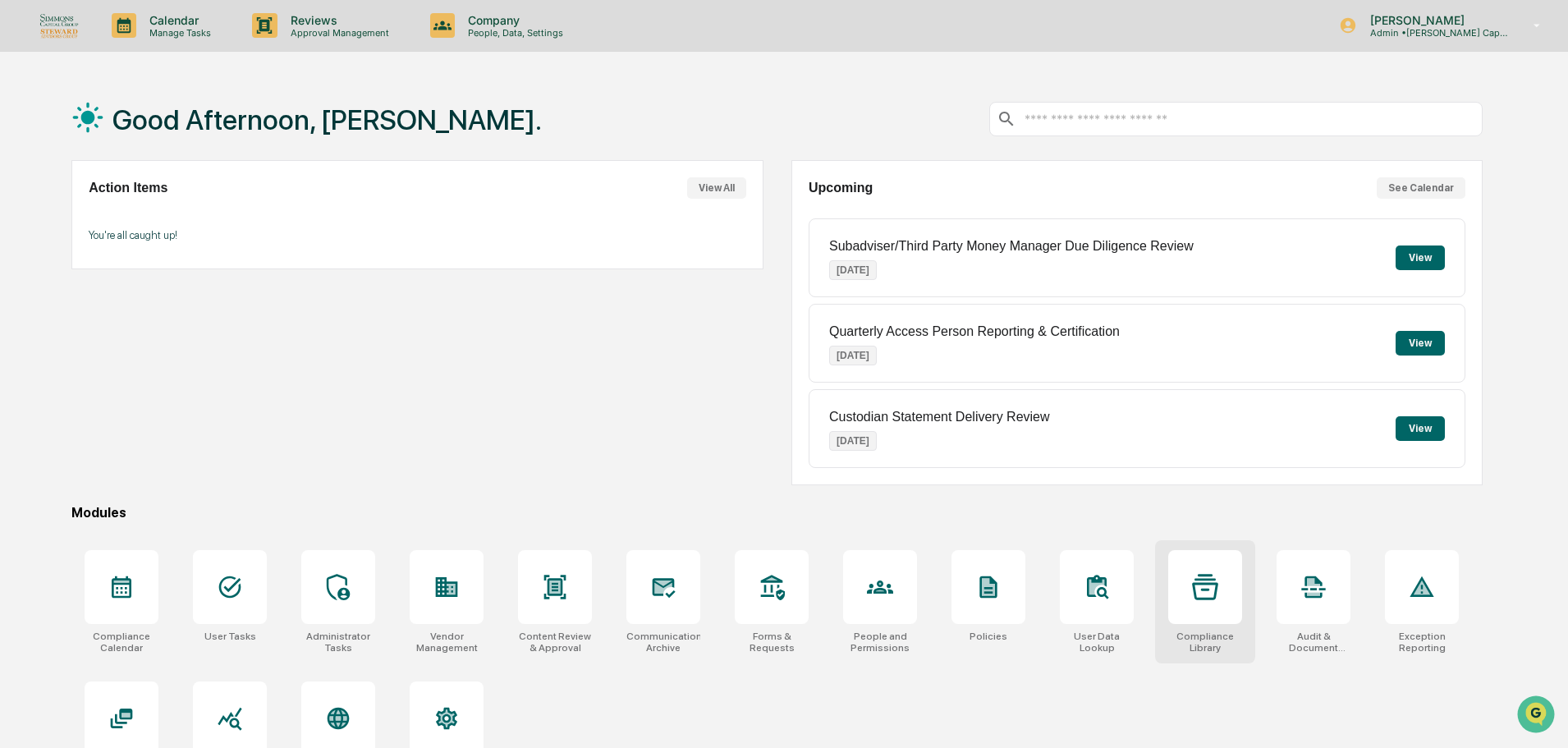
click at [1230, 618] on div at bounding box center [1205, 587] width 73 height 73
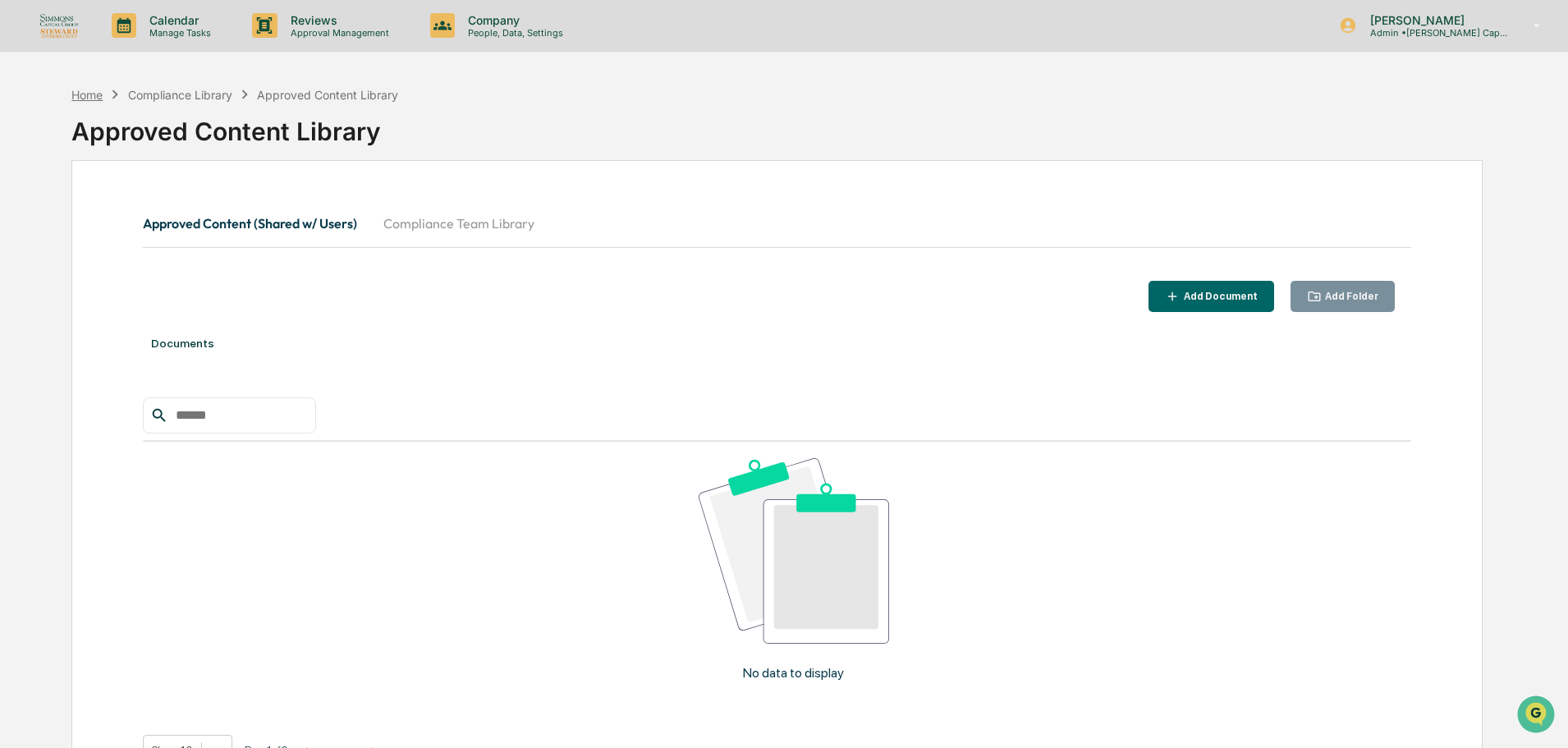
click at [78, 90] on div "Home" at bounding box center [87, 94] width 31 height 14
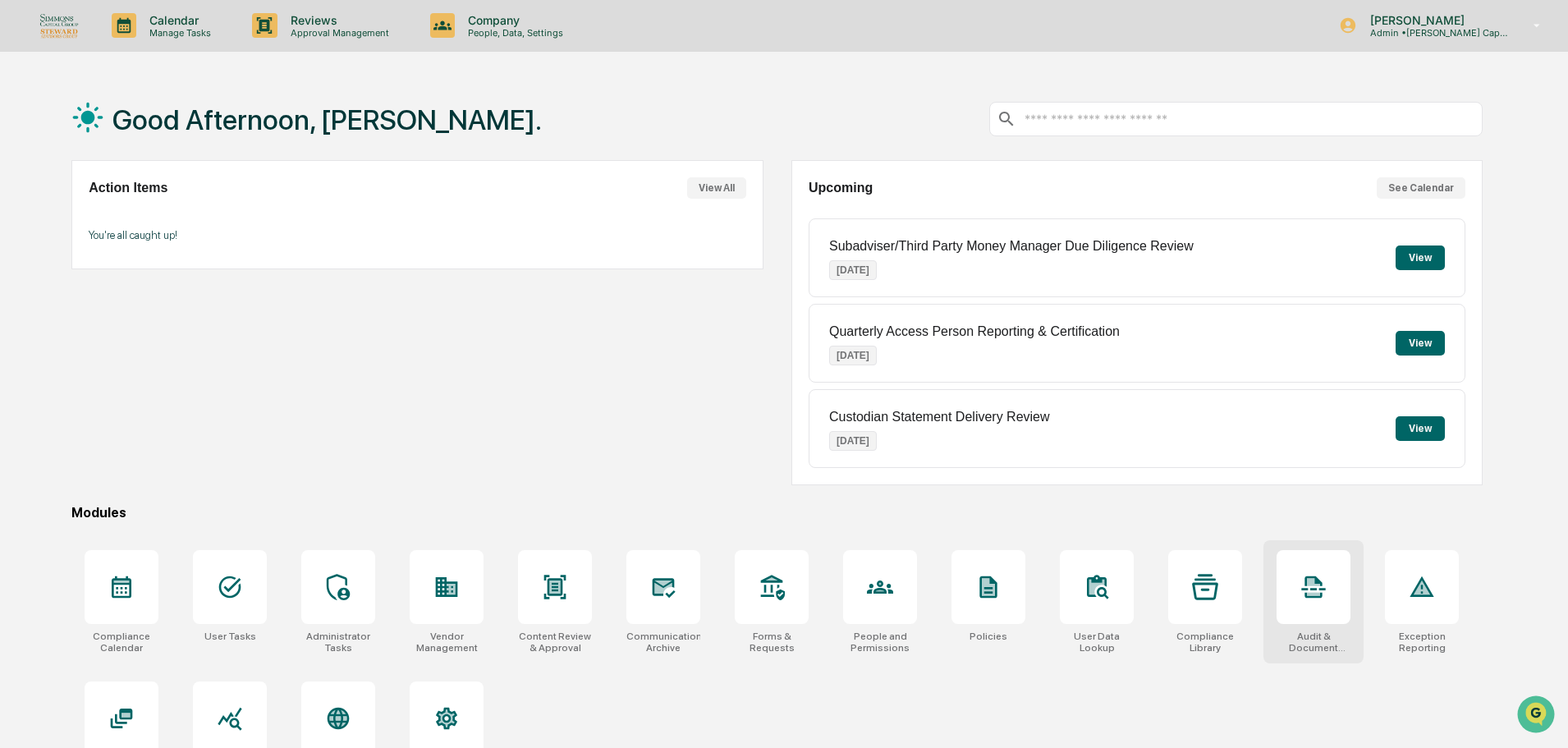
click at [1320, 591] on icon at bounding box center [1314, 587] width 26 height 26
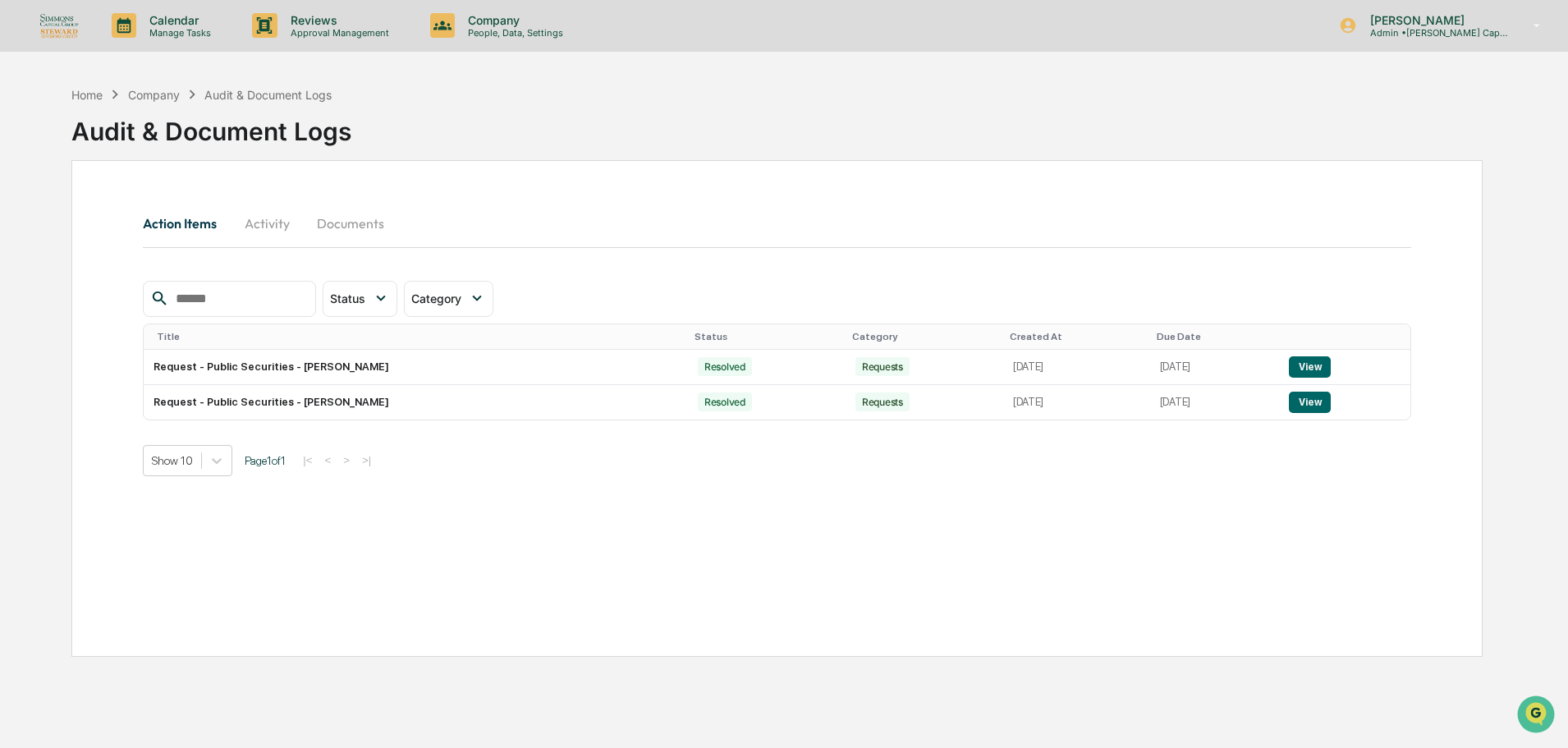
click at [81, 87] on div "Home Company Audit & Document Logs" at bounding box center [202, 94] width 261 height 18
click at [79, 93] on div "Home" at bounding box center [87, 94] width 31 height 14
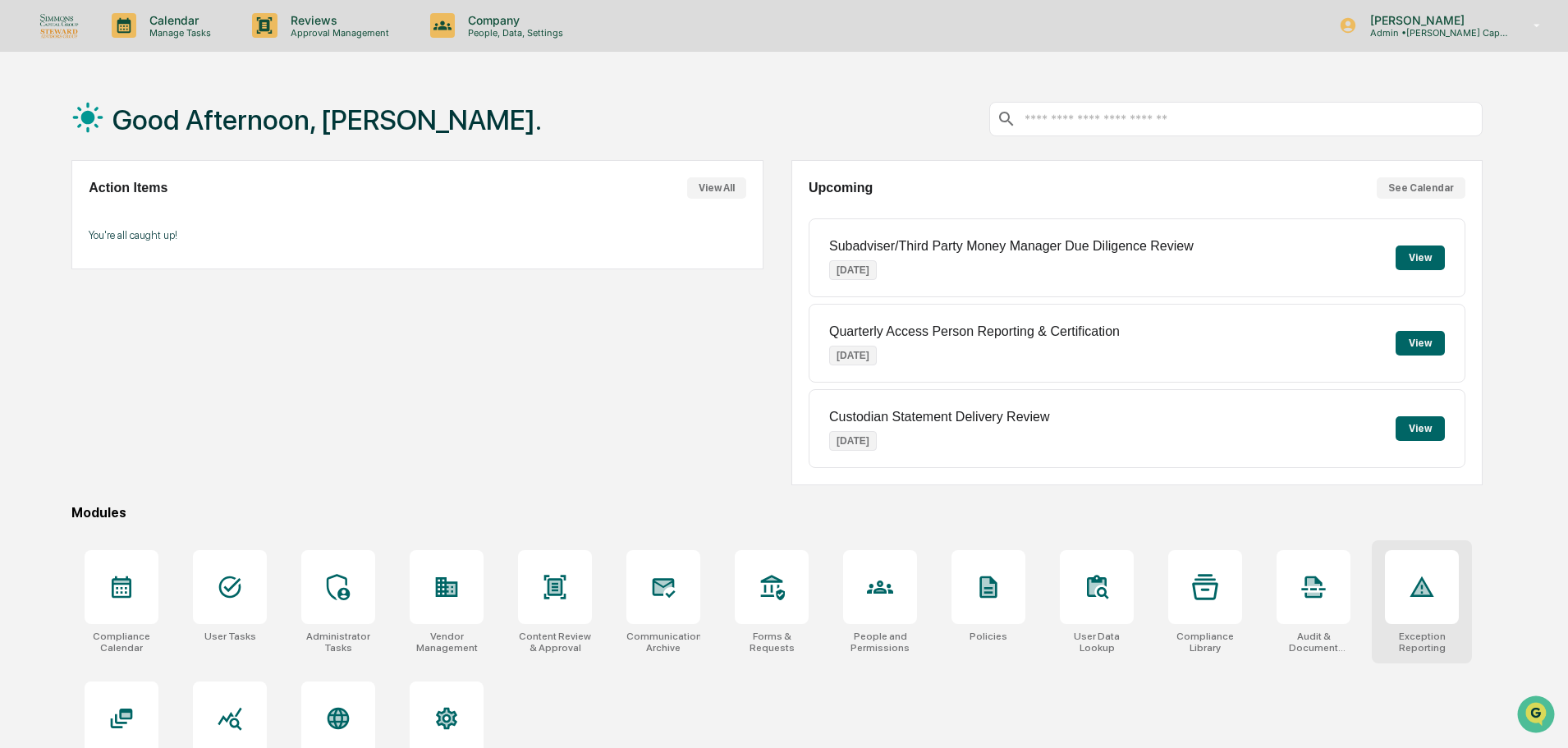
click at [1397, 577] on div at bounding box center [1422, 587] width 73 height 73
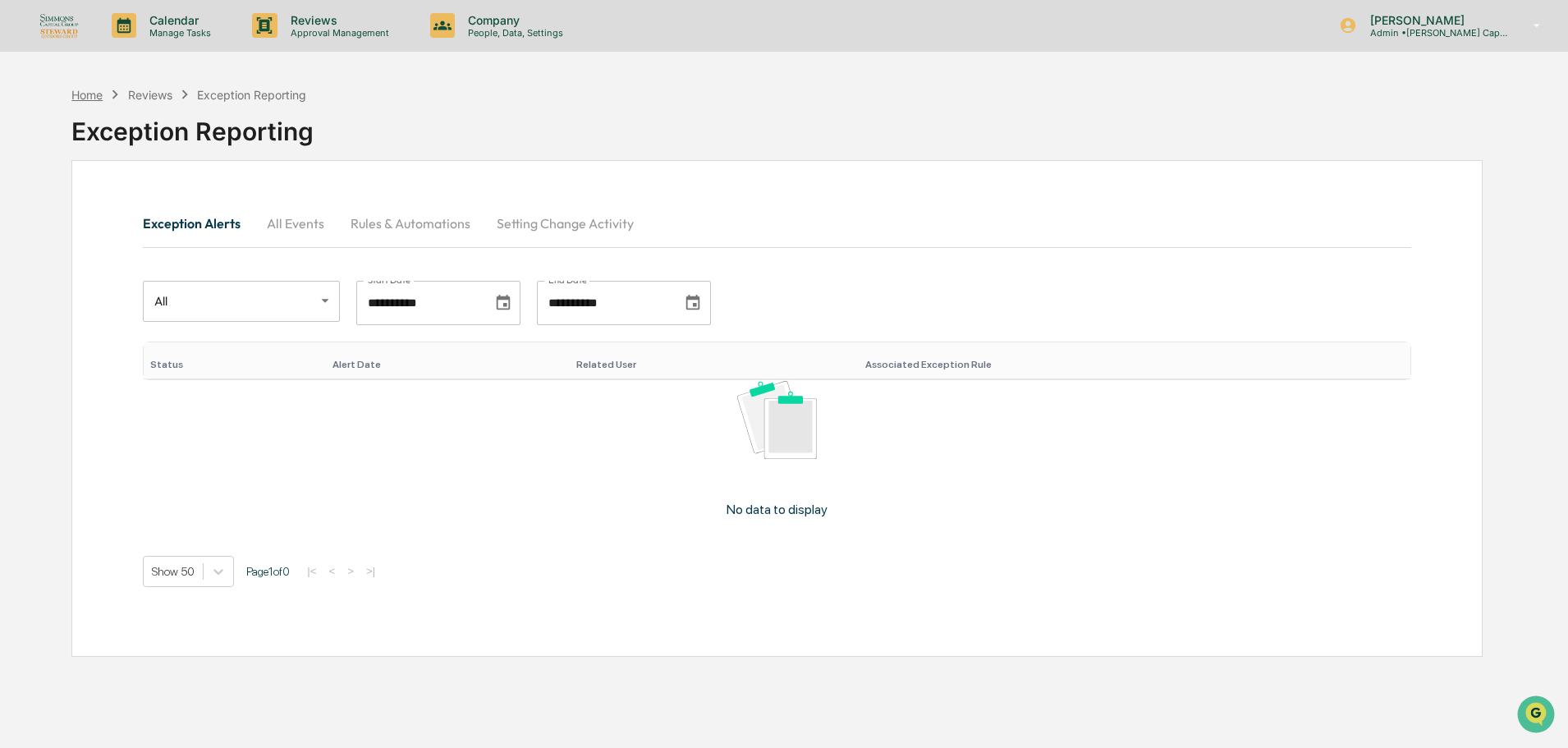
click at [84, 94] on div "Home" at bounding box center [87, 94] width 31 height 14
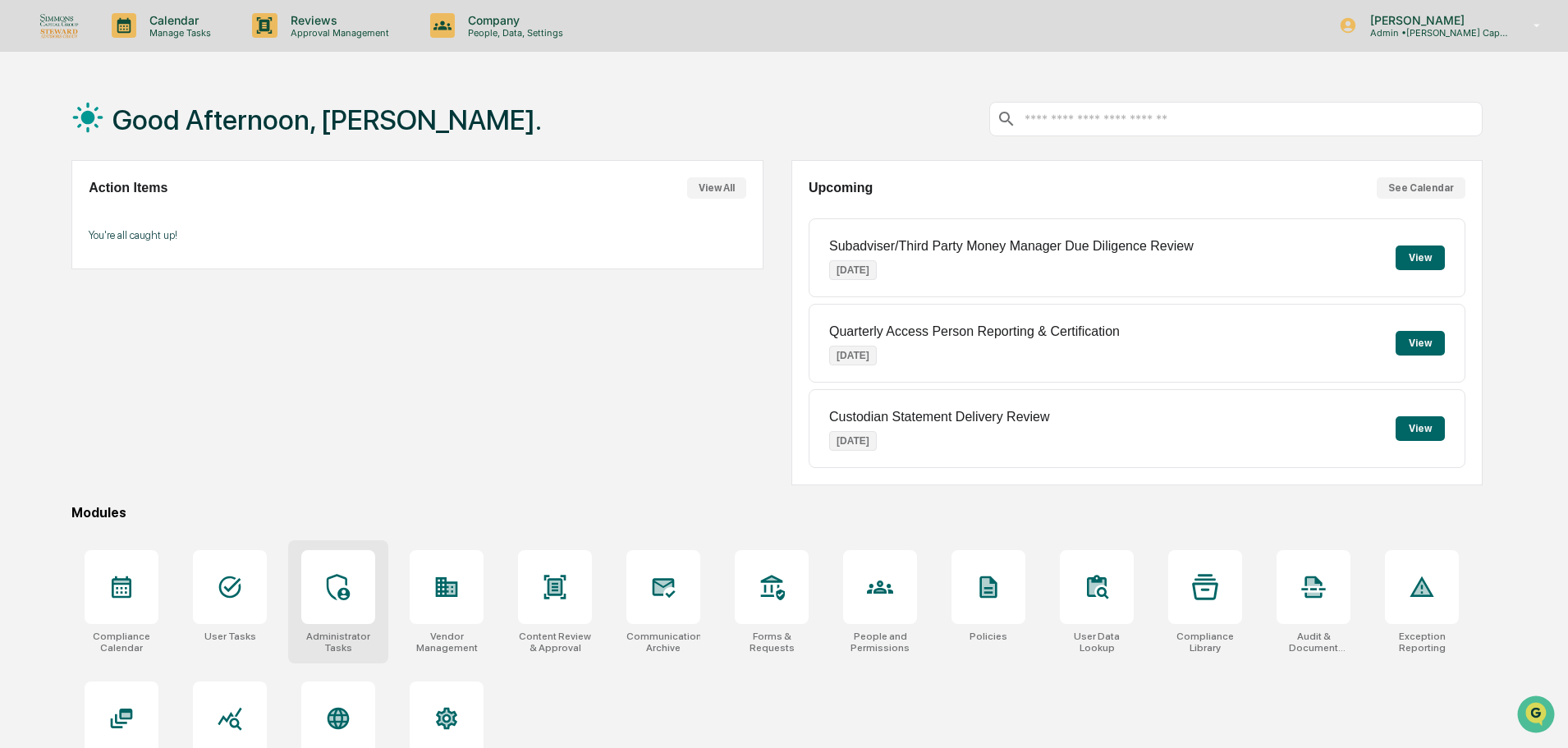
scroll to position [78, 0]
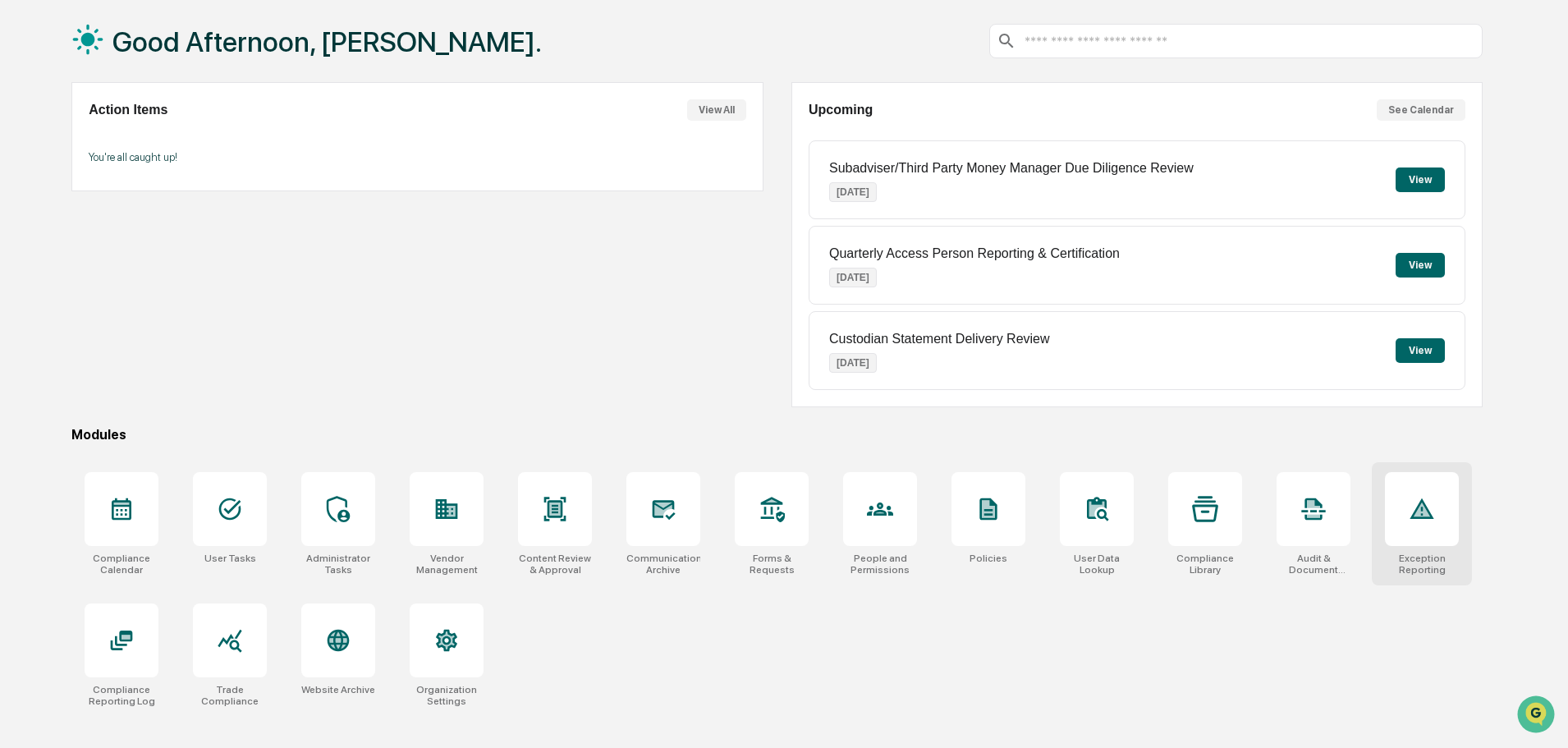
click at [1429, 530] on div at bounding box center [1422, 509] width 73 height 73
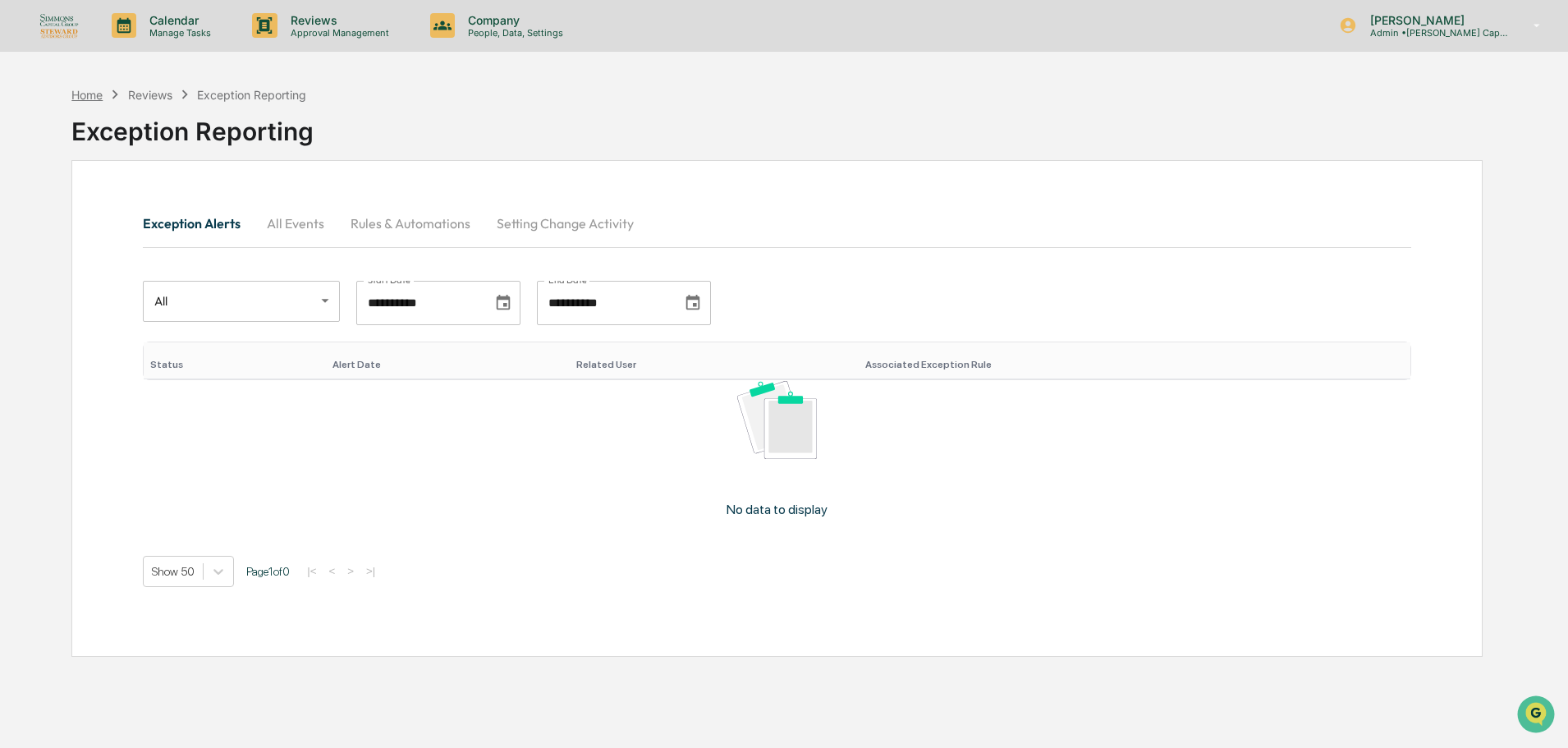
click at [94, 97] on div "Home" at bounding box center [87, 94] width 31 height 14
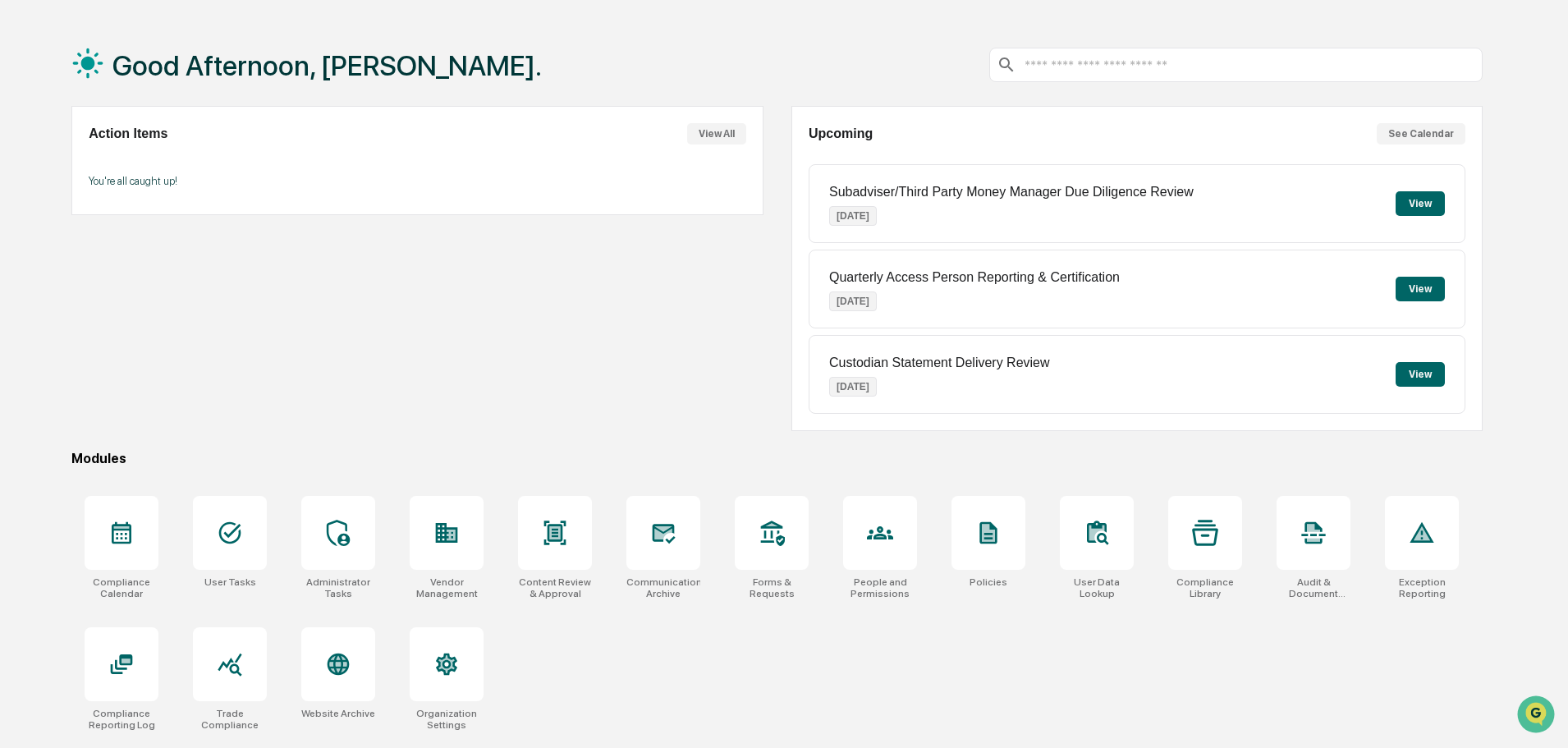
scroll to position [78, 0]
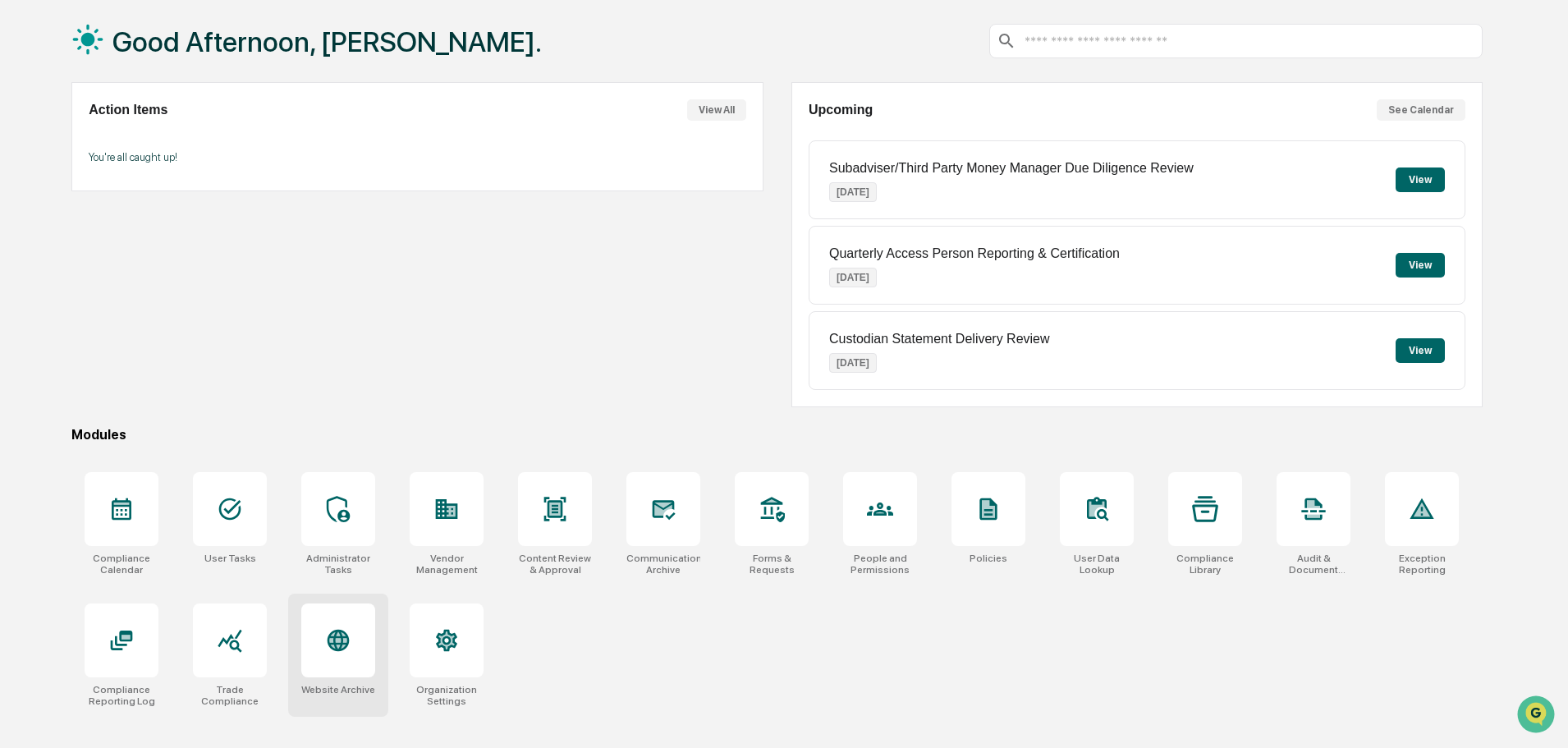
click at [314, 638] on div at bounding box center [338, 640] width 73 height 73
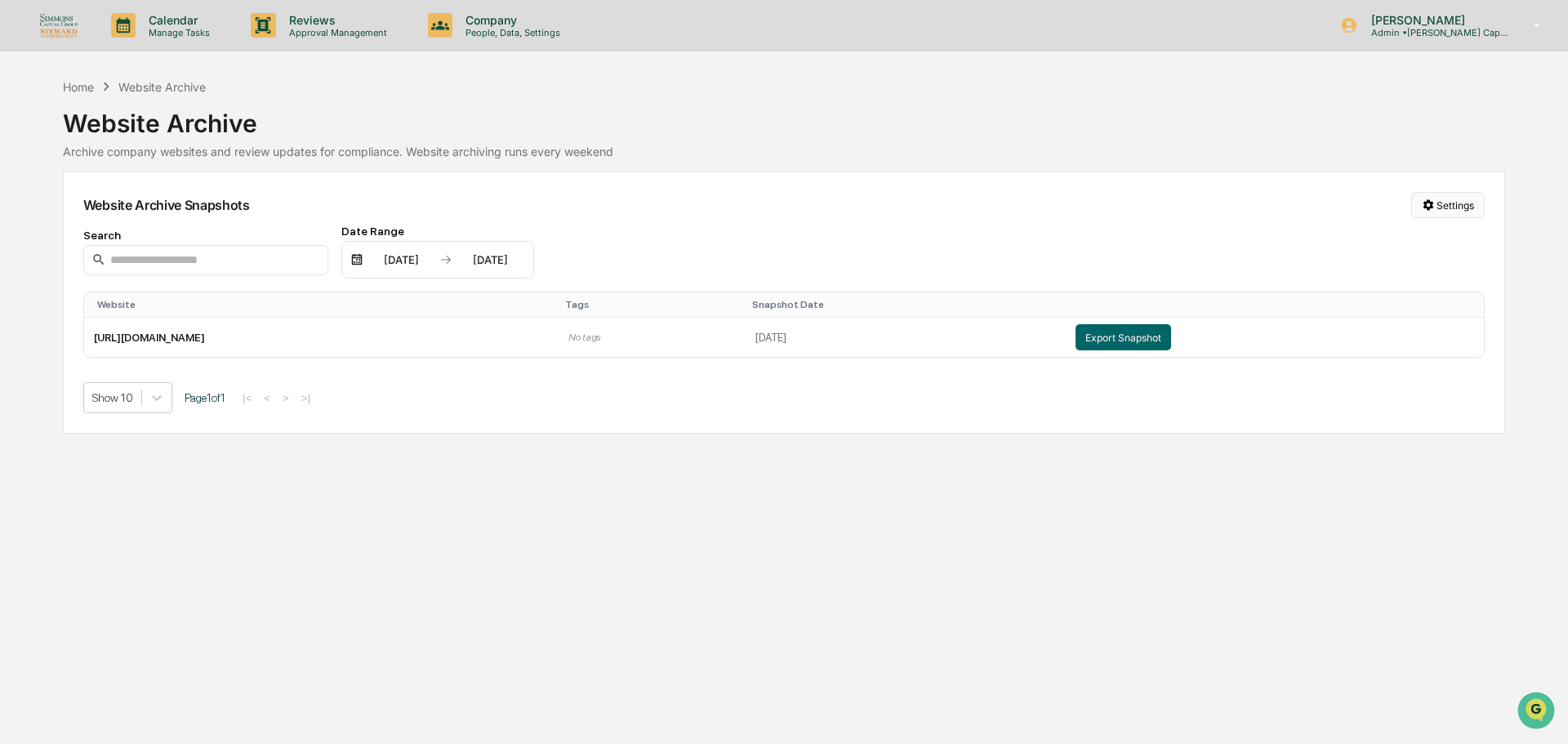
click at [1462, 203] on html "Calendar Manage Tasks Reviews Approval Management Company People, Data, Setting…" at bounding box center [784, 372] width 1568 height 744
click at [1442, 241] on div "Manage Archived Websites" at bounding box center [1451, 238] width 183 height 26
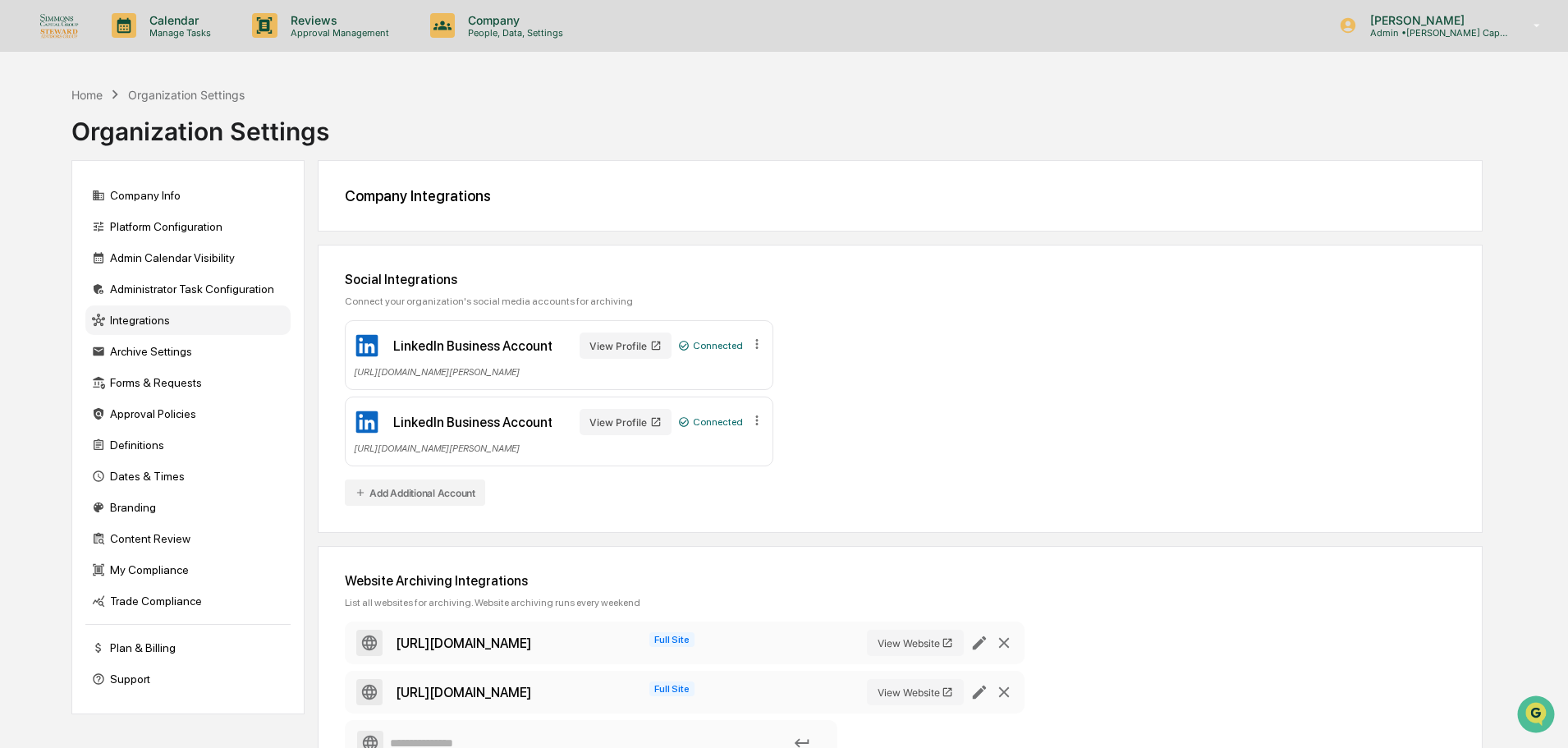
click at [55, 29] on img at bounding box center [59, 24] width 39 height 25
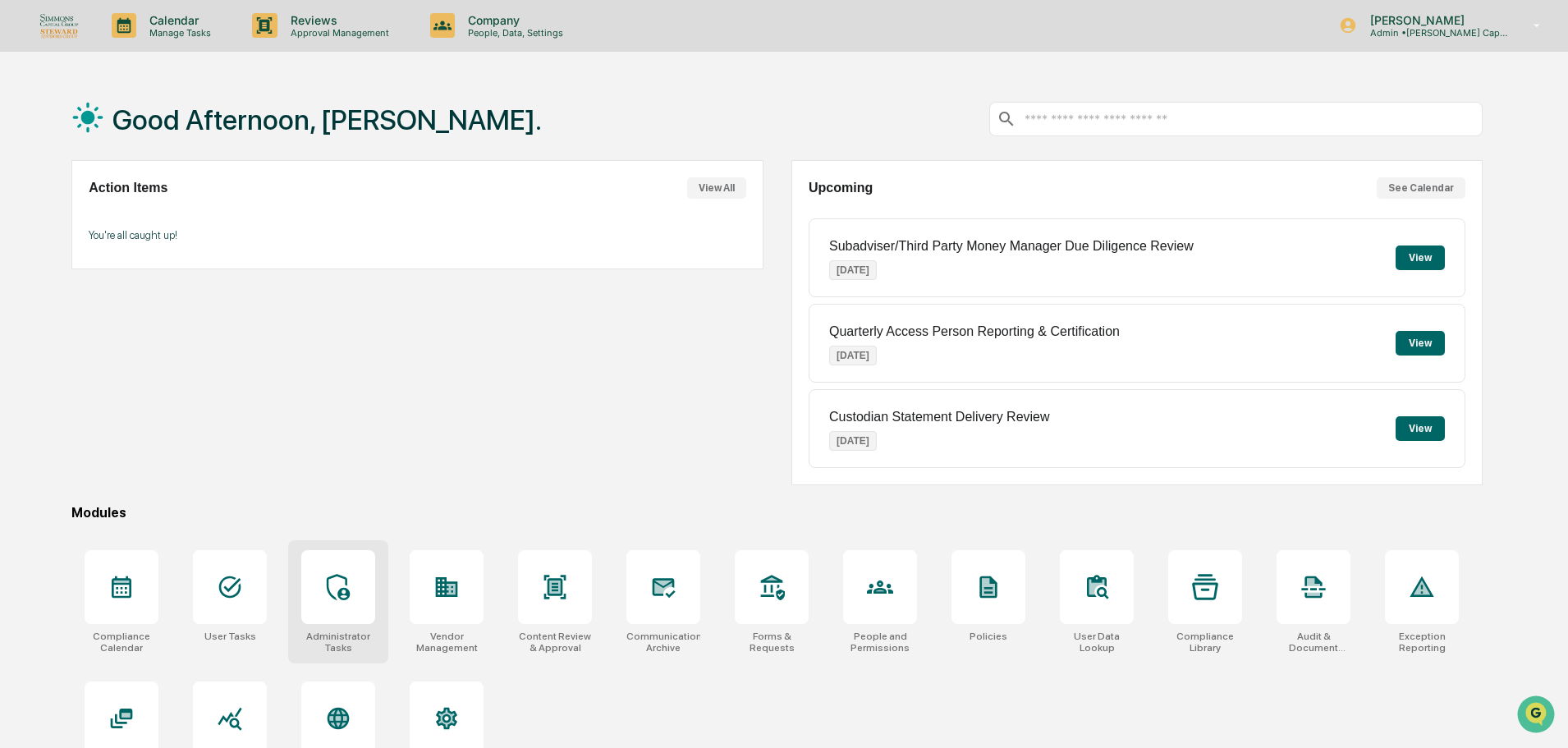
scroll to position [78, 0]
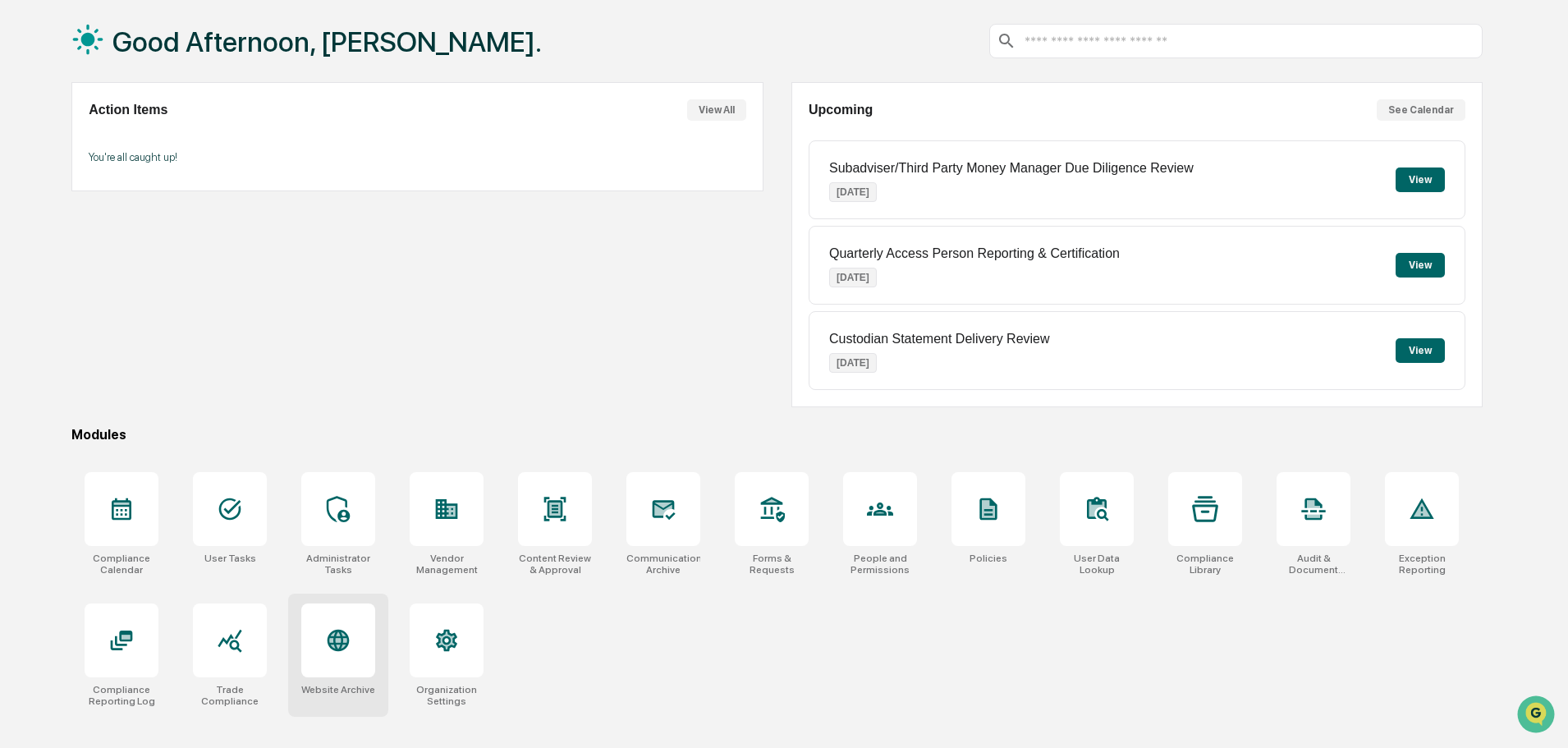
click at [333, 633] on icon at bounding box center [338, 640] width 22 height 22
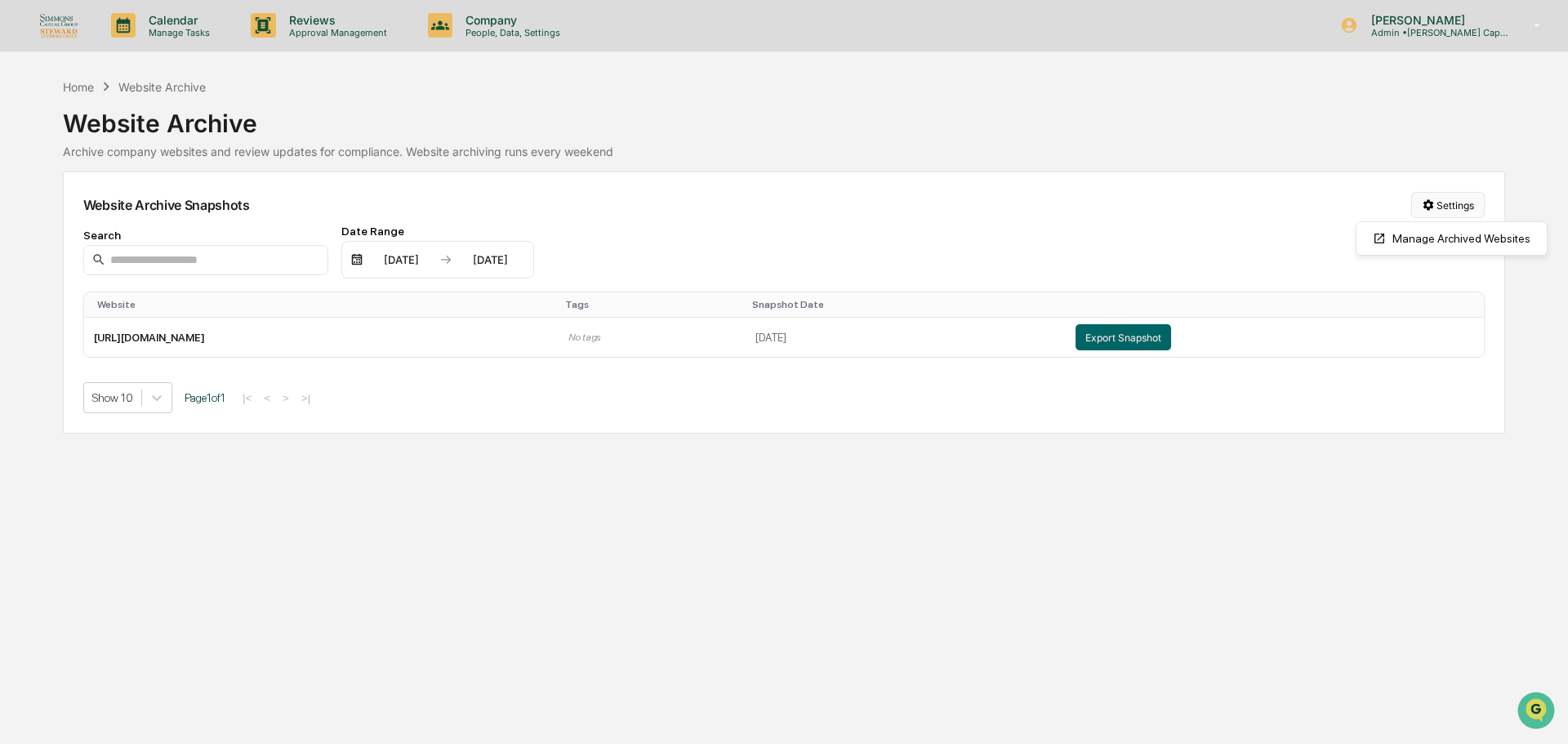
click at [1424, 211] on html "Calendar Manage Tasks Reviews Approval Management Company People, Data, Setting…" at bounding box center [784, 372] width 1568 height 744
click at [1405, 241] on div "Manage Archived Websites" at bounding box center [1451, 238] width 183 height 26
click at [207, 338] on td "[URL][DOMAIN_NAME]" at bounding box center [321, 337] width 474 height 39
click at [1164, 340] on button "Export Snapshot" at bounding box center [1123, 338] width 96 height 26
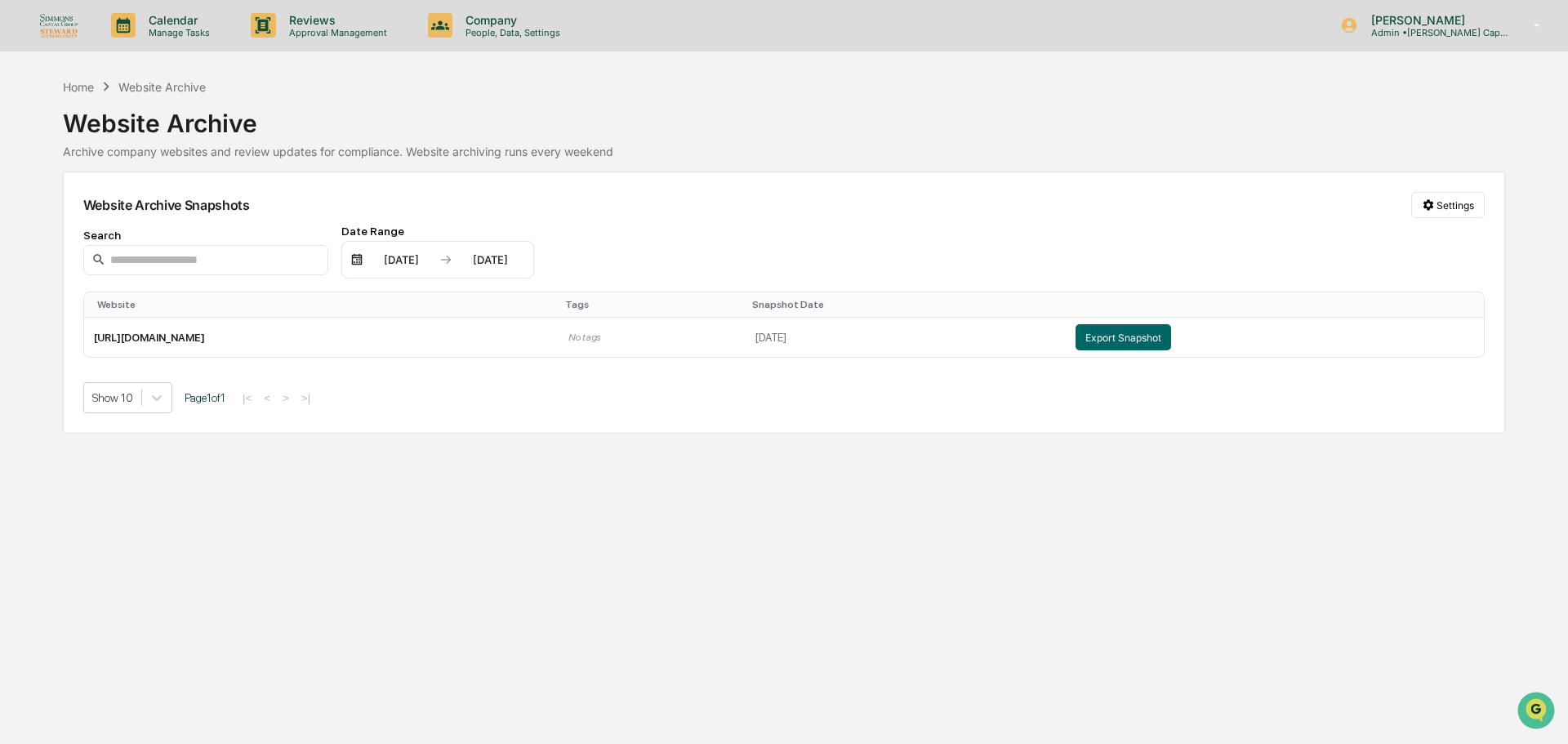
click at [73, 17] on img at bounding box center [58, 24] width 39 height 25
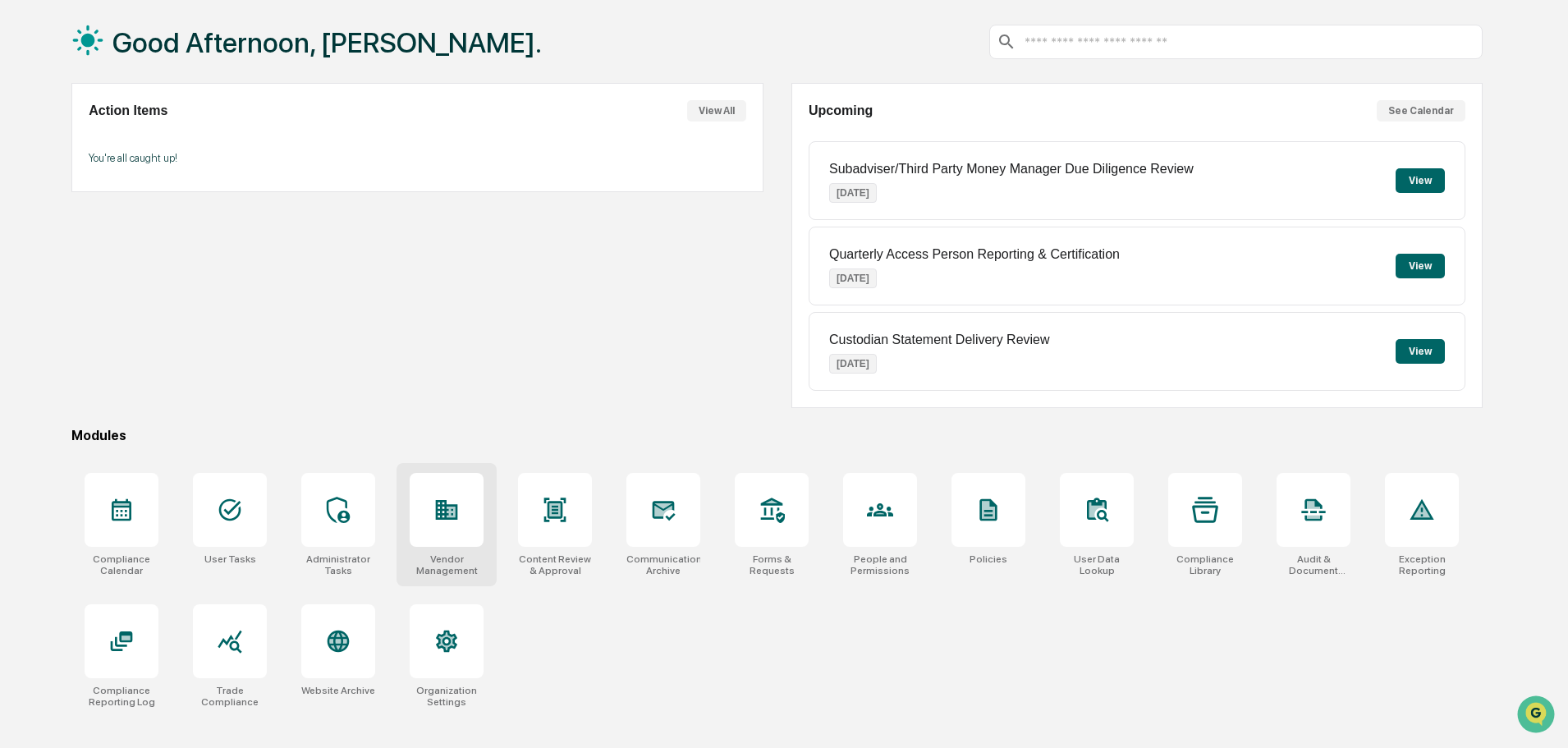
scroll to position [78, 0]
click at [440, 634] on icon at bounding box center [447, 640] width 21 height 22
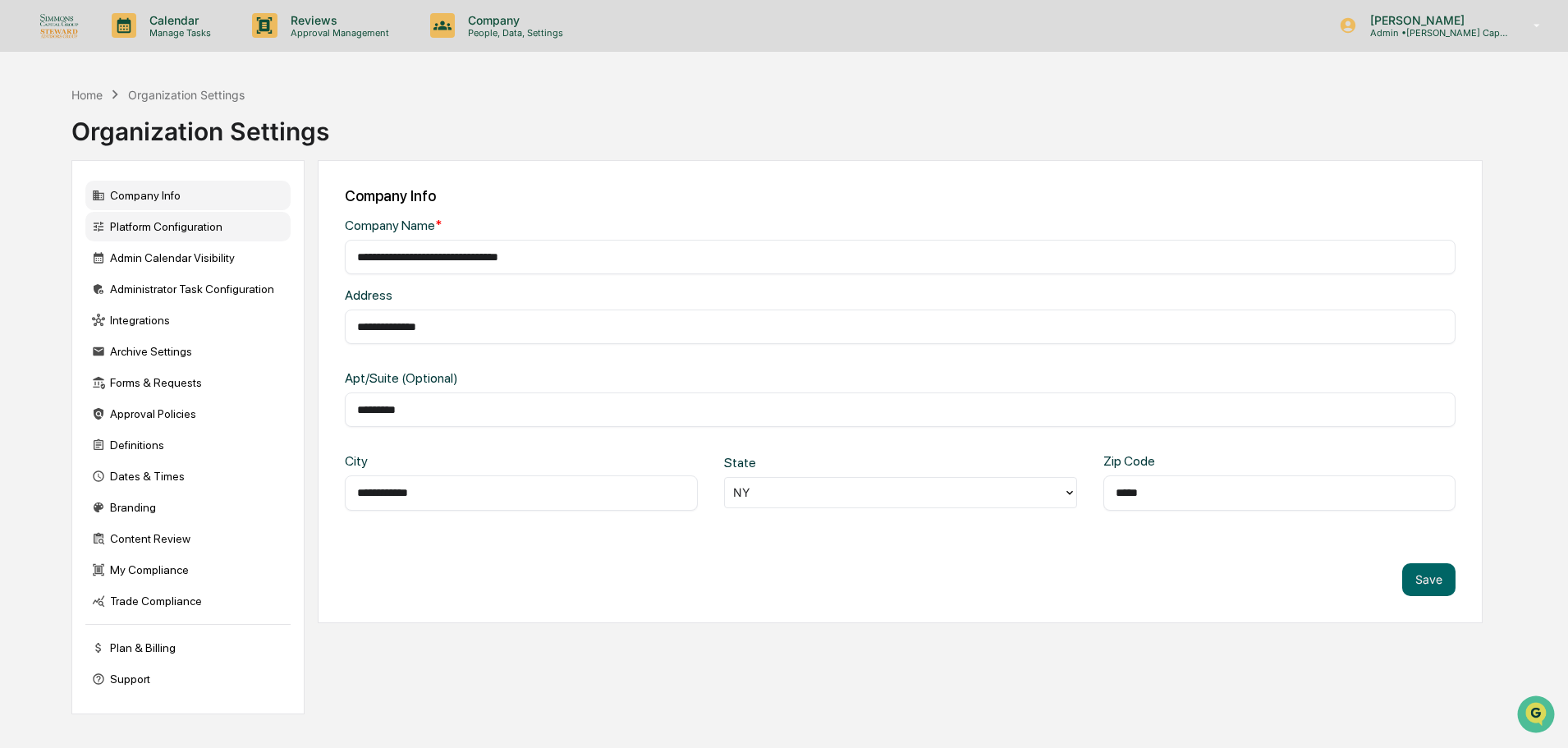
click at [191, 239] on div "Platform Configuration" at bounding box center [188, 227] width 206 height 30
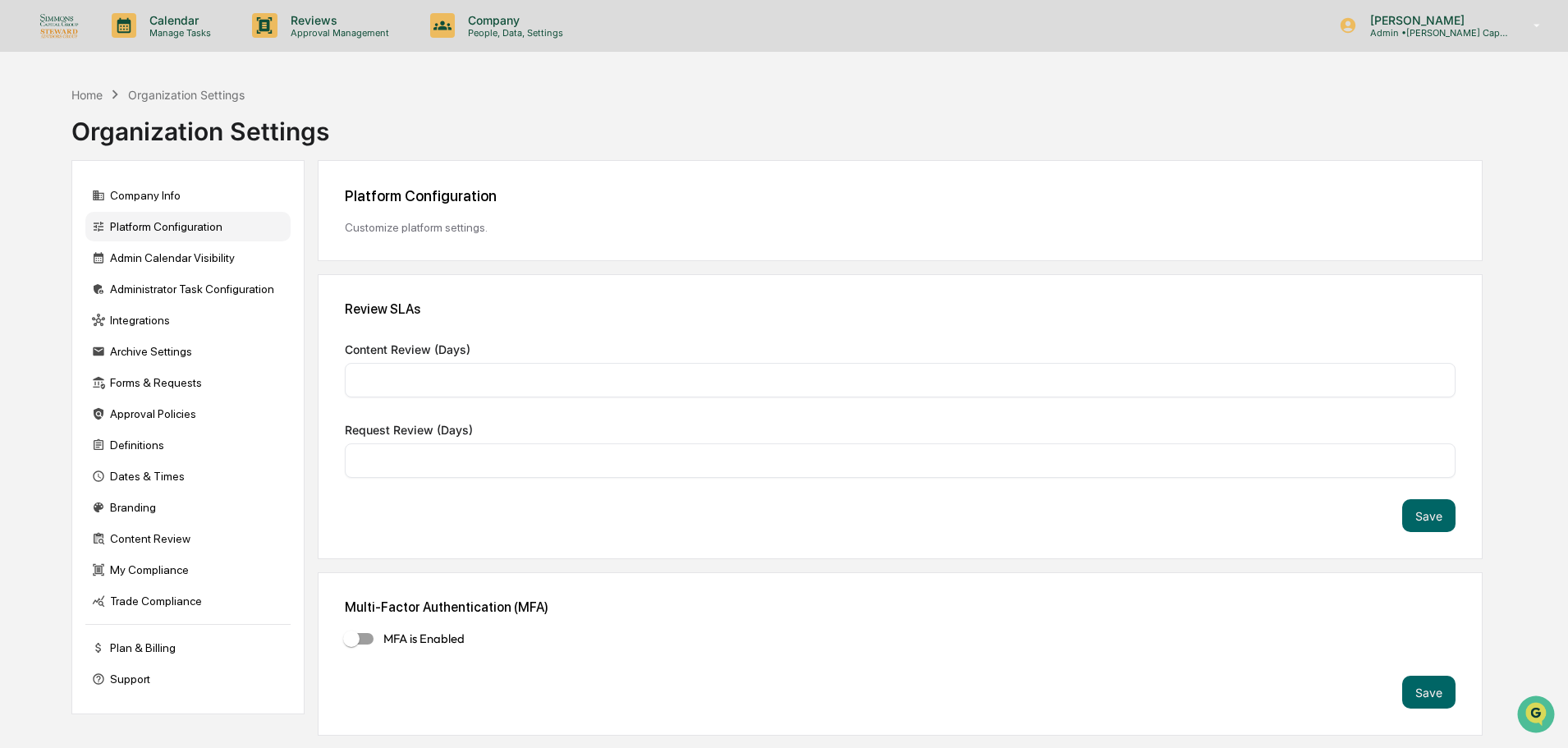
type input "*"
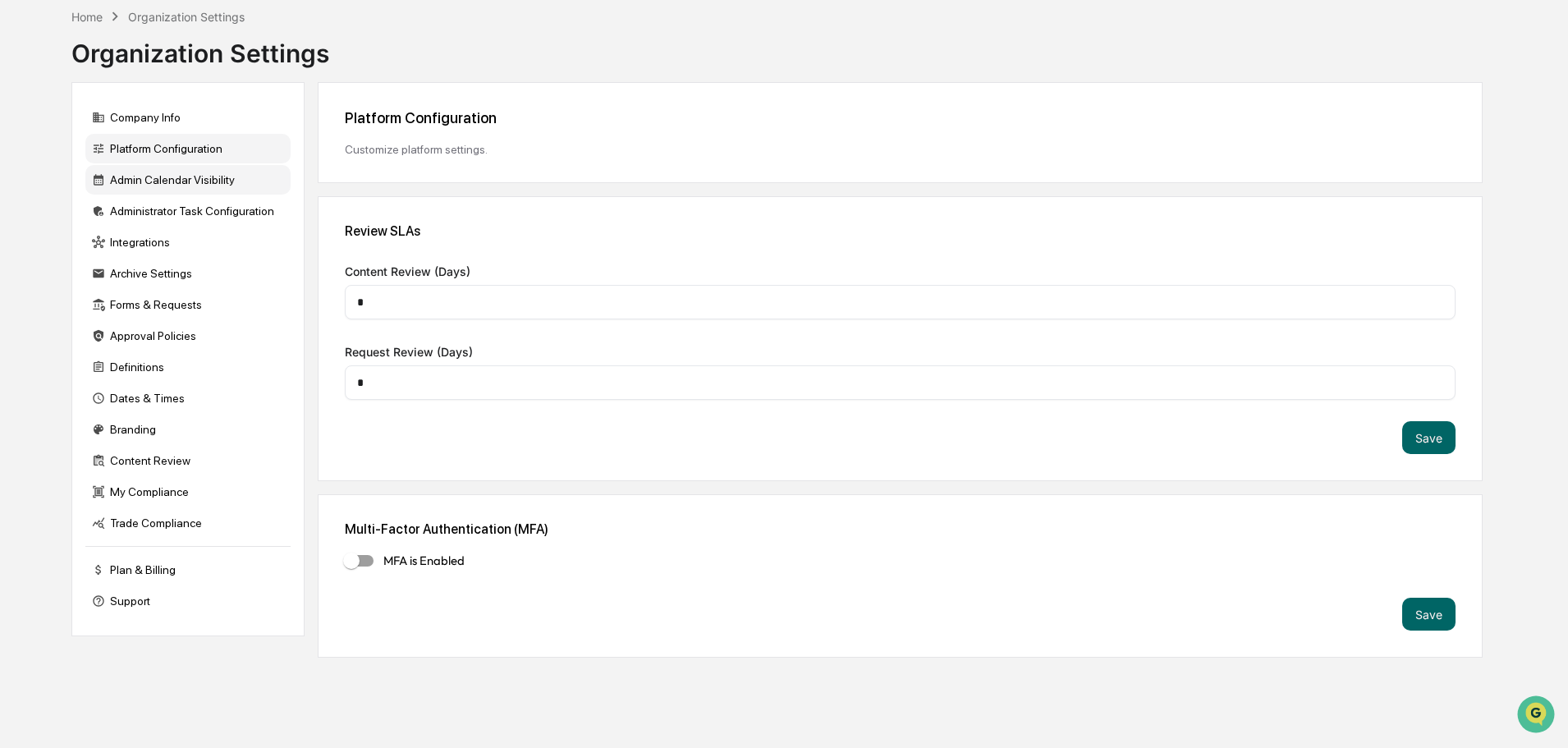
click at [211, 184] on div "Admin Calendar Visibility" at bounding box center [188, 180] width 206 height 30
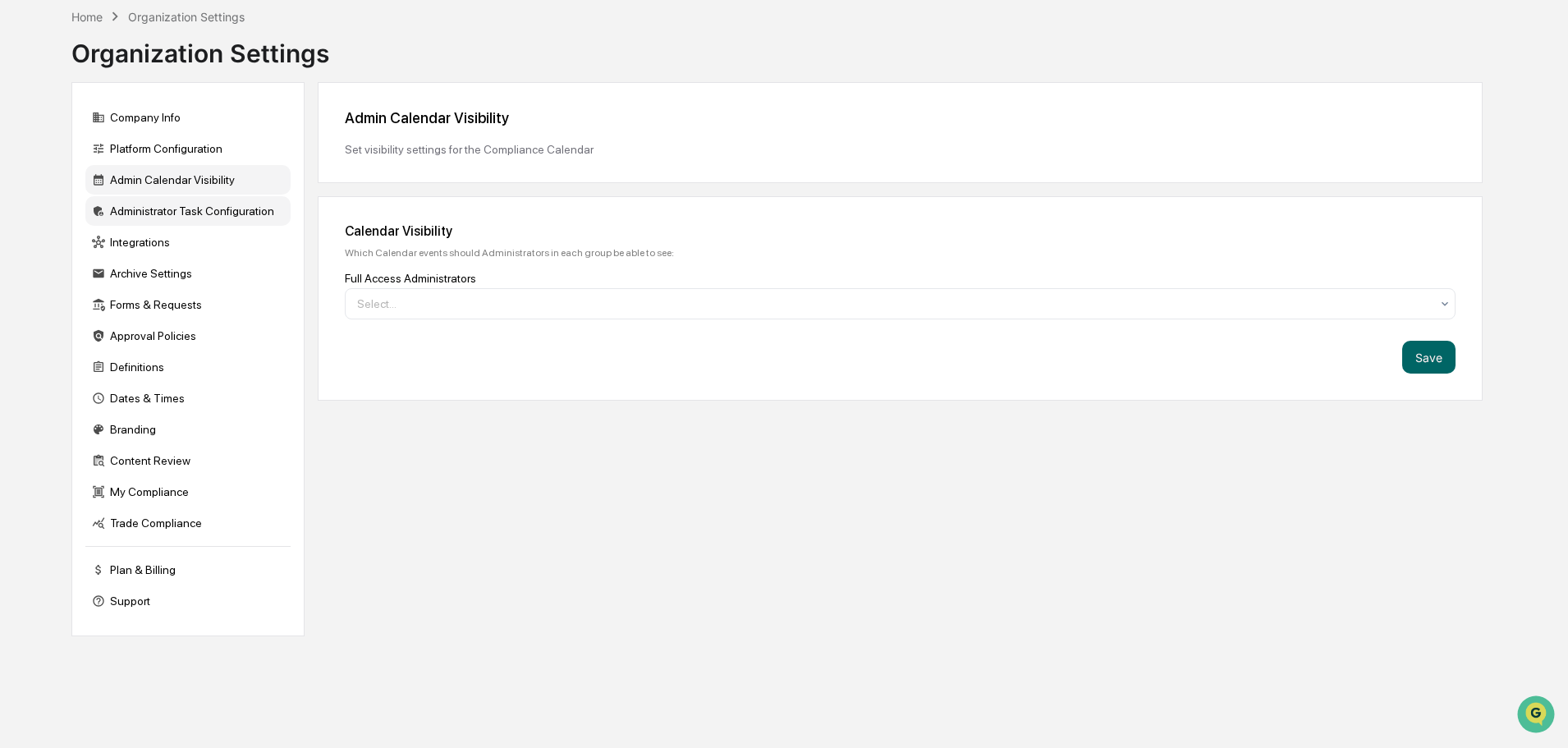
click at [207, 216] on div "Administrator Task Configuration" at bounding box center [188, 211] width 206 height 30
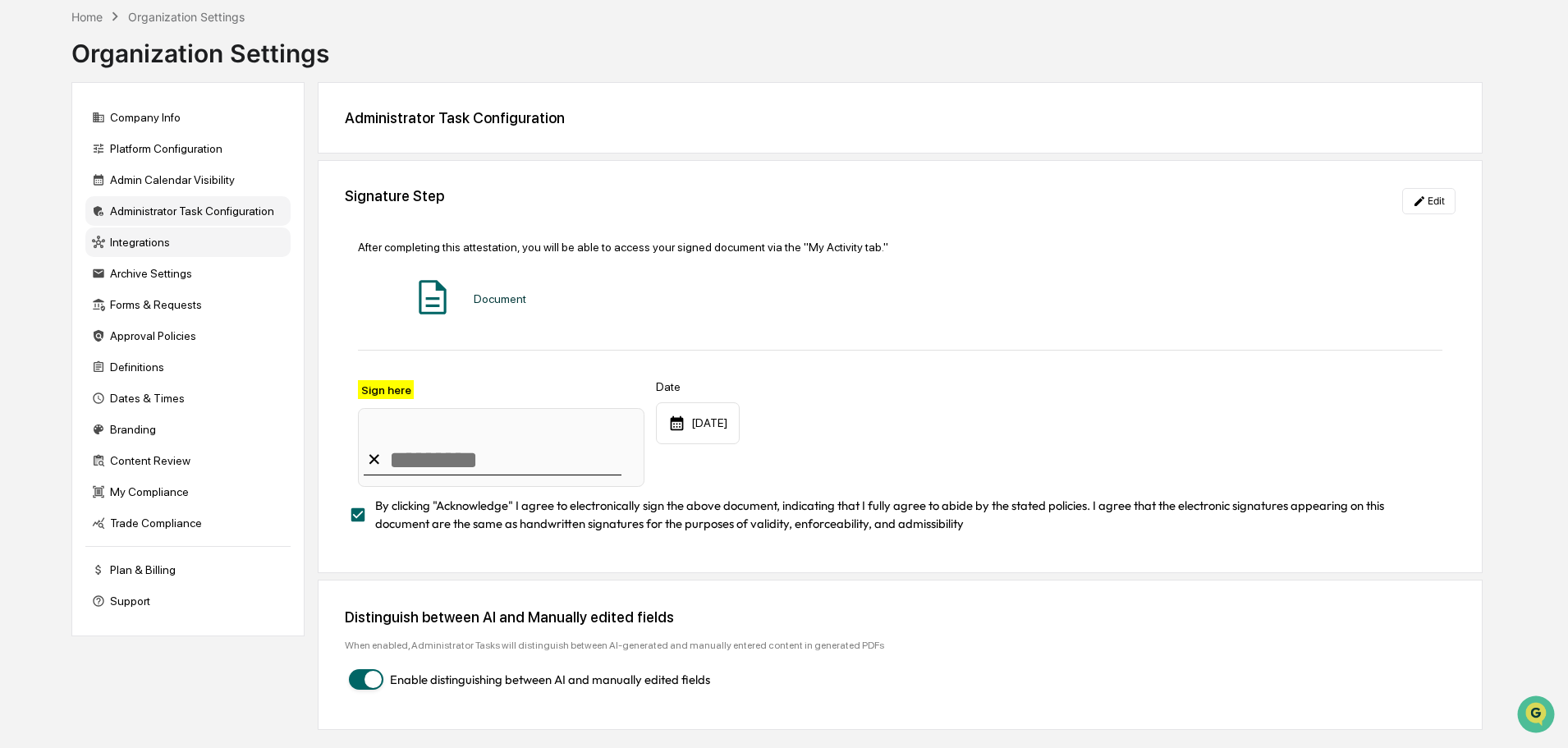
click at [186, 246] on div "Integrations" at bounding box center [188, 242] width 206 height 30
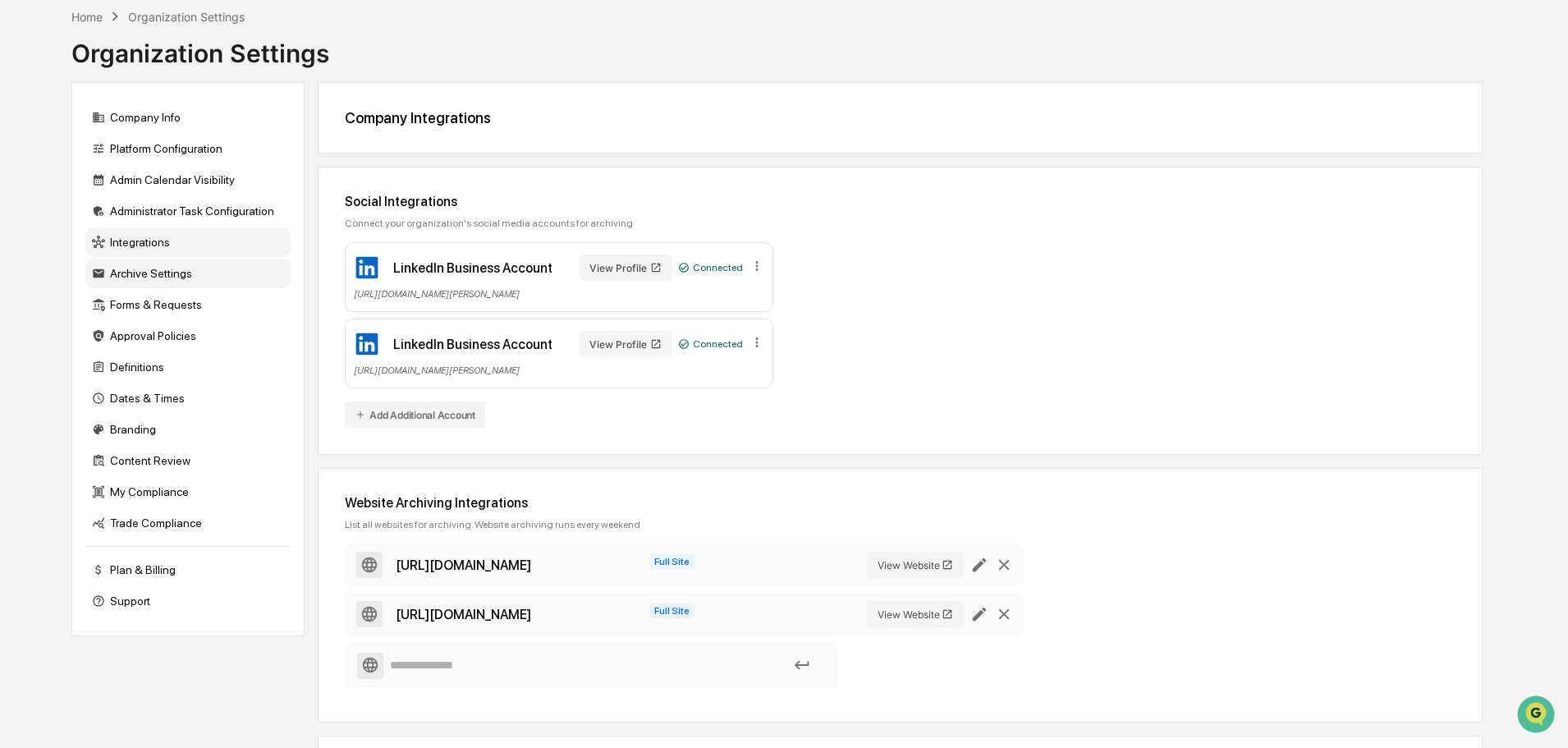
click at [195, 280] on div "Archive Settings" at bounding box center [188, 274] width 206 height 30
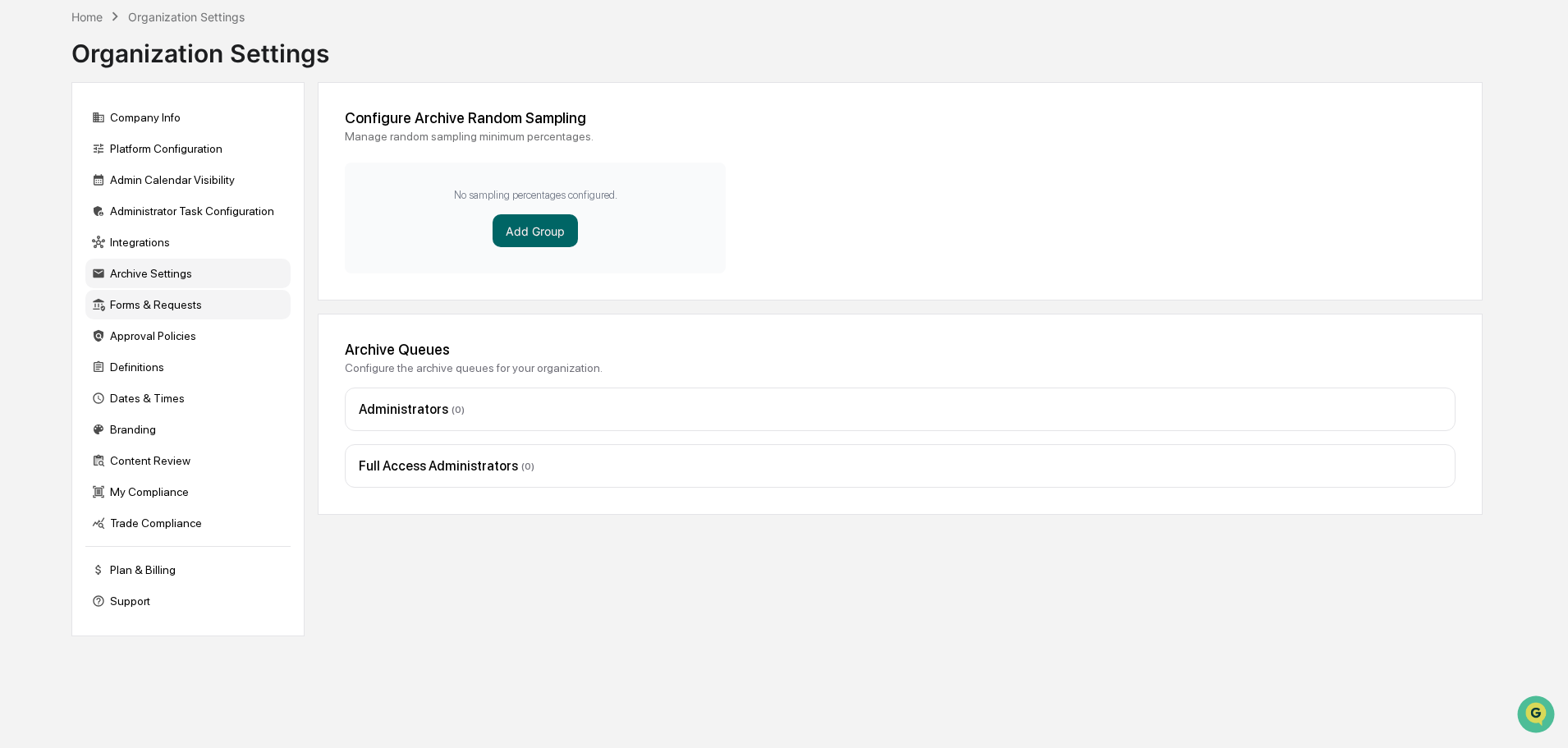
click at [186, 301] on div "Forms & Requests" at bounding box center [188, 304] width 206 height 30
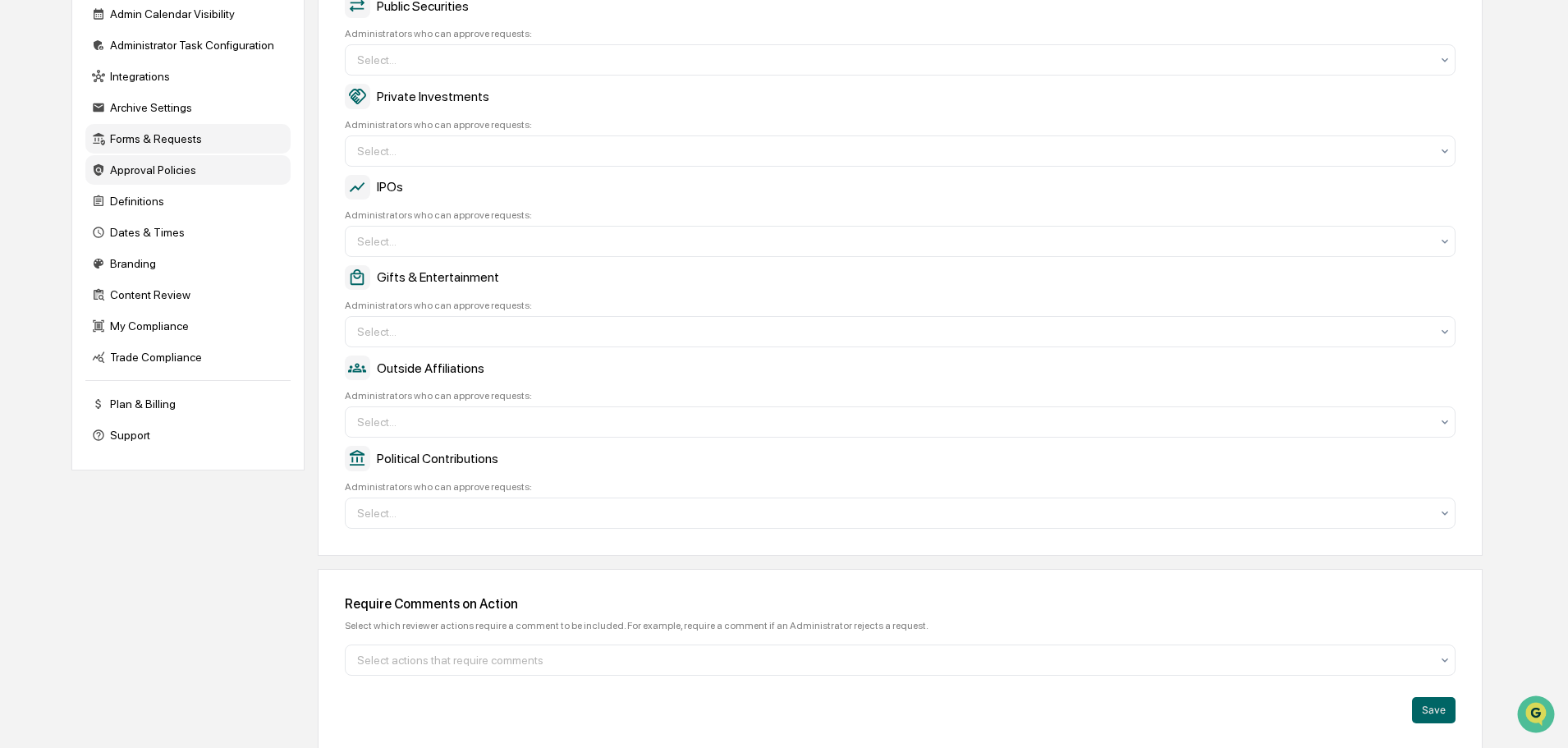
scroll to position [247, 0]
click at [140, 178] on div "Approval Policies" at bounding box center [188, 168] width 206 height 30
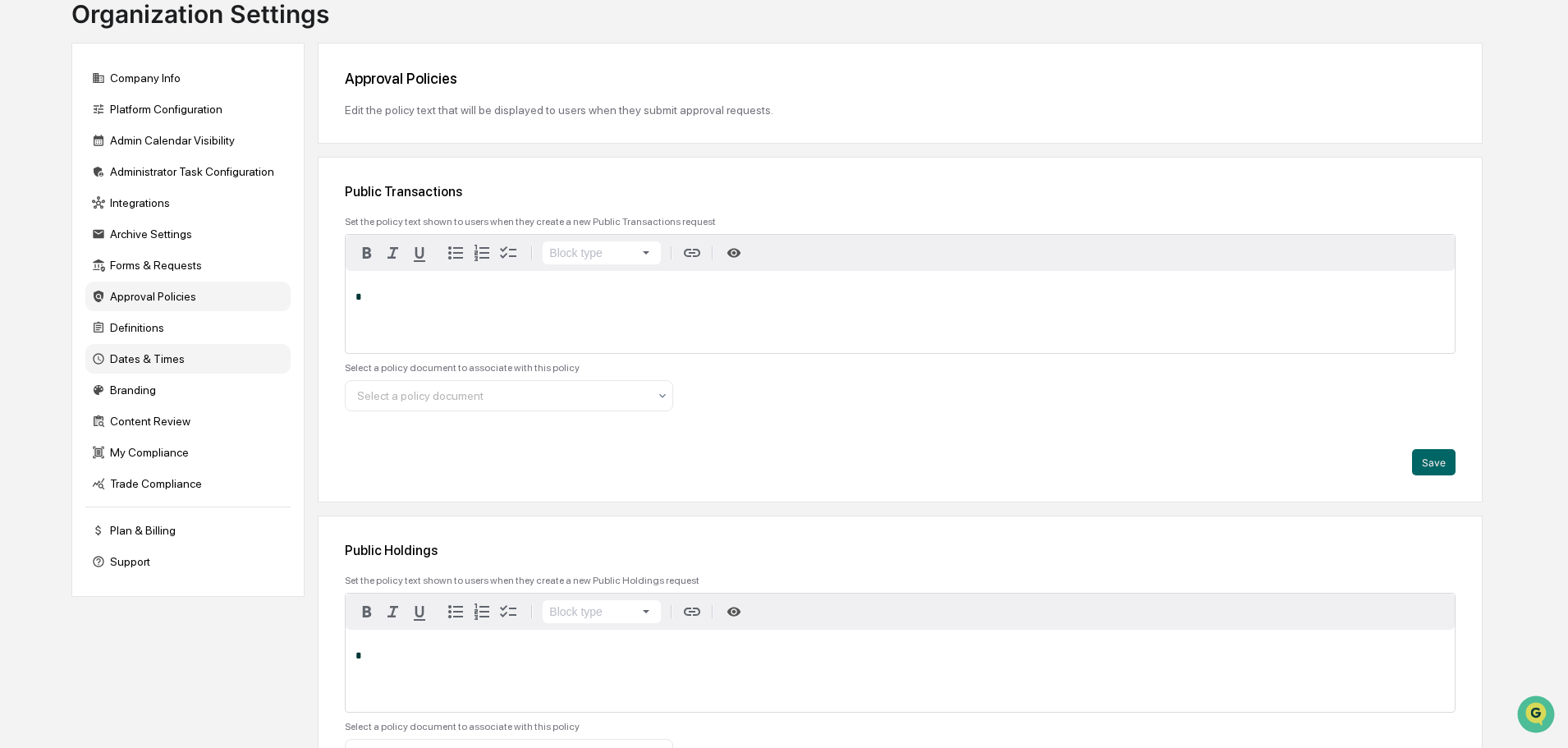
scroll to position [0, 0]
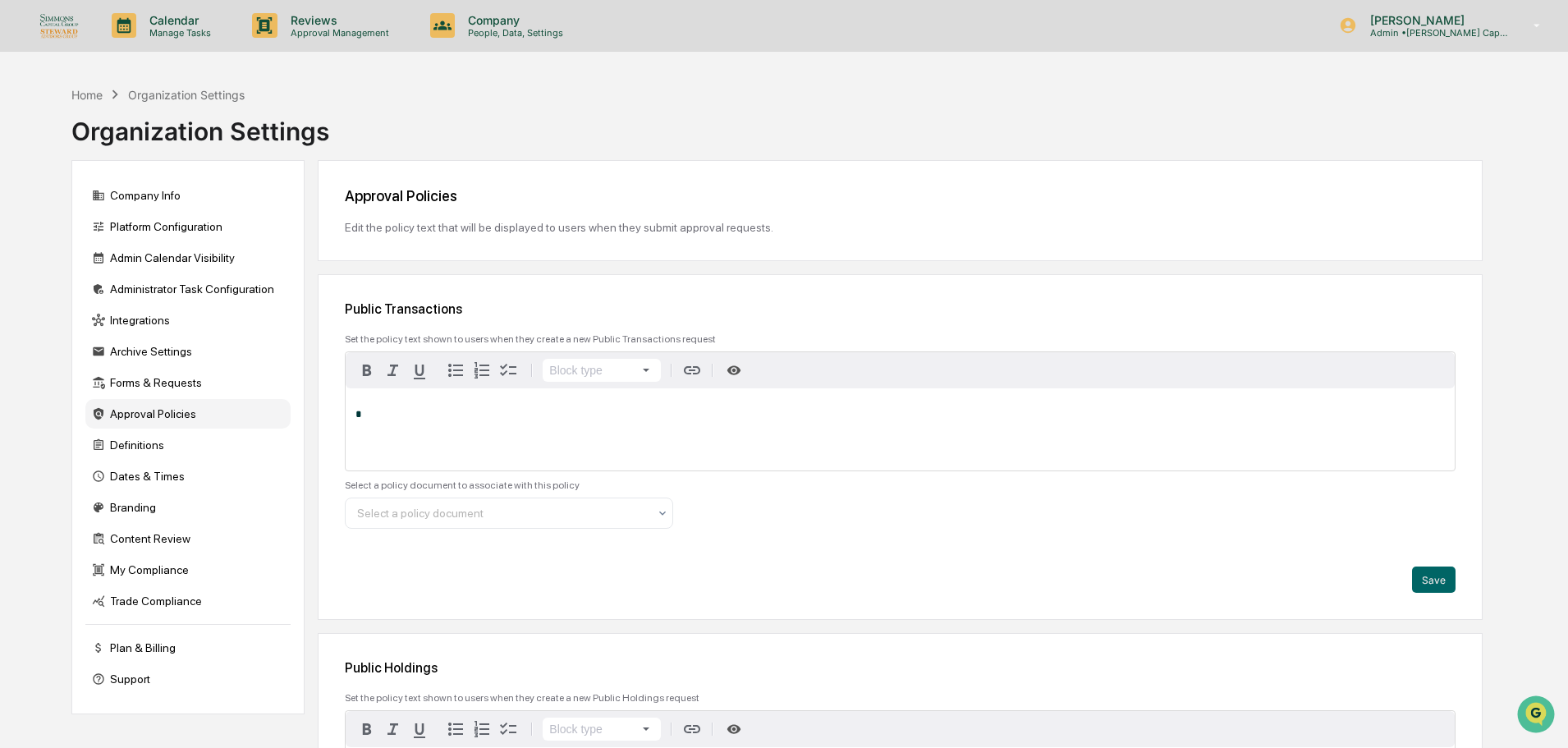
click at [54, 26] on img at bounding box center [59, 24] width 39 height 25
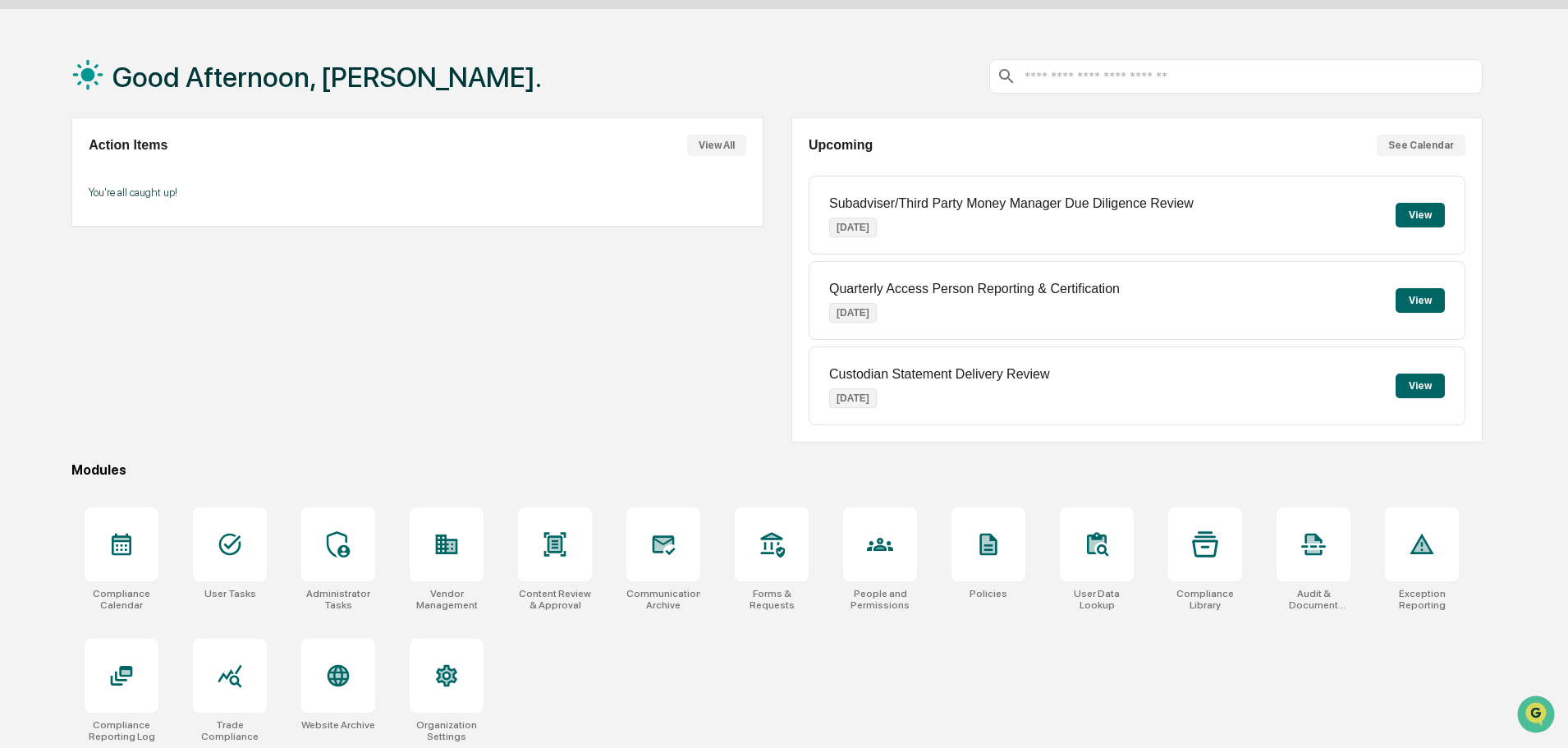
scroll to position [78, 0]
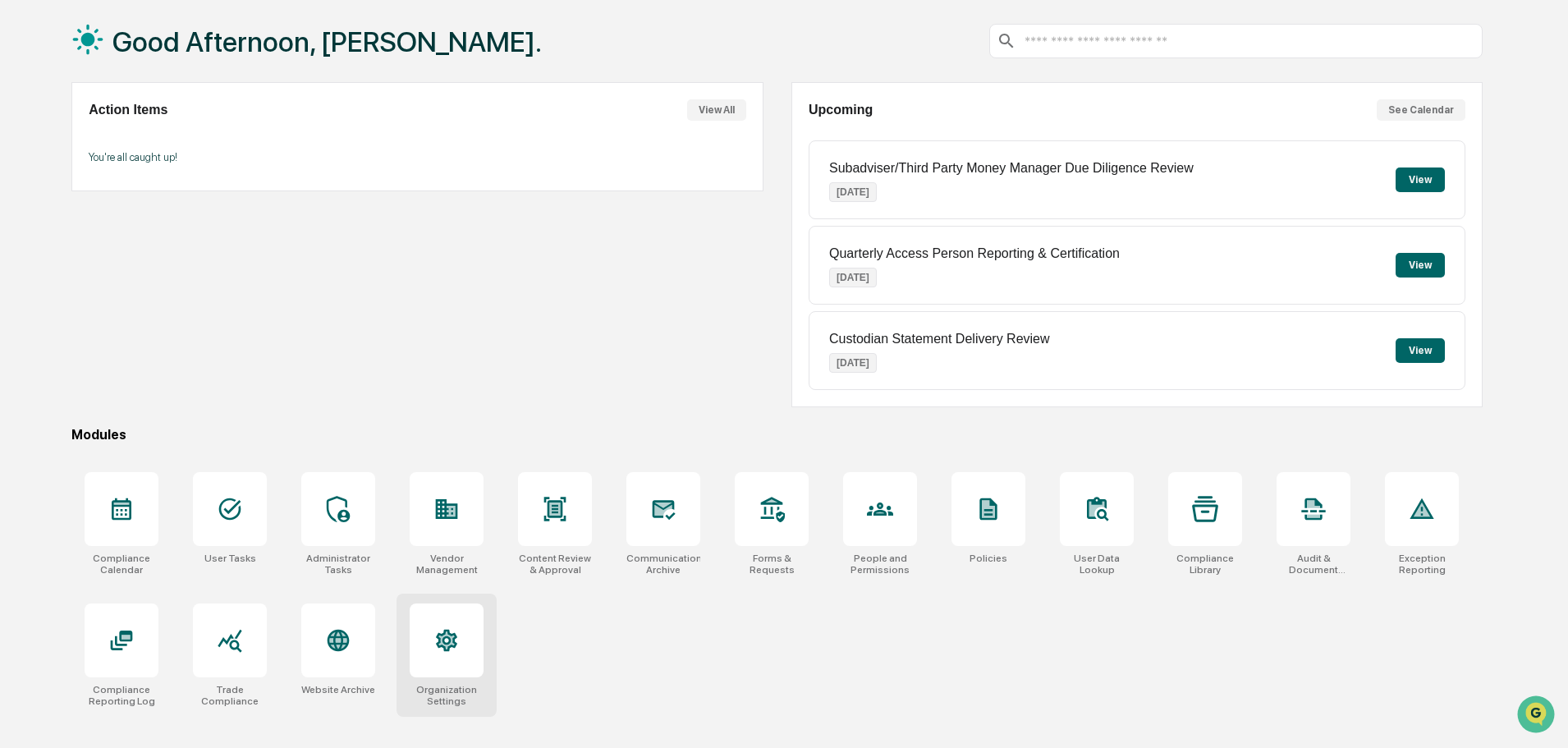
click at [434, 644] on icon at bounding box center [447, 640] width 26 height 26
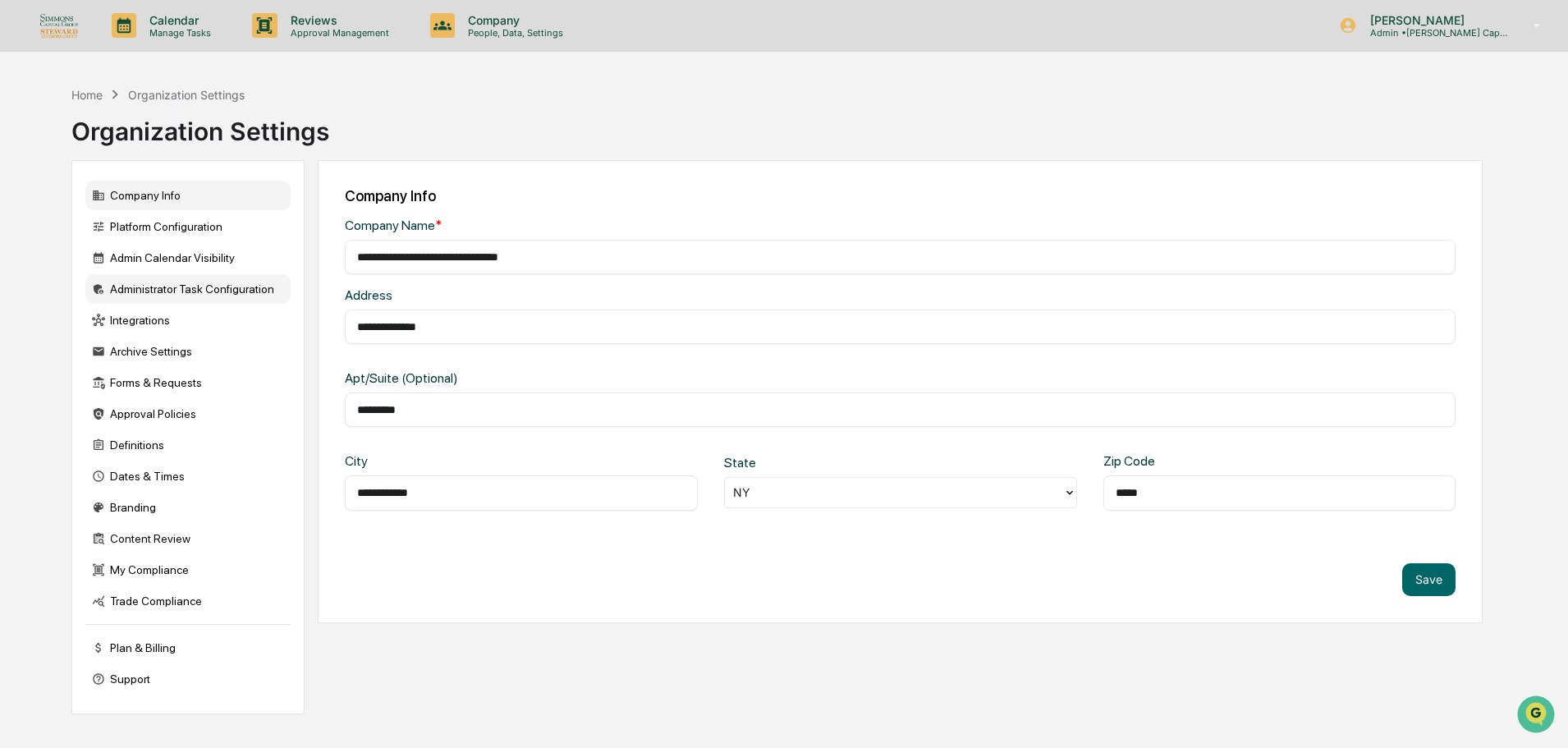
click at [188, 288] on div "Administrator Task Configuration" at bounding box center [188, 290] width 206 height 30
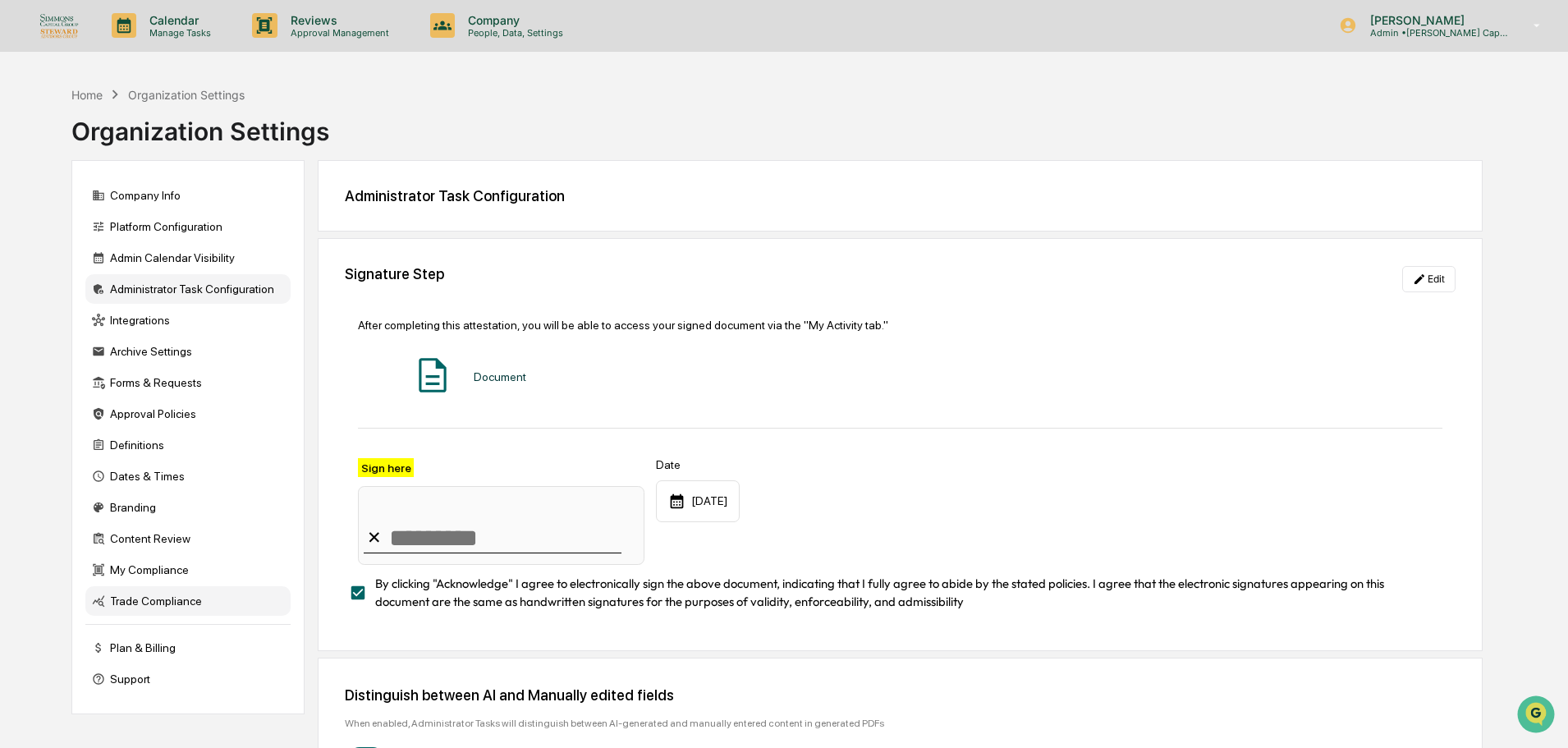
click at [168, 607] on div "Trade Compliance" at bounding box center [188, 601] width 206 height 30
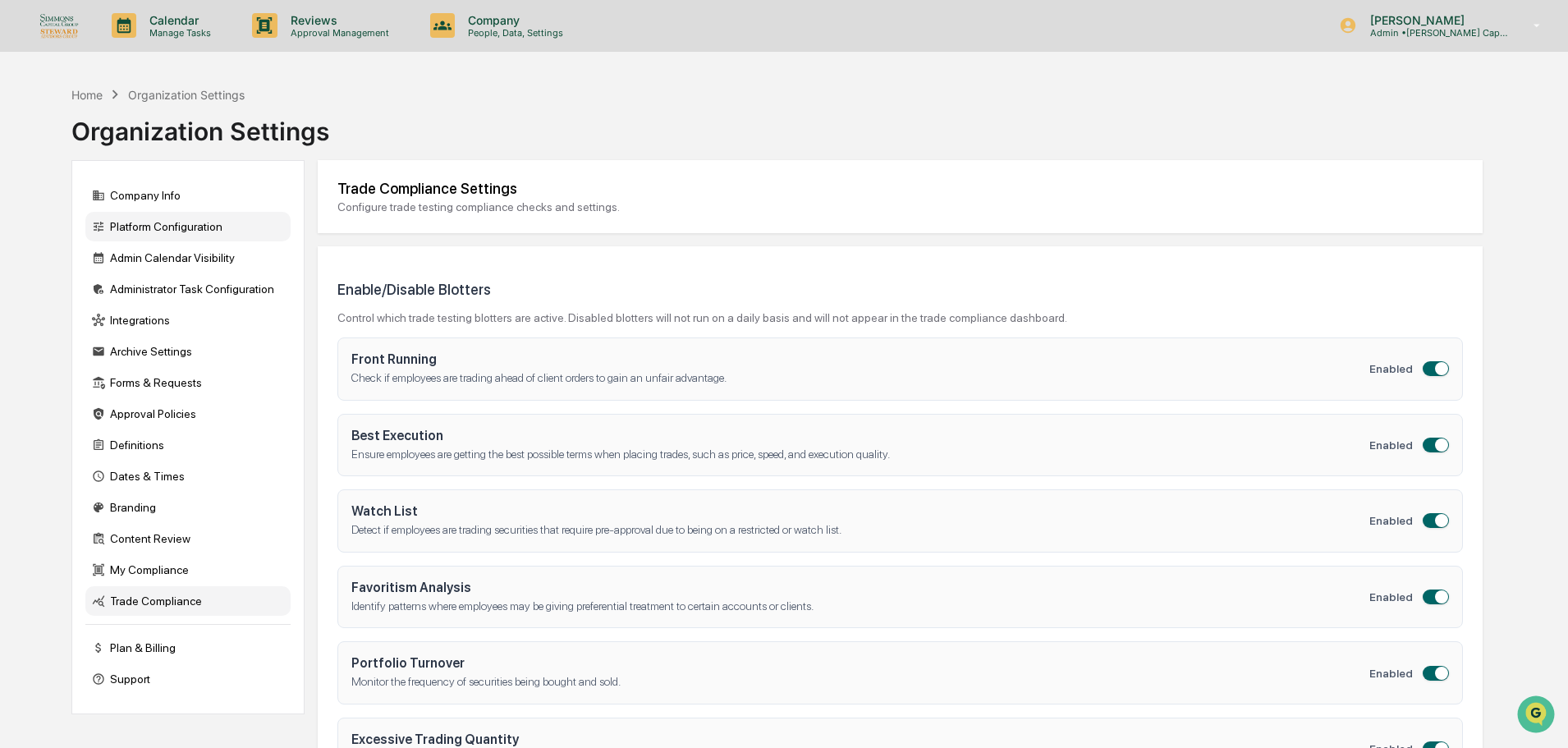
click at [151, 231] on div "Platform Configuration" at bounding box center [188, 227] width 206 height 30
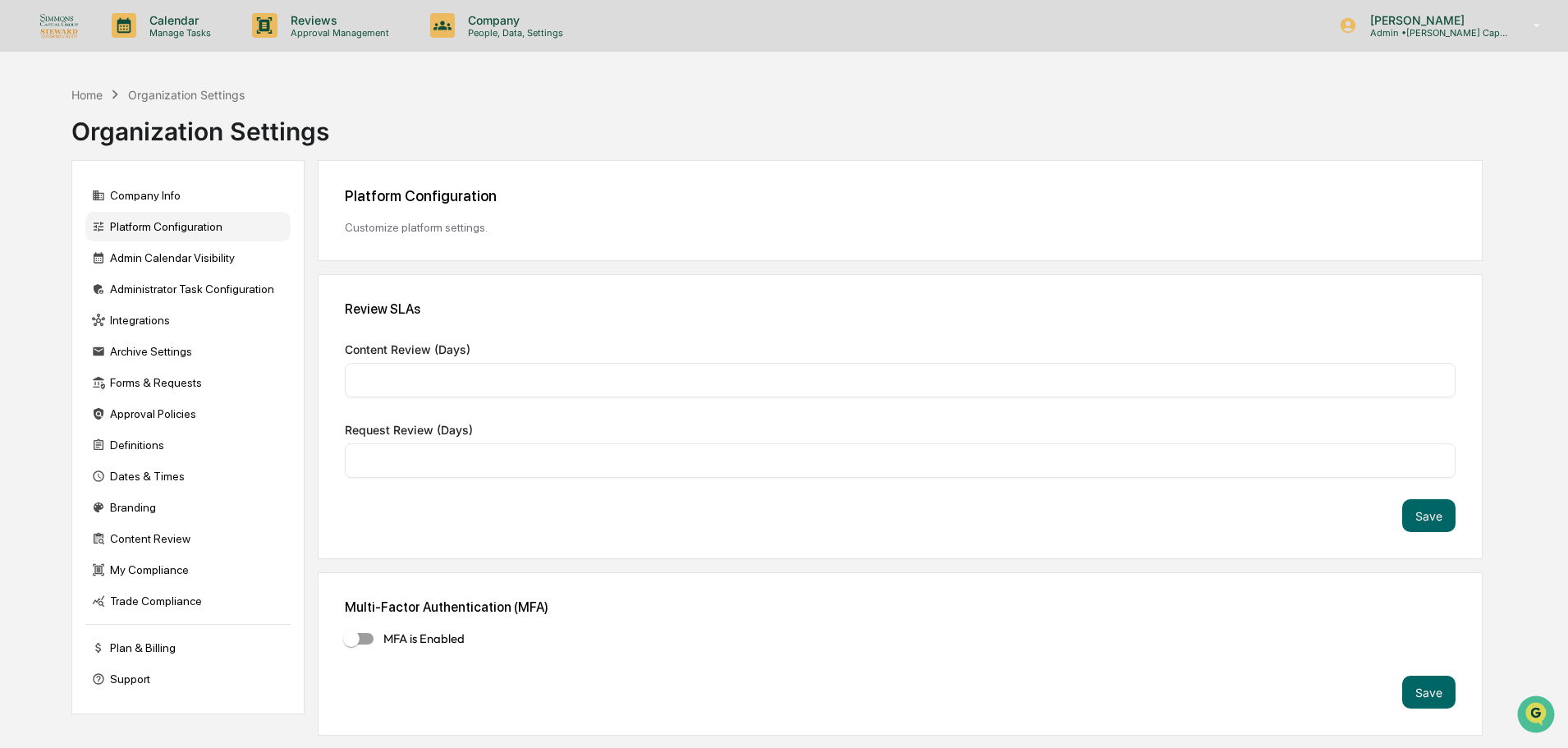
type input "*"
click at [151, 250] on div "Admin Calendar Visibility" at bounding box center [188, 258] width 206 height 30
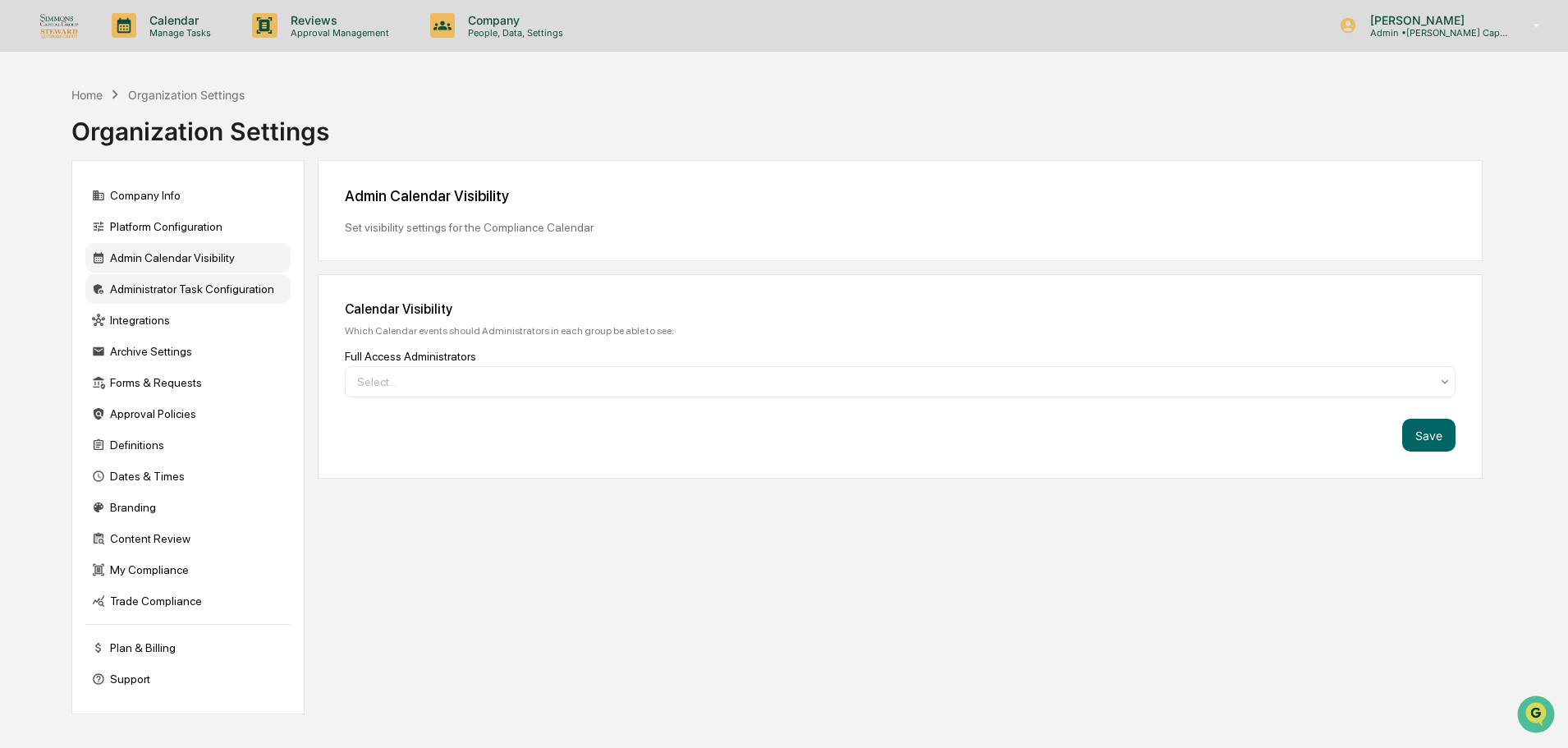
click at [150, 282] on div "Administrator Task Configuration" at bounding box center [188, 290] width 206 height 30
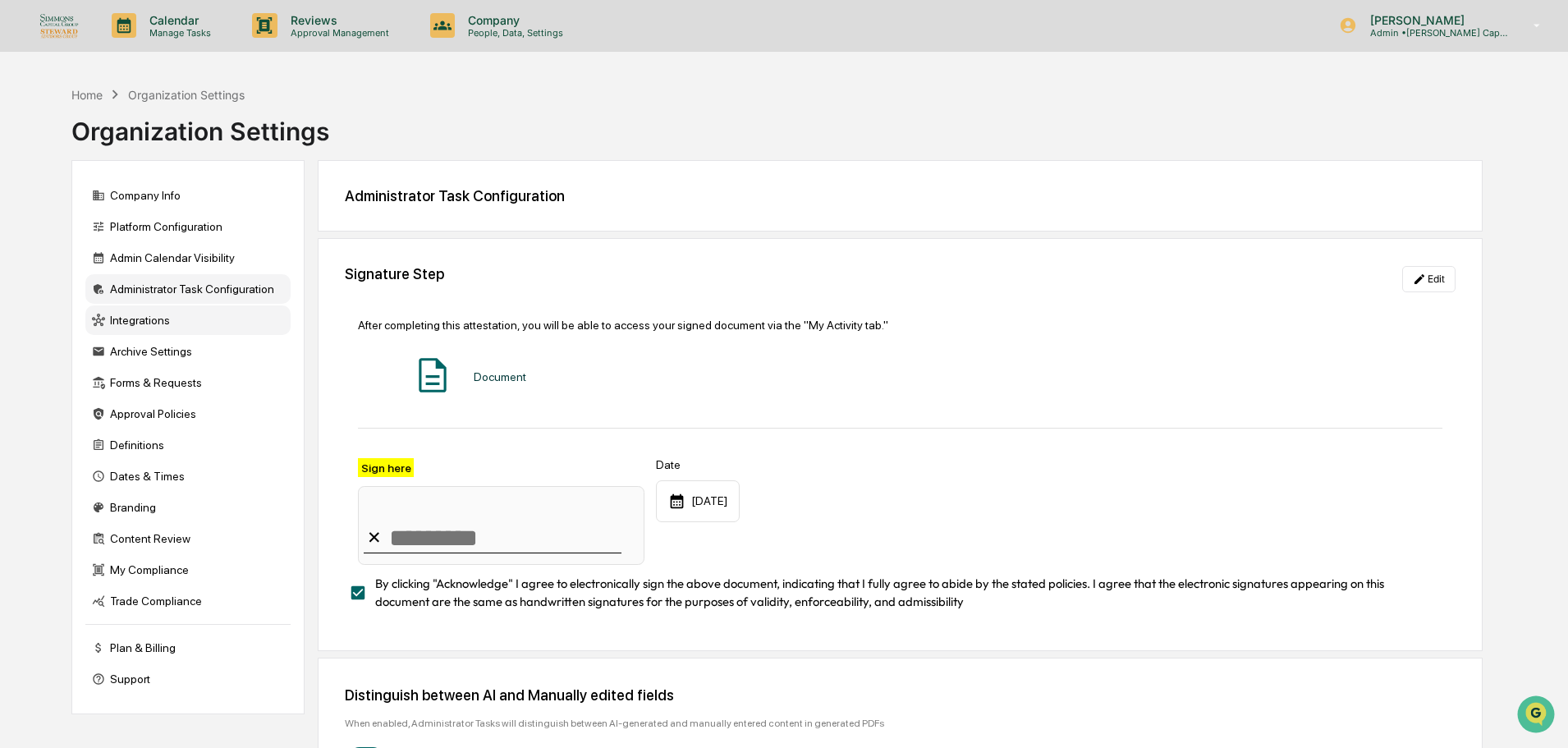
click at [164, 329] on div "Integrations" at bounding box center [188, 320] width 206 height 30
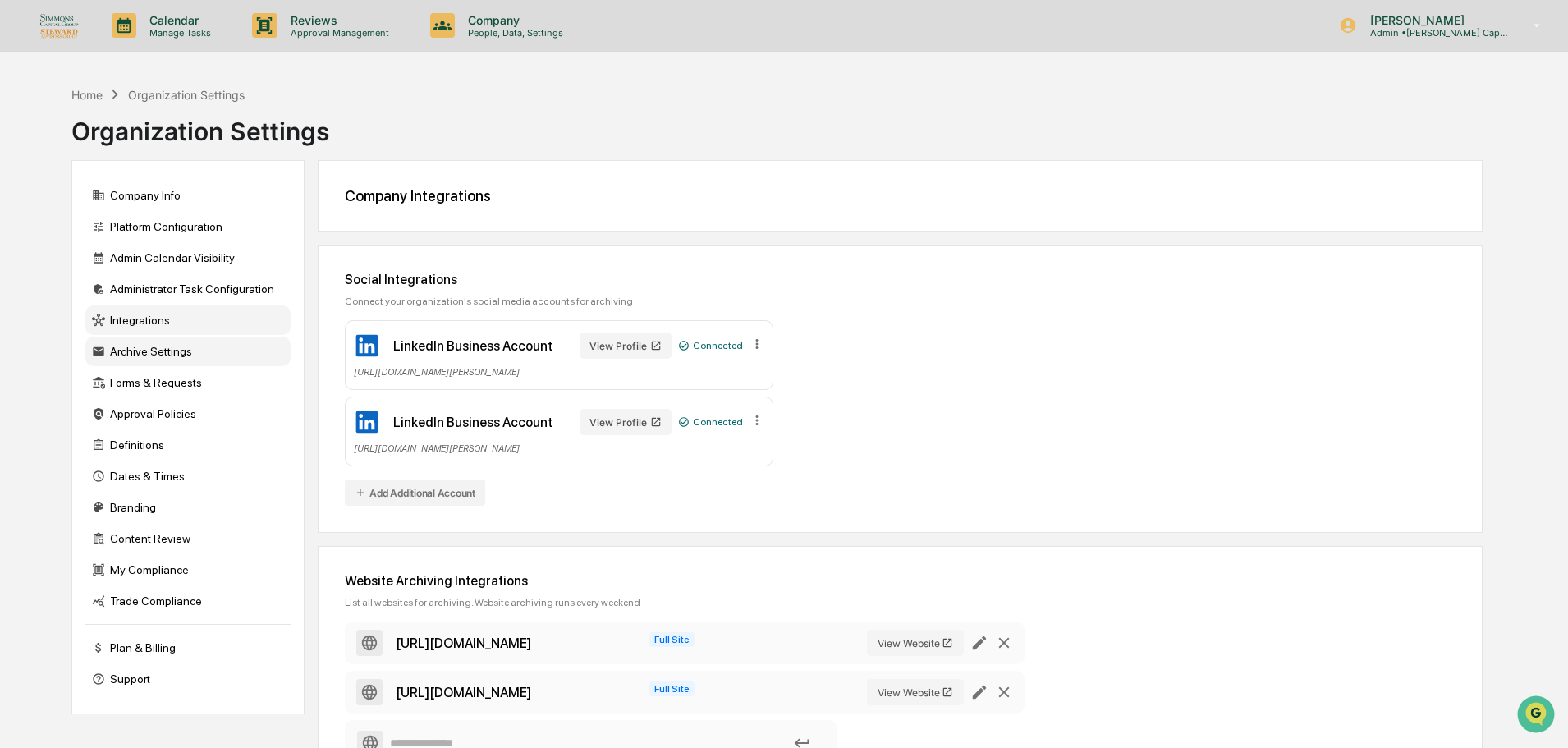
click at [162, 350] on div "Archive Settings" at bounding box center [188, 352] width 206 height 30
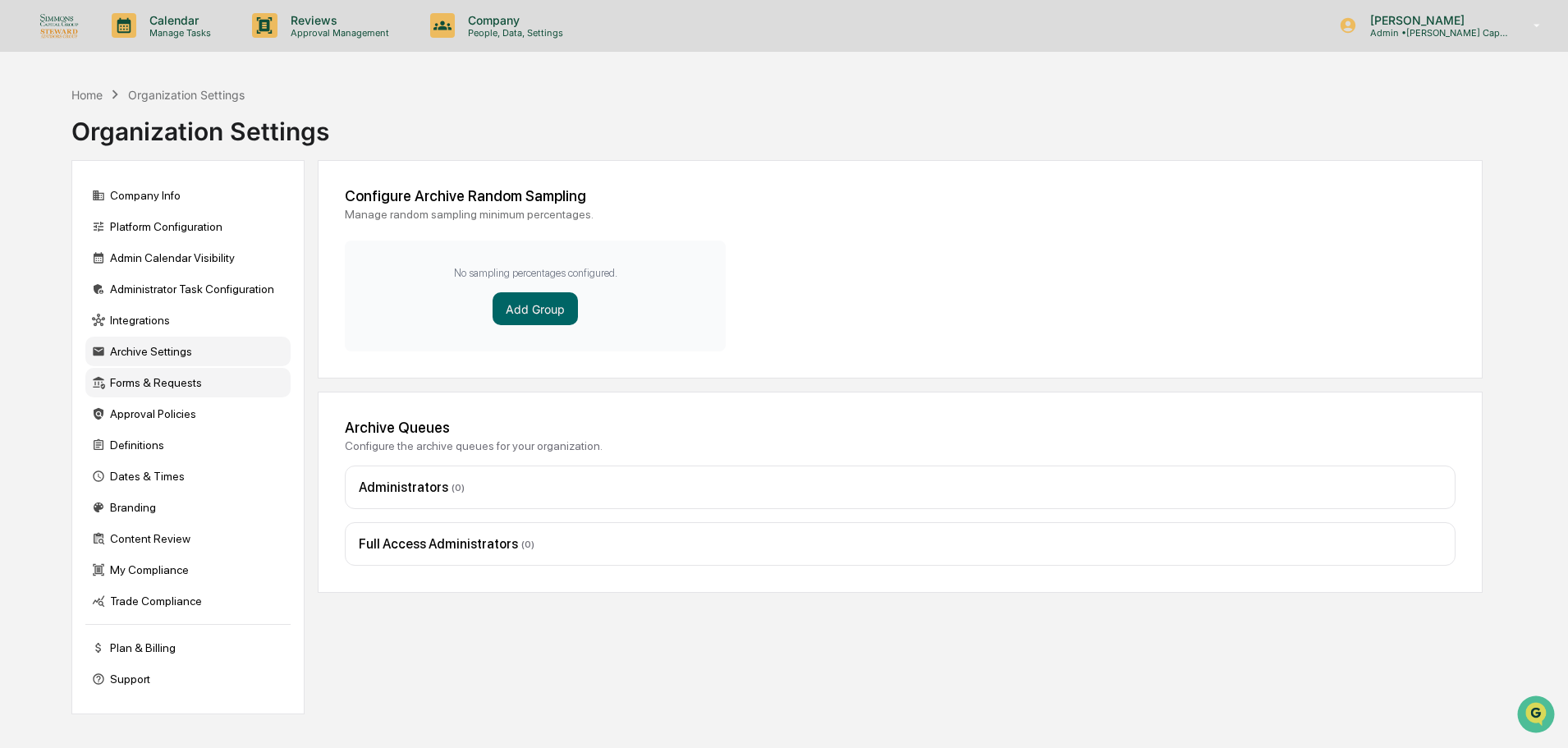
click at [176, 391] on div "Forms & Requests" at bounding box center [188, 383] width 206 height 30
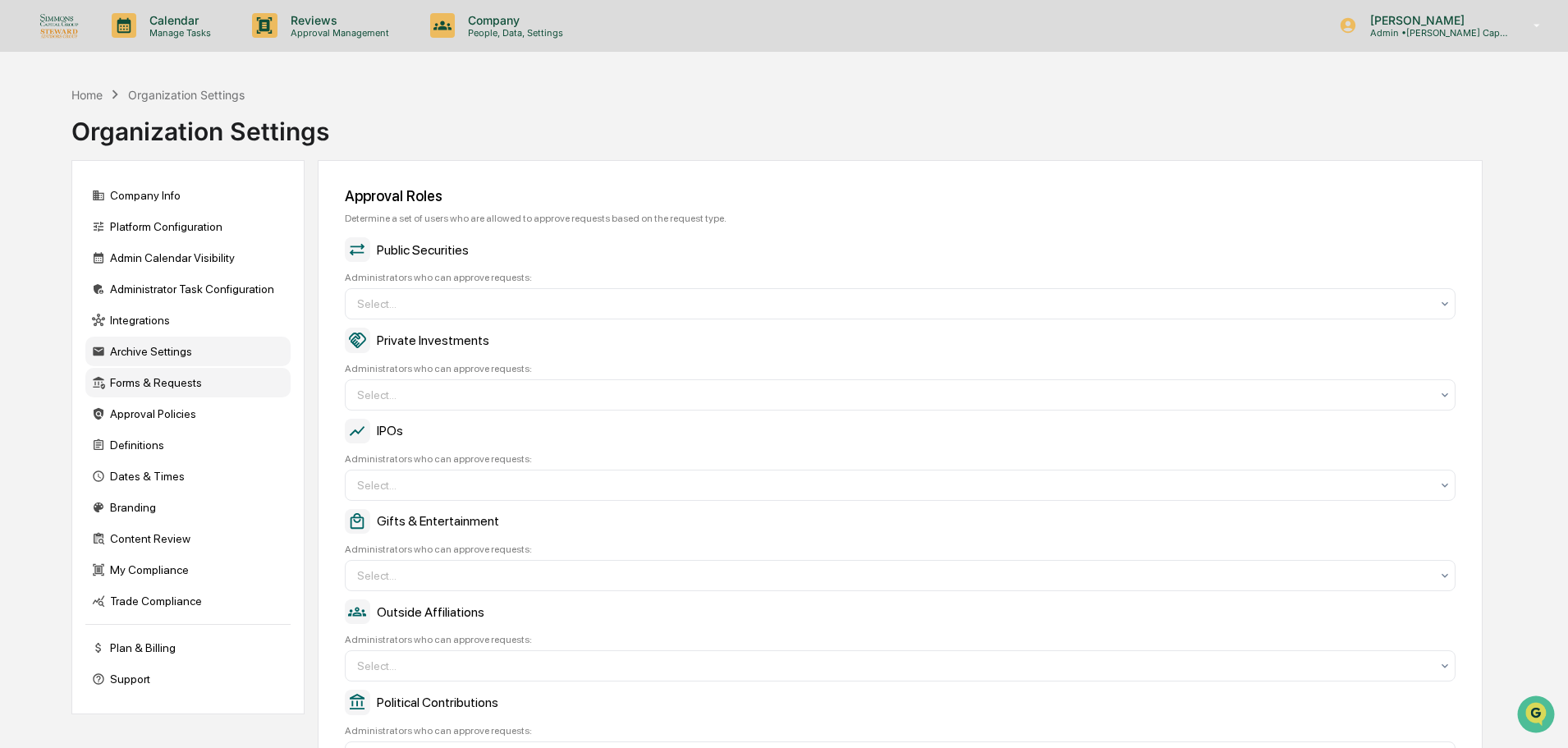
click at [176, 365] on div "Archive Settings" at bounding box center [188, 352] width 206 height 30
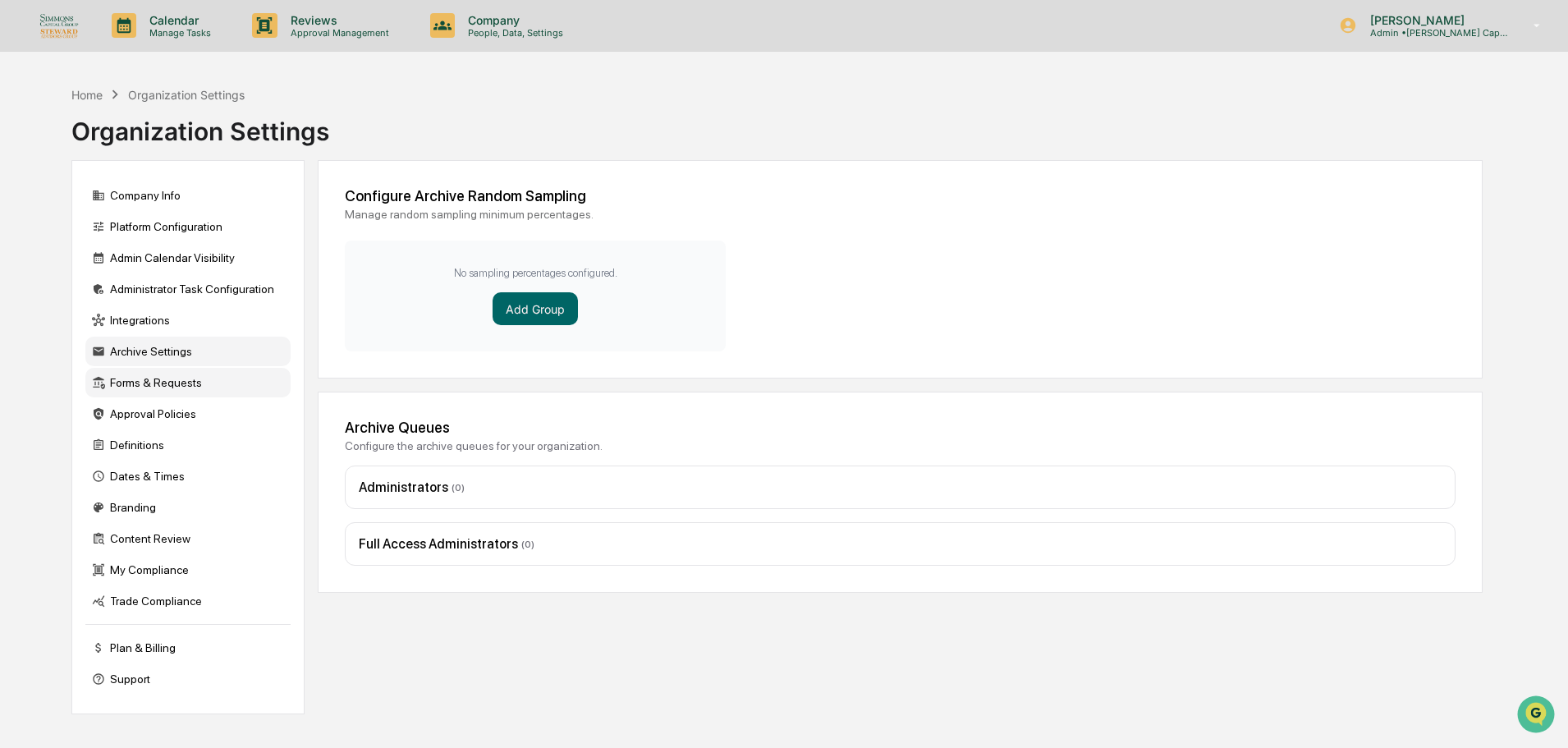
click at [175, 389] on div "Forms & Requests" at bounding box center [188, 383] width 206 height 30
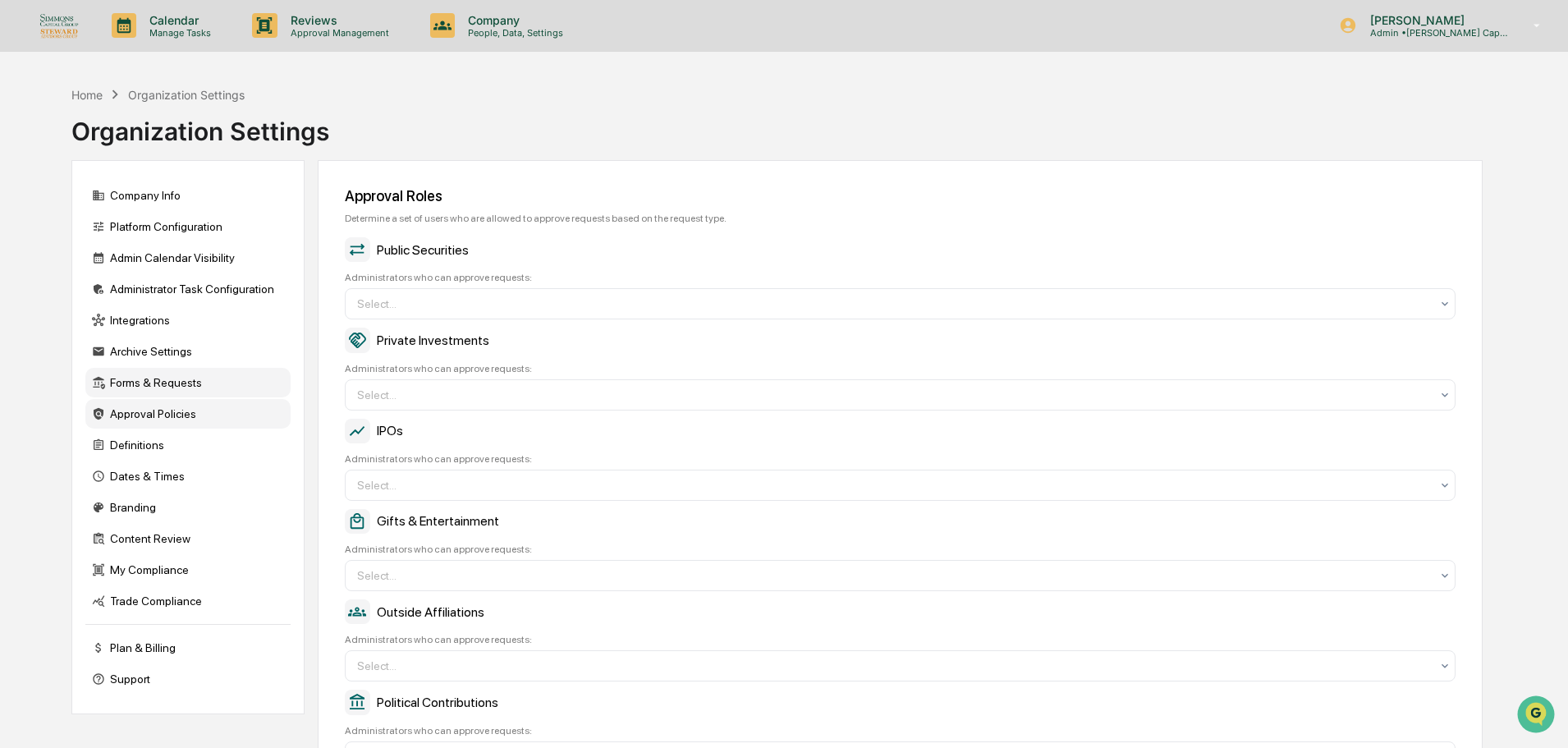
click at [177, 418] on div "Approval Policies" at bounding box center [188, 414] width 206 height 30
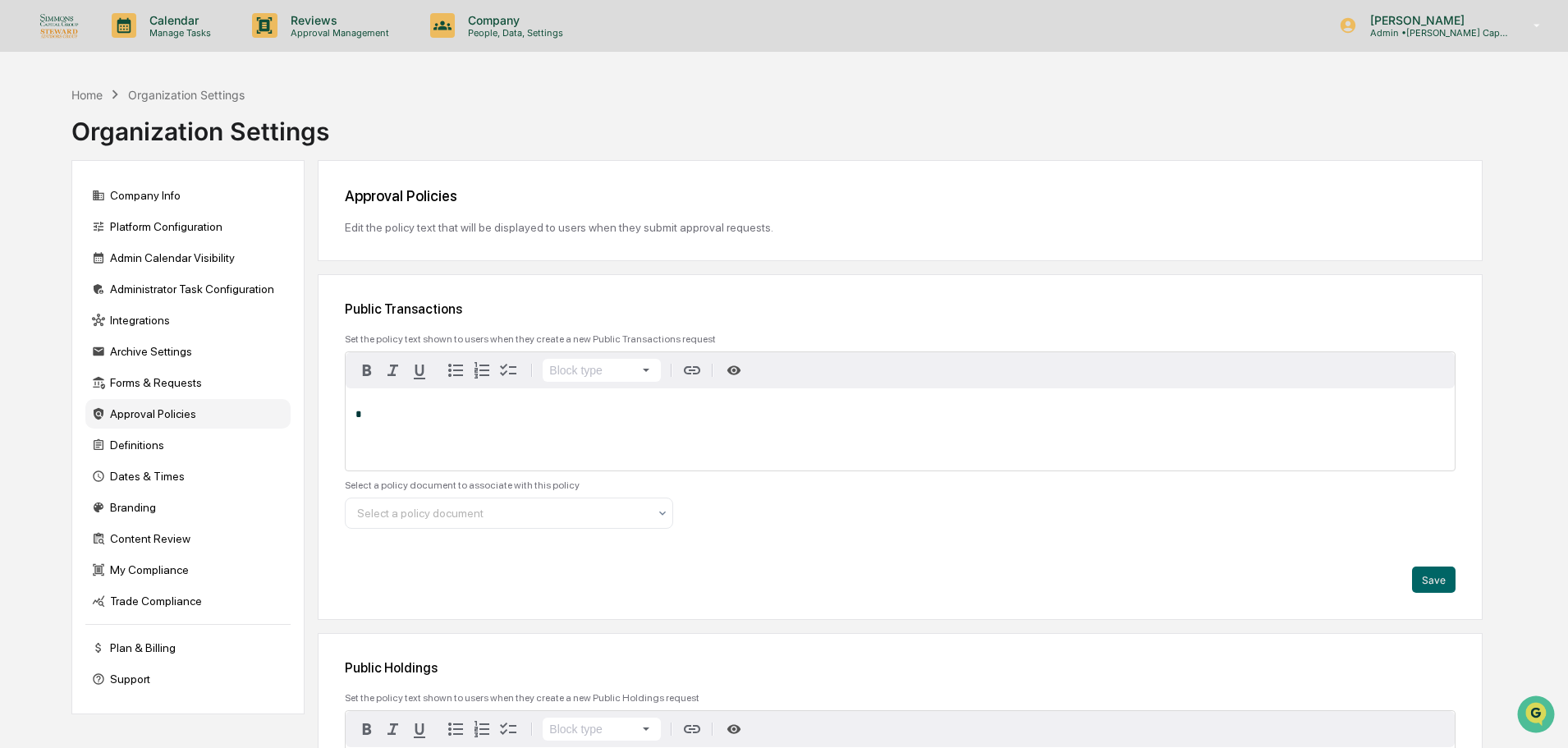
click at [47, 22] on img at bounding box center [59, 24] width 39 height 25
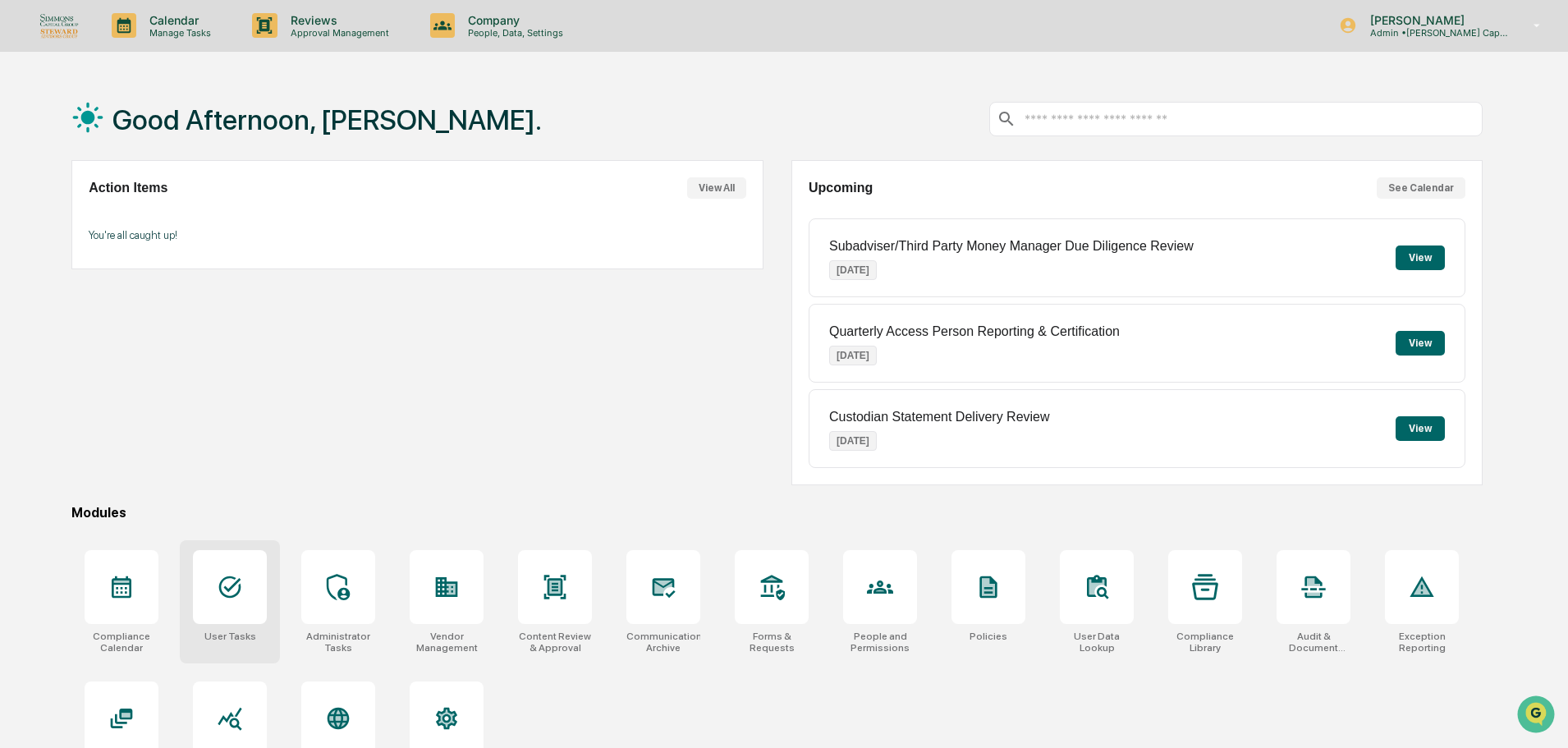
click at [221, 590] on icon at bounding box center [230, 587] width 22 height 22
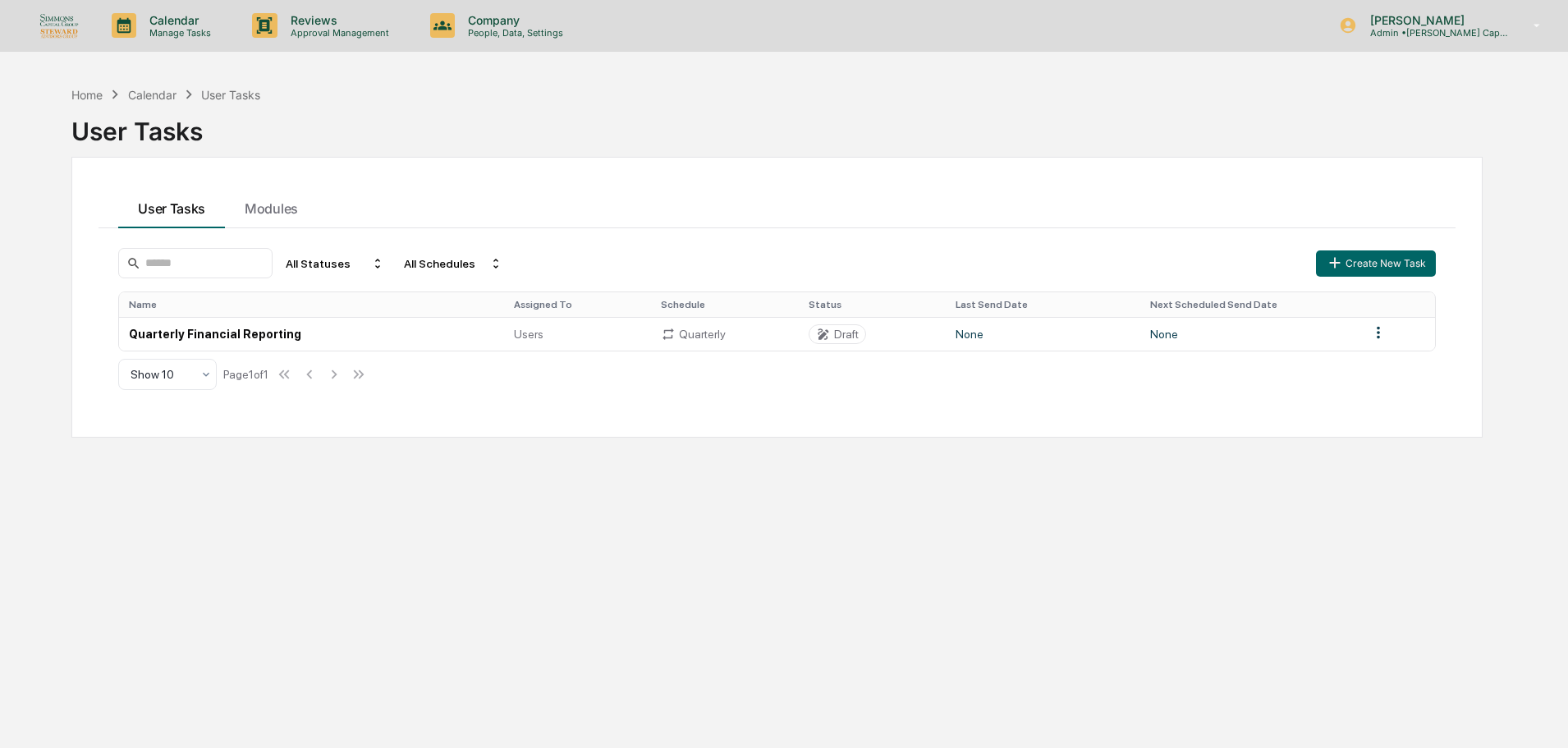
click at [59, 31] on img at bounding box center [59, 24] width 39 height 25
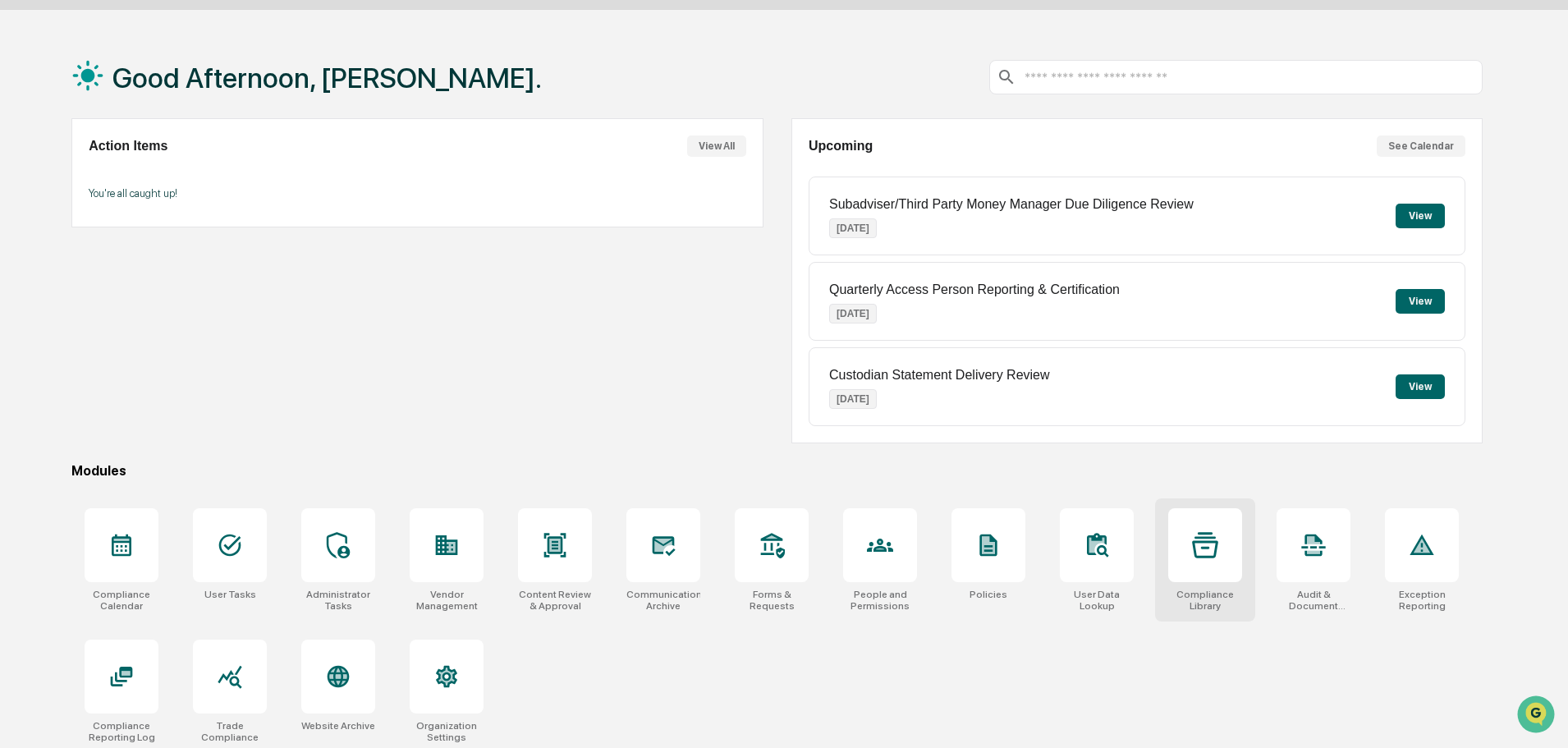
scroll to position [78, 0]
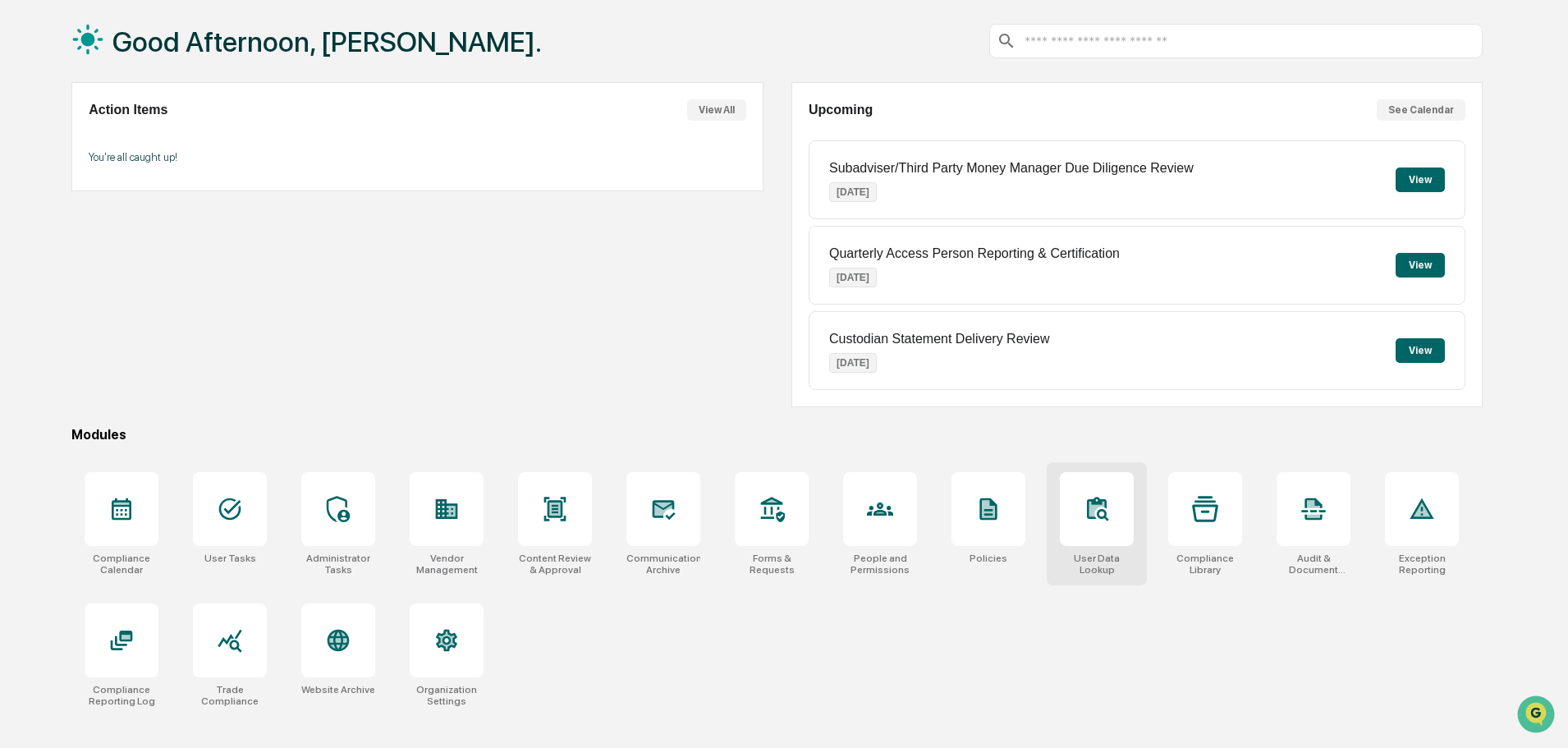
click at [1096, 542] on div at bounding box center [1097, 509] width 73 height 73
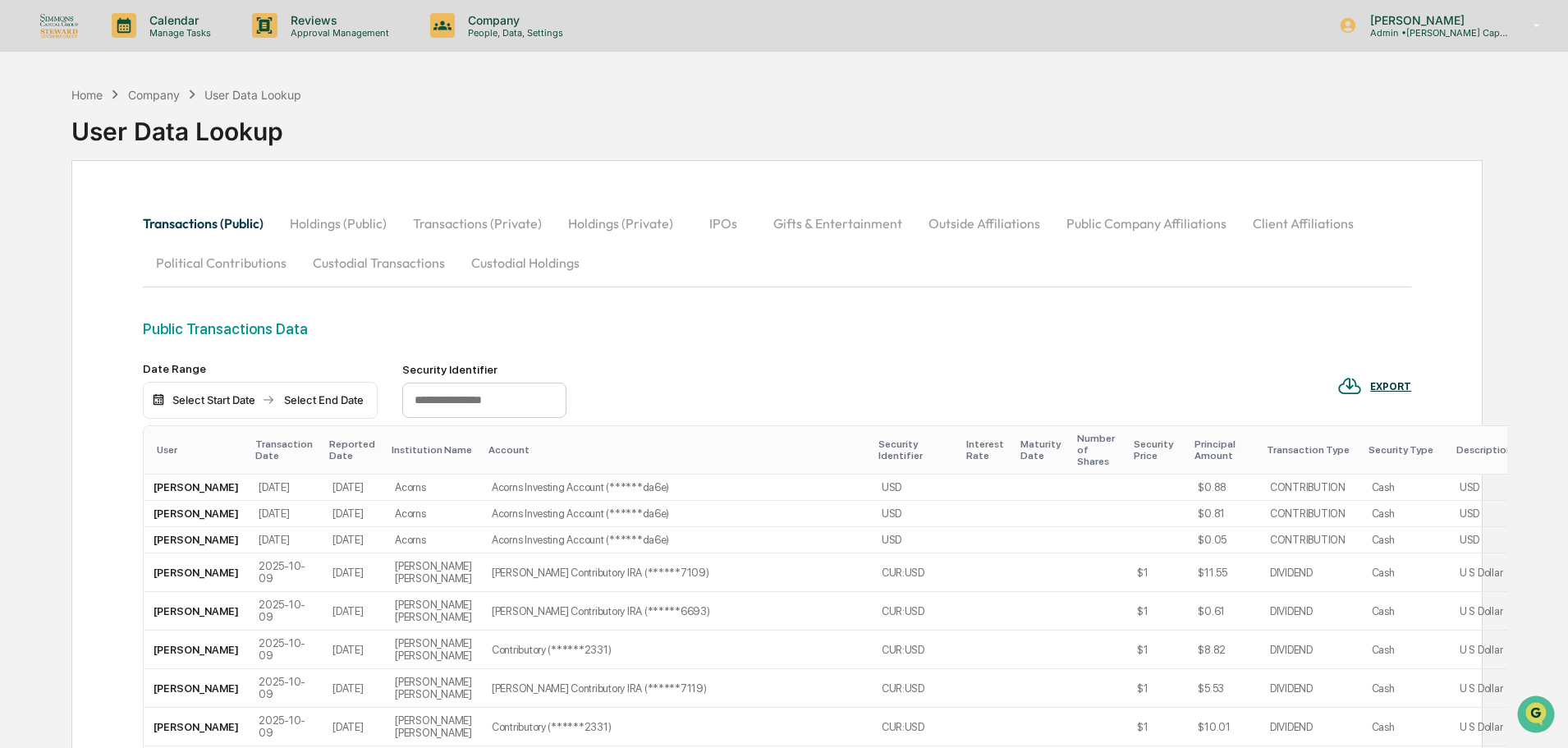
click at [528, 266] on button "Custodial Holdings" at bounding box center [526, 262] width 135 height 39
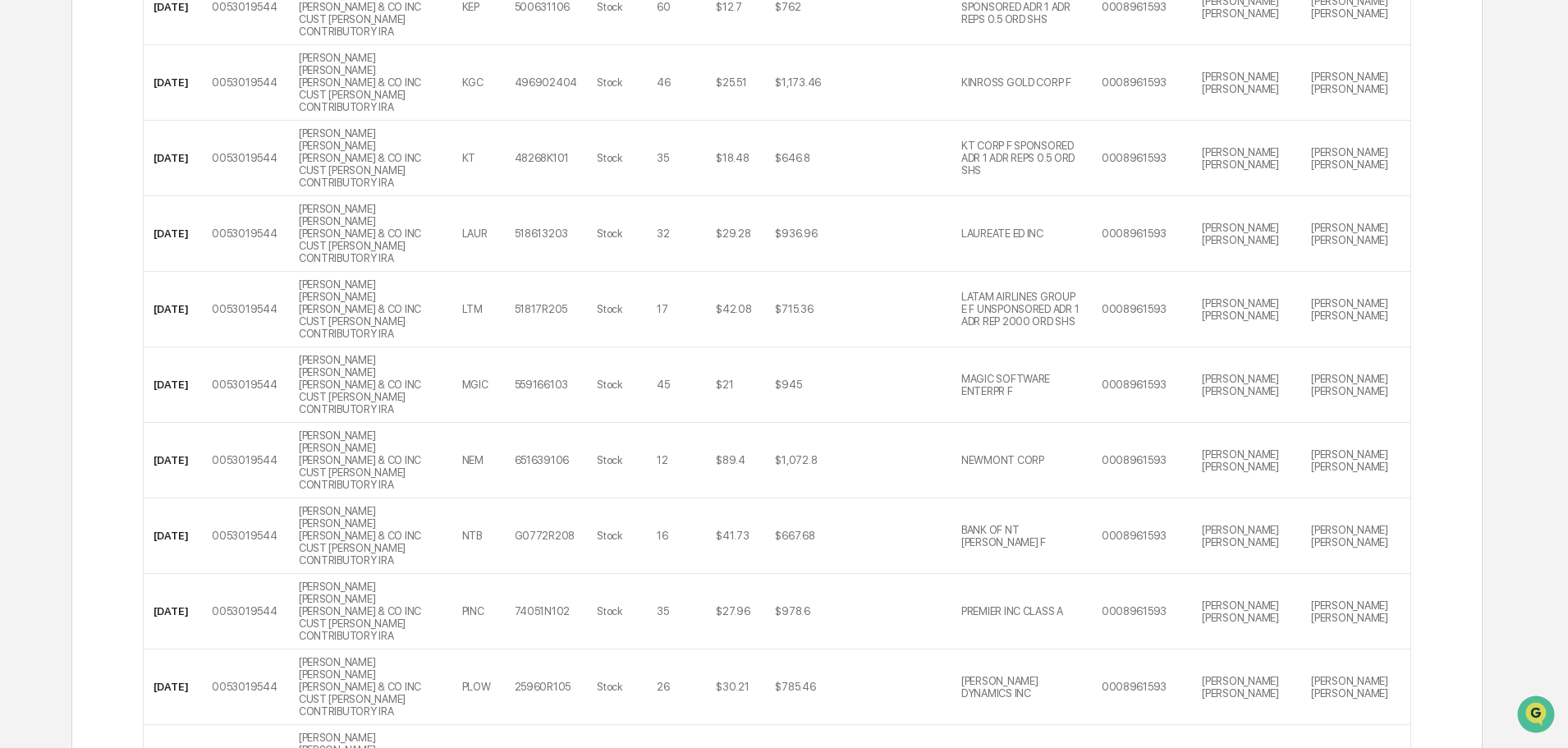
scroll to position [2487, 0]
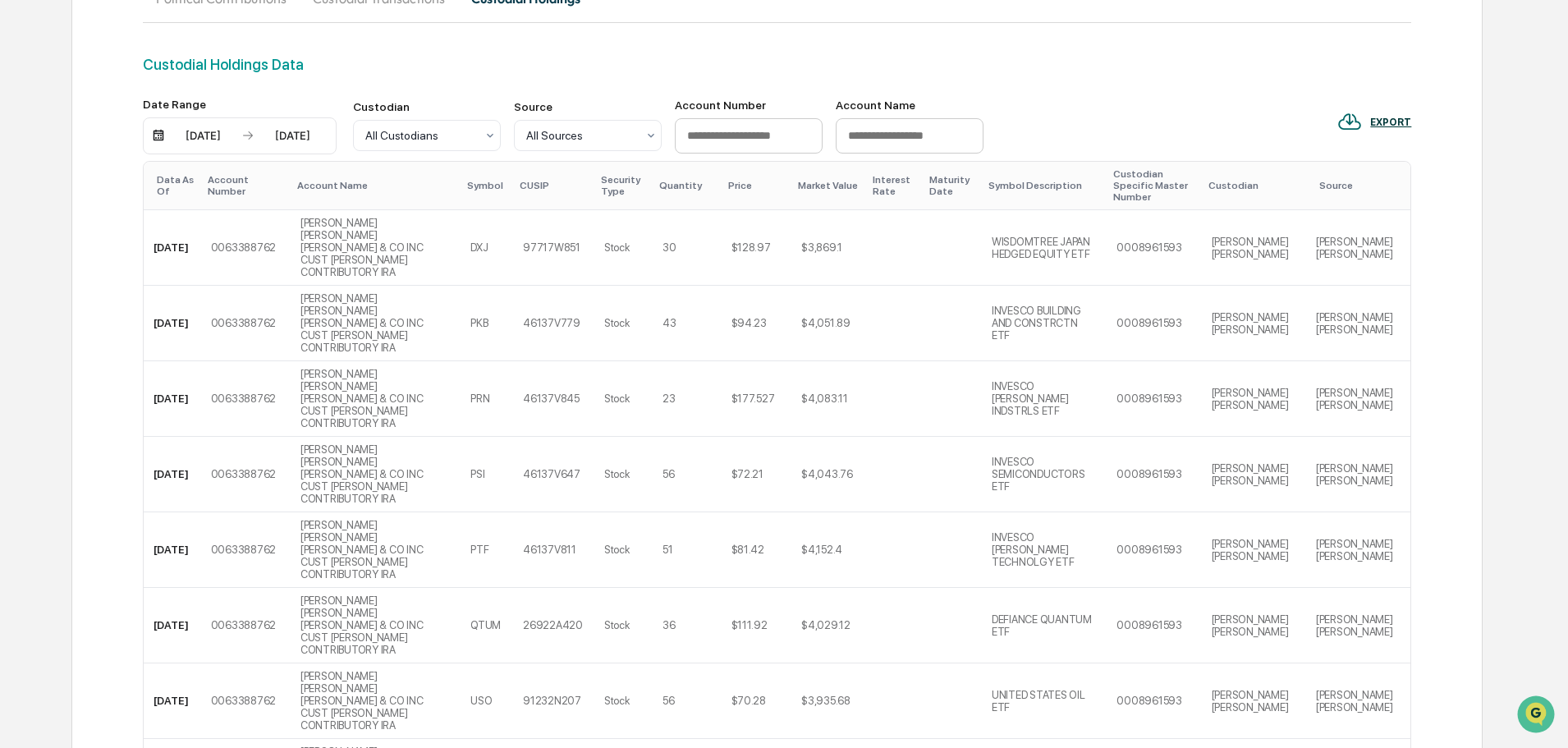
scroll to position [0, 0]
